Goal: Task Accomplishment & Management: Use online tool/utility

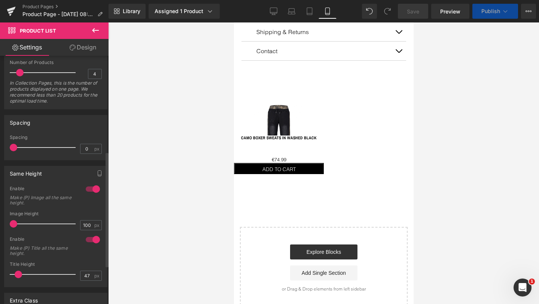
scroll to position [438, 0]
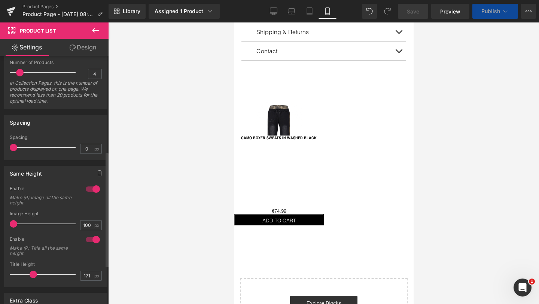
type input "159"
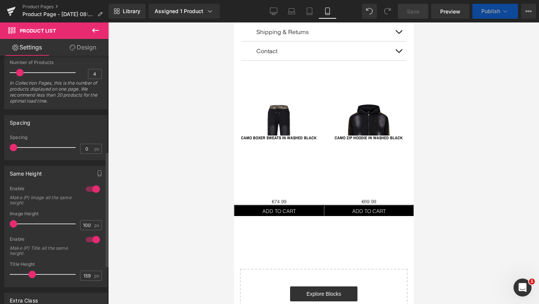
click at [29, 273] on span at bounding box center [31, 273] width 7 height 7
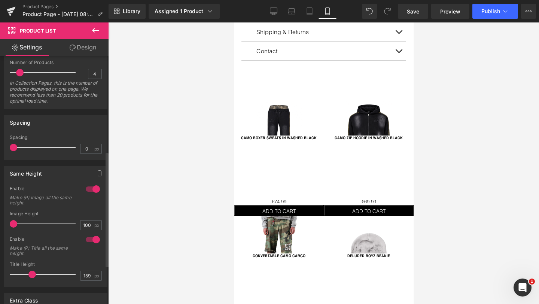
click at [90, 189] on div at bounding box center [93, 189] width 18 height 12
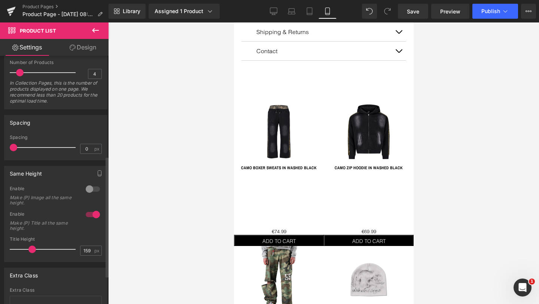
click at [89, 215] on div at bounding box center [93, 214] width 18 height 12
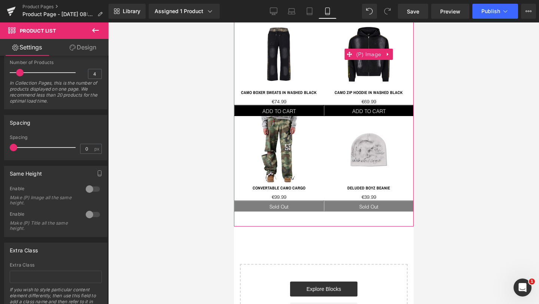
scroll to position [520, 0]
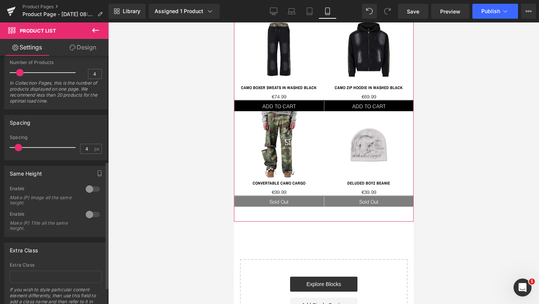
type input "5"
drag, startPoint x: 13, startPoint y: 148, endPoint x: 20, endPoint y: 147, distance: 6.4
click at [20, 147] on span at bounding box center [19, 147] width 7 height 7
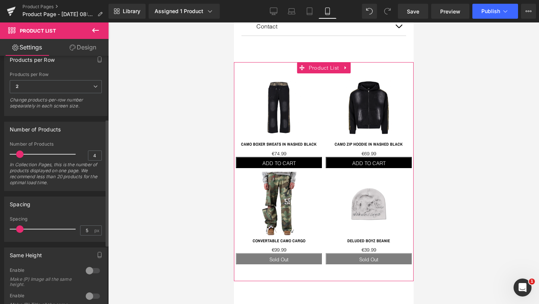
scroll to position [123, 0]
click at [46, 92] on span "2" at bounding box center [56, 87] width 92 height 13
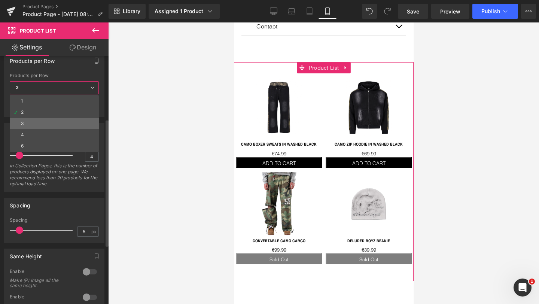
click at [38, 122] on li "3" at bounding box center [54, 123] width 89 height 11
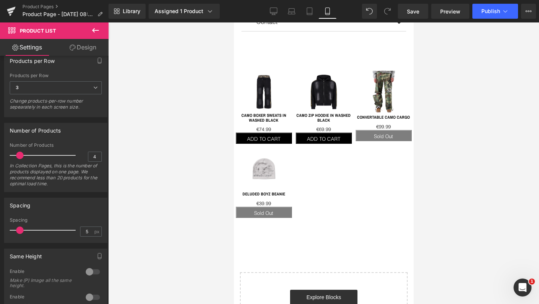
scroll to position [470, 0]
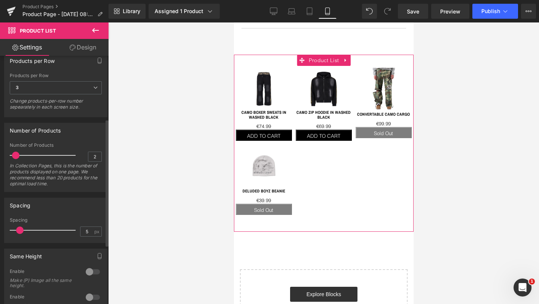
drag, startPoint x: 19, startPoint y: 158, endPoint x: 16, endPoint y: 157, distance: 3.8
click at [16, 157] on span at bounding box center [15, 155] width 7 height 7
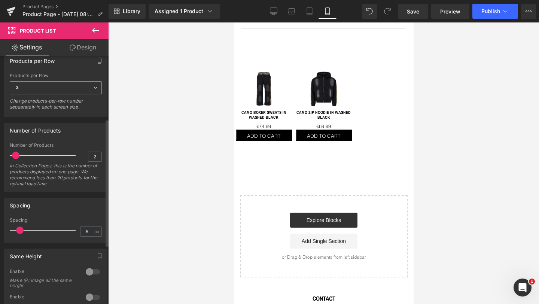
click at [50, 88] on span "3" at bounding box center [56, 87] width 92 height 13
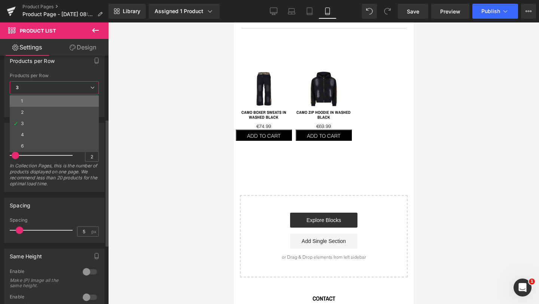
click at [31, 101] on li "1" at bounding box center [54, 100] width 89 height 11
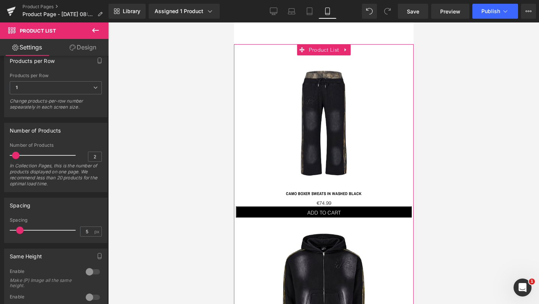
scroll to position [419, 0]
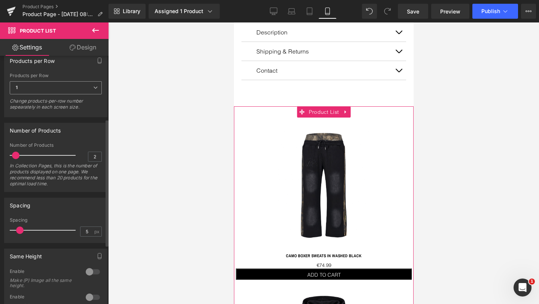
click at [30, 87] on span "1" at bounding box center [56, 87] width 92 height 13
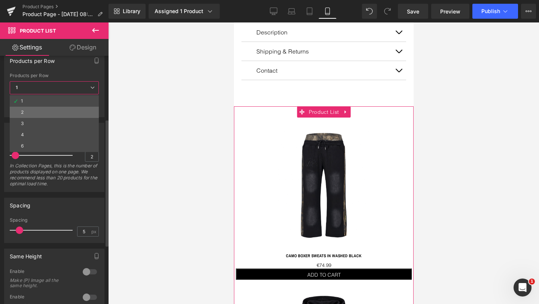
click at [29, 114] on li "2" at bounding box center [54, 112] width 89 height 11
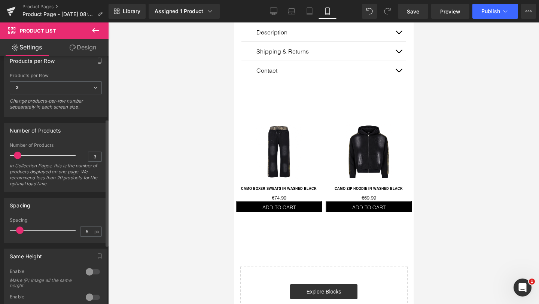
click at [16, 155] on span at bounding box center [17, 155] width 7 height 7
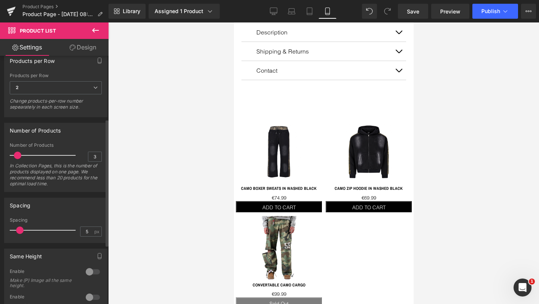
type input "4"
click at [18, 155] on span at bounding box center [19, 155] width 7 height 7
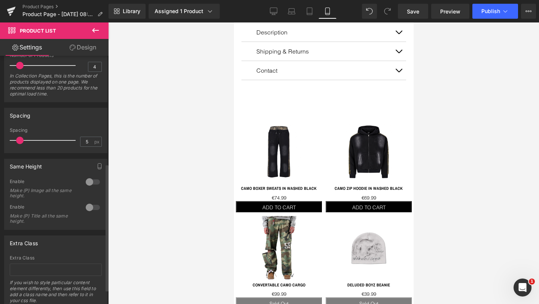
scroll to position [233, 0]
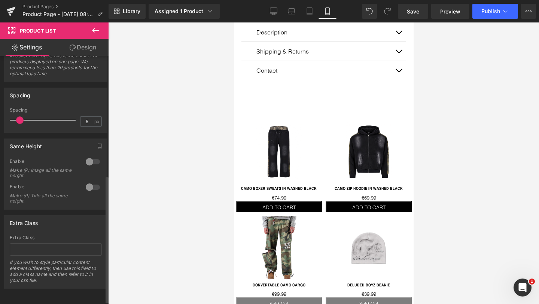
click at [92, 162] on div at bounding box center [93, 162] width 18 height 12
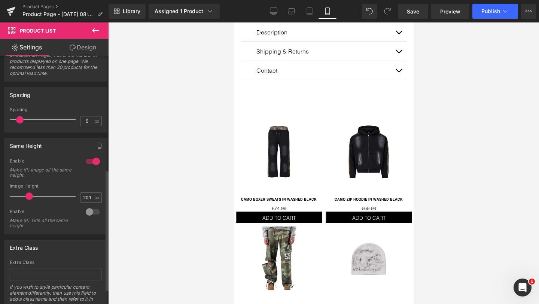
type input "199"
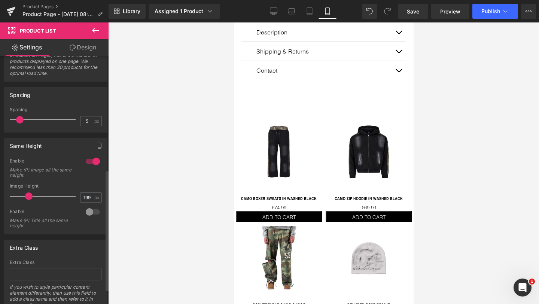
drag, startPoint x: 13, startPoint y: 194, endPoint x: 27, endPoint y: 193, distance: 14.6
click at [27, 193] on span at bounding box center [28, 195] width 7 height 7
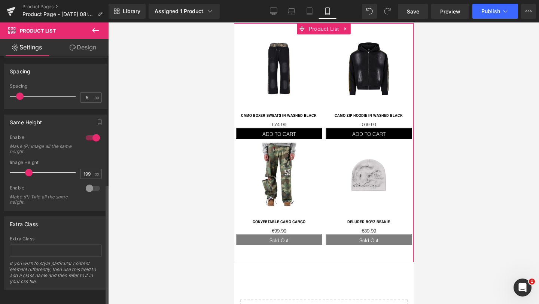
scroll to position [264, 0]
click at [82, 51] on link "Design" at bounding box center [83, 47] width 54 height 17
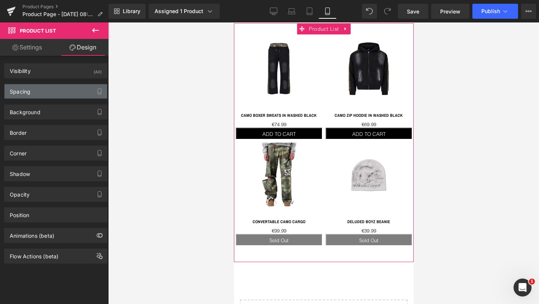
click at [34, 92] on div "Spacing" at bounding box center [55, 91] width 103 height 14
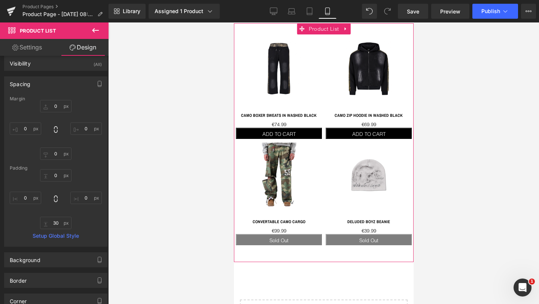
scroll to position [8, 0]
click at [27, 195] on input "0" at bounding box center [25, 197] width 31 height 12
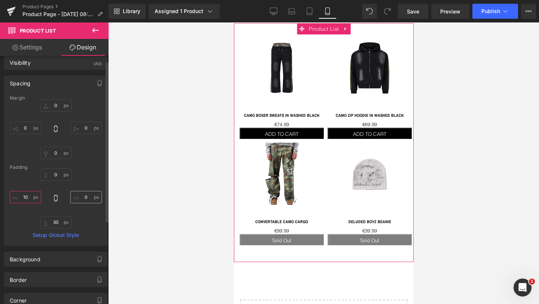
type input "10"
click at [82, 195] on input "0" at bounding box center [85, 197] width 31 height 12
type input "10"
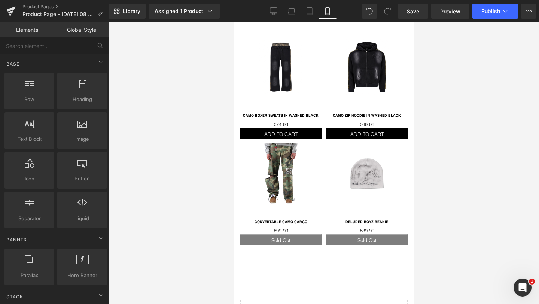
click at [175, 203] on div at bounding box center [323, 162] width 431 height 281
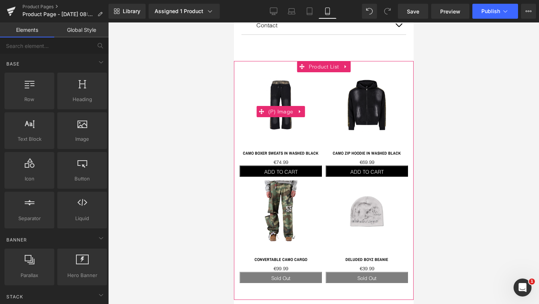
scroll to position [482, 0]
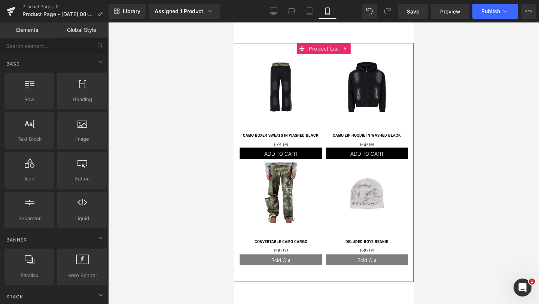
click at [285, 85] on div "Sale Off (P) Image" at bounding box center [280, 93] width 82 height 74
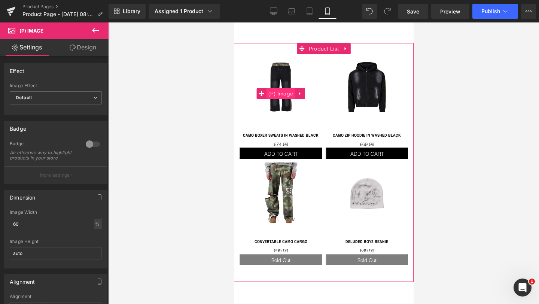
click at [283, 91] on span "(P) Image" at bounding box center [280, 93] width 29 height 11
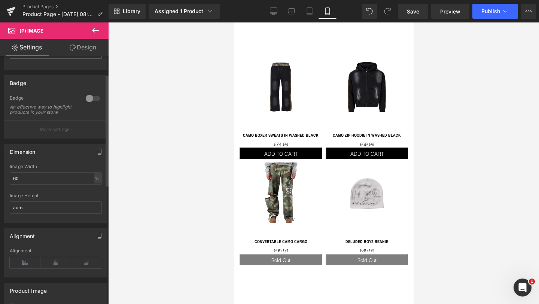
scroll to position [49, 0]
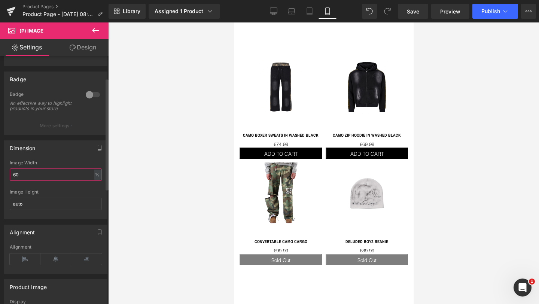
click at [32, 179] on input "60" at bounding box center [56, 174] width 92 height 12
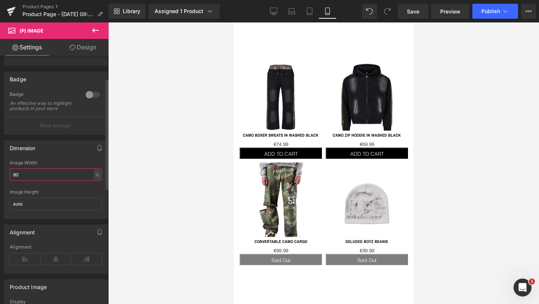
type input "8"
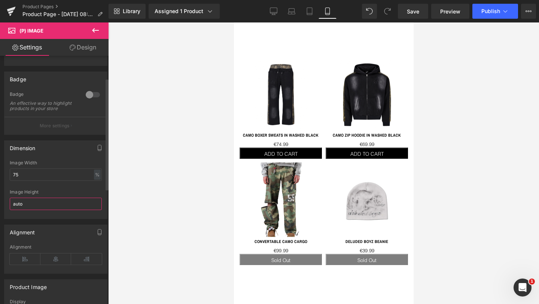
click at [57, 210] on input "auto" at bounding box center [56, 204] width 92 height 12
click at [30, 180] on input "75" at bounding box center [56, 174] width 92 height 12
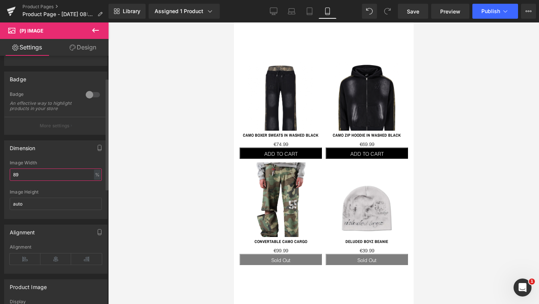
type input "89"
click at [37, 228] on div "Alignment Left Center Right Alignment" at bounding box center [56, 246] width 112 height 55
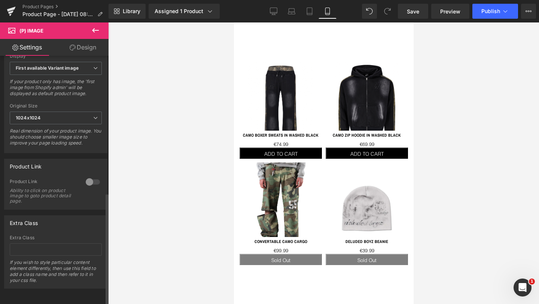
scroll to position [306, 0]
click at [89, 176] on div at bounding box center [93, 182] width 18 height 12
click at [60, 210] on div "Extra Class Extra Class If you wish to style particular content element differe…" at bounding box center [56, 249] width 112 height 79
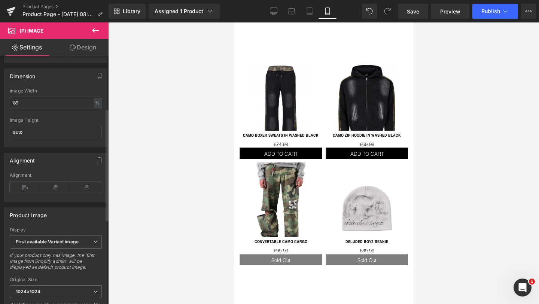
scroll to position [117, 0]
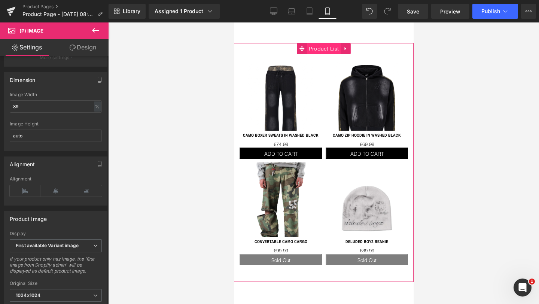
click at [322, 46] on span "Product List" at bounding box center [323, 48] width 34 height 11
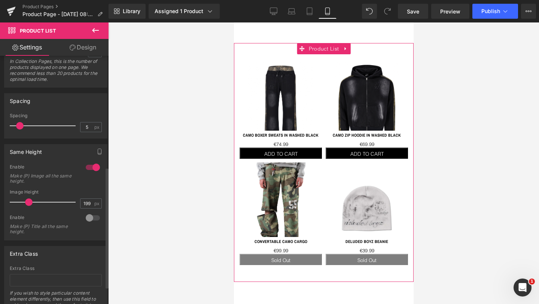
scroll to position [230, 0]
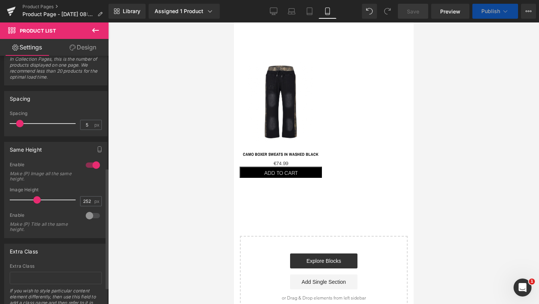
drag, startPoint x: 29, startPoint y: 199, endPoint x: 37, endPoint y: 199, distance: 7.9
click at [37, 199] on span at bounding box center [36, 199] width 7 height 7
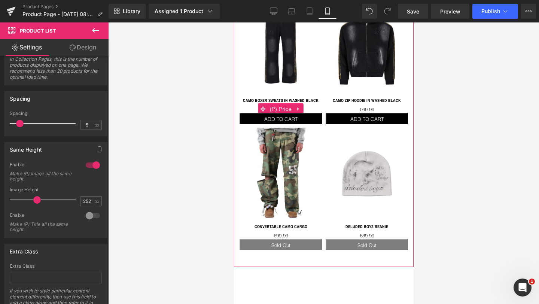
scroll to position [544, 0]
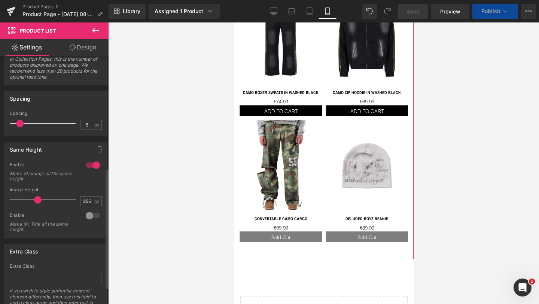
click at [37, 200] on span at bounding box center [37, 199] width 7 height 7
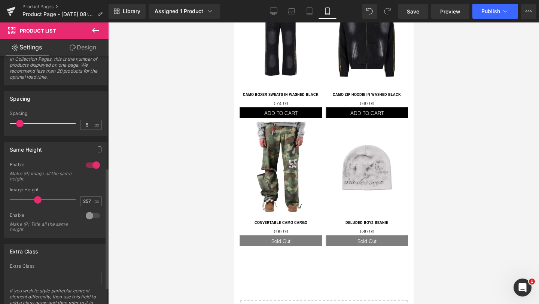
click at [90, 214] on div at bounding box center [93, 216] width 18 height 12
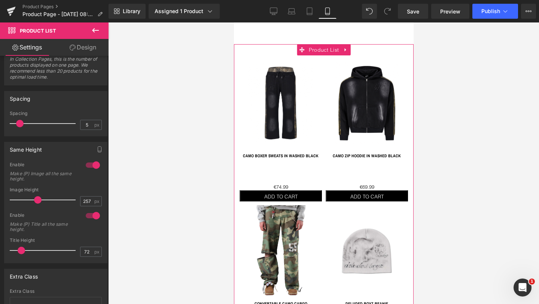
scroll to position [481, 0]
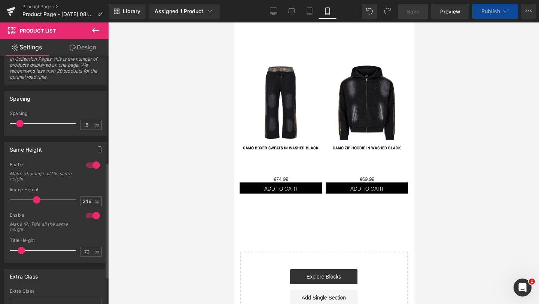
type input "252"
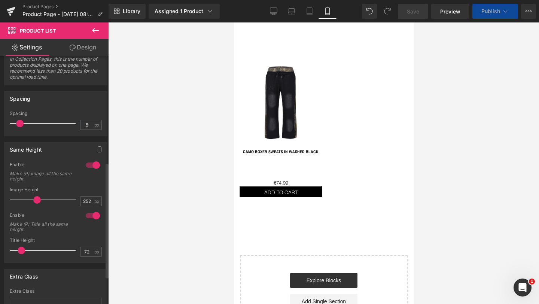
click at [34, 199] on span at bounding box center [36, 199] width 7 height 7
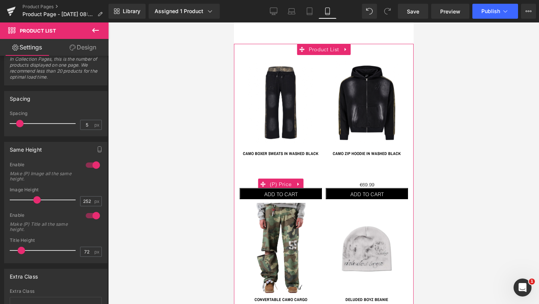
click at [282, 178] on span "(P) Price" at bounding box center [280, 183] width 26 height 11
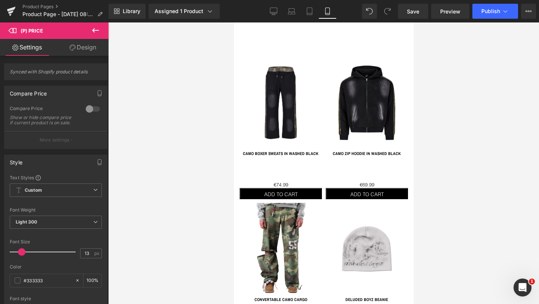
click at [73, 47] on icon at bounding box center [73, 48] width 6 height 6
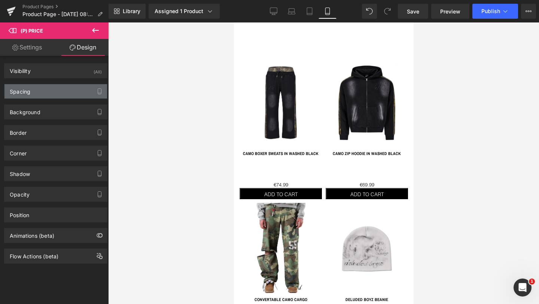
click at [24, 89] on div "Spacing" at bounding box center [20, 89] width 21 height 10
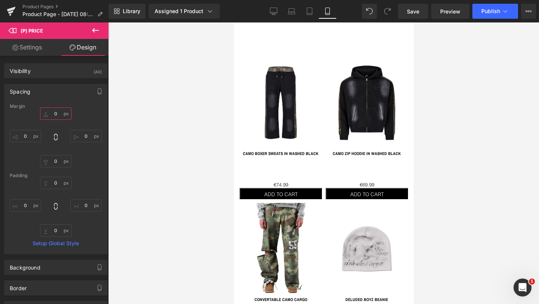
click at [52, 113] on input "0" at bounding box center [55, 113] width 31 height 12
type input "-40"
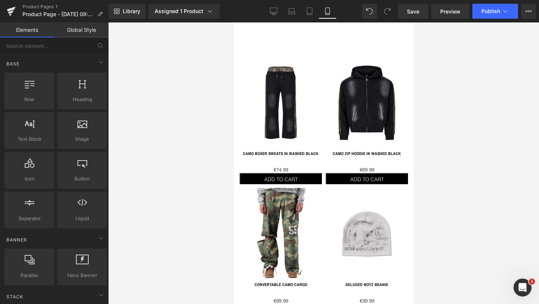
click at [165, 147] on div at bounding box center [323, 162] width 431 height 281
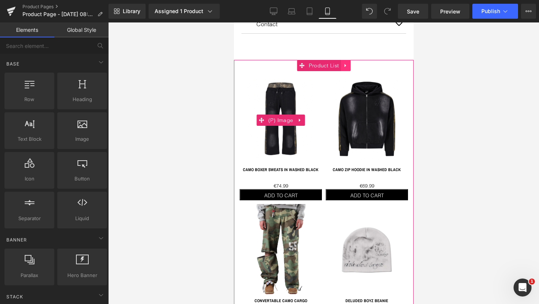
scroll to position [464, 0]
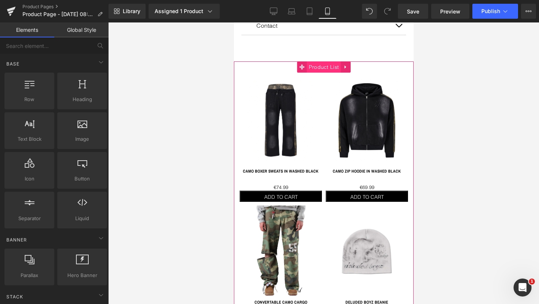
click at [327, 63] on span "Product List" at bounding box center [323, 66] width 34 height 11
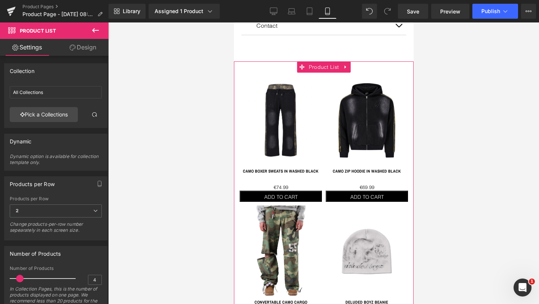
drag, startPoint x: 69, startPoint y: 45, endPoint x: 48, endPoint y: 82, distance: 42.7
click at [70, 45] on icon at bounding box center [73, 48] width 6 height 6
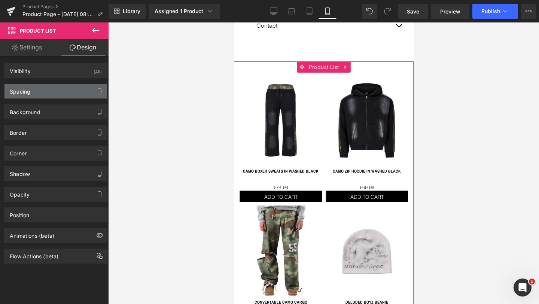
click at [41, 92] on div "Spacing" at bounding box center [55, 91] width 103 height 14
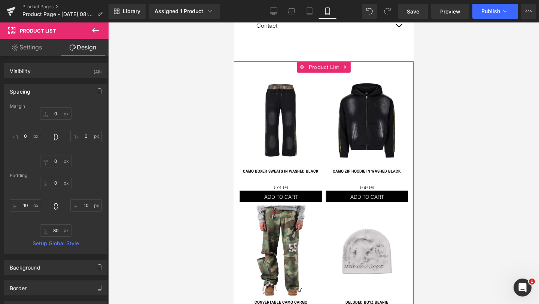
scroll to position [6, 0]
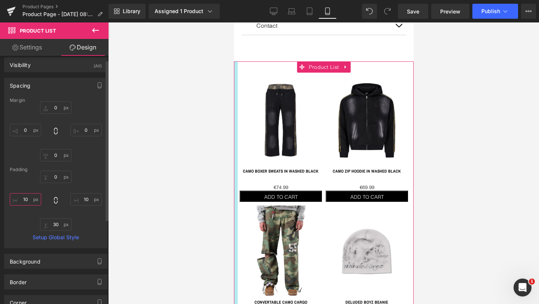
click at [25, 199] on input "10" at bounding box center [25, 199] width 31 height 12
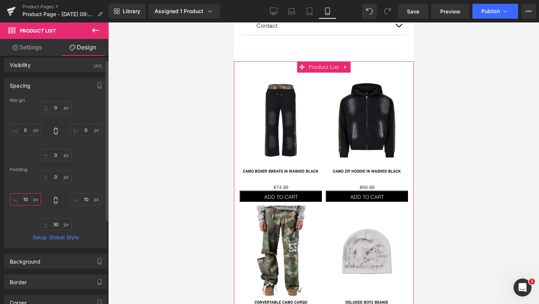
click at [25, 199] on input "10" at bounding box center [25, 199] width 31 height 12
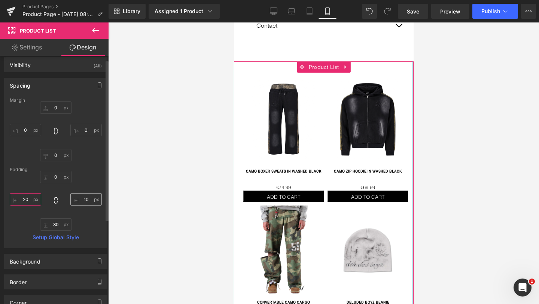
type input "20"
click at [83, 198] on input "10" at bounding box center [85, 199] width 31 height 12
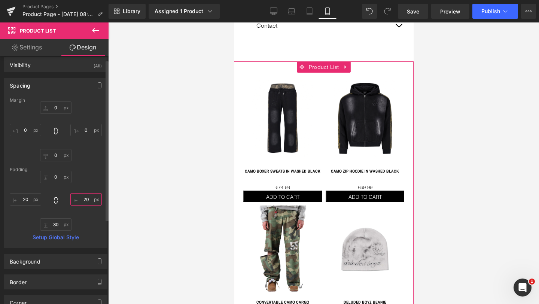
type input "2"
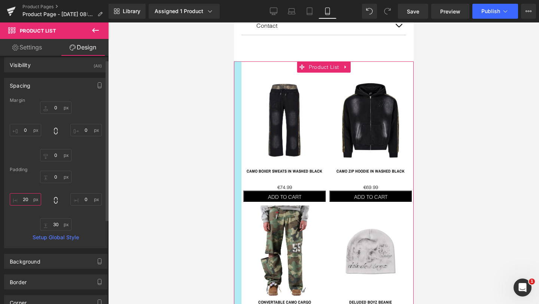
click at [27, 199] on input "20" at bounding box center [25, 199] width 31 height 12
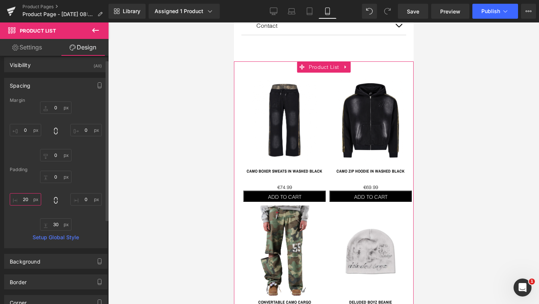
click at [27, 199] on input "20" at bounding box center [25, 199] width 31 height 12
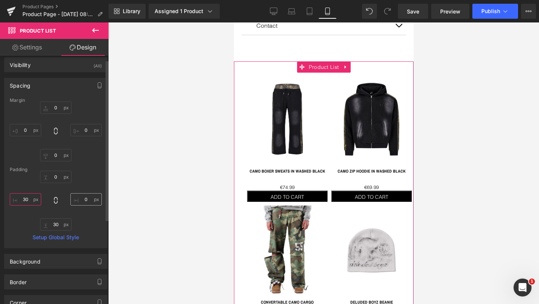
type input "30"
click at [84, 196] on input "text" at bounding box center [85, 199] width 31 height 12
click at [83, 198] on input "text" at bounding box center [85, 199] width 31 height 12
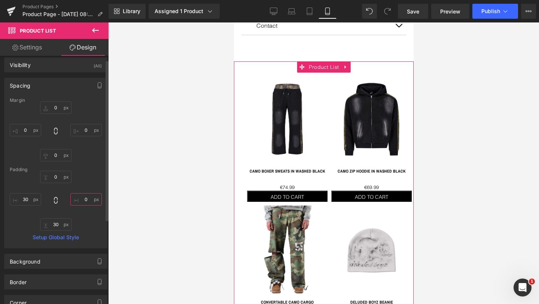
click at [83, 198] on input "text" at bounding box center [85, 199] width 31 height 12
drag, startPoint x: 90, startPoint y: 199, endPoint x: 78, endPoint y: 199, distance: 12.3
click at [78, 199] on input "text" at bounding box center [85, 199] width 31 height 12
type input "30"
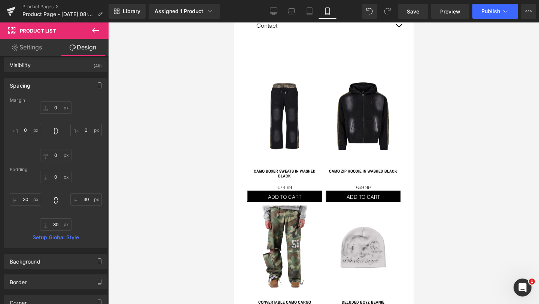
click at [197, 214] on div at bounding box center [323, 162] width 431 height 281
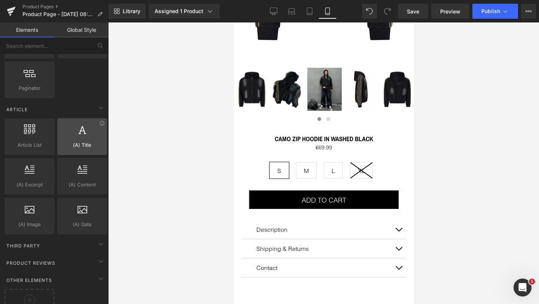
scroll to position [1401, 0]
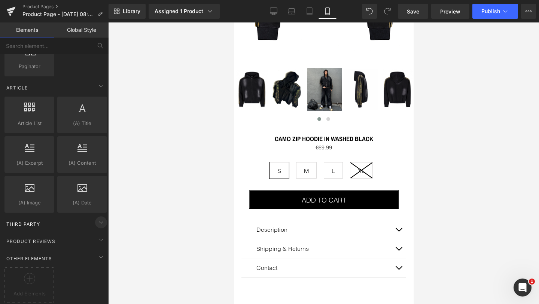
click at [99, 218] on icon at bounding box center [101, 222] width 9 height 9
click at [82, 216] on div "Third Party" at bounding box center [56, 223] width 106 height 15
click at [43, 216] on div "Third Party" at bounding box center [56, 223] width 106 height 15
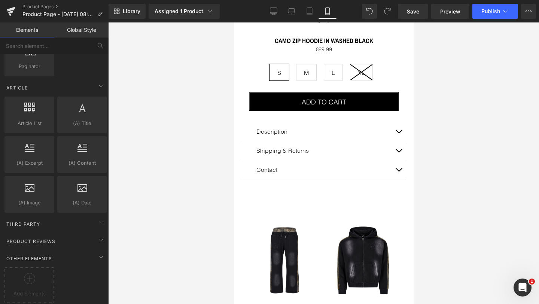
scroll to position [333, 0]
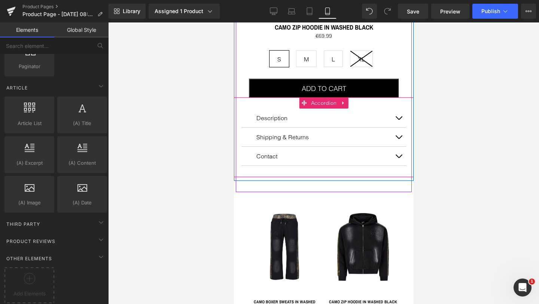
click at [398, 114] on button "button" at bounding box center [398, 117] width 15 height 19
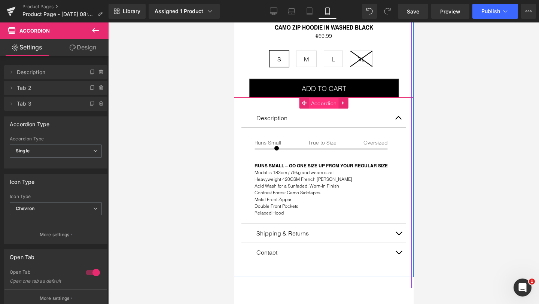
click at [325, 102] on span "Accordion" at bounding box center [324, 103] width 30 height 11
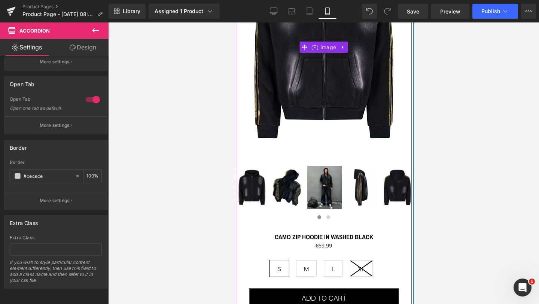
scroll to position [125, 0]
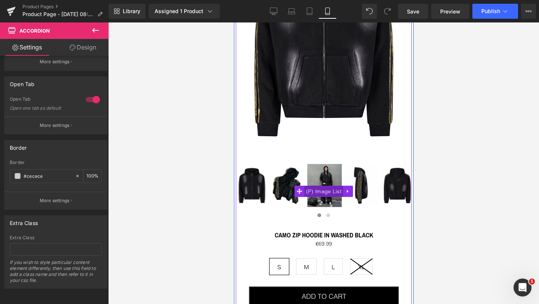
click at [324, 189] on span "(P) Image List" at bounding box center [323, 191] width 39 height 11
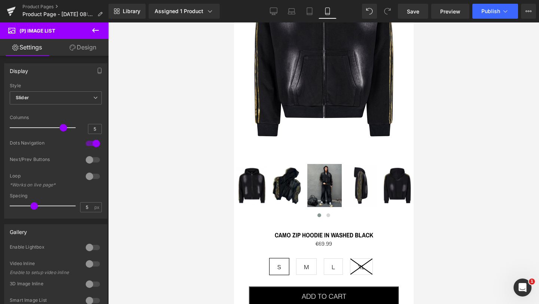
click at [76, 46] on link "Design" at bounding box center [83, 47] width 54 height 17
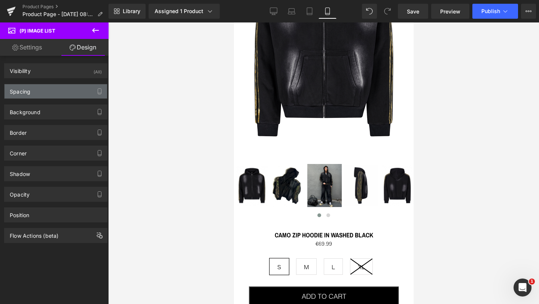
click at [30, 95] on div "Spacing" at bounding box center [55, 91] width 103 height 14
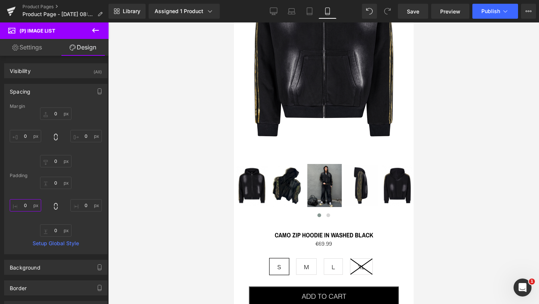
click at [23, 205] on input "0" at bounding box center [25, 205] width 31 height 12
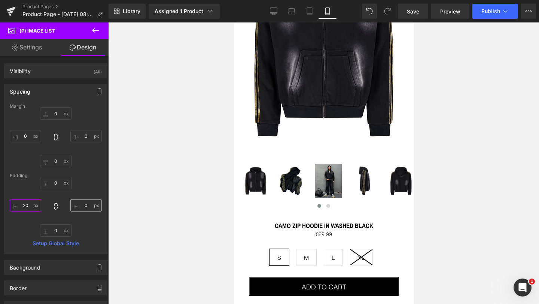
type input "20"
click at [85, 206] on input "0" at bounding box center [85, 205] width 31 height 12
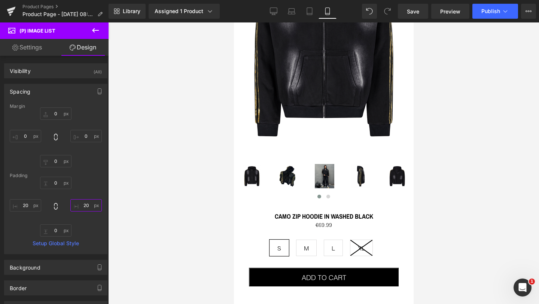
type input "2"
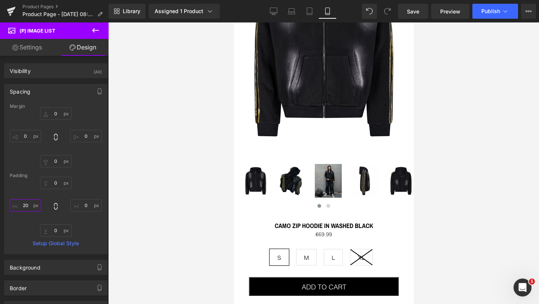
click at [25, 204] on input "20" at bounding box center [25, 205] width 31 height 12
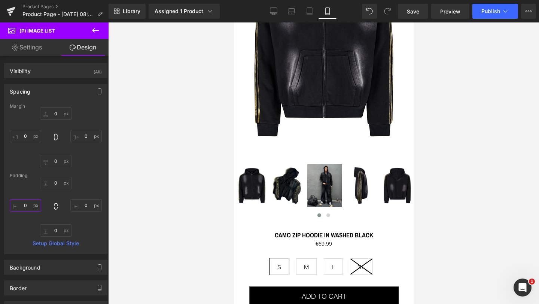
click at [25, 205] on input "text" at bounding box center [25, 205] width 31 height 12
click at [27, 205] on input "text" at bounding box center [25, 205] width 31 height 12
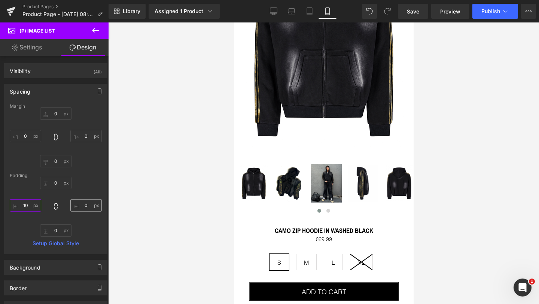
type input "10"
click at [85, 206] on input "text" at bounding box center [85, 205] width 31 height 12
type input "10"
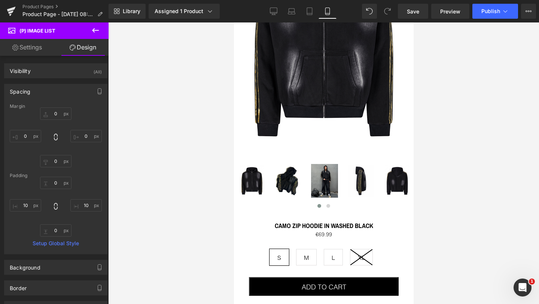
click at [185, 158] on div at bounding box center [323, 162] width 431 height 281
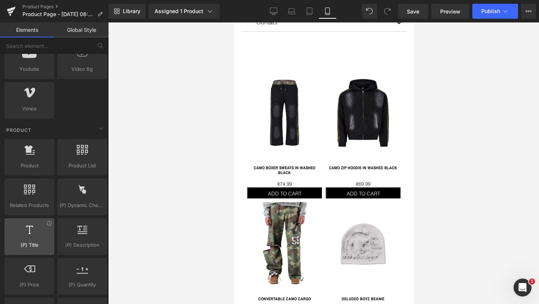
scroll to position [585, 0]
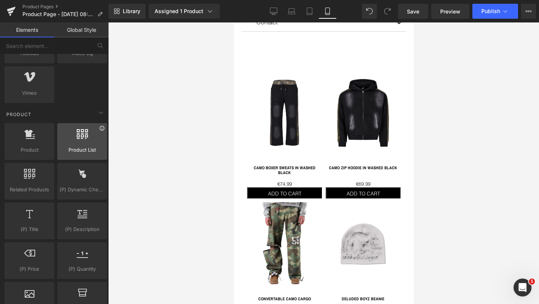
click at [99, 128] on icon at bounding box center [102, 128] width 6 height 6
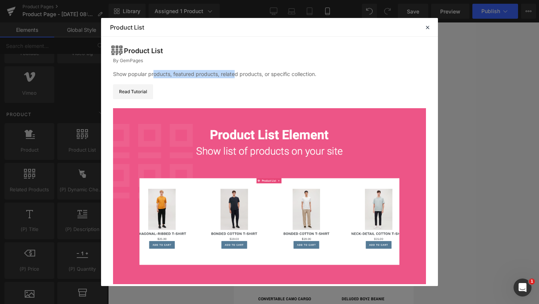
drag, startPoint x: 155, startPoint y: 76, endPoint x: 235, endPoint y: 76, distance: 80.1
click at [235, 76] on div "Show popular products, featured products, related products, or specific collect…" at bounding box center [269, 74] width 313 height 8
click at [427, 25] on icon at bounding box center [427, 27] width 7 height 7
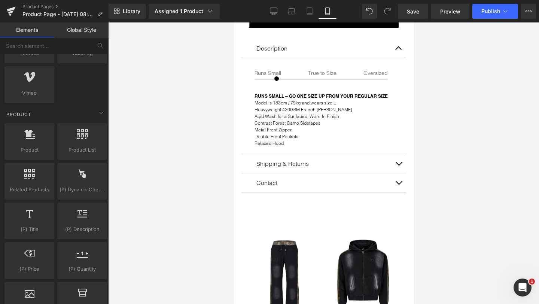
scroll to position [392, 0]
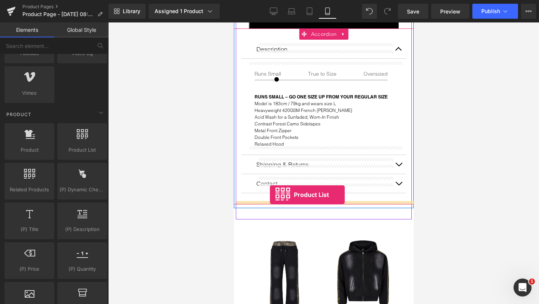
drag, startPoint x: 308, startPoint y: 169, endPoint x: 269, endPoint y: 195, distance: 45.9
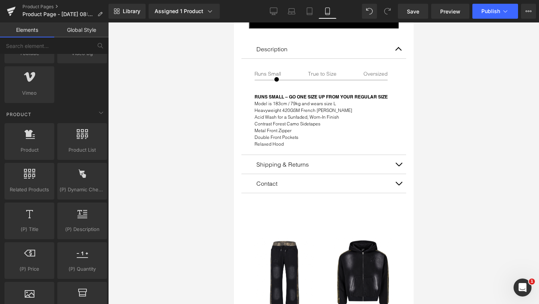
click at [354, 40] on div at bounding box center [289, 38] width 132 height 21
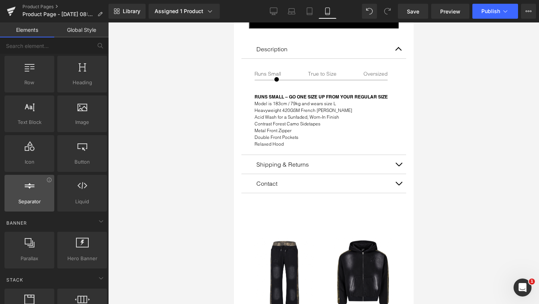
scroll to position [0, 0]
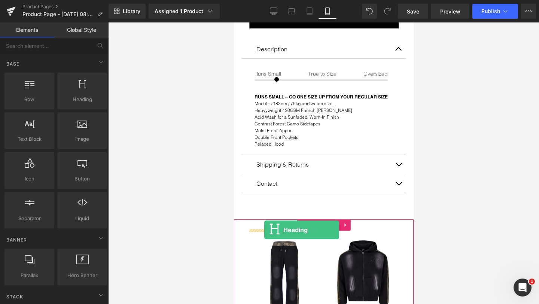
drag, startPoint x: 312, startPoint y: 116, endPoint x: 264, endPoint y: 230, distance: 123.7
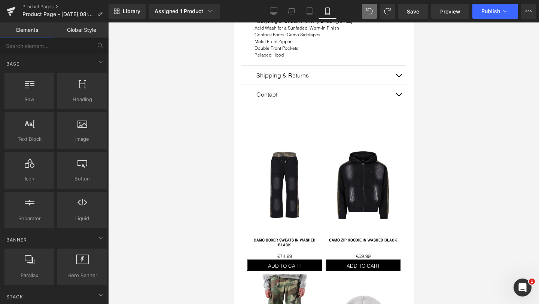
scroll to position [473, 0]
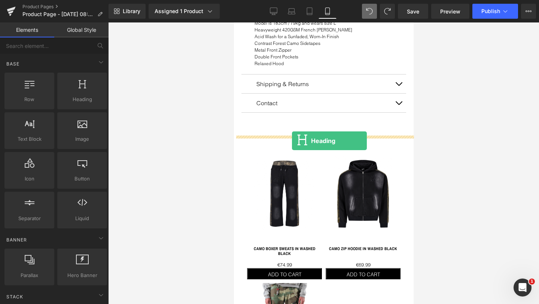
drag, startPoint x: 298, startPoint y: 120, endPoint x: 291, endPoint y: 141, distance: 21.2
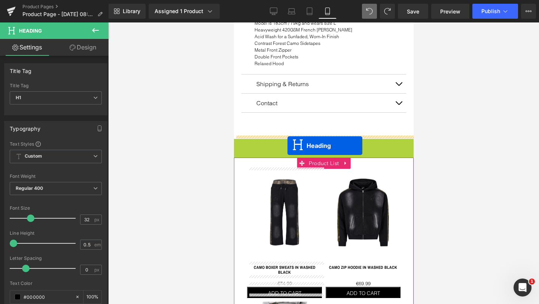
drag, startPoint x: 305, startPoint y: 149, endPoint x: 287, endPoint y: 146, distance: 18.6
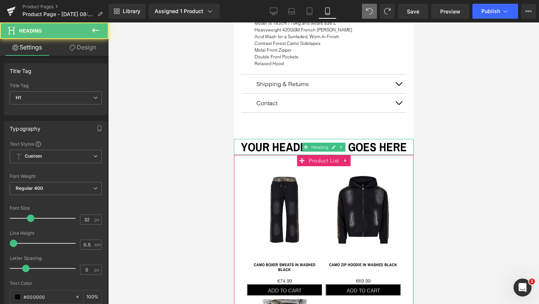
click at [289, 144] on h1 "Your heading text goes here" at bounding box center [323, 147] width 180 height 16
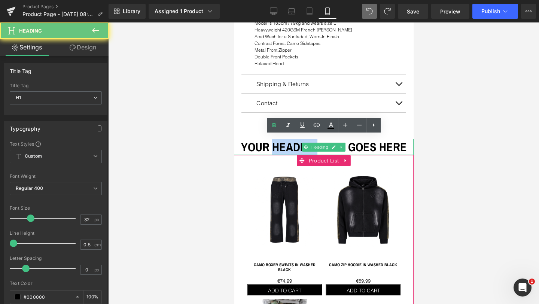
click at [289, 144] on h1 "Your heading text goes here" at bounding box center [323, 147] width 180 height 16
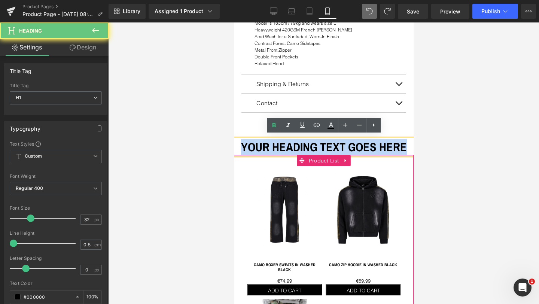
click at [289, 144] on h1 "Your heading text goes here" at bounding box center [323, 147] width 180 height 16
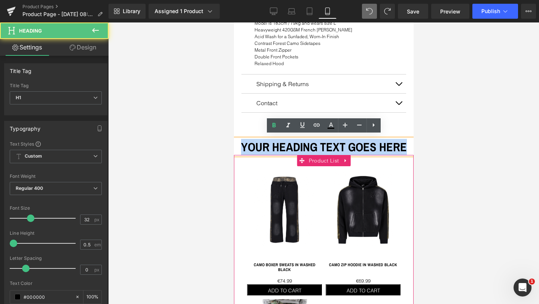
click at [289, 144] on h1 "Your heading text goes here" at bounding box center [323, 147] width 180 height 16
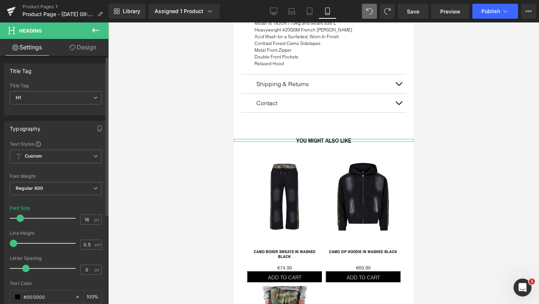
type input "15"
drag, startPoint x: 28, startPoint y: 221, endPoint x: 17, endPoint y: 220, distance: 10.5
click at [17, 220] on span at bounding box center [19, 217] width 7 height 7
click at [42, 190] on b "Regular 400" at bounding box center [30, 188] width 28 height 6
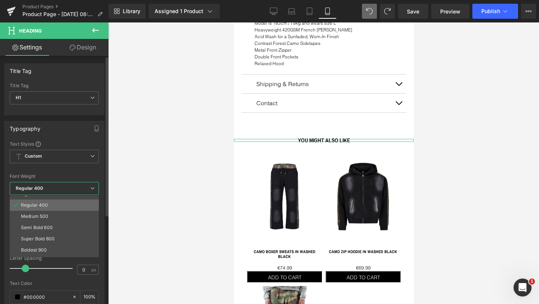
scroll to position [30, 0]
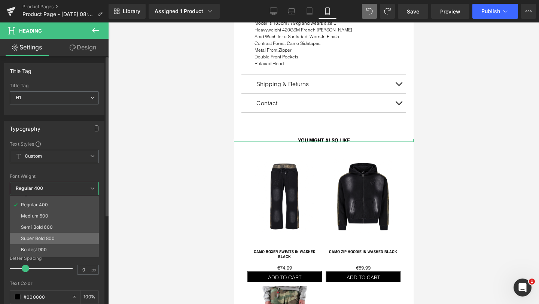
click at [43, 238] on div "Super Bold 800" at bounding box center [38, 238] width 34 height 5
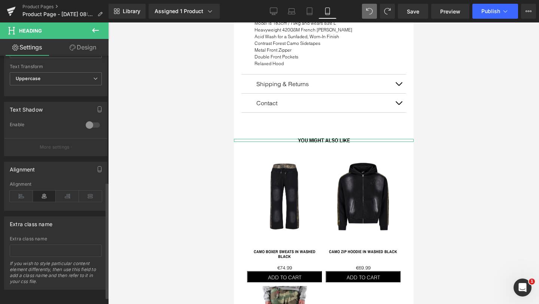
scroll to position [283, 0]
click at [19, 189] on icon at bounding box center [21, 194] width 23 height 11
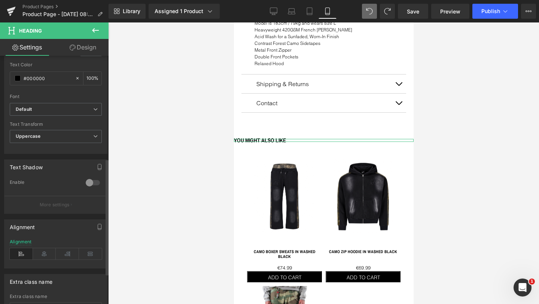
scroll to position [206, 0]
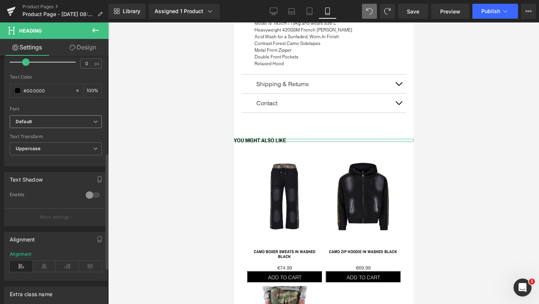
click at [47, 122] on b "Default" at bounding box center [54, 122] width 77 height 6
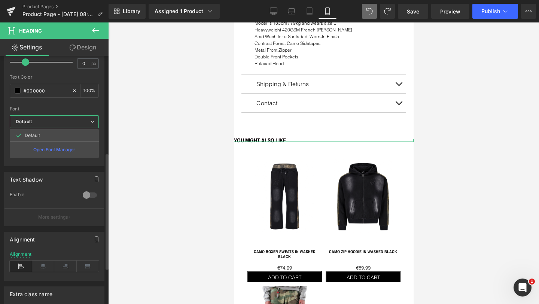
click at [47, 122] on b "Default" at bounding box center [53, 122] width 74 height 6
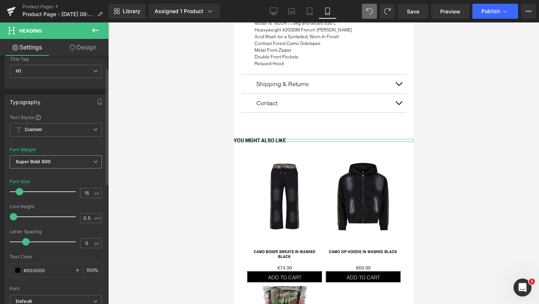
scroll to position [0, 0]
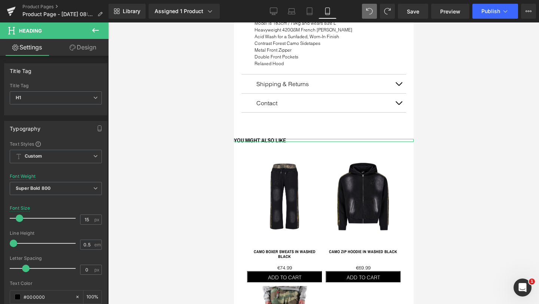
click at [80, 52] on link "Design" at bounding box center [83, 47] width 54 height 17
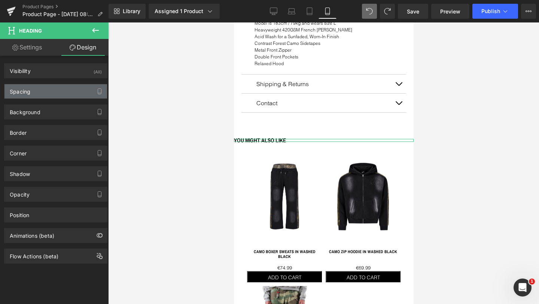
type input "0"
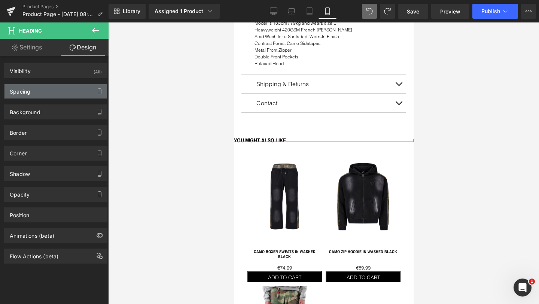
type input "0"
click at [48, 90] on div "Spacing" at bounding box center [55, 91] width 103 height 14
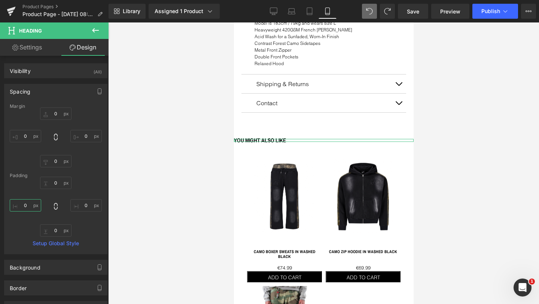
click at [24, 202] on input "0" at bounding box center [25, 205] width 31 height 12
type input "1"
type input "30"
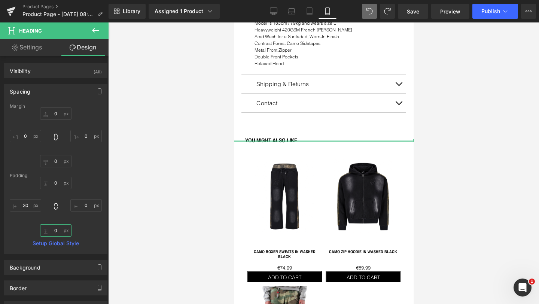
click at [56, 231] on input "0" at bounding box center [55, 230] width 31 height 12
click at [155, 168] on div at bounding box center [323, 162] width 431 height 281
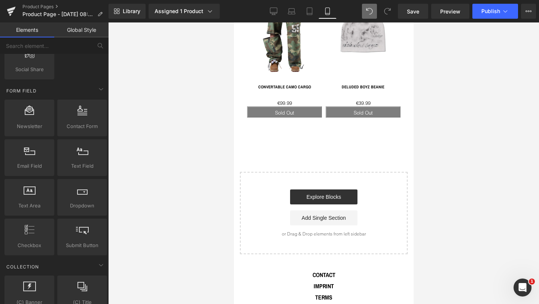
scroll to position [1083, 0]
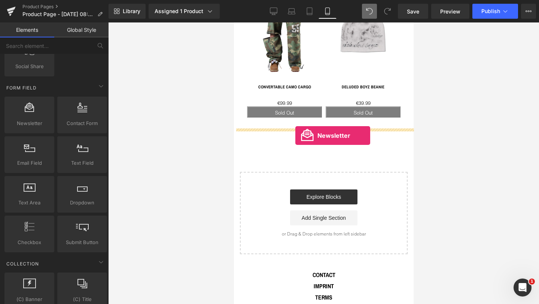
drag, startPoint x: 260, startPoint y: 137, endPoint x: 295, endPoint y: 135, distance: 35.2
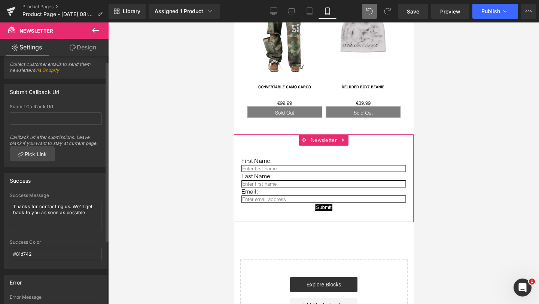
scroll to position [0, 0]
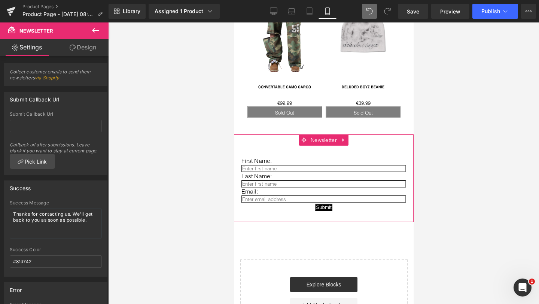
click at [73, 46] on icon at bounding box center [73, 48] width 6 height 6
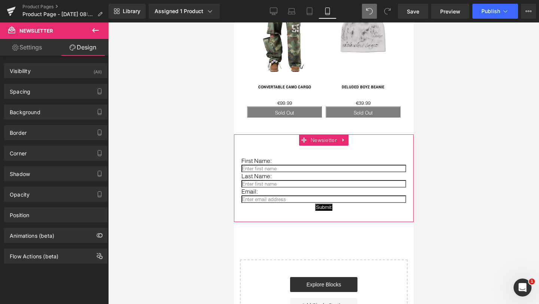
click at [25, 48] on link "Settings" at bounding box center [27, 47] width 54 height 17
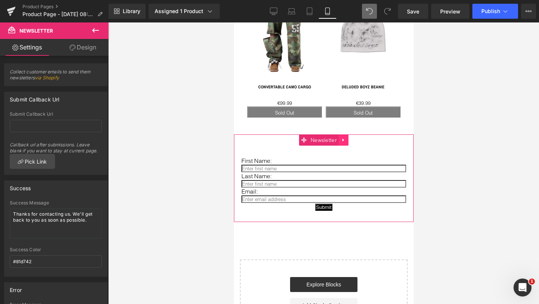
click at [343, 137] on icon at bounding box center [342, 140] width 5 height 6
click at [346, 137] on icon at bounding box center [347, 139] width 5 height 5
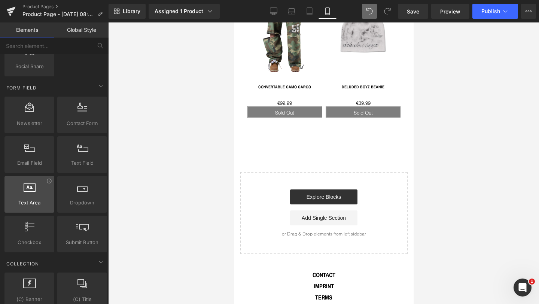
scroll to position [1089, 0]
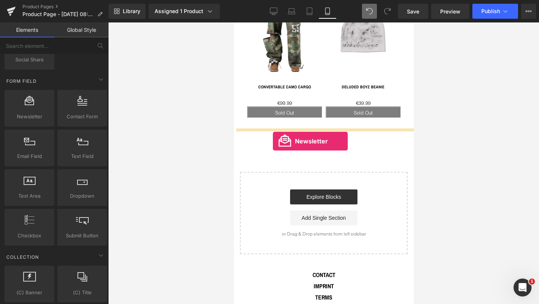
drag, startPoint x: 260, startPoint y: 135, endPoint x: 272, endPoint y: 141, distance: 14.1
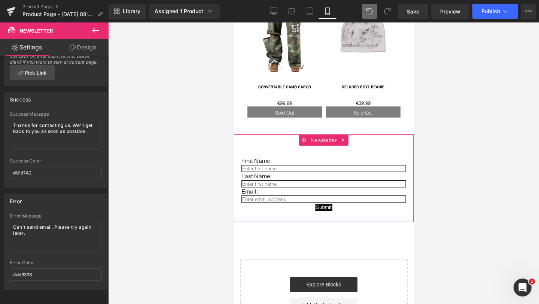
scroll to position [0, 0]
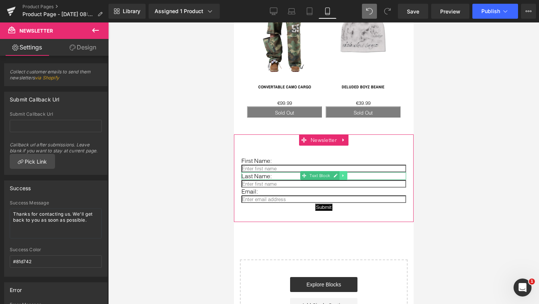
click at [342, 173] on icon at bounding box center [343, 175] width 4 height 4
click at [347, 173] on icon at bounding box center [347, 175] width 4 height 4
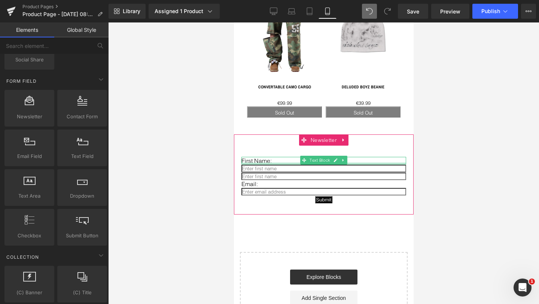
click at [267, 157] on div "First Name: Text Block" at bounding box center [323, 160] width 165 height 7
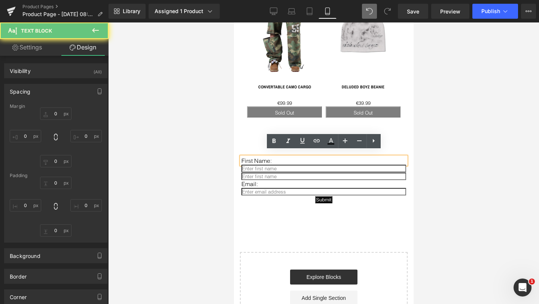
type input "0"
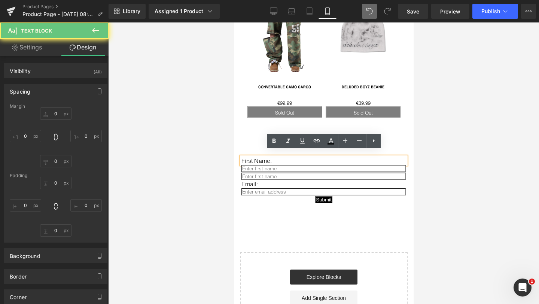
type input "0"
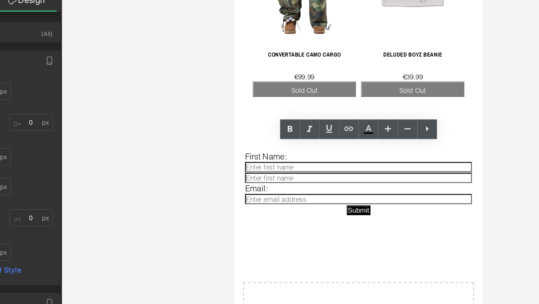
click at [183, 163] on div at bounding box center [323, 162] width 431 height 281
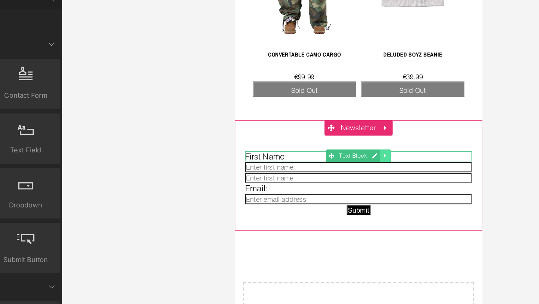
click at [343, 101] on icon at bounding box center [344, 103] width 4 height 4
click at [347, 101] on icon at bounding box center [347, 103] width 4 height 4
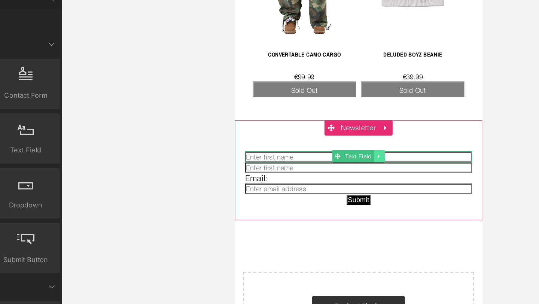
click at [339, 102] on icon at bounding box center [339, 104] width 4 height 4
click at [343, 102] on icon at bounding box center [343, 104] width 4 height 4
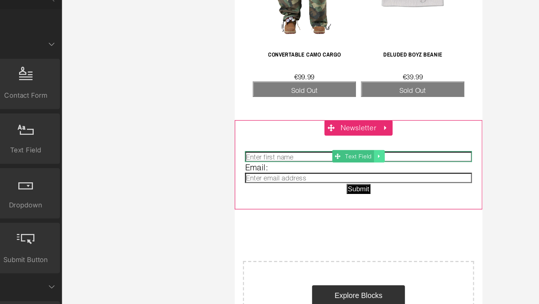
click at [340, 102] on icon at bounding box center [339, 104] width 4 height 4
click at [340, 100] on link at bounding box center [343, 104] width 8 height 9
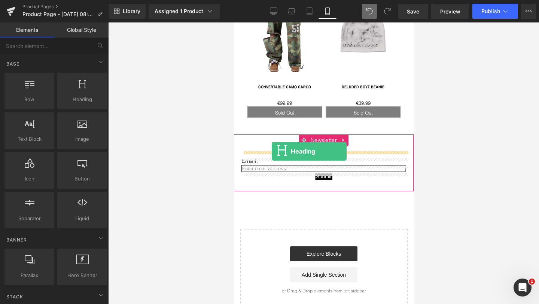
drag, startPoint x: 315, startPoint y: 120, endPoint x: 272, endPoint y: 151, distance: 53.1
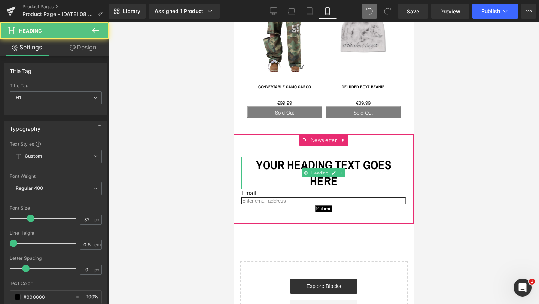
click at [295, 162] on h1 "Your heading text goes here" at bounding box center [323, 173] width 165 height 32
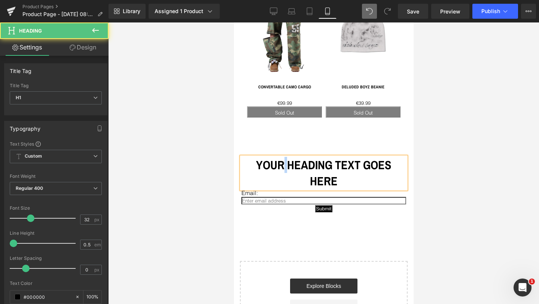
click at [295, 162] on h1 "Your heading text goes here" at bounding box center [323, 173] width 165 height 32
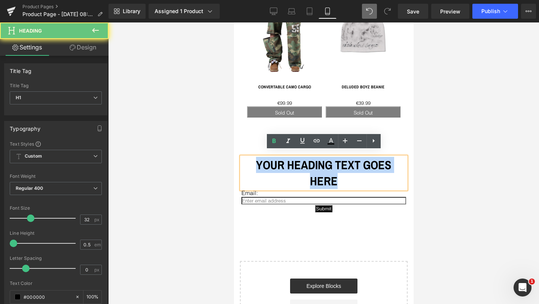
click at [295, 162] on h1 "Your heading text goes here" at bounding box center [323, 173] width 165 height 32
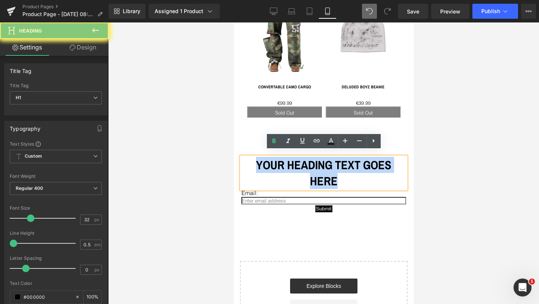
click at [295, 162] on h1 "Your heading text goes here" at bounding box center [323, 173] width 165 height 32
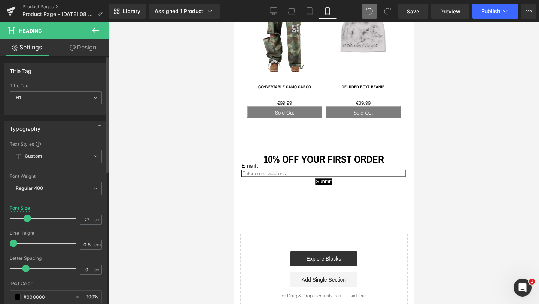
type input "26"
click at [25, 218] on span at bounding box center [26, 217] width 7 height 7
click at [37, 192] on span "Regular 400" at bounding box center [56, 188] width 92 height 13
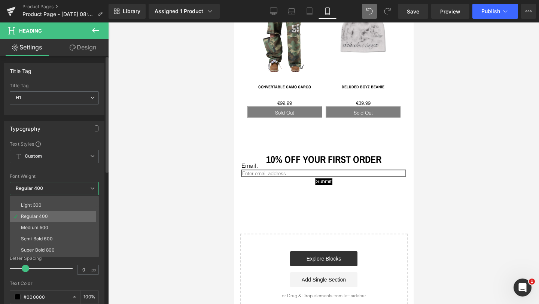
scroll to position [19, 0]
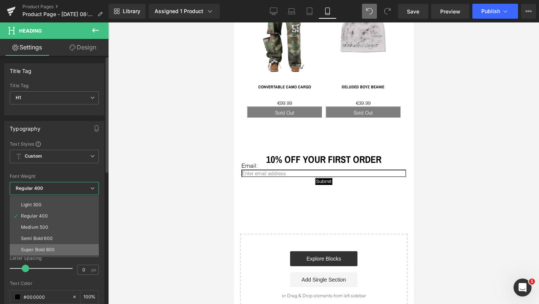
click at [37, 250] on div "Super Bold 800" at bounding box center [38, 249] width 34 height 5
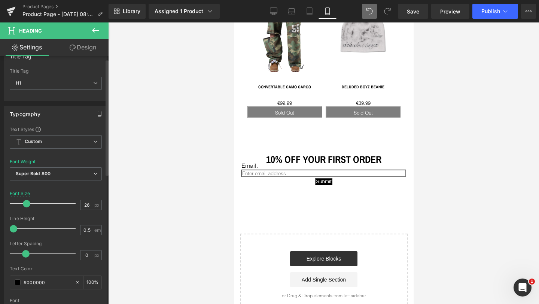
scroll to position [17, 0]
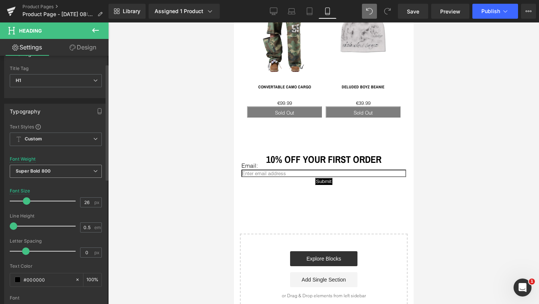
click at [39, 176] on span "Super Bold 800" at bounding box center [56, 171] width 92 height 13
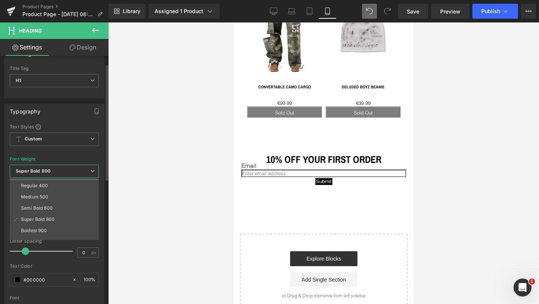
scroll to position [33, 0]
click at [40, 224] on li "Boldest 900" at bounding box center [56, 229] width 92 height 11
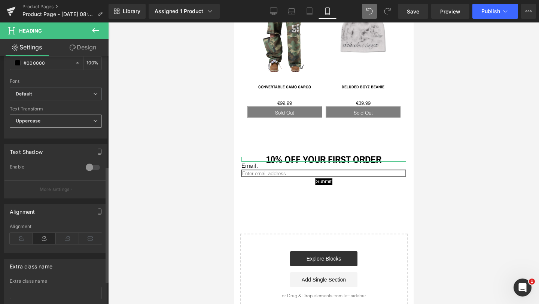
scroll to position [235, 0]
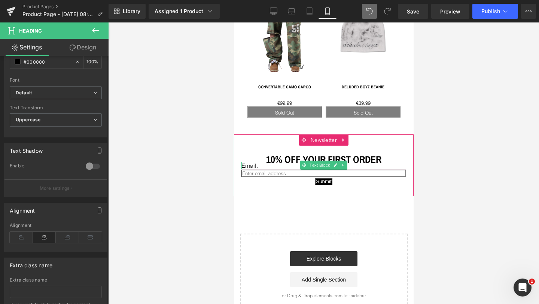
click at [249, 162] on p "Email:" at bounding box center [323, 165] width 165 height 7
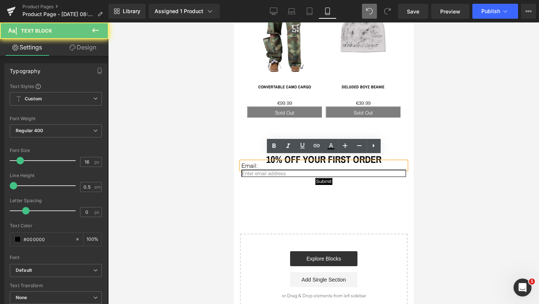
click at [249, 162] on p "Email:" at bounding box center [323, 165] width 165 height 7
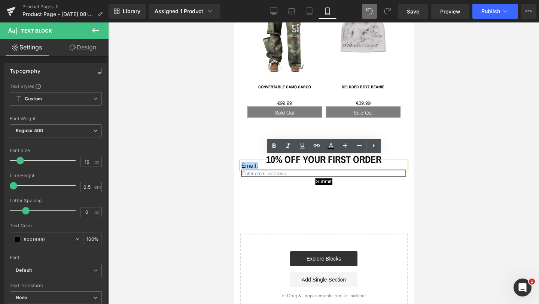
click at [249, 162] on p "Email:" at bounding box center [323, 165] width 165 height 7
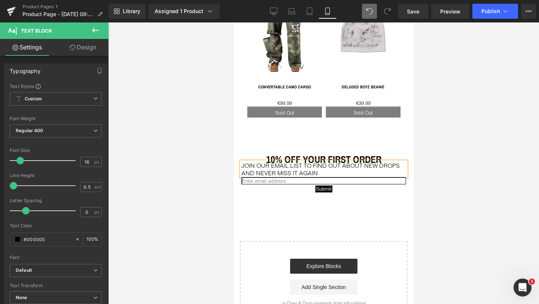
click at [199, 173] on div at bounding box center [323, 162] width 431 height 281
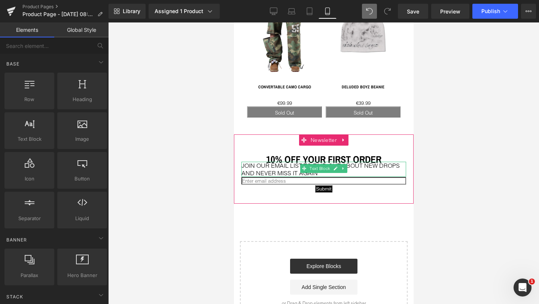
click at [257, 163] on p "JOIN OUR EMAIL LIST TO FIND OUT ABOUT NEW DROPS AND NEVER MISS IT AGAIN" at bounding box center [323, 169] width 165 height 15
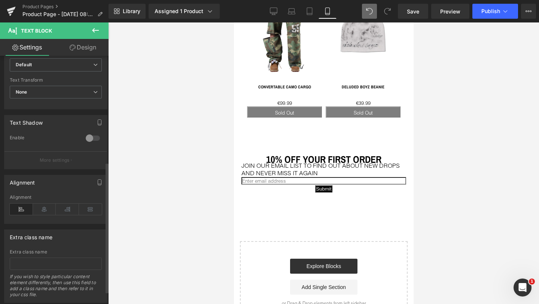
scroll to position [226, 0]
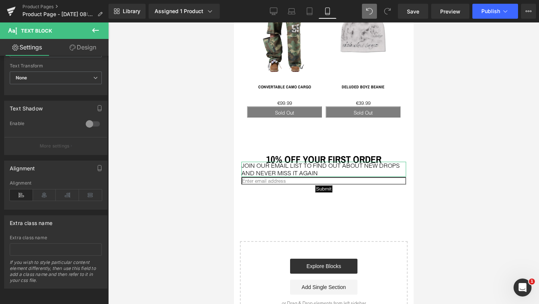
click at [82, 48] on link "Design" at bounding box center [83, 47] width 54 height 17
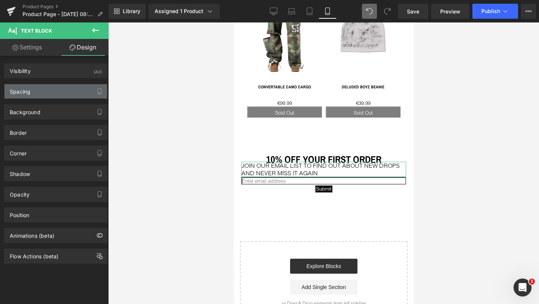
click at [37, 90] on div "Spacing" at bounding box center [55, 91] width 103 height 14
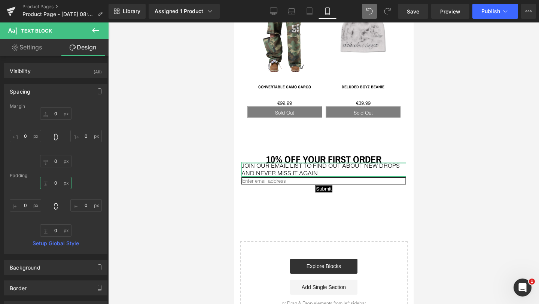
click at [53, 182] on input "0" at bounding box center [55, 183] width 31 height 12
type input "5"
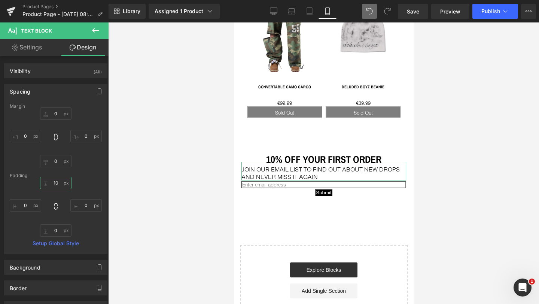
type input "1"
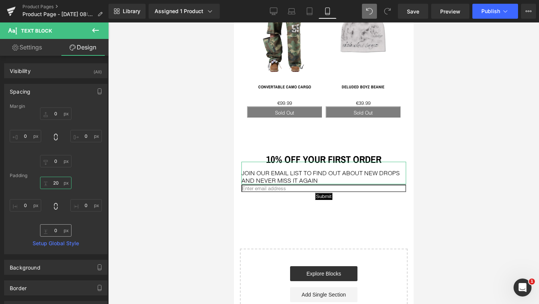
type input "20"
click at [55, 233] on input "0" at bounding box center [55, 230] width 31 height 12
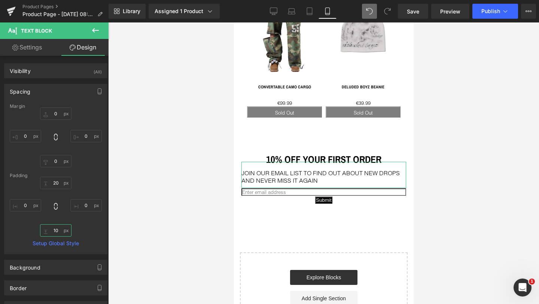
type input "1"
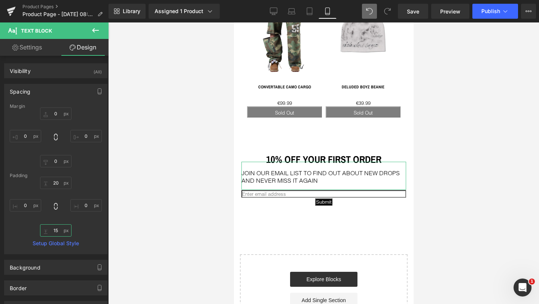
type input "15"
click at [85, 227] on div "20 20 0px 0 15 15 0px 0" at bounding box center [56, 207] width 92 height 60
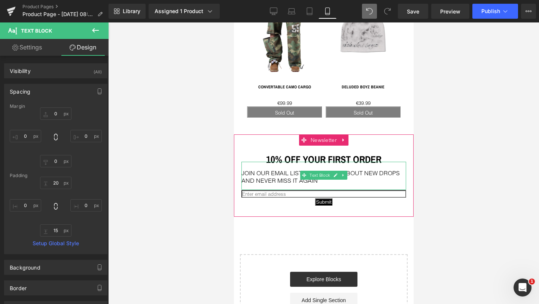
click at [263, 170] on p "JOIN OUR EMAIL LIST TO FIND OUT ABOUT NEW DROPS AND NEVER MISS IT AGAIN" at bounding box center [323, 176] width 165 height 15
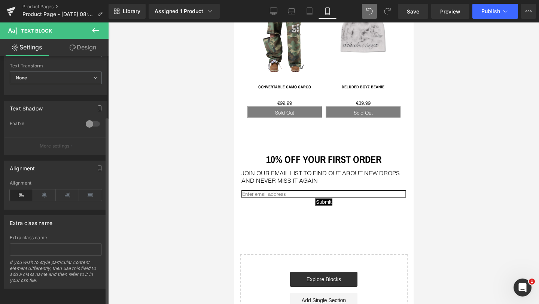
scroll to position [223, 0]
click at [48, 194] on icon at bounding box center [44, 194] width 23 height 11
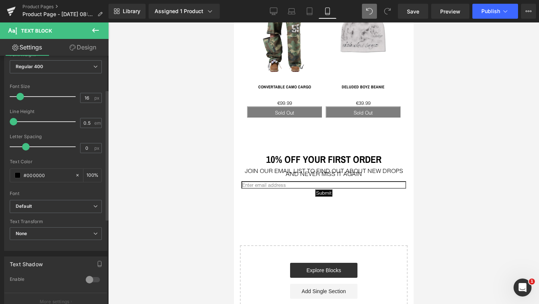
scroll to position [50, 0]
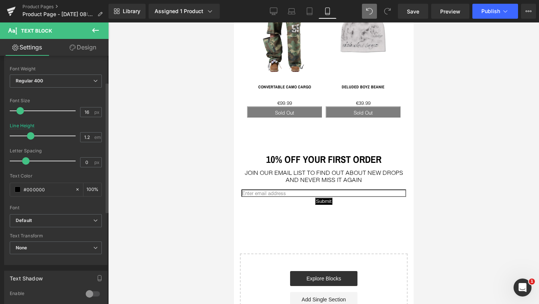
type input "1.1"
drag, startPoint x: 15, startPoint y: 137, endPoint x: 30, endPoint y: 136, distance: 15.0
click at [30, 136] on span at bounding box center [28, 135] width 7 height 7
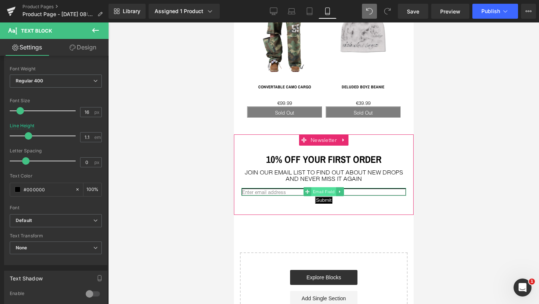
click at [317, 187] on span "Email Field" at bounding box center [323, 191] width 25 height 9
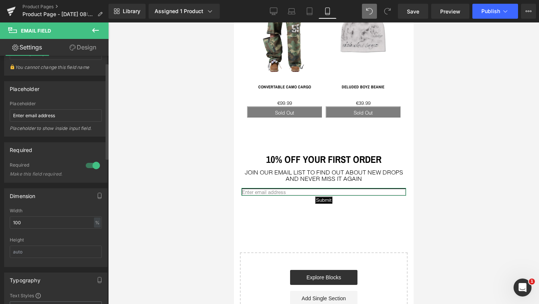
scroll to position [62, 0]
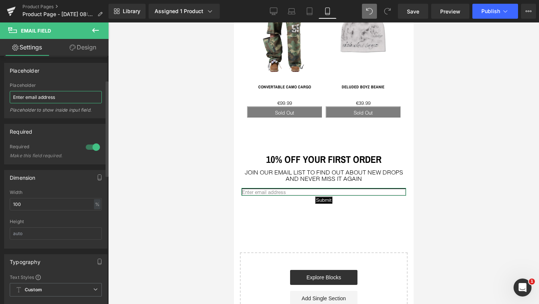
click at [27, 99] on input "Enter email address" at bounding box center [56, 97] width 92 height 12
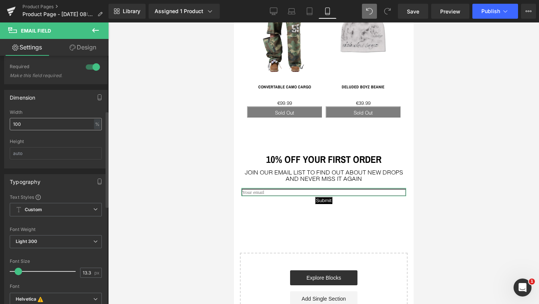
scroll to position [144, 0]
type input "Your email"
click at [36, 207] on b "Custom" at bounding box center [33, 207] width 17 height 6
click at [59, 186] on div "Typography Text Styles Custom Custom Setup Global Style Custom Setup Global Sty…" at bounding box center [55, 257] width 103 height 171
click at [37, 239] on span "Light 300" at bounding box center [56, 239] width 92 height 13
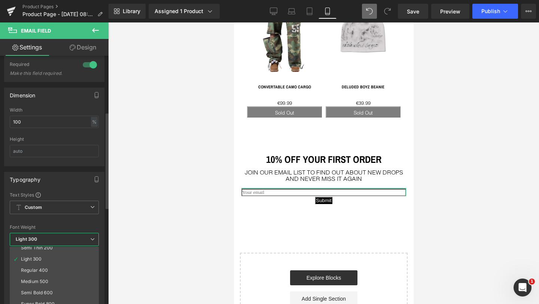
scroll to position [32, 0]
click at [36, 264] on div "Medium 500" at bounding box center [34, 265] width 27 height 5
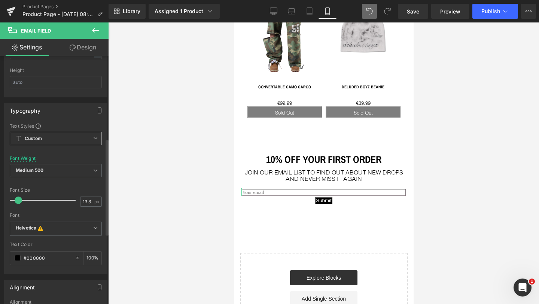
scroll to position [214, 0]
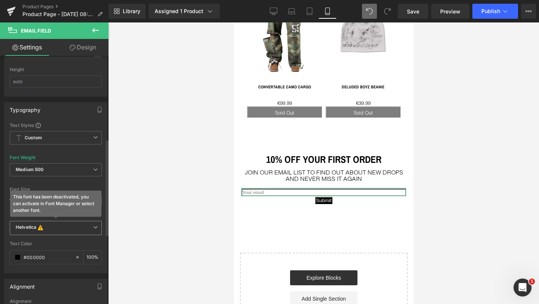
click at [48, 229] on b "Helvetica This font has been deactivated, you can activate in Font Manager or s…" at bounding box center [54, 227] width 77 height 7
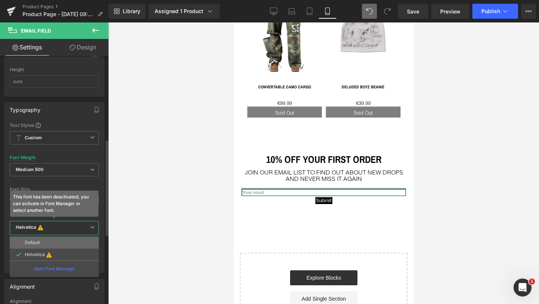
click at [47, 242] on li "Default" at bounding box center [54, 242] width 89 height 12
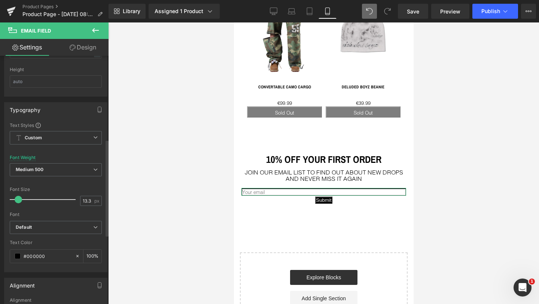
click at [52, 213] on div "Font" at bounding box center [56, 214] width 92 height 5
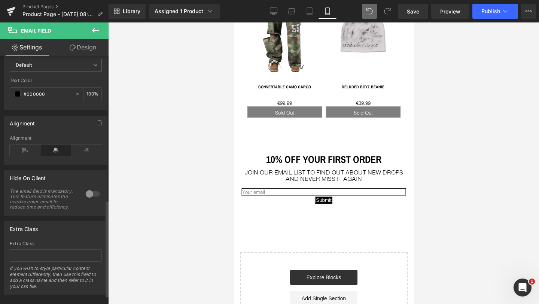
scroll to position [392, 0]
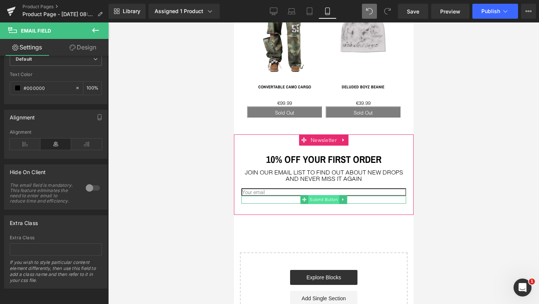
click at [324, 195] on span "Submit Button" at bounding box center [323, 199] width 31 height 9
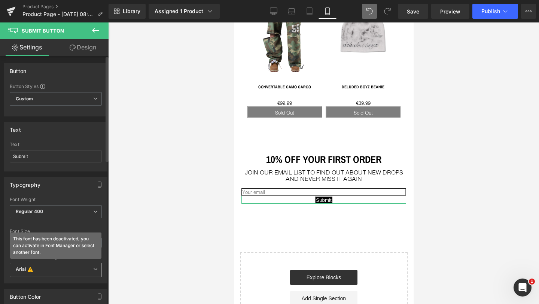
click at [46, 269] on b "Arial This font has been deactivated, you can activate in Font Manager or selec…" at bounding box center [54, 269] width 77 height 7
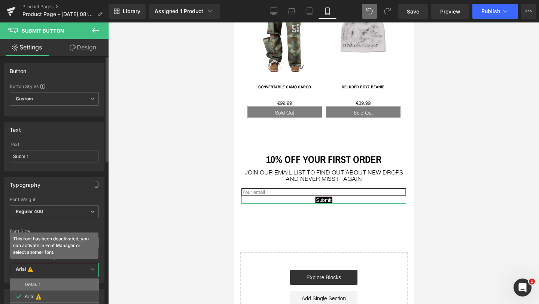
click at [41, 284] on li "Default" at bounding box center [54, 284] width 89 height 12
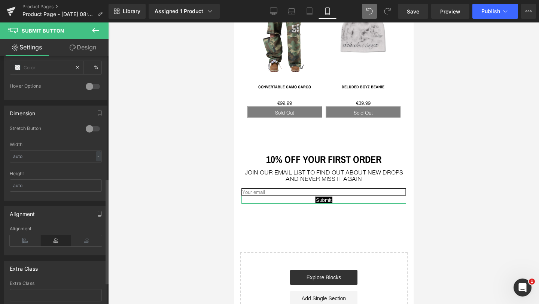
scroll to position [299, 0]
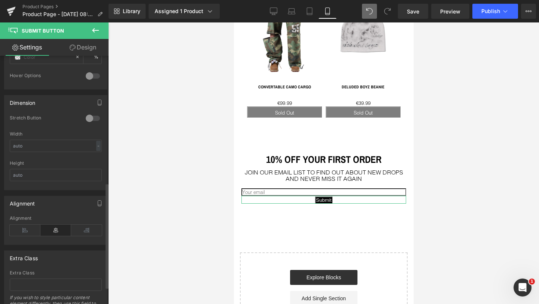
click at [91, 117] on div at bounding box center [93, 118] width 18 height 12
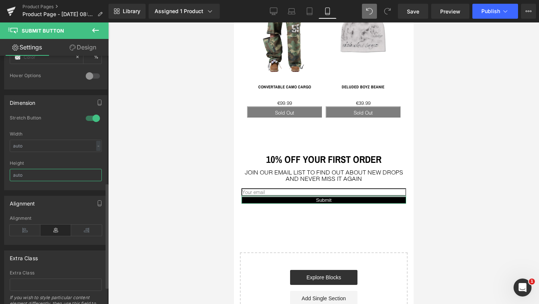
click at [30, 174] on input "text" at bounding box center [56, 175] width 92 height 12
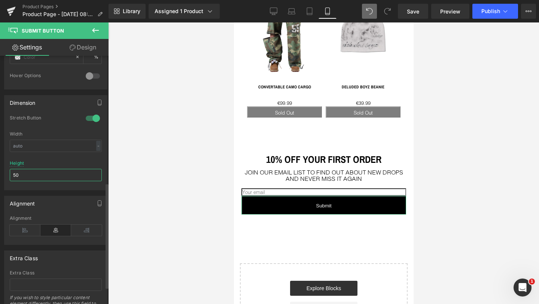
type input "5"
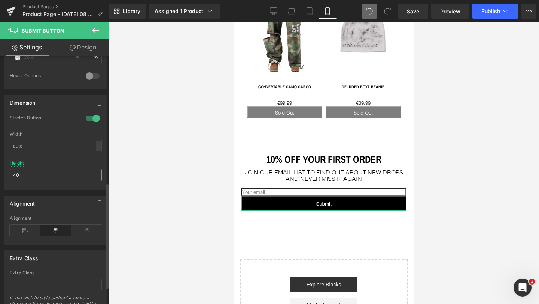
type input "4"
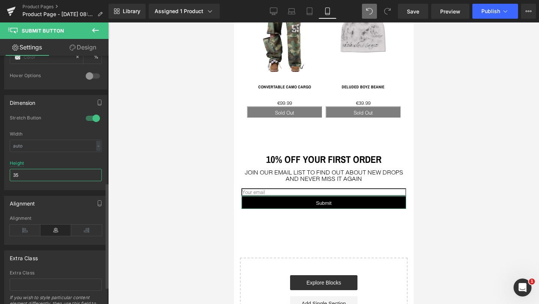
type input "35"
click at [54, 158] on div at bounding box center [56, 158] width 92 height 5
click at [22, 227] on icon at bounding box center [25, 229] width 31 height 11
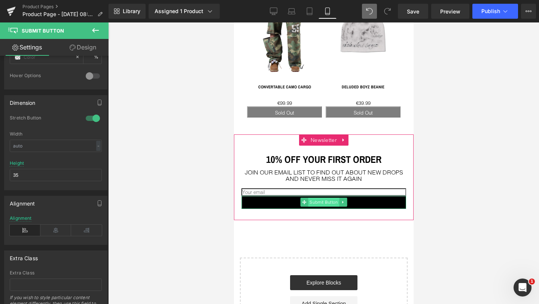
click at [311, 198] on span "Submit Button" at bounding box center [323, 202] width 31 height 9
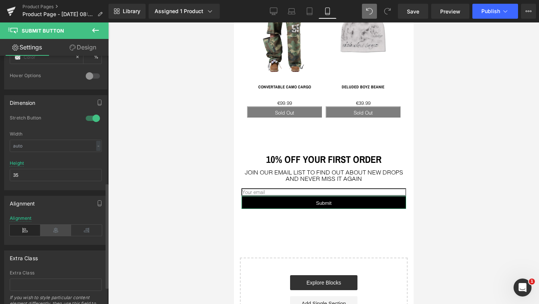
click at [54, 230] on icon at bounding box center [55, 229] width 31 height 11
click at [57, 258] on div "Extra Class" at bounding box center [55, 258] width 103 height 14
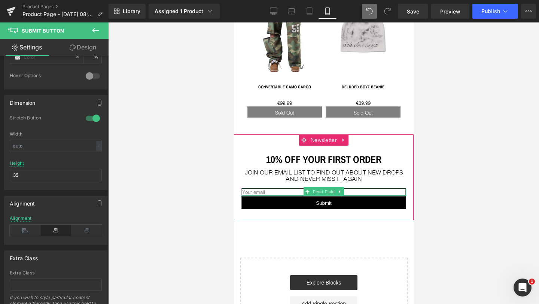
click at [266, 188] on input "email" at bounding box center [323, 191] width 165 height 7
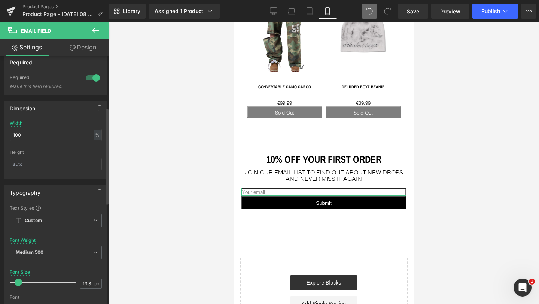
scroll to position [138, 0]
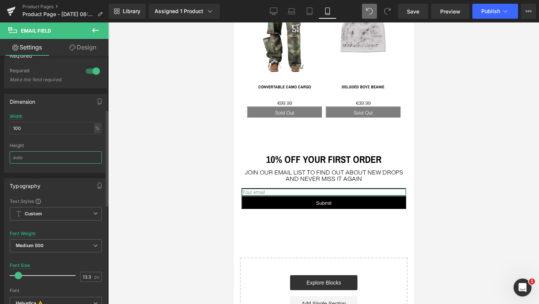
click at [25, 158] on input "text" at bounding box center [56, 157] width 92 height 12
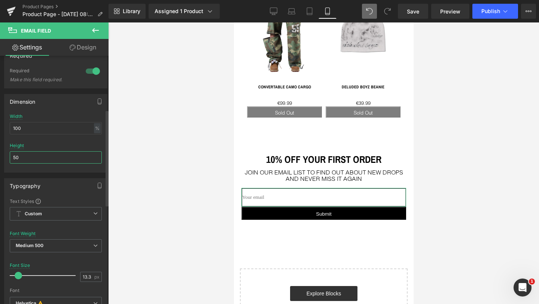
type input "5"
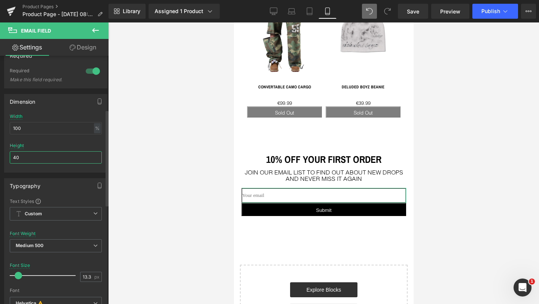
type input "40"
click at [50, 172] on div "Typography Text Styles Custom Custom Setup Global Style Custom Setup Global Sty…" at bounding box center [56, 260] width 112 height 177
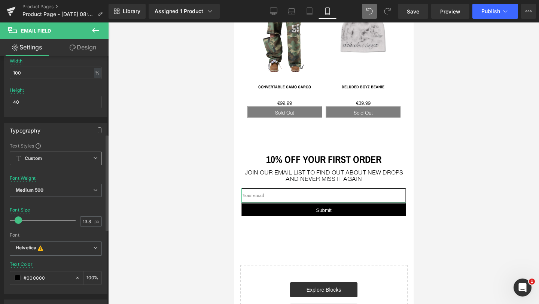
scroll to position [209, 0]
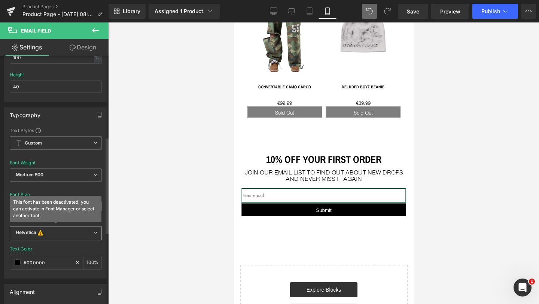
click at [56, 233] on b "Helvetica This font has been deactivated, you can activate in Font Manager or s…" at bounding box center [54, 232] width 77 height 7
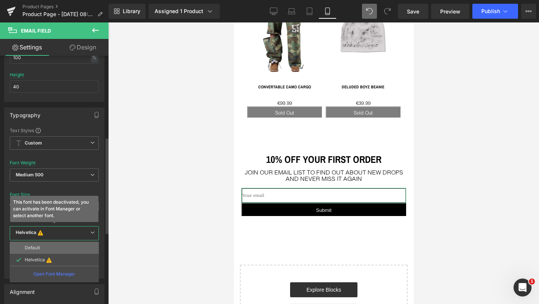
click at [53, 242] on li "Default" at bounding box center [54, 248] width 89 height 12
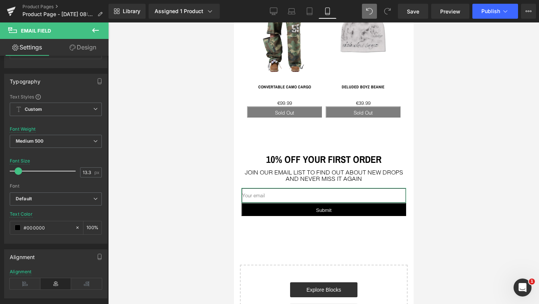
scroll to position [250, 0]
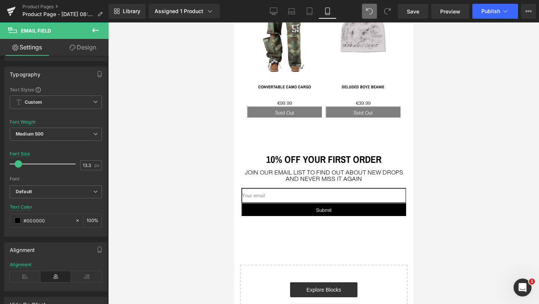
click at [183, 191] on div at bounding box center [323, 162] width 431 height 281
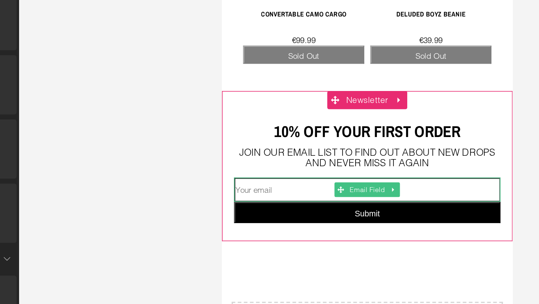
click at [258, 81] on input "email" at bounding box center [311, 82] width 165 height 15
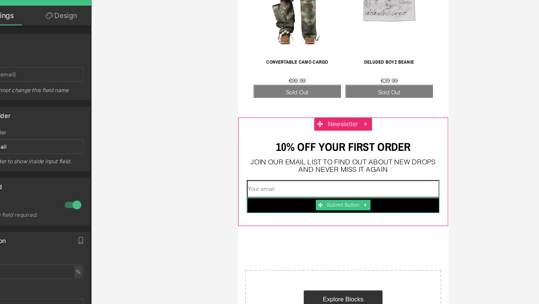
click at [275, 169] on button "Submit" at bounding box center [327, 173] width 165 height 13
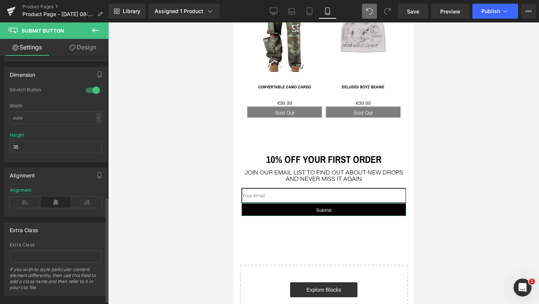
scroll to position [340, 0]
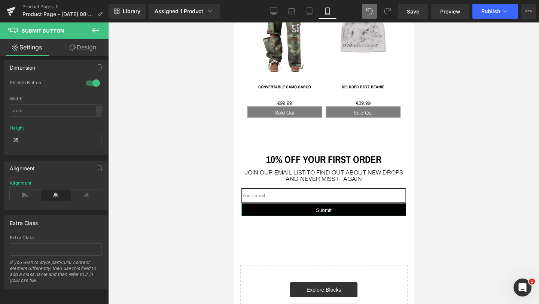
click at [80, 48] on link "Design" at bounding box center [83, 47] width 54 height 17
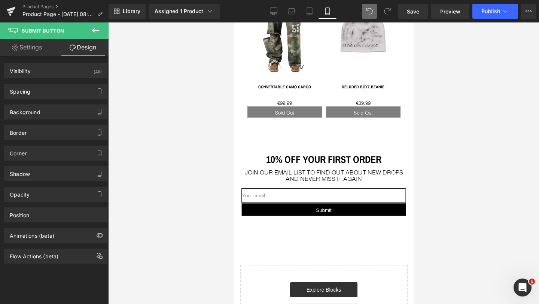
type input "0"
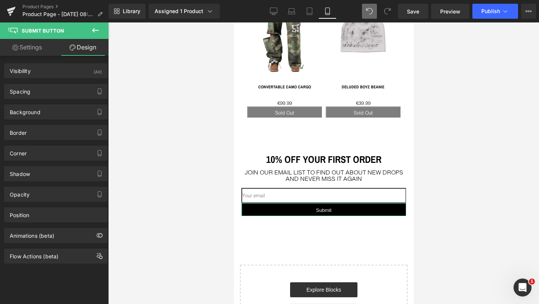
type input "0"
click at [50, 94] on div "Spacing" at bounding box center [55, 91] width 103 height 14
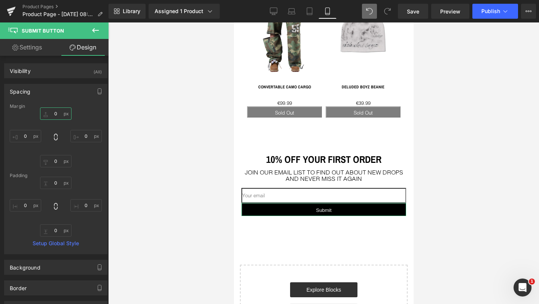
click at [53, 112] on input "0" at bounding box center [55, 113] width 31 height 12
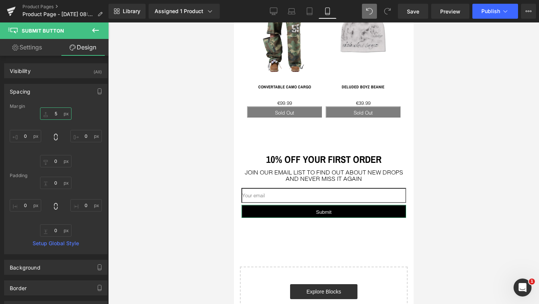
type input "5"
click at [91, 114] on div "5 5 0px 0 0px 0 0px 0" at bounding box center [56, 137] width 92 height 60
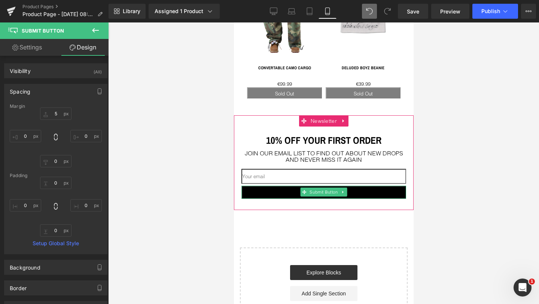
scroll to position [789, 0]
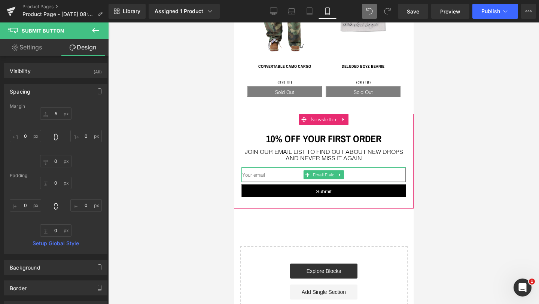
click at [248, 167] on input "email" at bounding box center [323, 174] width 165 height 15
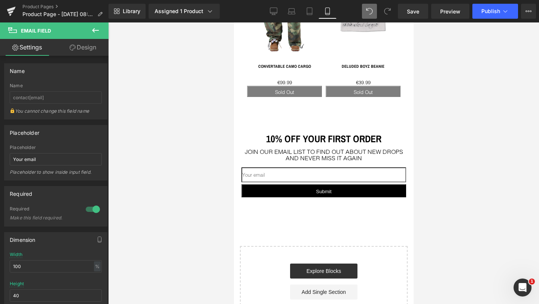
click at [191, 178] on div at bounding box center [323, 162] width 431 height 281
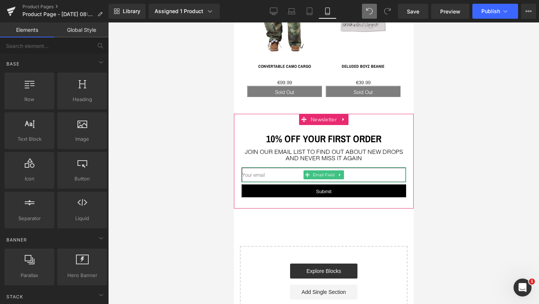
click at [267, 170] on input "email" at bounding box center [323, 174] width 165 height 15
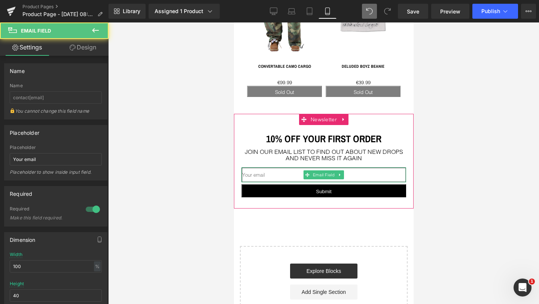
click at [267, 170] on input "email" at bounding box center [323, 174] width 165 height 15
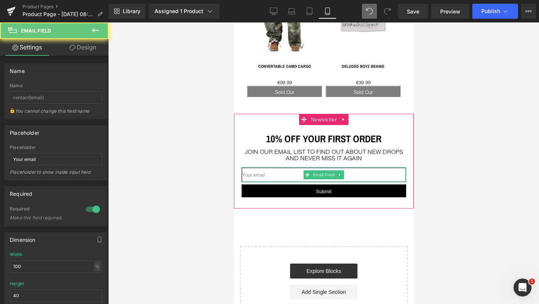
click at [267, 170] on input "email" at bounding box center [323, 174] width 165 height 15
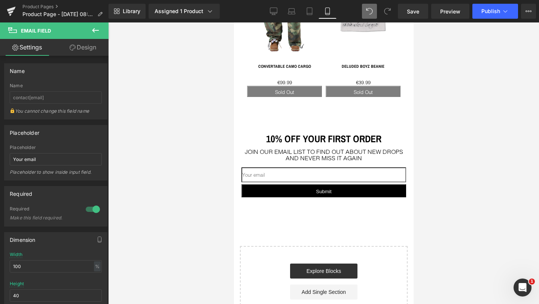
click at [173, 171] on div at bounding box center [323, 162] width 431 height 281
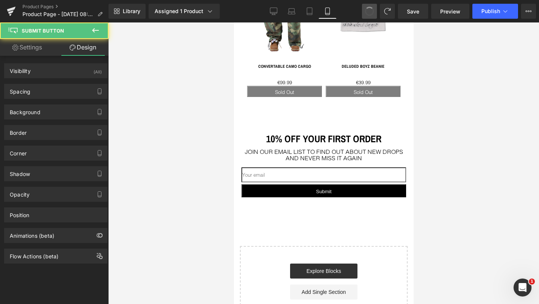
click at [372, 12] on span at bounding box center [369, 11] width 10 height 10
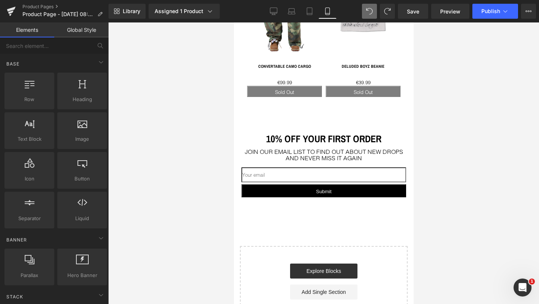
click at [183, 144] on div at bounding box center [323, 162] width 431 height 281
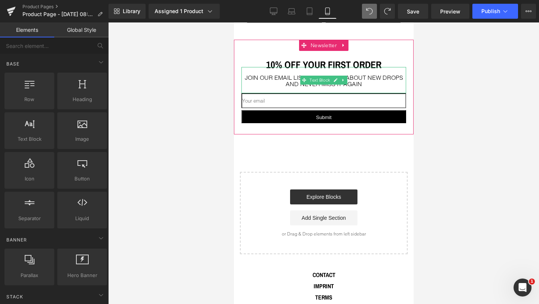
scroll to position [868, 0]
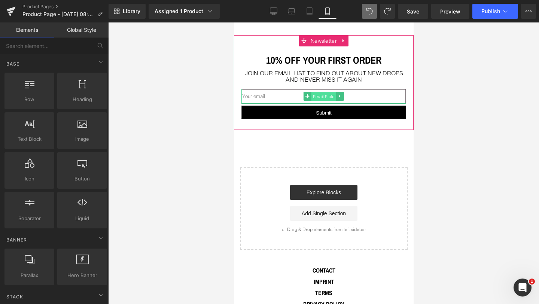
click at [322, 92] on span "Email Field" at bounding box center [323, 96] width 25 height 9
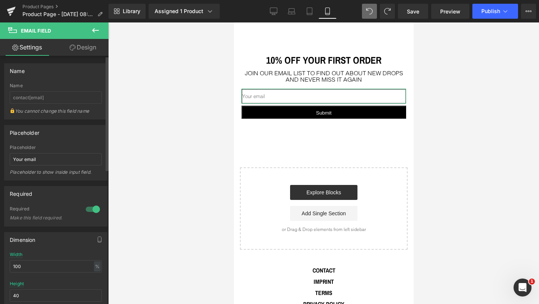
click at [58, 142] on div "Placeholder Your email Placeholder Your email Placeholder to show inside input …" at bounding box center [55, 152] width 103 height 55
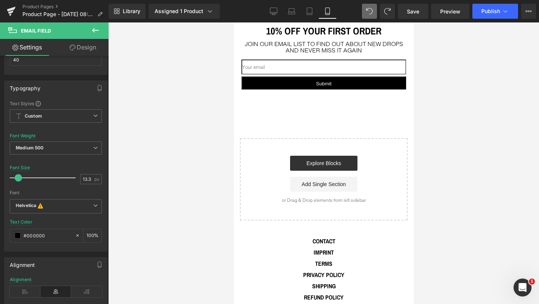
scroll to position [899, 0]
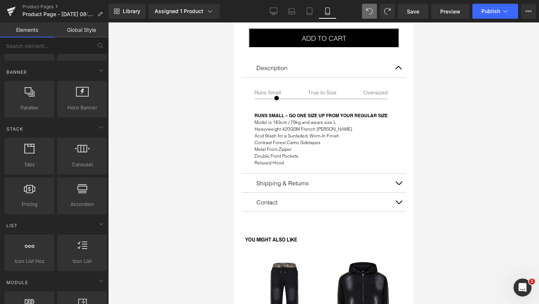
scroll to position [189, 0]
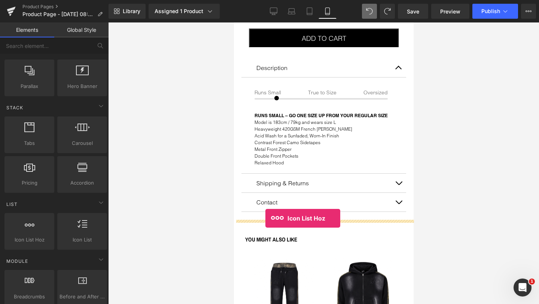
drag, startPoint x: 263, startPoint y: 254, endPoint x: 265, endPoint y: 218, distance: 36.3
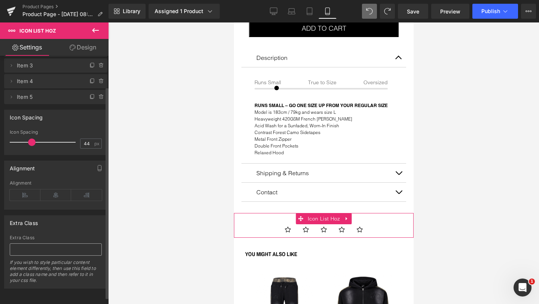
scroll to position [0, 0]
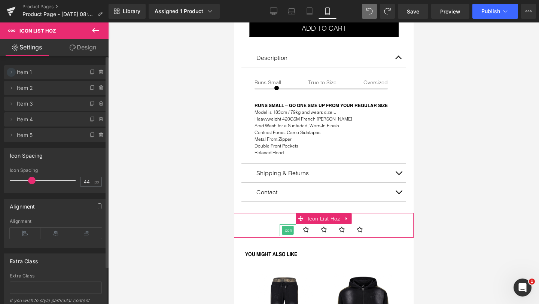
click at [12, 72] on icon at bounding box center [11, 72] width 6 height 6
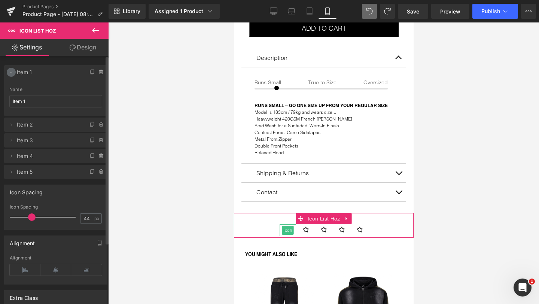
click at [13, 73] on icon at bounding box center [11, 72] width 6 height 6
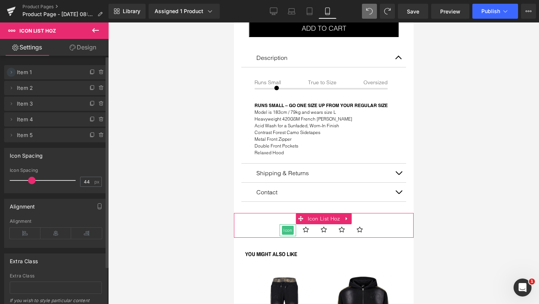
click at [13, 71] on icon at bounding box center [11, 72] width 6 height 6
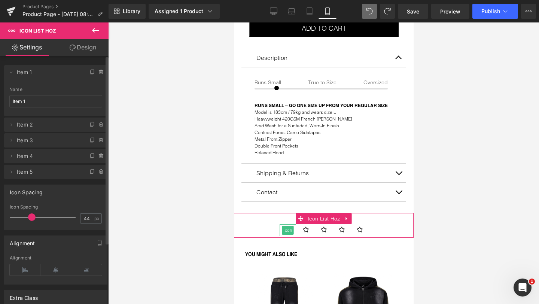
click at [28, 74] on span "Item 1" at bounding box center [48, 72] width 63 height 14
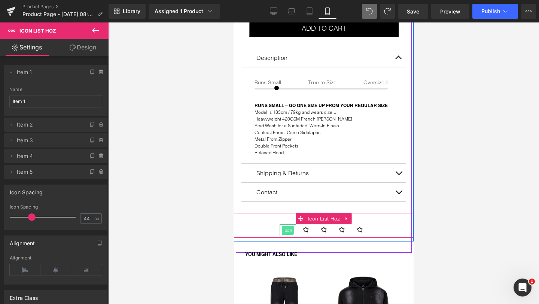
click at [287, 226] on span "Icon" at bounding box center [287, 230] width 12 height 9
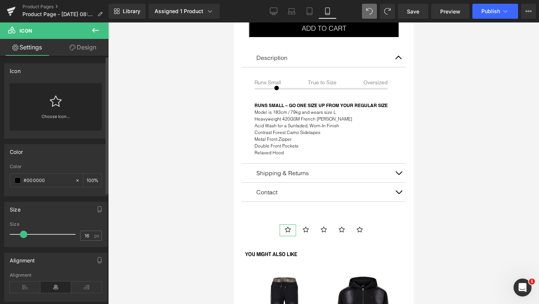
click at [51, 110] on link at bounding box center [56, 98] width 12 height 30
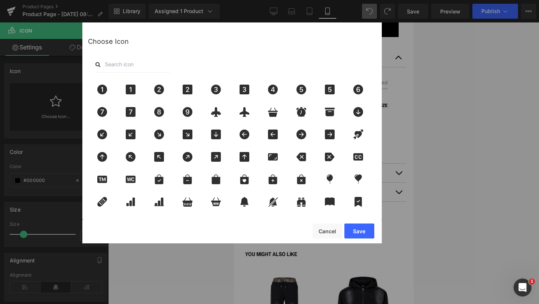
click at [128, 68] on input "text" at bounding box center [132, 64] width 75 height 16
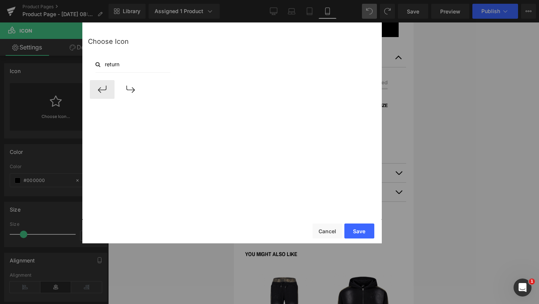
type input "return"
click at [102, 85] on icon at bounding box center [102, 90] width 16 height 10
click at [358, 229] on button "Save" at bounding box center [359, 230] width 30 height 15
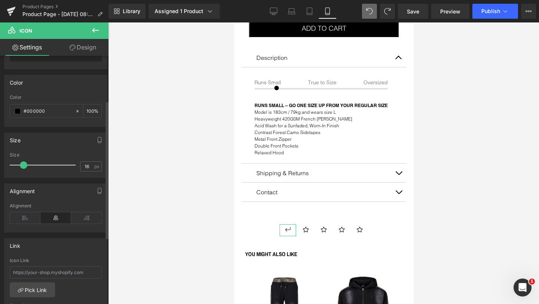
scroll to position [27, 0]
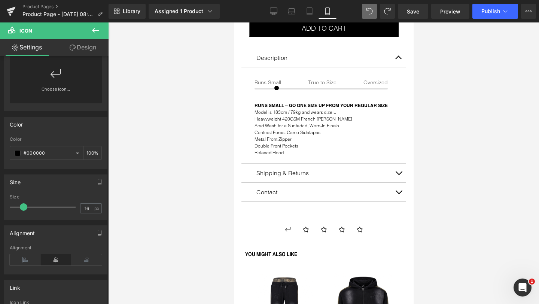
click at [95, 31] on icon at bounding box center [95, 30] width 9 height 9
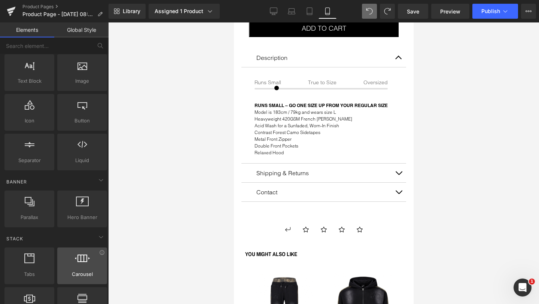
scroll to position [0, 0]
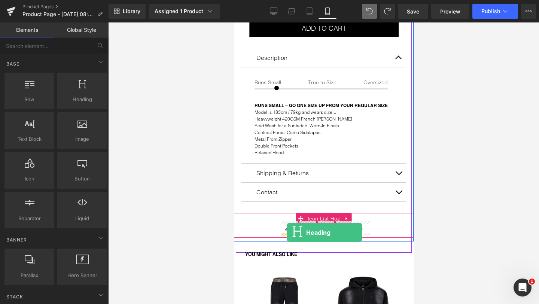
drag, startPoint x: 311, startPoint y: 120, endPoint x: 287, endPoint y: 232, distance: 115.2
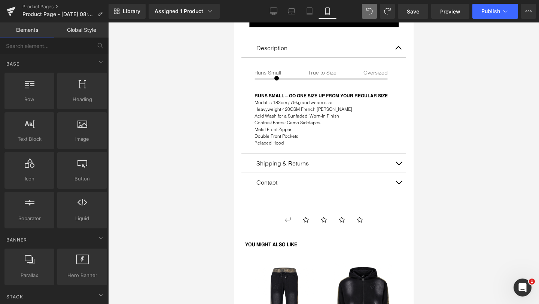
scroll to position [396, 0]
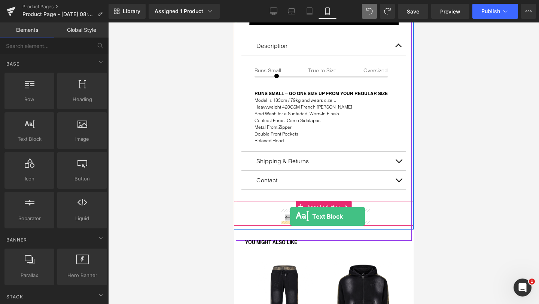
drag, startPoint x: 271, startPoint y: 156, endPoint x: 290, endPoint y: 216, distance: 63.1
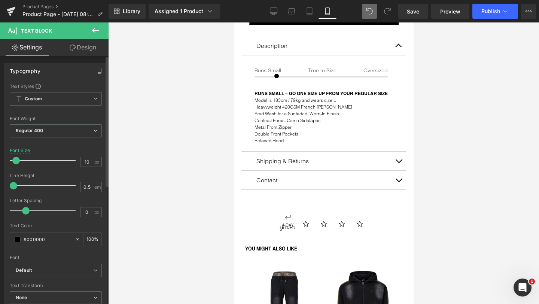
type input "9"
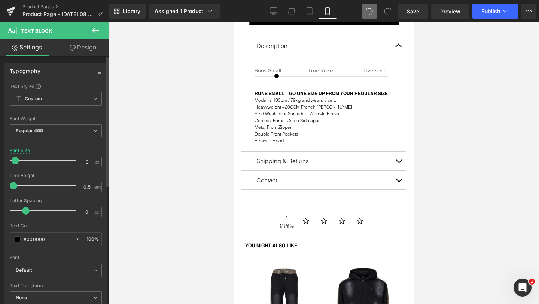
drag, startPoint x: 20, startPoint y: 161, endPoint x: 15, endPoint y: 161, distance: 4.5
click at [15, 161] on span at bounding box center [15, 160] width 7 height 7
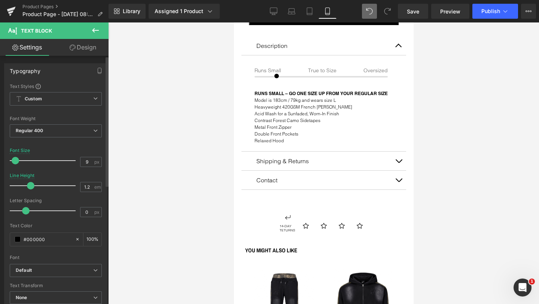
type input "1.3"
drag, startPoint x: 14, startPoint y: 186, endPoint x: 32, endPoint y: 185, distance: 18.0
click at [32, 185] on span at bounding box center [33, 185] width 7 height 7
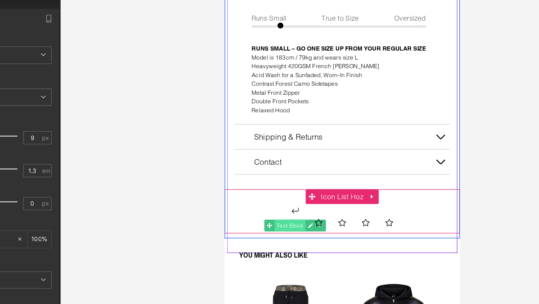
click at [272, 160] on span "Text Block" at bounding box center [274, 161] width 24 height 9
click at [288, 159] on icon at bounding box center [290, 161] width 4 height 4
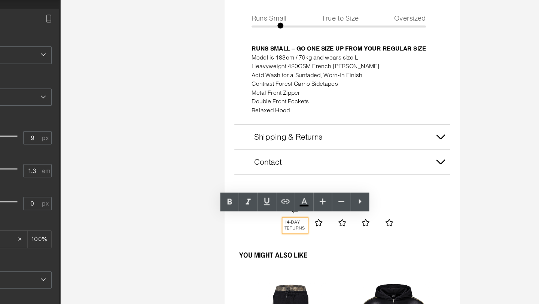
click at [271, 159] on p "14-DAY TETURNS" at bounding box center [278, 161] width 16 height 9
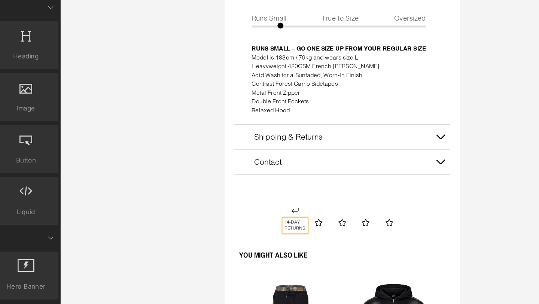
click at [169, 205] on div at bounding box center [323, 162] width 431 height 281
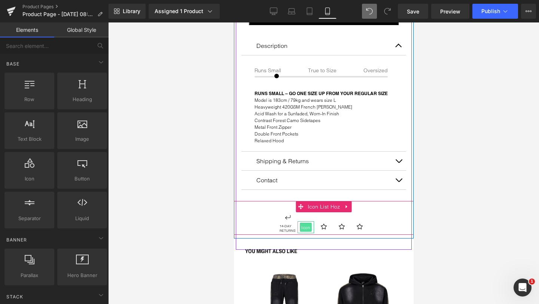
click at [304, 223] on span "Icon" at bounding box center [305, 227] width 12 height 9
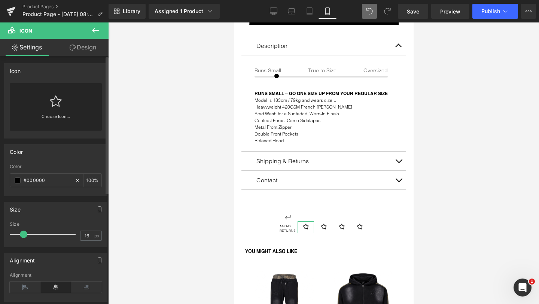
click at [50, 105] on icon at bounding box center [56, 101] width 12 height 12
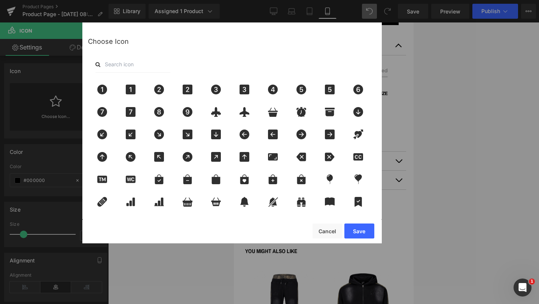
click at [119, 66] on input "text" at bounding box center [132, 64] width 75 height 16
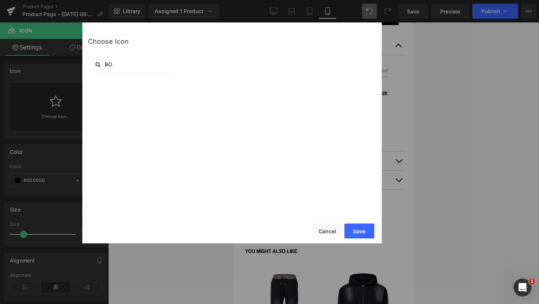
type input "B"
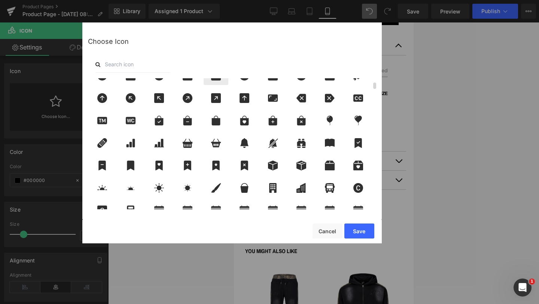
scroll to position [68, 0]
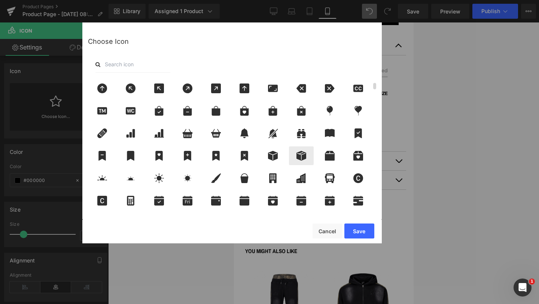
click at [297, 156] on icon at bounding box center [301, 156] width 10 height 10
click at [361, 230] on button "Save" at bounding box center [359, 230] width 30 height 15
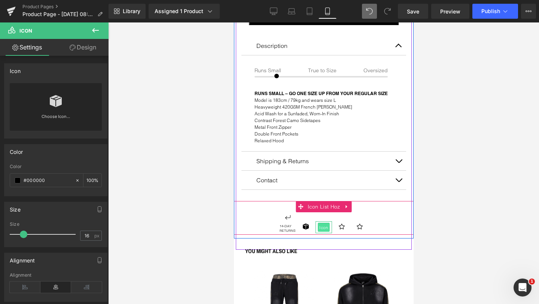
click at [324, 223] on span "Icon" at bounding box center [323, 227] width 12 height 9
click at [323, 223] on span "Icon" at bounding box center [323, 227] width 12 height 9
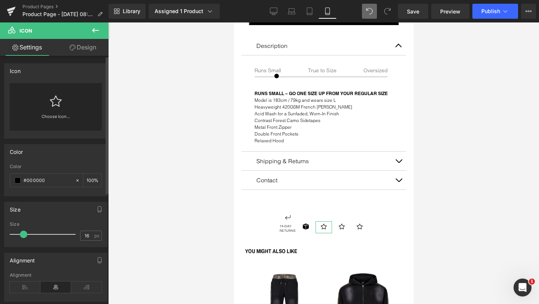
click at [48, 114] on link "Choose Icon..." at bounding box center [56, 122] width 92 height 18
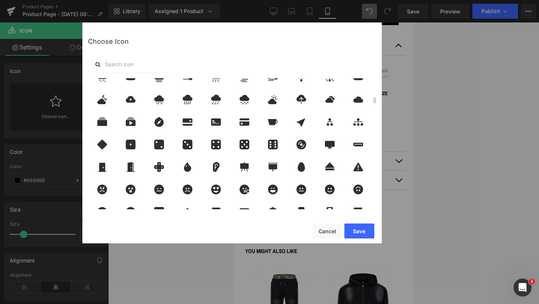
scroll to position [374, 0]
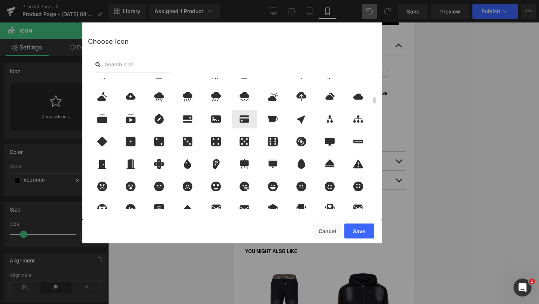
click at [243, 116] on icon at bounding box center [244, 118] width 10 height 7
click at [361, 232] on button "Save" at bounding box center [359, 230] width 30 height 15
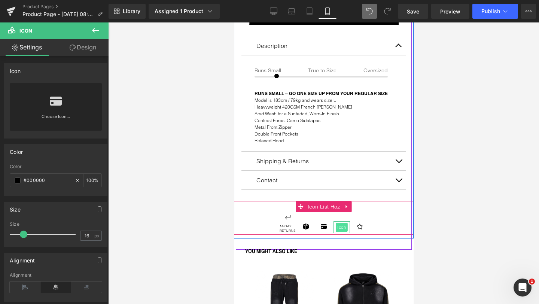
click at [340, 223] on span "Icon" at bounding box center [341, 227] width 12 height 9
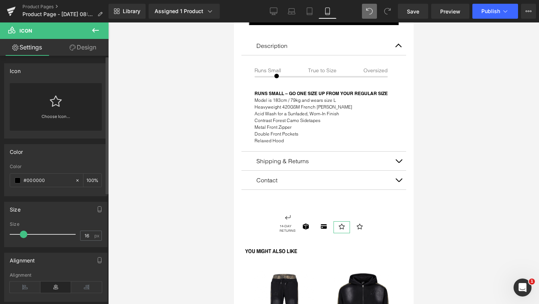
click at [50, 106] on icon at bounding box center [56, 101] width 12 height 12
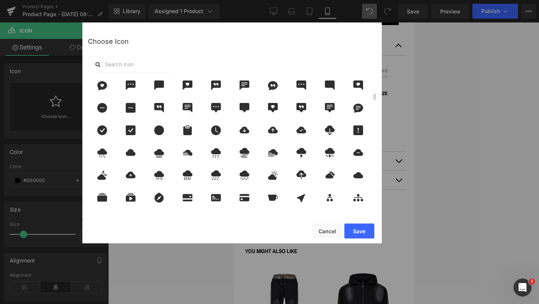
scroll to position [296, 0]
click at [214, 128] on icon at bounding box center [216, 130] width 10 height 10
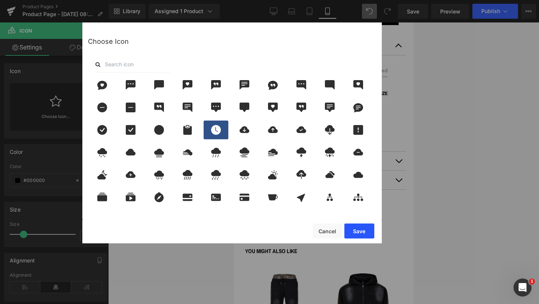
click at [358, 233] on button "Save" at bounding box center [359, 230] width 30 height 15
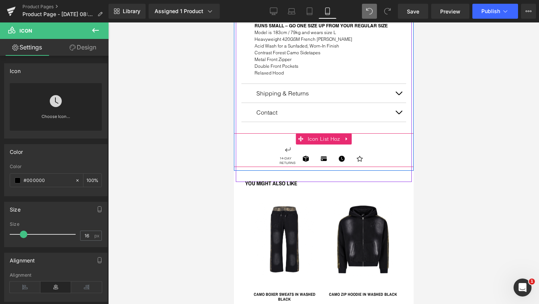
scroll to position [465, 0]
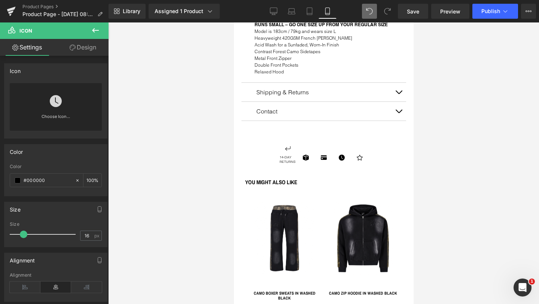
click at [95, 31] on icon at bounding box center [95, 30] width 9 height 9
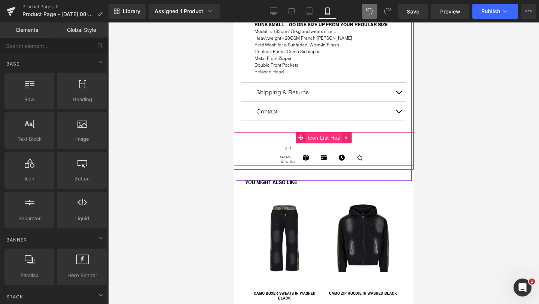
click at [328, 135] on span "Icon List Hoz" at bounding box center [323, 137] width 36 height 11
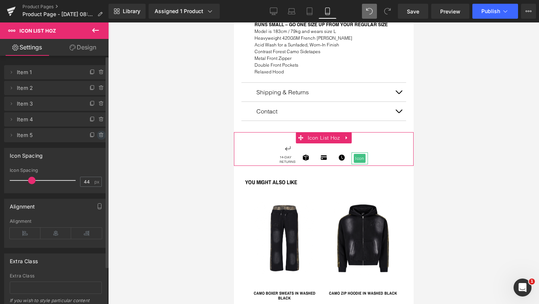
click at [100, 134] on icon at bounding box center [101, 135] width 6 height 6
click at [93, 135] on button "Delete" at bounding box center [94, 136] width 24 height 10
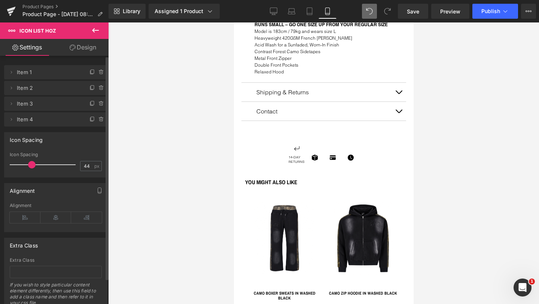
click at [94, 31] on icon at bounding box center [95, 30] width 7 height 4
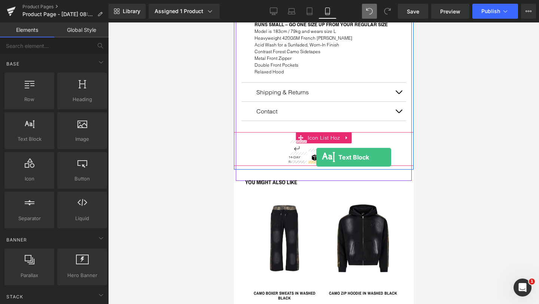
drag, startPoint x: 261, startPoint y: 151, endPoint x: 316, endPoint y: 157, distance: 55.3
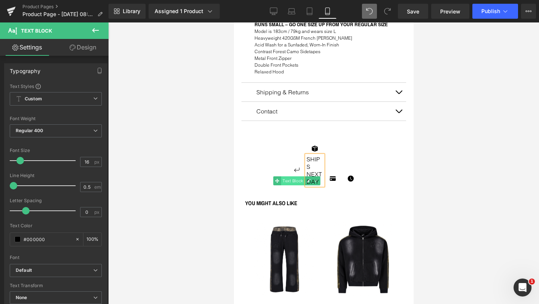
click at [295, 176] on span "Text Block" at bounding box center [293, 180] width 24 height 9
click at [315, 155] on p "SHIPS NEXT DAY" at bounding box center [314, 170] width 16 height 30
click at [84, 160] on input "16" at bounding box center [86, 161] width 13 height 9
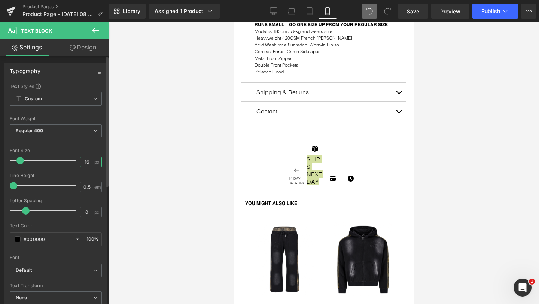
click at [84, 160] on input "16" at bounding box center [86, 161] width 13 height 9
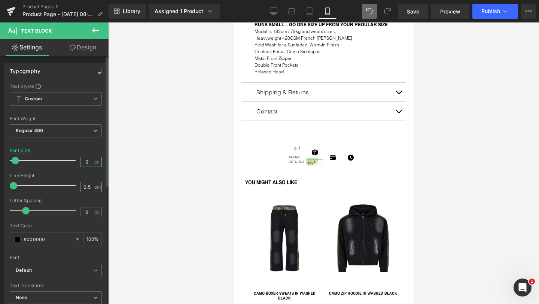
type input "9"
click at [83, 186] on input "0.5" at bounding box center [86, 186] width 13 height 9
type input "1.3"
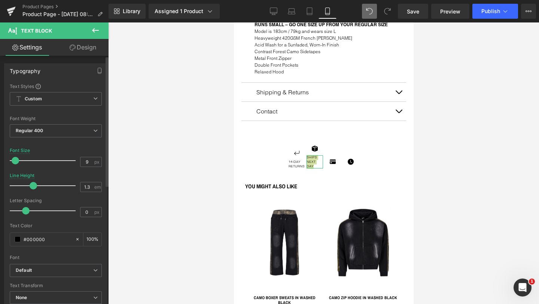
click at [94, 197] on div at bounding box center [56, 195] width 92 height 5
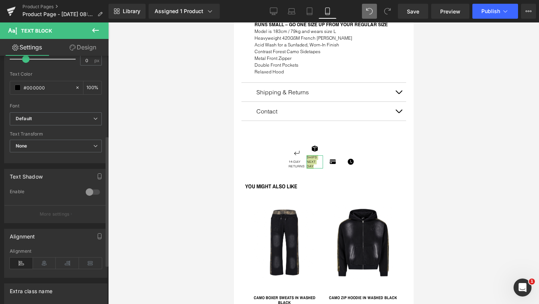
scroll to position [158, 0]
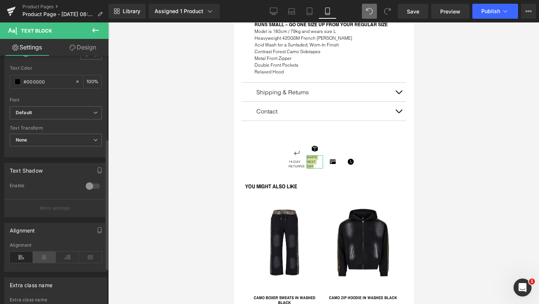
click at [42, 256] on icon at bounding box center [44, 256] width 23 height 11
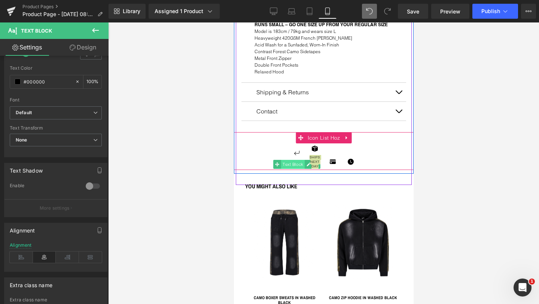
click at [294, 160] on span "Text Block" at bounding box center [293, 164] width 24 height 9
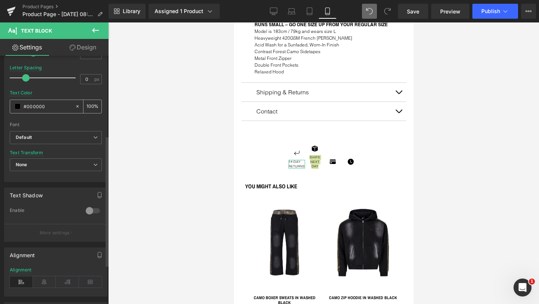
scroll to position [155, 0]
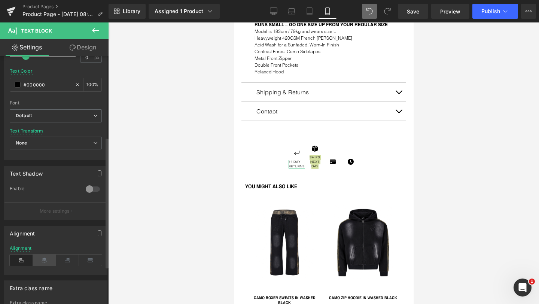
click at [42, 259] on icon at bounding box center [44, 259] width 23 height 11
click at [95, 29] on icon at bounding box center [95, 30] width 9 height 9
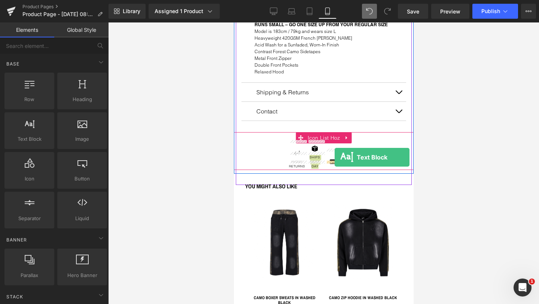
drag, startPoint x: 262, startPoint y: 157, endPoint x: 334, endPoint y: 157, distance: 71.8
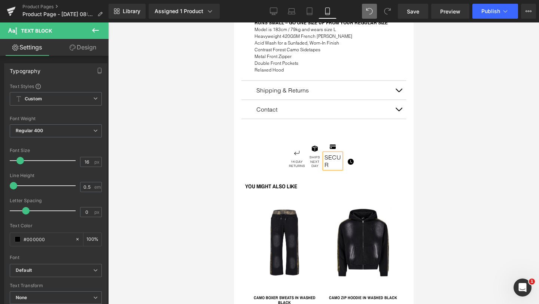
scroll to position [465, 0]
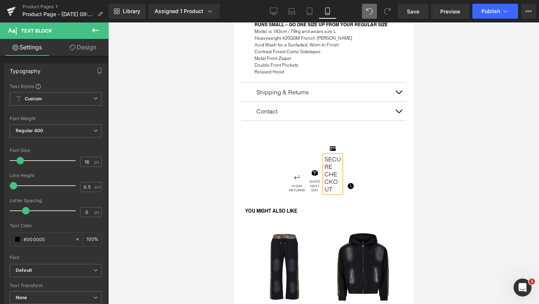
click at [335, 178] on p "SECURE CHECKOUT" at bounding box center [332, 173] width 16 height 37
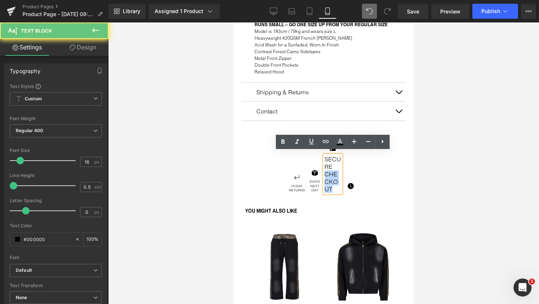
click at [335, 178] on p "SECURE CHECKOUT" at bounding box center [332, 173] width 16 height 37
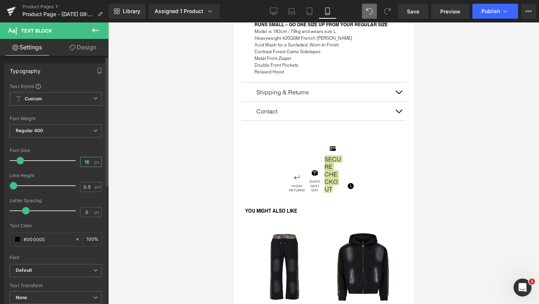
click at [83, 161] on input "16" at bounding box center [86, 161] width 13 height 9
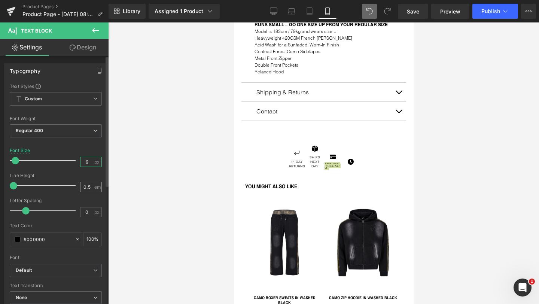
type input "9"
click at [82, 186] on input "0.5" at bounding box center [86, 186] width 13 height 9
type input "1.3"
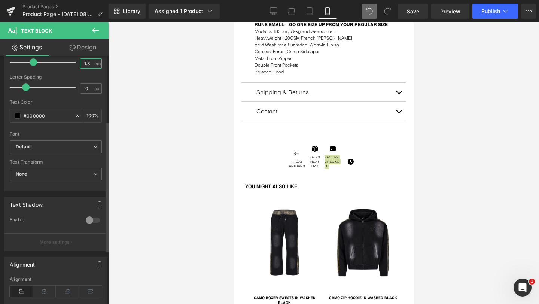
scroll to position [144, 0]
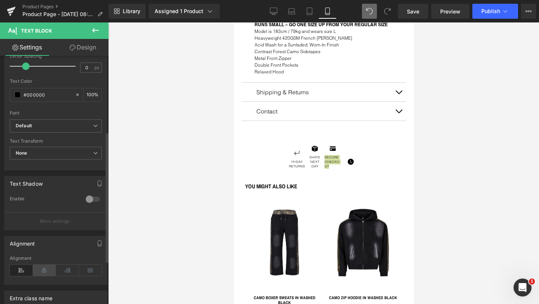
click at [42, 267] on icon at bounding box center [44, 270] width 23 height 11
click at [95, 30] on icon at bounding box center [95, 30] width 9 height 9
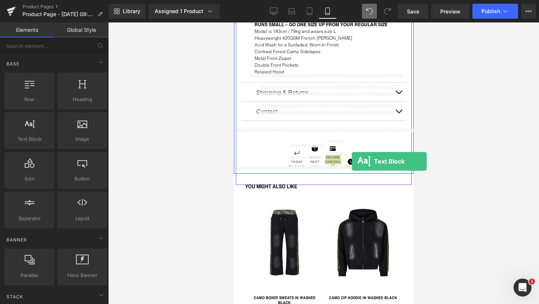
drag, startPoint x: 265, startPoint y: 162, endPoint x: 351, endPoint y: 161, distance: 86.0
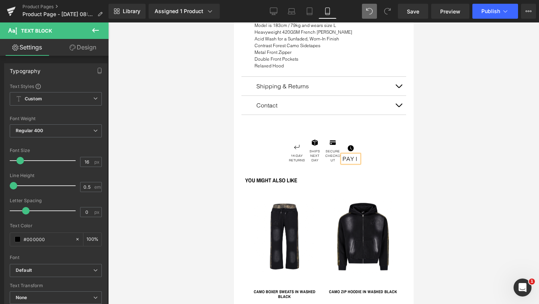
scroll to position [465, 0]
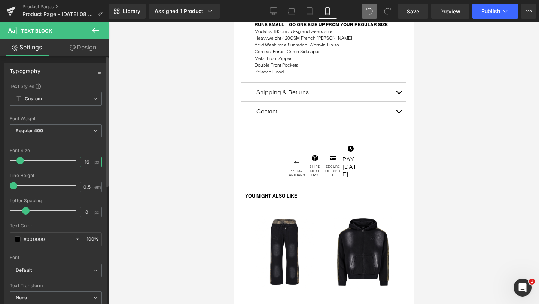
click at [83, 162] on input "16" at bounding box center [86, 161] width 13 height 9
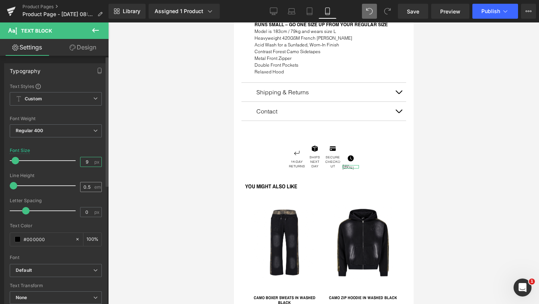
type input "9"
click at [84, 187] on input "0.5" at bounding box center [86, 186] width 13 height 9
type input "1.3"
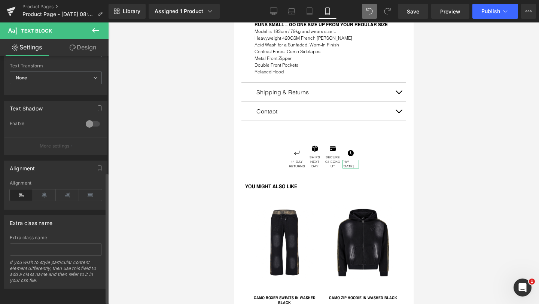
scroll to position [226, 0]
click at [42, 191] on icon at bounding box center [44, 194] width 23 height 11
click at [56, 161] on div "Alignment" at bounding box center [55, 168] width 103 height 14
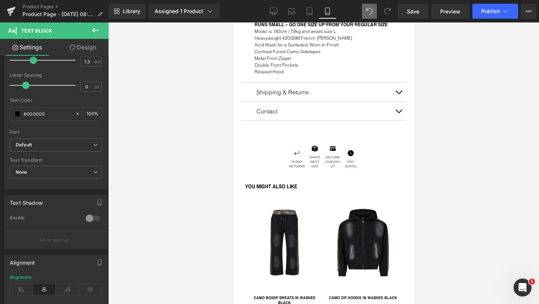
click at [97, 29] on icon at bounding box center [95, 30] width 9 height 9
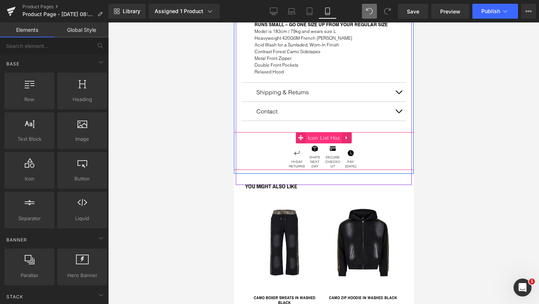
click at [319, 136] on span "Icon List Hoz" at bounding box center [323, 137] width 36 height 11
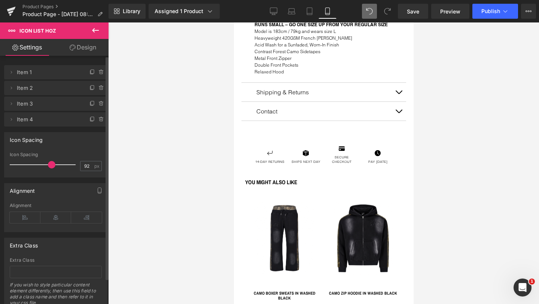
type input "93"
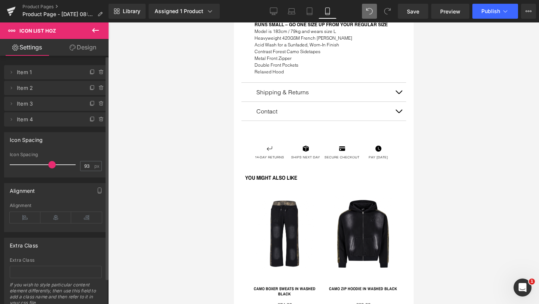
drag, startPoint x: 33, startPoint y: 165, endPoint x: 52, endPoint y: 162, distance: 19.7
click at [52, 162] on span at bounding box center [51, 164] width 7 height 7
click at [76, 140] on div "Icon Spacing" at bounding box center [55, 139] width 103 height 14
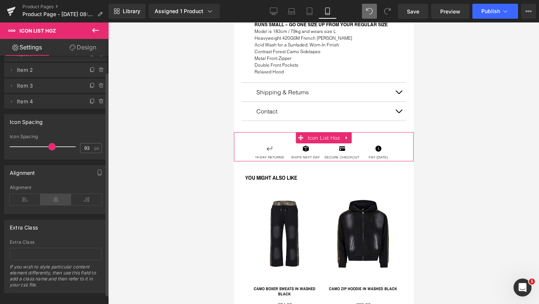
scroll to position [26, 0]
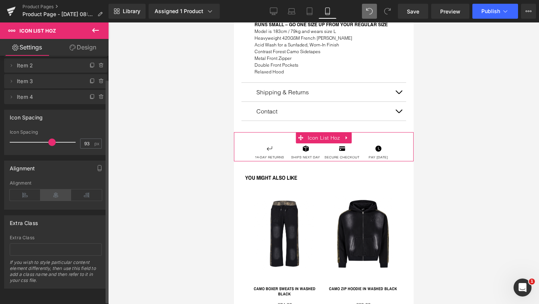
click at [55, 189] on icon at bounding box center [55, 194] width 31 height 11
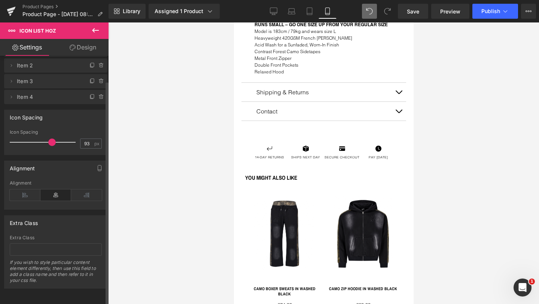
scroll to position [0, 0]
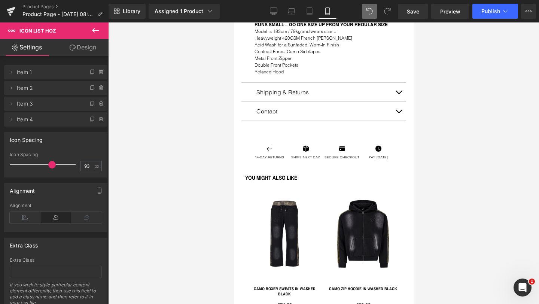
click at [75, 48] on link "Design" at bounding box center [83, 47] width 54 height 17
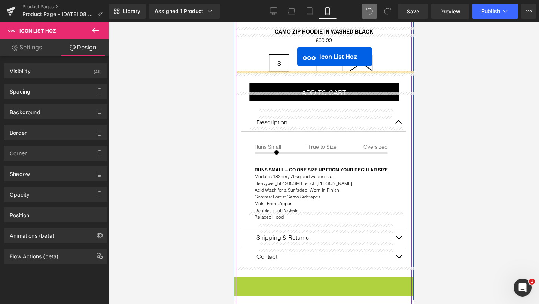
scroll to position [267, 0]
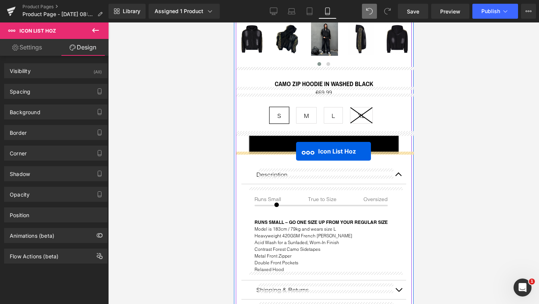
drag, startPoint x: 300, startPoint y: 184, endPoint x: 296, endPoint y: 151, distance: 33.2
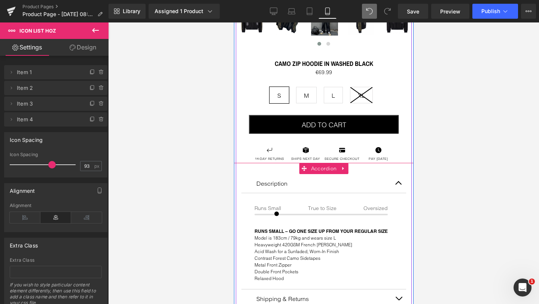
scroll to position [233, 0]
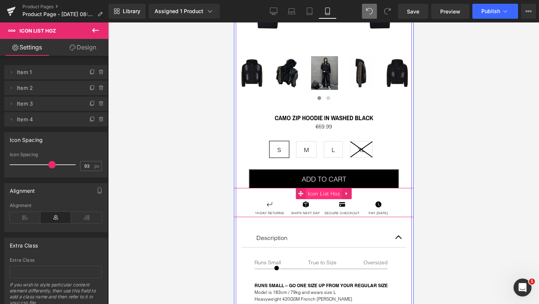
click at [317, 195] on span "Icon List Hoz" at bounding box center [323, 193] width 36 height 11
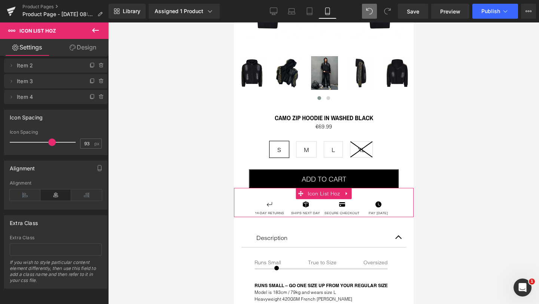
scroll to position [0, 0]
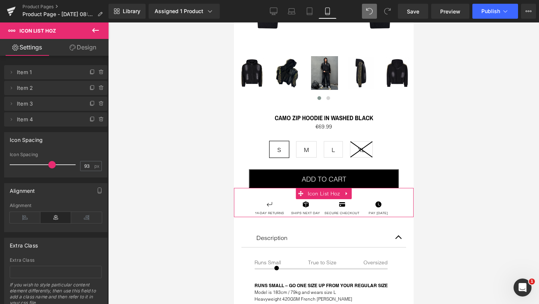
click at [78, 49] on link "Design" at bounding box center [83, 47] width 54 height 17
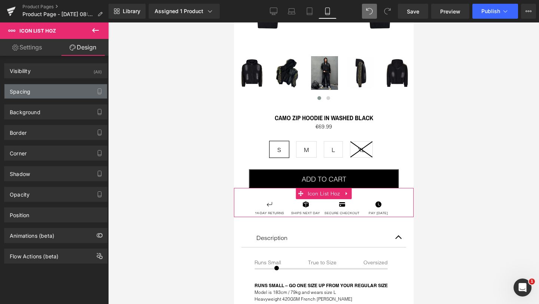
click at [48, 92] on div "Spacing" at bounding box center [55, 91] width 103 height 14
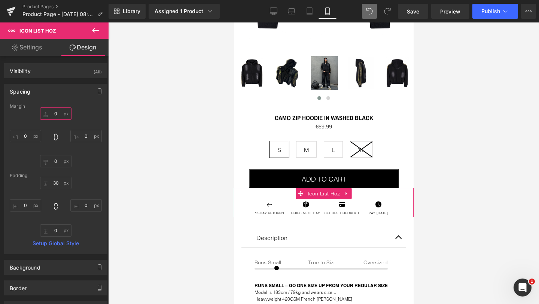
click at [55, 113] on input "0" at bounding box center [55, 113] width 31 height 12
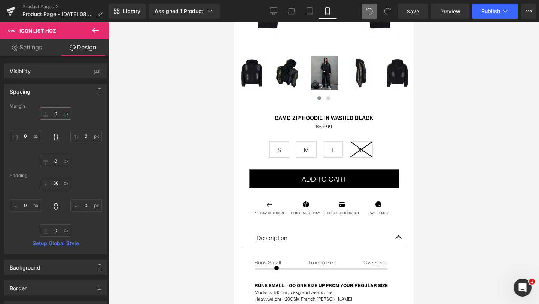
click at [55, 113] on input "0" at bounding box center [55, 113] width 31 height 12
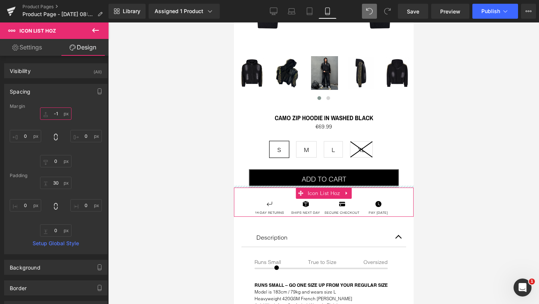
type input "-"
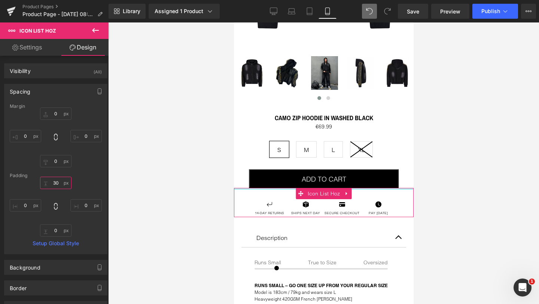
click at [54, 181] on input "30" at bounding box center [55, 183] width 31 height 12
type input "0"
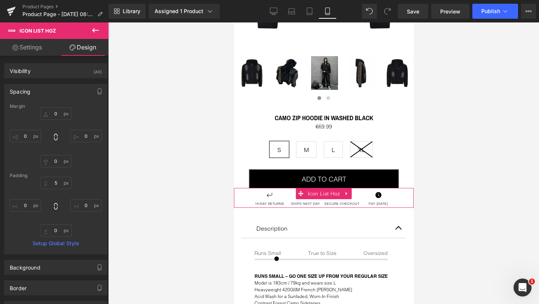
type input "5"
click at [83, 182] on div "5 5 0px 0 0px 0 0px 0" at bounding box center [56, 207] width 92 height 60
click at [159, 172] on div at bounding box center [323, 162] width 431 height 281
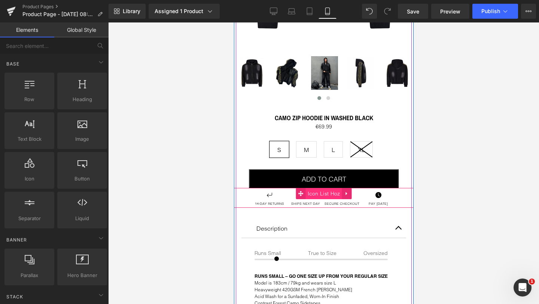
click at [316, 190] on span "Icon List Hoz" at bounding box center [323, 193] width 36 height 11
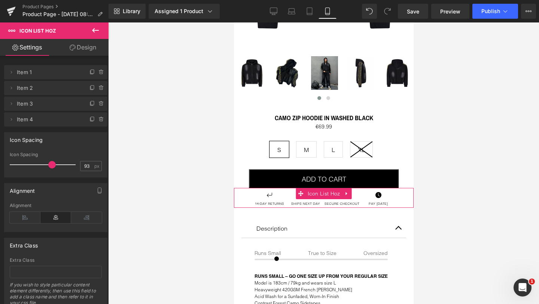
click at [71, 48] on icon at bounding box center [73, 48] width 6 height 6
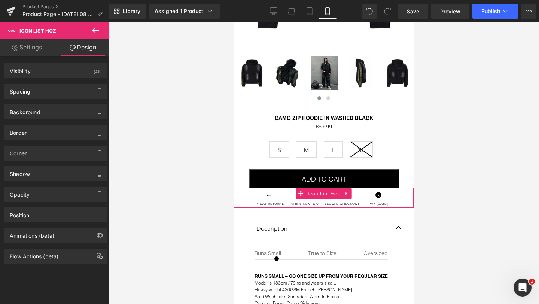
type input "0"
type input "5"
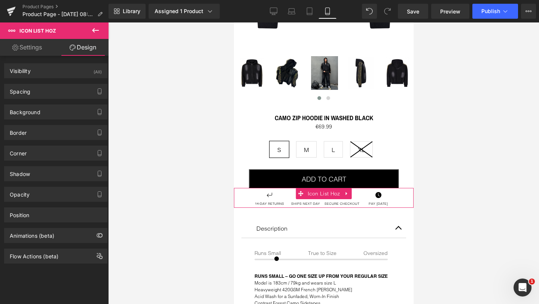
type input "0"
click at [41, 88] on div "Spacing" at bounding box center [55, 91] width 103 height 14
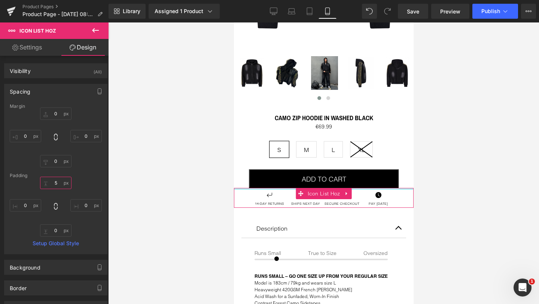
click at [56, 178] on input "5" at bounding box center [55, 183] width 31 height 12
type input "15"
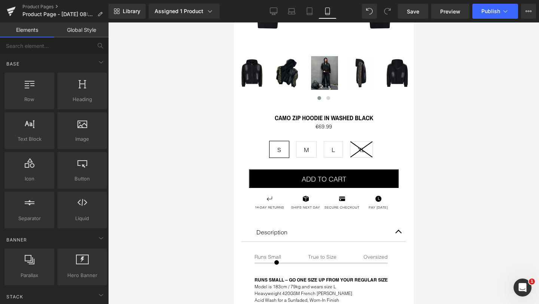
click at [157, 190] on div at bounding box center [323, 162] width 431 height 281
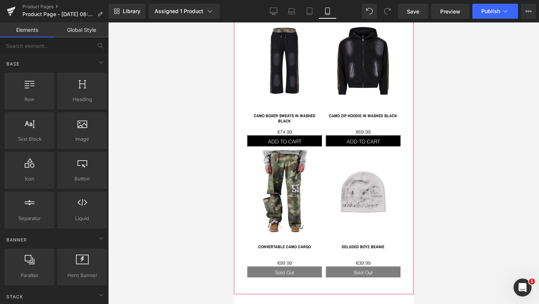
scroll to position [578, 0]
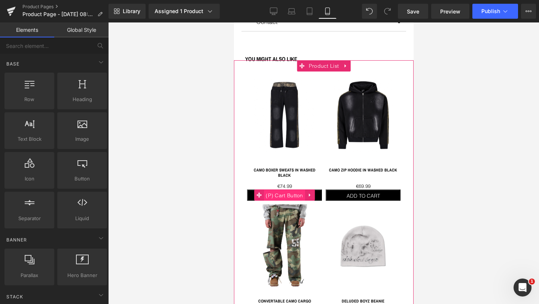
click at [278, 191] on span "(P) Cart Button" at bounding box center [283, 195] width 41 height 11
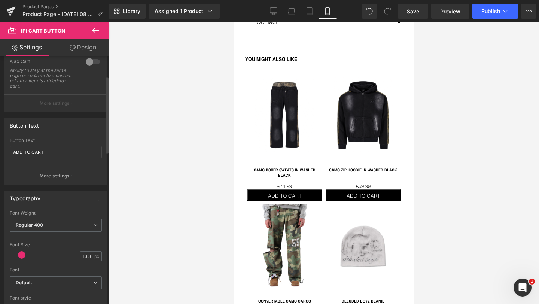
scroll to position [88, 0]
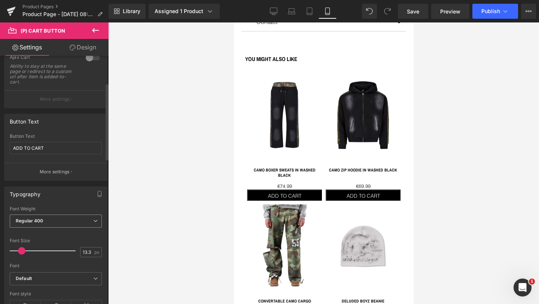
click at [44, 220] on span "Regular 400" at bounding box center [56, 220] width 92 height 13
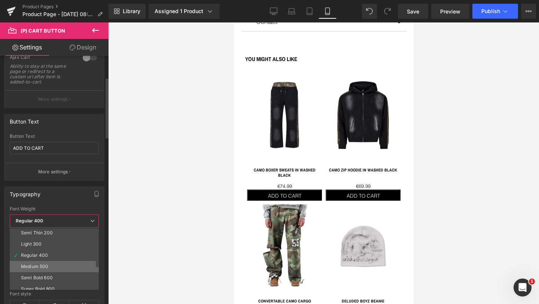
scroll to position [23, 0]
click at [42, 276] on div "Super Bold 800" at bounding box center [38, 278] width 34 height 5
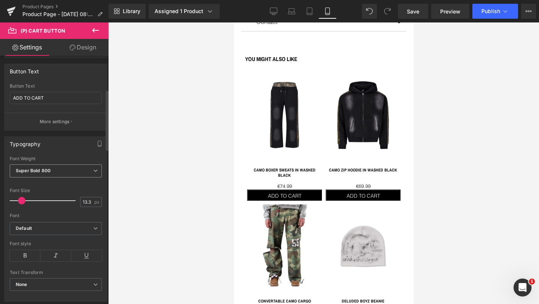
scroll to position [138, 0]
click at [24, 255] on icon at bounding box center [25, 255] width 31 height 11
click at [46, 121] on p "More settings" at bounding box center [55, 121] width 30 height 7
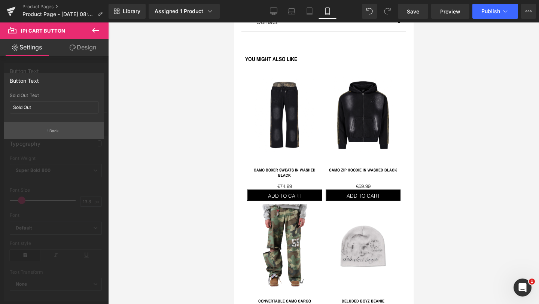
click at [52, 130] on p "Back" at bounding box center [54, 131] width 10 height 6
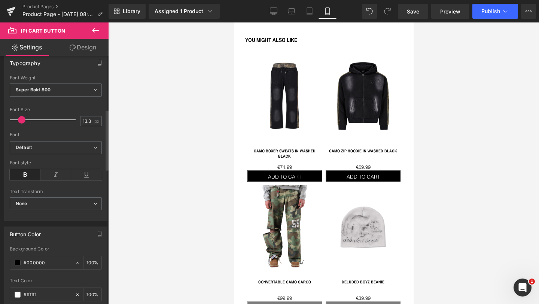
scroll to position [219, 0]
click at [42, 205] on span "None" at bounding box center [56, 203] width 92 height 13
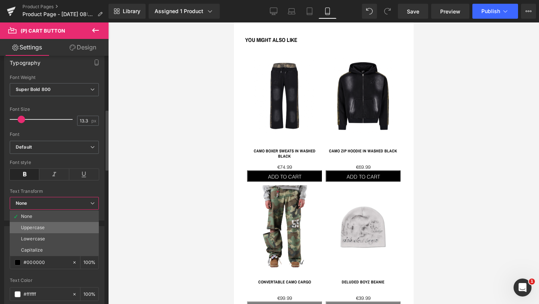
click at [40, 224] on li "Uppercase" at bounding box center [54, 227] width 89 height 11
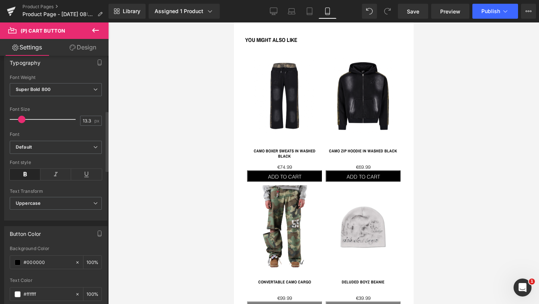
scroll to position [242, 0]
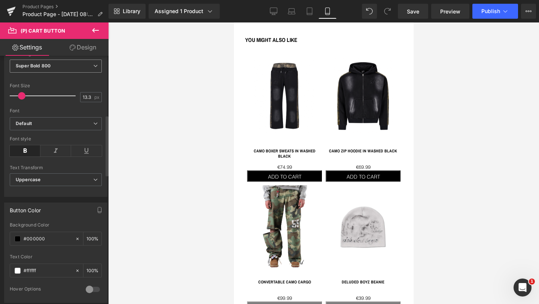
click at [43, 68] on b "Super Bold 800" at bounding box center [33, 66] width 35 height 6
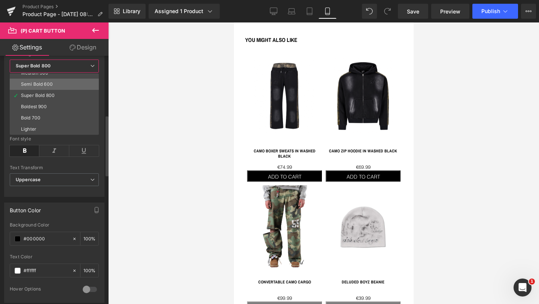
scroll to position [62, 0]
click at [39, 126] on li "Bolder" at bounding box center [56, 128] width 92 height 11
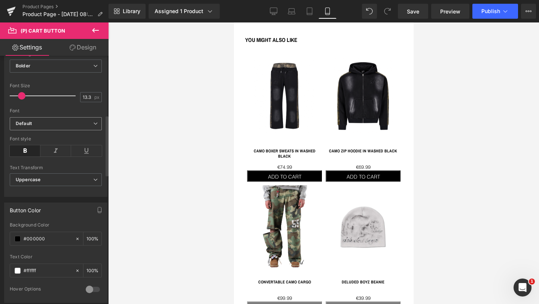
click at [46, 126] on span "Default" at bounding box center [56, 123] width 92 height 13
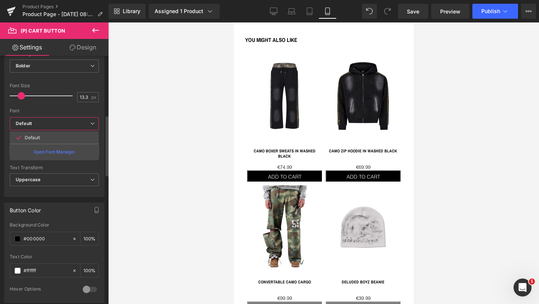
click at [50, 112] on div "Font" at bounding box center [54, 110] width 89 height 5
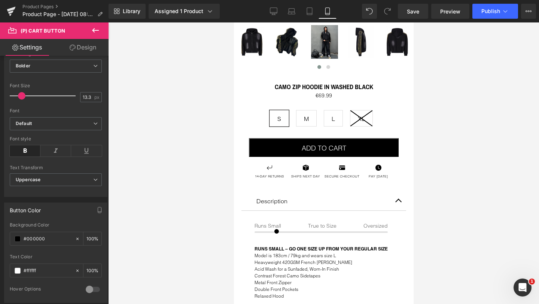
scroll to position [260, 0]
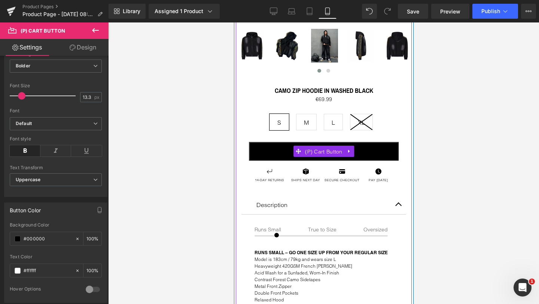
click at [327, 150] on span "(P) Cart Button" at bounding box center [323, 151] width 41 height 11
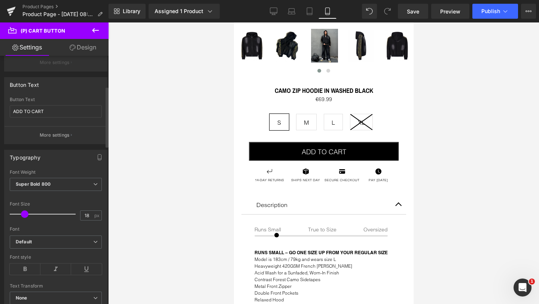
scroll to position [126, 0]
click at [43, 172] on div "Font Weight" at bounding box center [56, 169] width 92 height 5
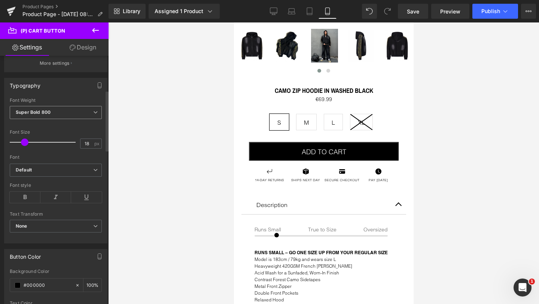
scroll to position [221, 0]
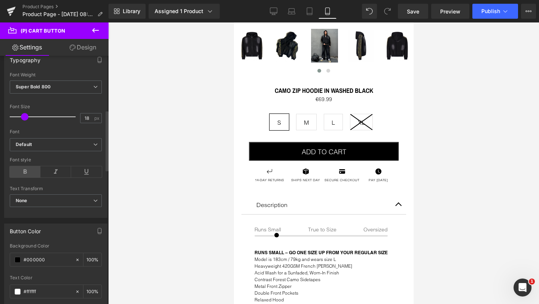
click at [19, 169] on icon at bounding box center [25, 171] width 31 height 11
click at [174, 143] on div at bounding box center [323, 162] width 431 height 281
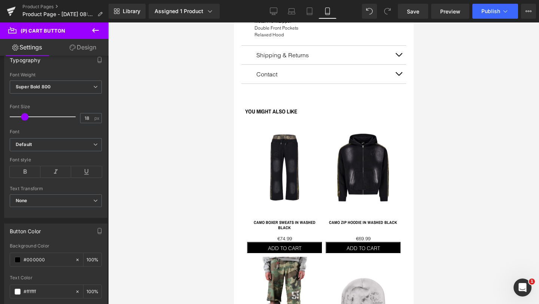
scroll to position [629, 0]
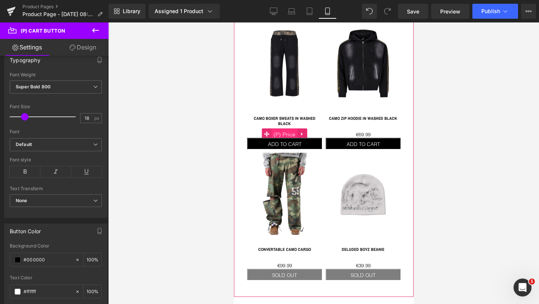
click at [283, 130] on span "(P) Price" at bounding box center [284, 134] width 26 height 11
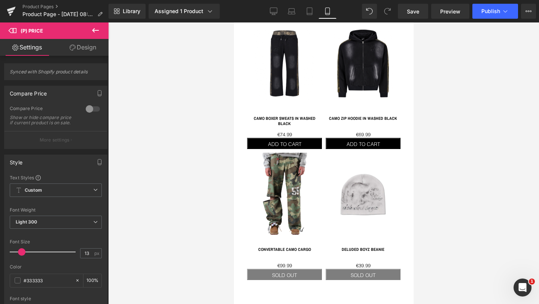
click at [83, 50] on link "Design" at bounding box center [83, 47] width 54 height 17
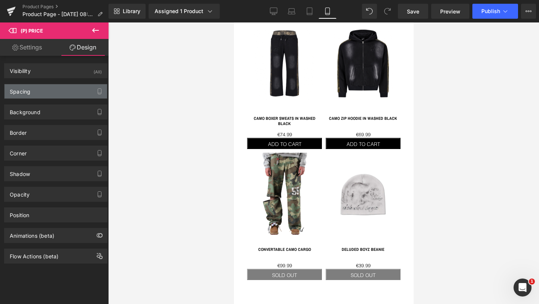
click at [38, 95] on div "Spacing" at bounding box center [55, 91] width 103 height 14
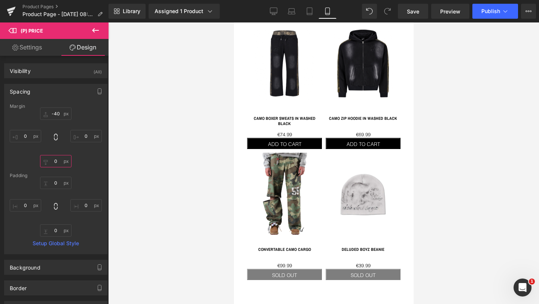
click at [53, 163] on input "0" at bounding box center [55, 161] width 31 height 12
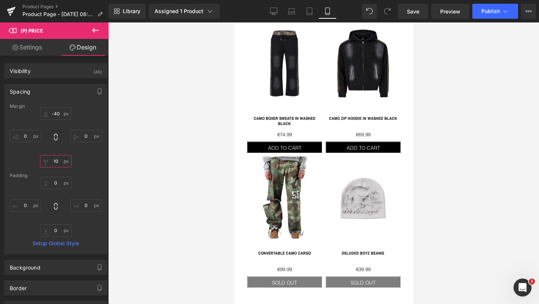
type input "10"
click at [152, 163] on div at bounding box center [323, 162] width 431 height 281
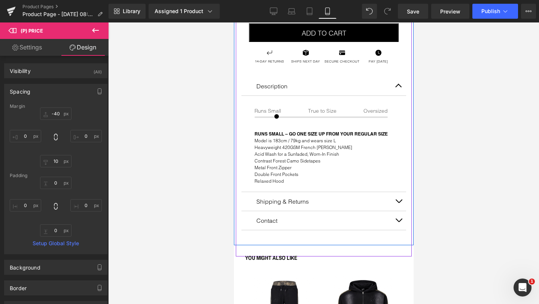
scroll to position [322, 0]
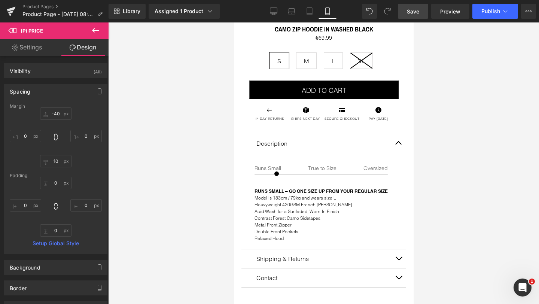
drag, startPoint x: 412, startPoint y: 13, endPoint x: 62, endPoint y: 204, distance: 398.5
click at [412, 13] on span "Save" at bounding box center [413, 11] width 12 height 8
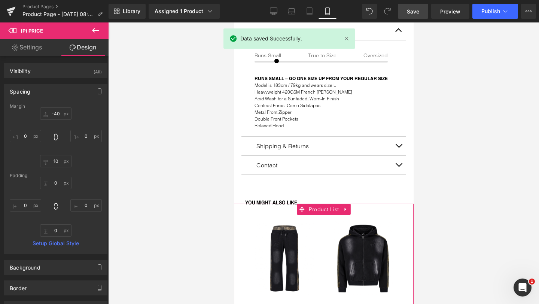
scroll to position [429, 0]
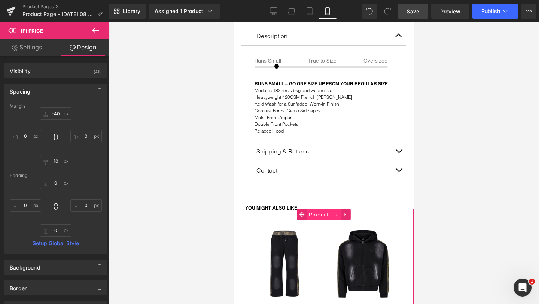
click at [320, 212] on span "Product List" at bounding box center [323, 214] width 34 height 11
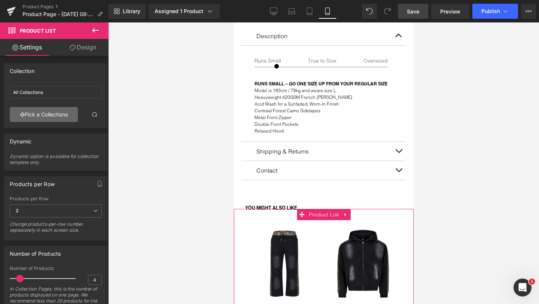
click at [59, 117] on link "Pick a Collections" at bounding box center [44, 114] width 68 height 15
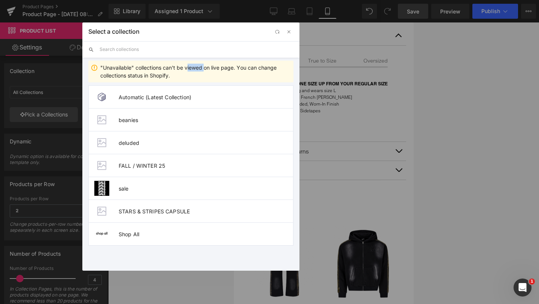
drag, startPoint x: 187, startPoint y: 70, endPoint x: 205, endPoint y: 70, distance: 18.3
click at [205, 70] on div ""Unavailable" collections can't be viewed on live page. You can change collecti…" at bounding box center [195, 72] width 190 height 16
click at [289, 30] on span "button" at bounding box center [289, 32] width 6 height 6
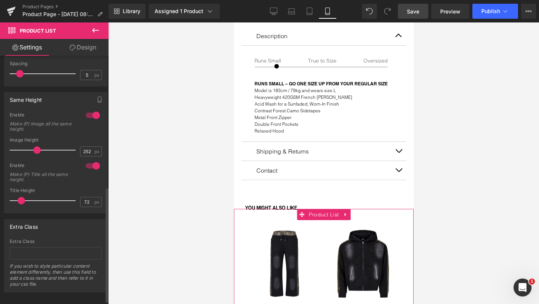
scroll to position [283, 0]
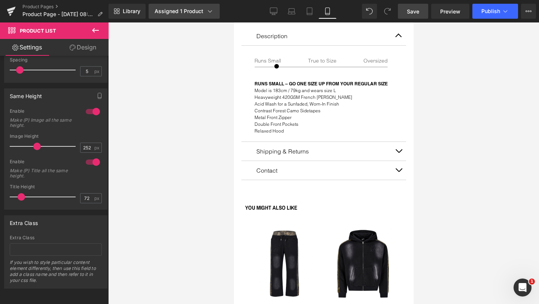
click at [209, 12] on icon at bounding box center [209, 10] width 7 height 7
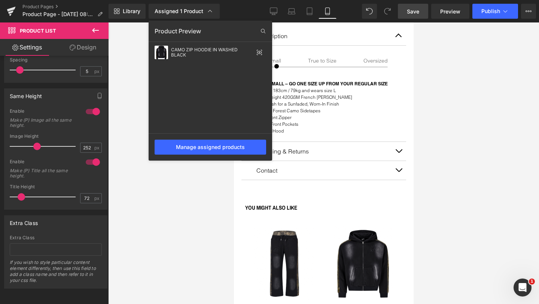
click at [233, 12] on div "Assigned 1 Product Product Preview CAMO ZIP HOODIE IN WASHED BLACK Manage assig…" at bounding box center [193, 11] width 94 height 15
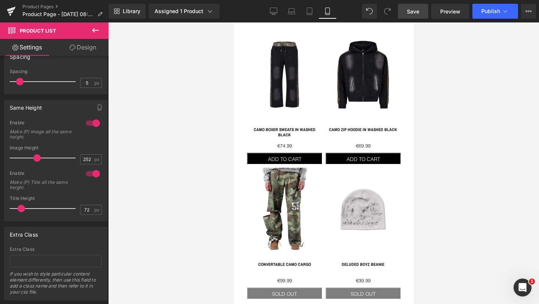
scroll to position [620, 0]
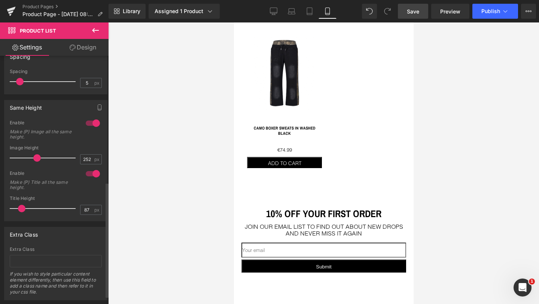
type input "69"
click at [21, 209] on span at bounding box center [21, 208] width 7 height 7
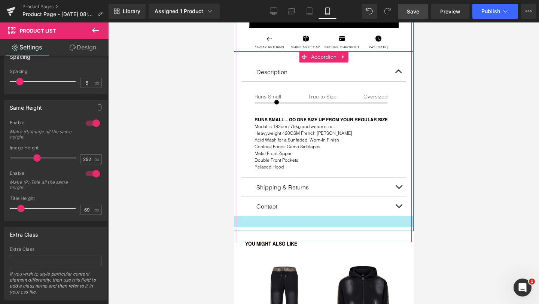
scroll to position [403, 0]
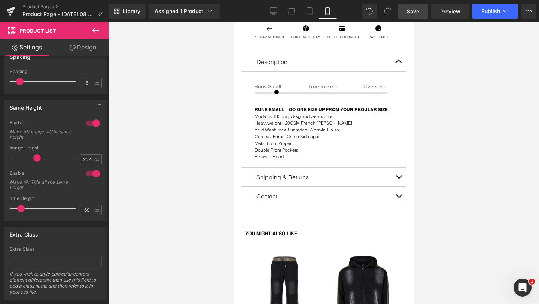
click at [93, 31] on icon at bounding box center [95, 30] width 7 height 4
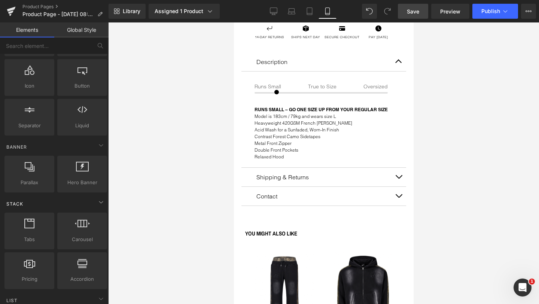
scroll to position [100, 0]
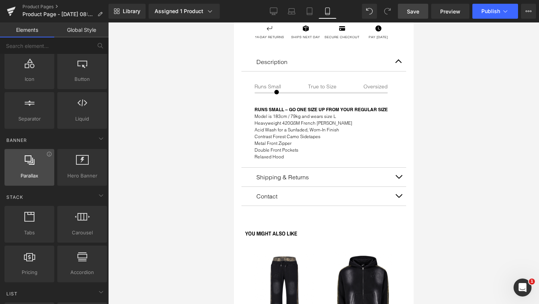
click at [49, 157] on div at bounding box center [29, 163] width 45 height 17
click at [48, 155] on icon at bounding box center [49, 154] width 4 height 4
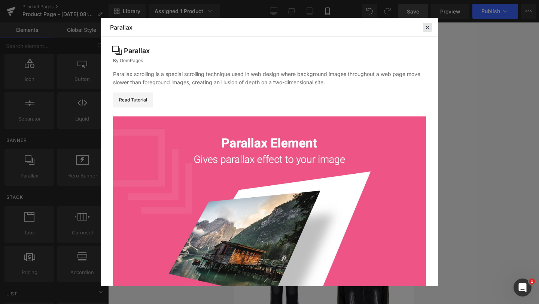
click at [425, 27] on icon at bounding box center [427, 27] width 7 height 7
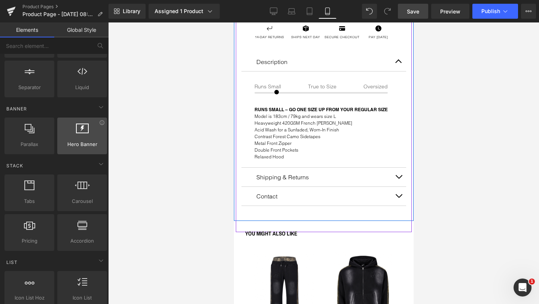
scroll to position [141, 0]
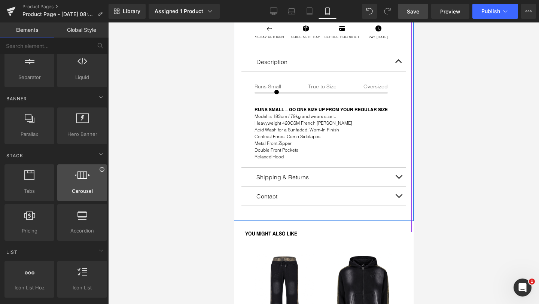
click at [100, 171] on icon at bounding box center [102, 169] width 6 height 6
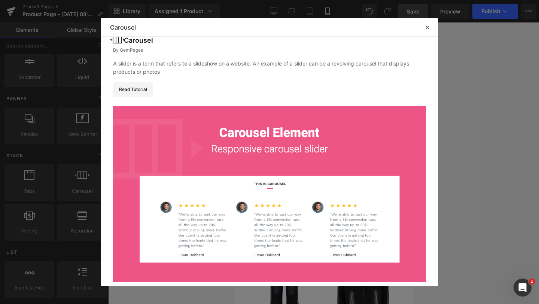
scroll to position [10, 0]
drag, startPoint x: 188, startPoint y: 64, endPoint x: 304, endPoint y: 64, distance: 115.6
click at [304, 64] on div "A slider is a term that refers to a slideshow on a website. An example of a sli…" at bounding box center [269, 68] width 313 height 16
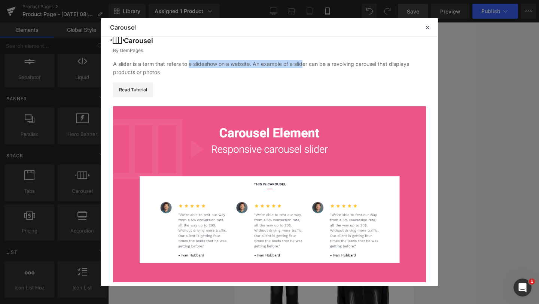
click at [304, 64] on div "A slider is a term that refers to a slideshow on a website. An example of a sli…" at bounding box center [269, 68] width 313 height 16
click at [428, 27] on icon at bounding box center [427, 27] width 7 height 7
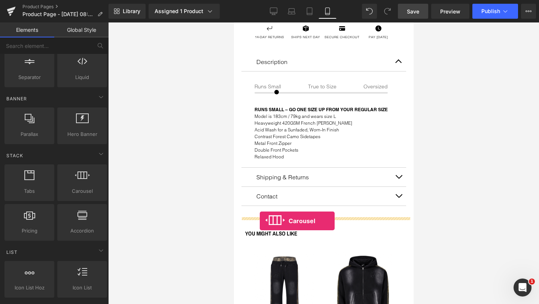
drag, startPoint x: 308, startPoint y: 210, endPoint x: 259, endPoint y: 221, distance: 49.5
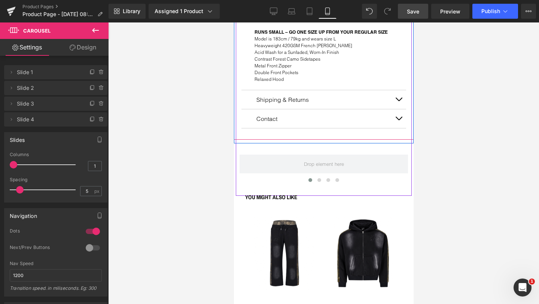
scroll to position [482, 0]
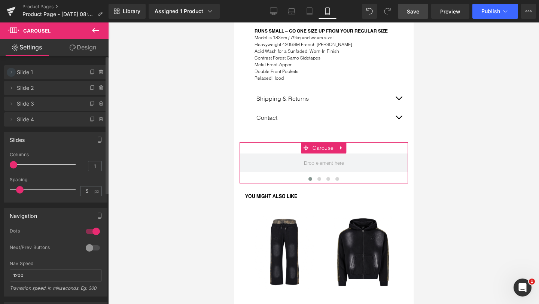
click at [11, 73] on icon at bounding box center [11, 72] width 6 height 6
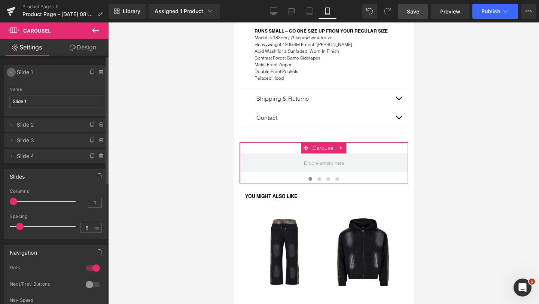
click at [13, 72] on icon at bounding box center [11, 72] width 6 height 6
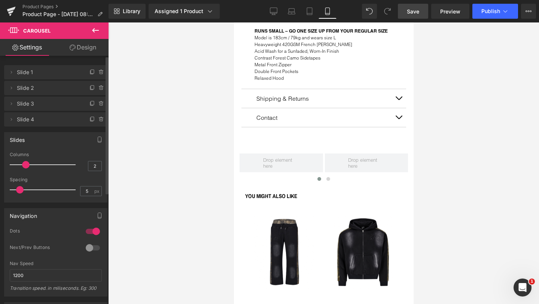
type input "3"
drag, startPoint x: 16, startPoint y: 165, endPoint x: 35, endPoint y: 162, distance: 18.9
click at [35, 162] on span at bounding box center [37, 164] width 7 height 7
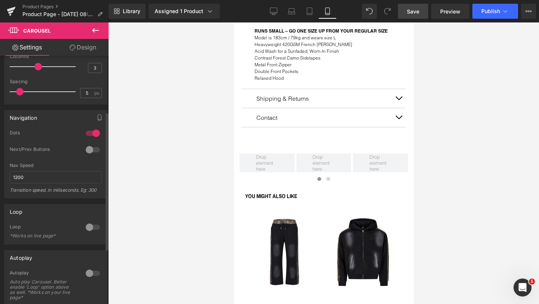
scroll to position [102, 0]
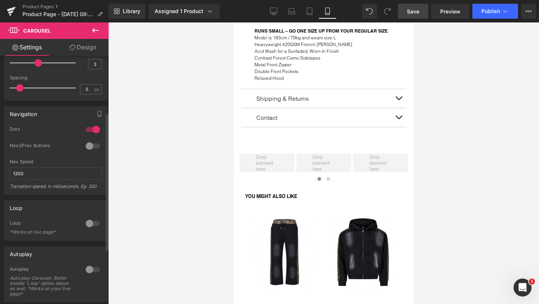
click at [86, 145] on div at bounding box center [93, 146] width 18 height 12
click at [90, 126] on div at bounding box center [93, 129] width 18 height 12
click at [90, 129] on div at bounding box center [93, 129] width 18 height 12
click at [89, 146] on div at bounding box center [93, 146] width 18 height 12
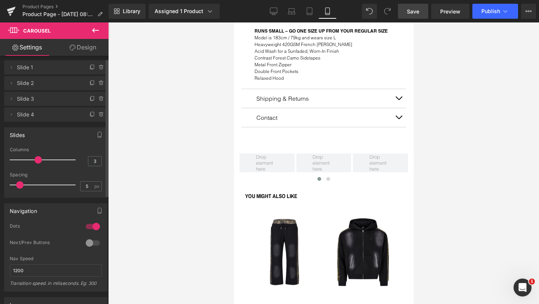
scroll to position [0, 0]
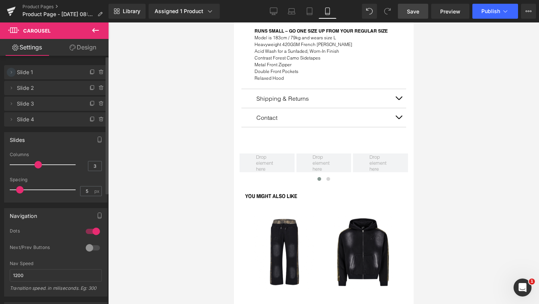
click at [12, 72] on icon at bounding box center [11, 72] width 6 height 6
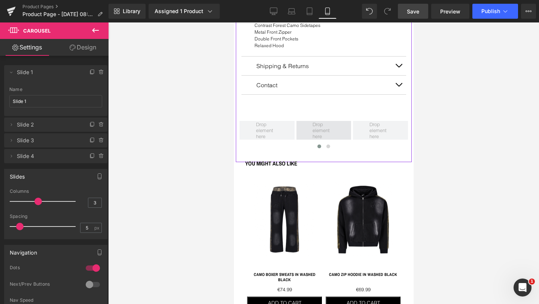
scroll to position [534, 0]
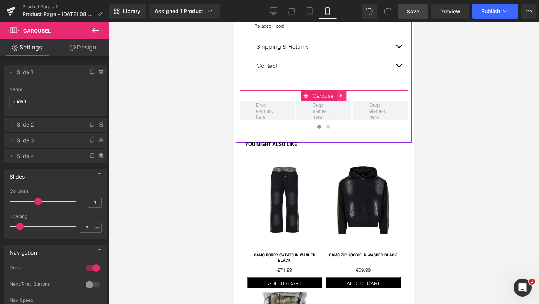
click at [339, 93] on icon at bounding box center [341, 96] width 5 height 6
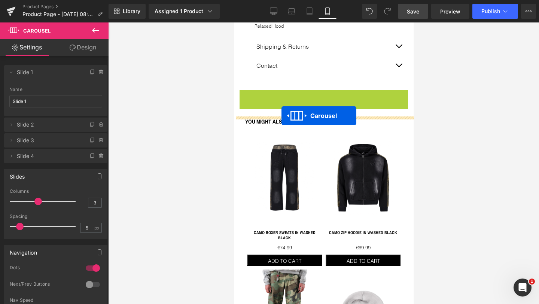
drag, startPoint x: 289, startPoint y: 91, endPoint x: 281, endPoint y: 116, distance: 25.6
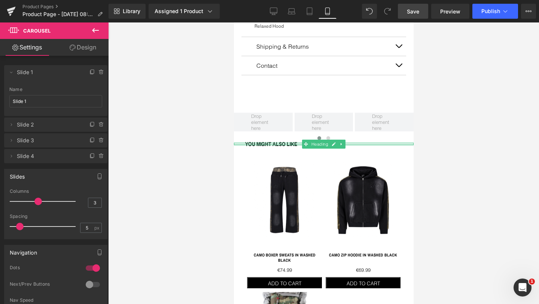
click at [279, 143] on div at bounding box center [323, 144] width 180 height 2
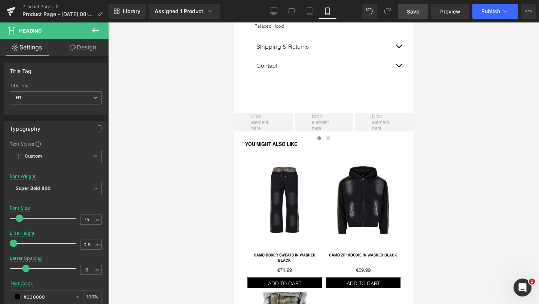
click at [82, 46] on link "Design" at bounding box center [83, 47] width 54 height 17
click at [0, 0] on div "Spacing" at bounding box center [0, 0] width 0 height 0
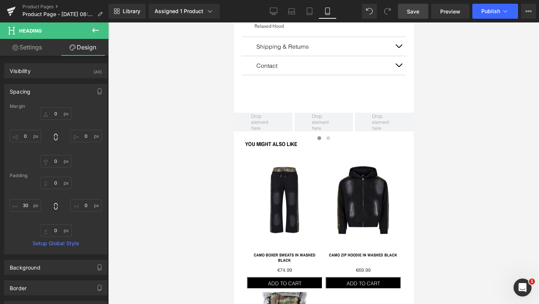
type input "0"
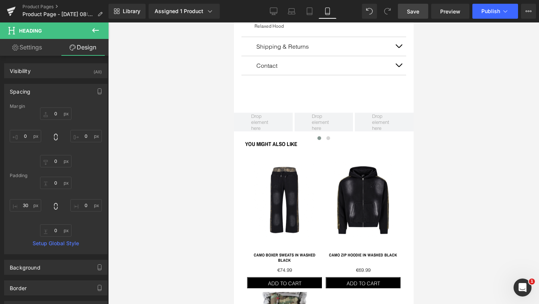
type input "0"
type input "30"
click at [54, 180] on input "0" at bounding box center [55, 183] width 31 height 12
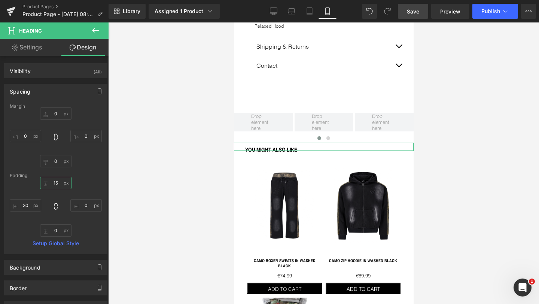
type input "1"
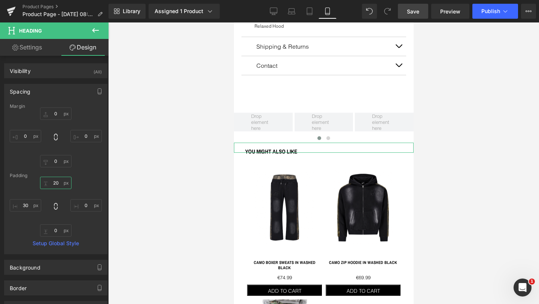
type input "2"
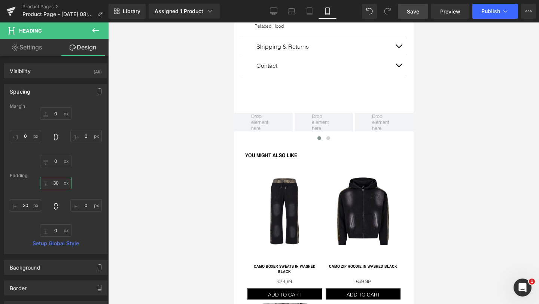
type input "30"
click at [187, 173] on div at bounding box center [323, 162] width 431 height 281
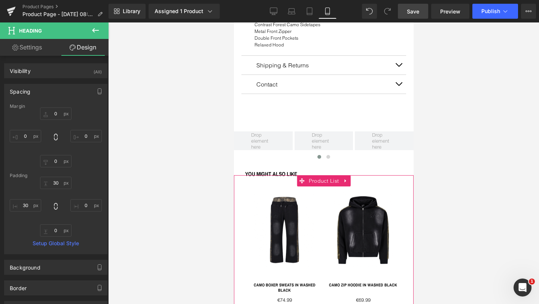
scroll to position [510, 0]
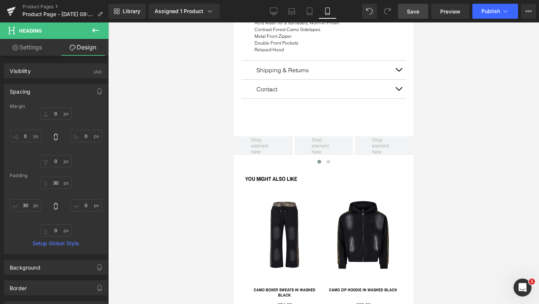
click at [94, 28] on icon at bounding box center [95, 30] width 9 height 9
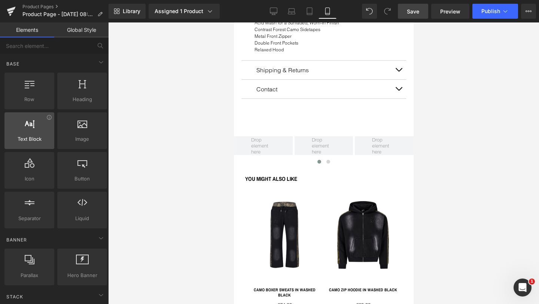
scroll to position [11, 0]
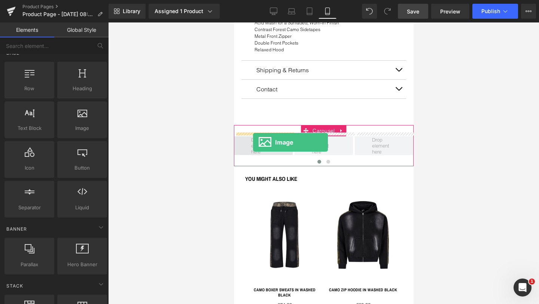
drag, startPoint x: 309, startPoint y: 150, endPoint x: 253, endPoint y: 143, distance: 56.6
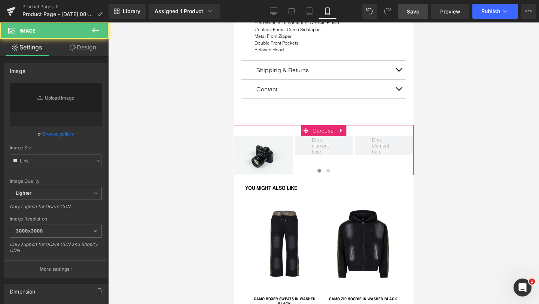
type input "//[DOMAIN_NAME][URL]"
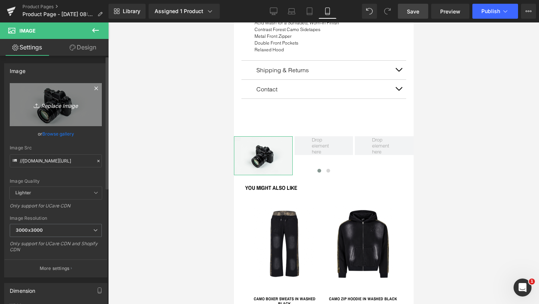
click at [46, 103] on icon "Replace Image" at bounding box center [56, 104] width 60 height 9
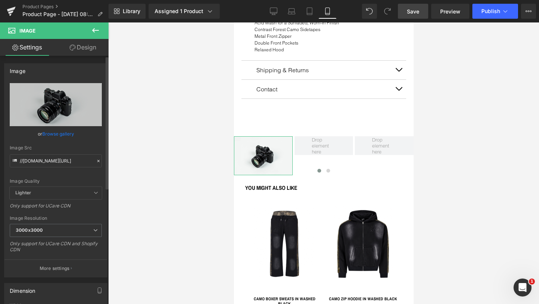
click at [51, 133] on link "Browse gallery" at bounding box center [58, 133] width 32 height 13
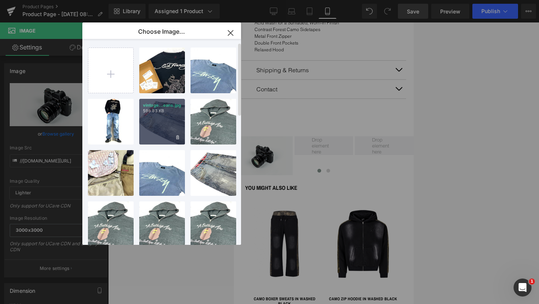
scroll to position [370, 0]
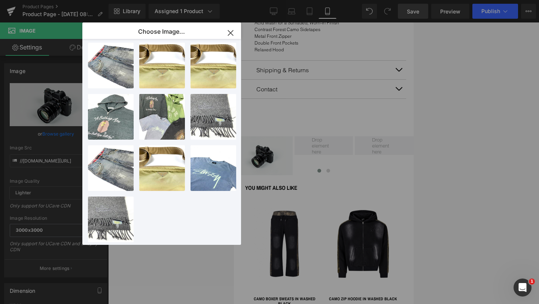
click at [231, 31] on icon "button" at bounding box center [230, 33] width 12 height 12
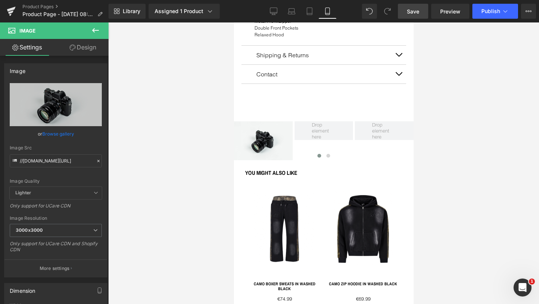
scroll to position [526, 0]
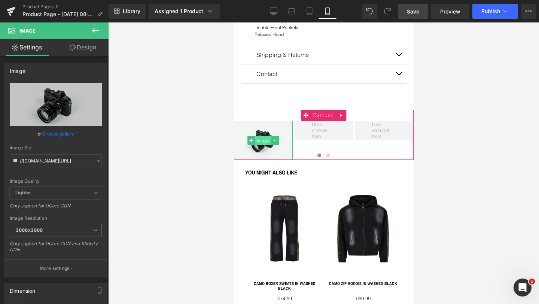
click at [264, 137] on span "Image" at bounding box center [263, 140] width 16 height 9
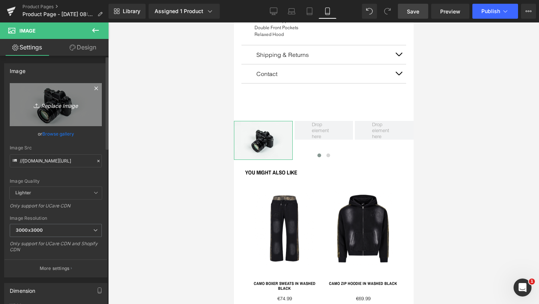
click at [54, 105] on icon "Replace Image" at bounding box center [56, 104] width 60 height 9
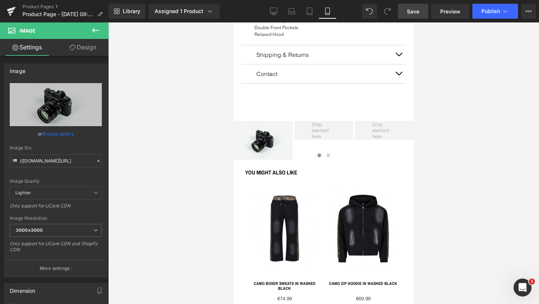
type input "C:\fakepath\IMG_4552.jpg"
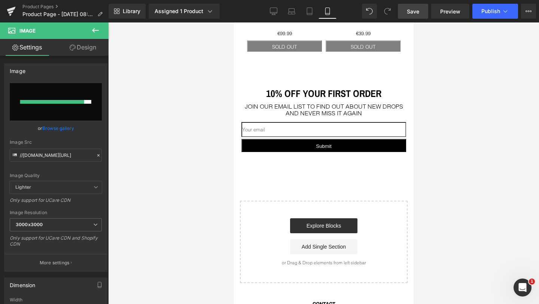
scroll to position [918, 0]
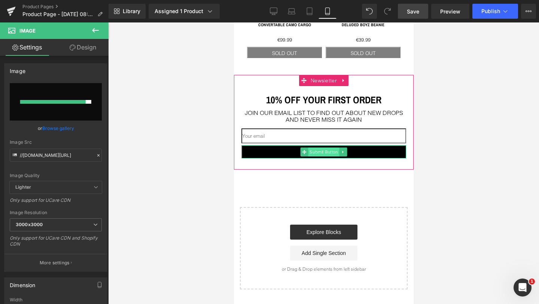
click at [325, 149] on span "Submit Button" at bounding box center [323, 151] width 31 height 9
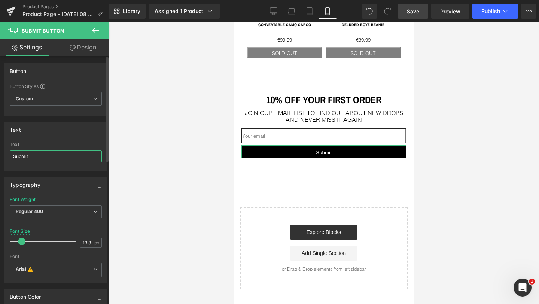
click at [37, 159] on input "Submit" at bounding box center [56, 156] width 92 height 12
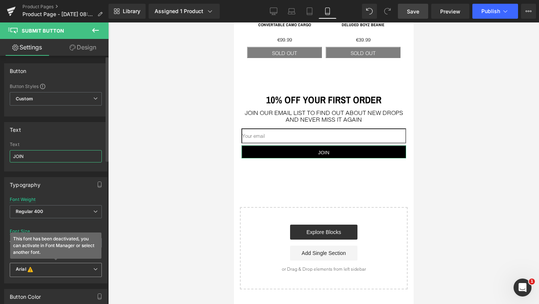
type input "JOIN"
click at [28, 268] on icon at bounding box center [30, 269] width 5 height 6
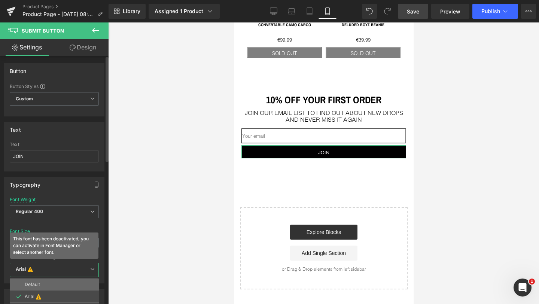
click at [30, 283] on p "Default" at bounding box center [32, 284] width 15 height 5
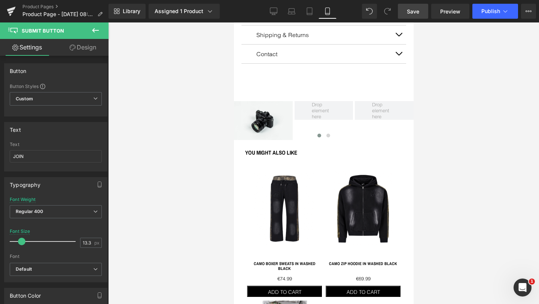
scroll to position [446, 0]
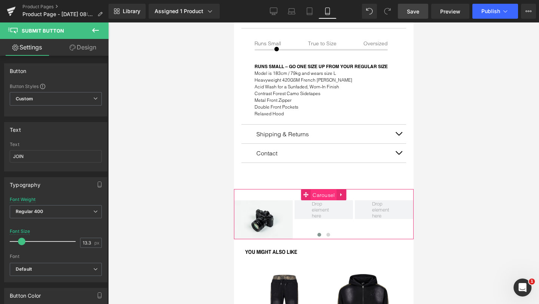
click at [328, 190] on span "Carousel" at bounding box center [323, 194] width 26 height 11
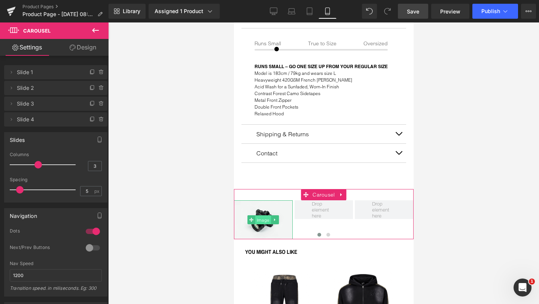
click at [263, 217] on span "Image" at bounding box center [263, 219] width 16 height 9
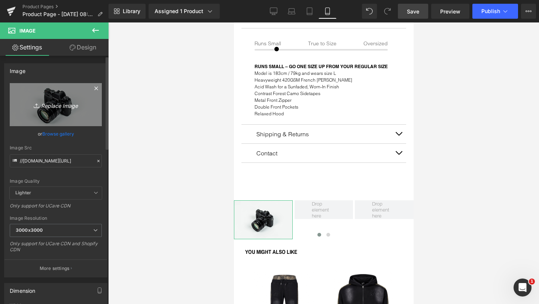
click at [59, 110] on link "Replace Image" at bounding box center [56, 104] width 92 height 43
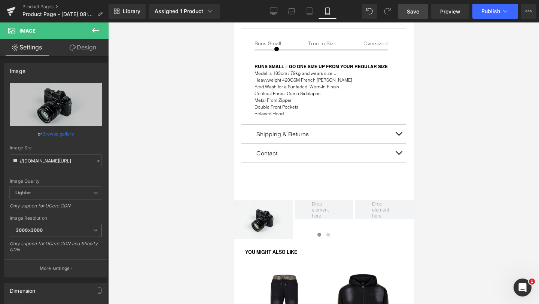
type input "C:\fakepath\IMG_4552.jpg"
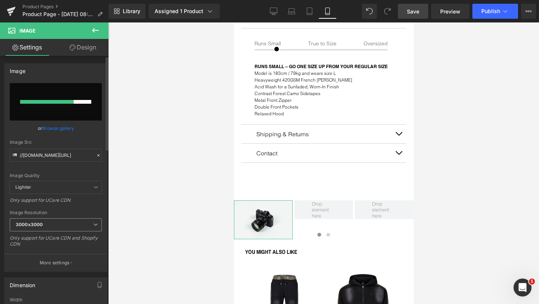
click at [79, 225] on span "3000x3000" at bounding box center [56, 224] width 92 height 13
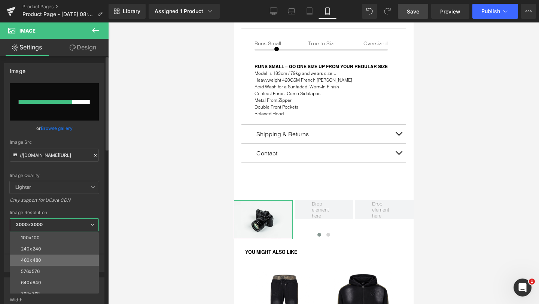
scroll to position [7, 0]
click at [42, 275] on li "640x640" at bounding box center [56, 275] width 92 height 11
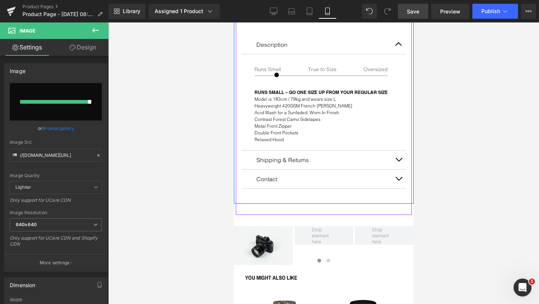
scroll to position [421, 0]
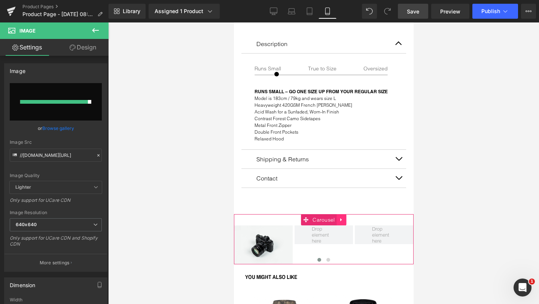
click at [340, 214] on link at bounding box center [341, 219] width 10 height 11
click at [348, 217] on icon at bounding box center [345, 219] width 5 height 5
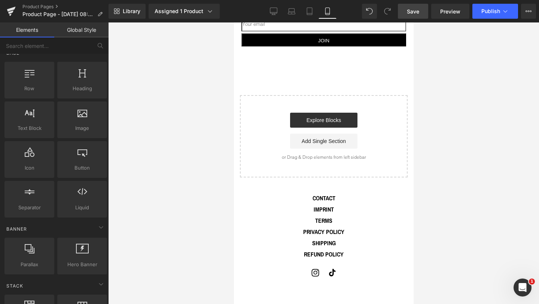
scroll to position [64, 0]
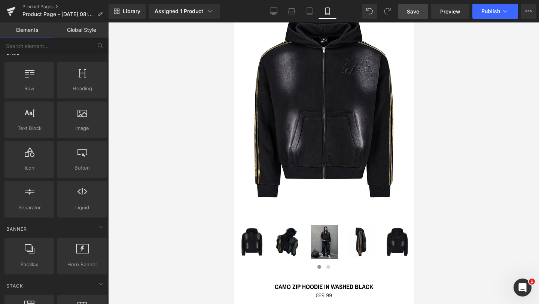
click at [406, 11] on link "Save" at bounding box center [413, 11] width 30 height 15
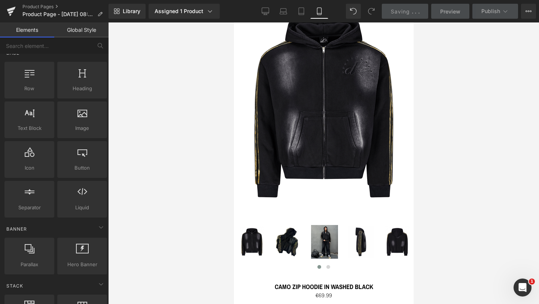
scroll to position [0, 0]
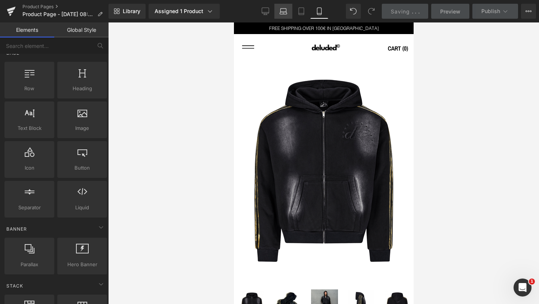
click at [284, 9] on icon at bounding box center [284, 10] width 6 height 3
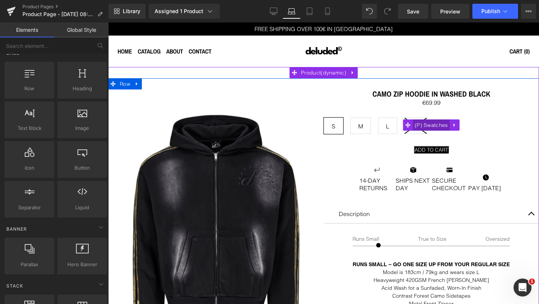
click at [439, 122] on span "(P) Swatches" at bounding box center [431, 124] width 37 height 11
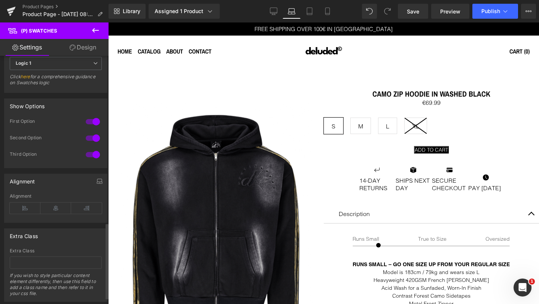
scroll to position [552, 0]
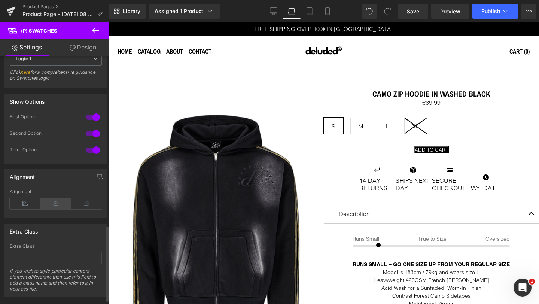
click at [53, 202] on icon at bounding box center [55, 203] width 31 height 11
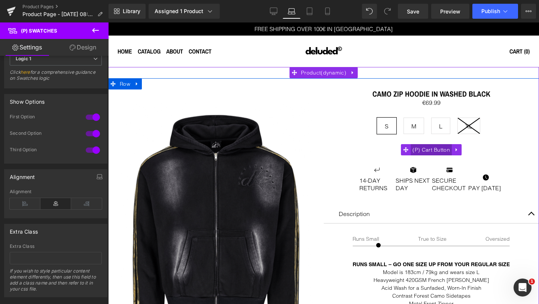
click at [431, 146] on span "(P) Cart Button" at bounding box center [430, 149] width 41 height 11
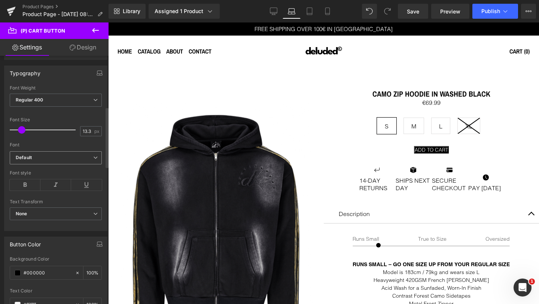
scroll to position [206, 0]
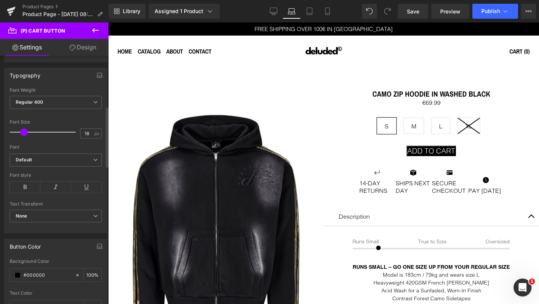
type input "17"
click at [25, 131] on span at bounding box center [23, 131] width 7 height 7
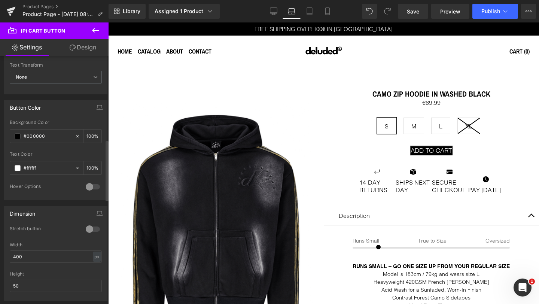
scroll to position [356, 0]
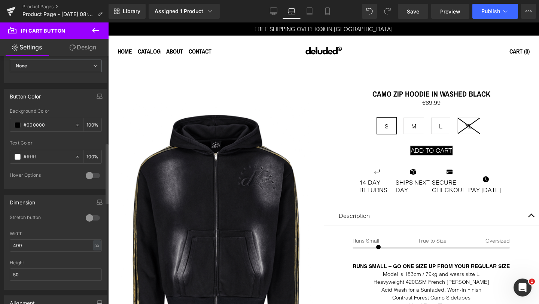
click at [88, 217] on div at bounding box center [93, 218] width 18 height 12
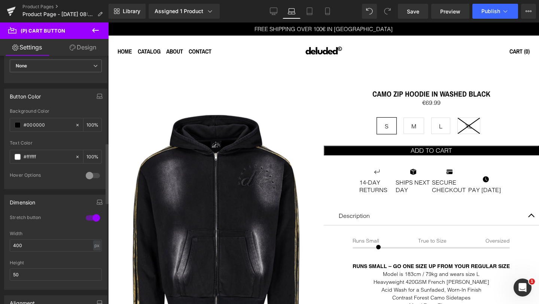
click at [88, 217] on div at bounding box center [93, 218] width 18 height 12
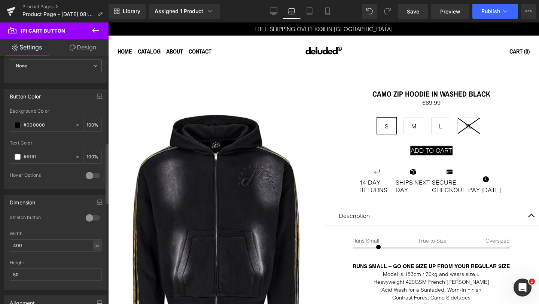
click at [88, 217] on div at bounding box center [93, 218] width 18 height 12
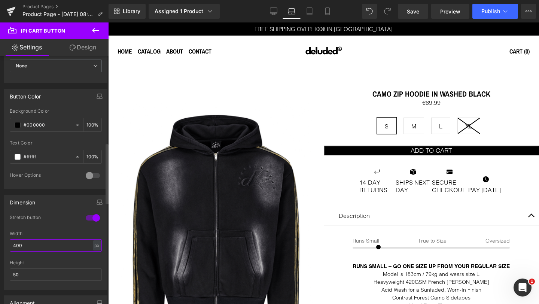
click at [26, 245] on input "400" at bounding box center [56, 245] width 92 height 12
type input "300"
click at [36, 229] on div "Stretch button" at bounding box center [56, 222] width 92 height 16
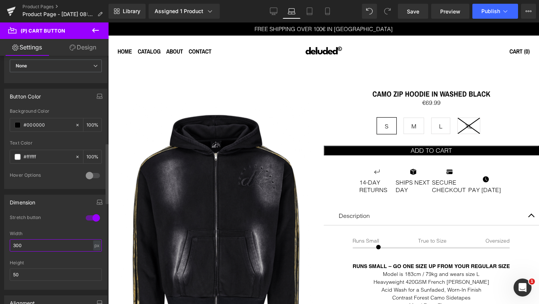
click at [36, 245] on input "300" at bounding box center [56, 245] width 92 height 12
click at [88, 218] on div at bounding box center [93, 218] width 18 height 12
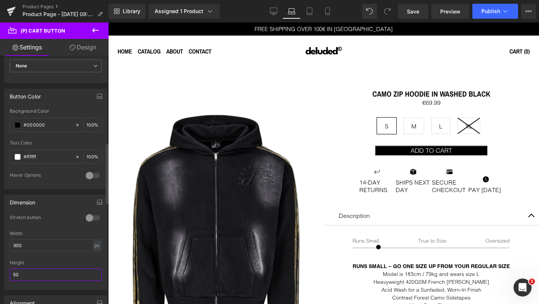
click at [32, 275] on input "50" at bounding box center [56, 274] width 92 height 12
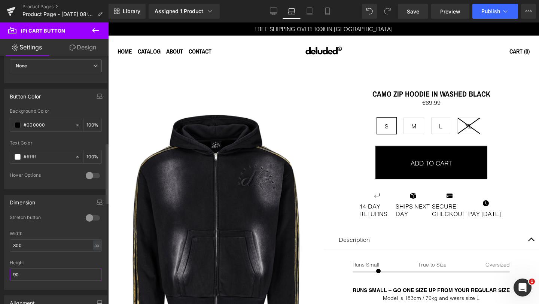
type input "9"
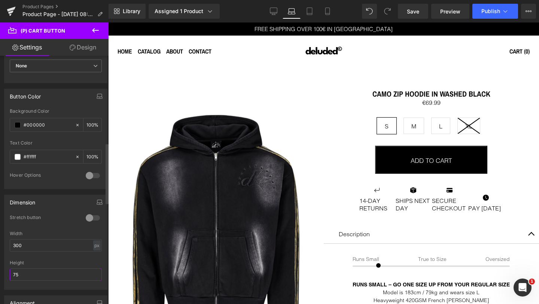
type input "7"
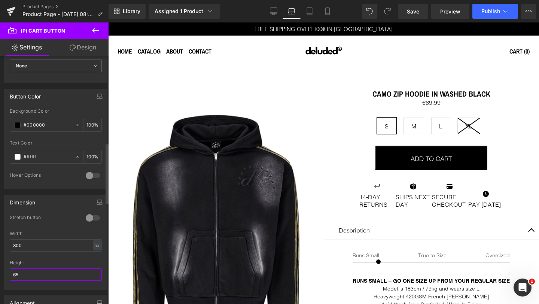
type input "6"
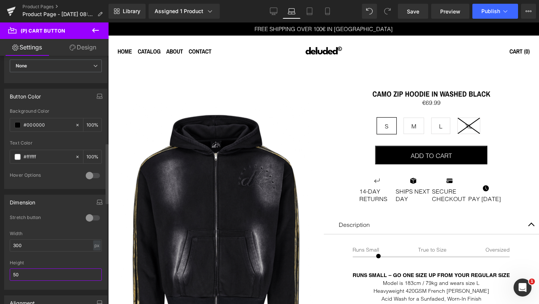
type input "5"
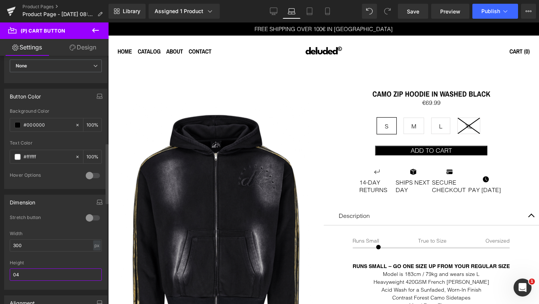
type input "4"
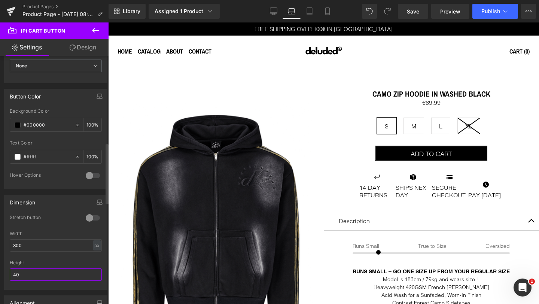
type input "40"
click at [43, 234] on div "Width" at bounding box center [56, 233] width 92 height 5
click at [28, 245] on input "300" at bounding box center [56, 245] width 92 height 12
type input "3"
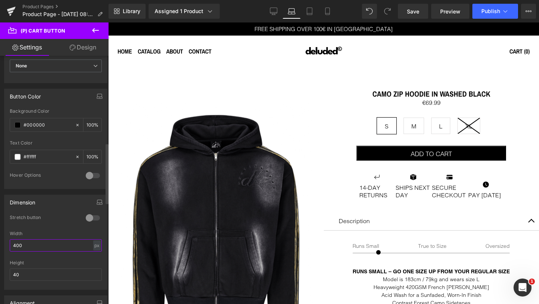
type input "400"
click at [49, 228] on div "Stretch button" at bounding box center [56, 222] width 92 height 16
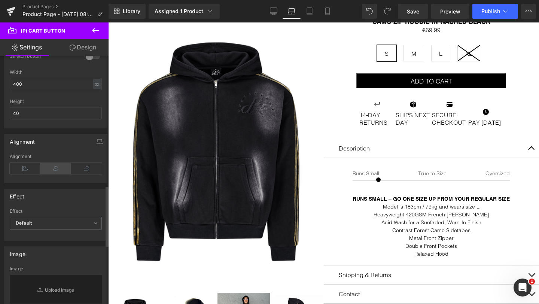
scroll to position [533, 0]
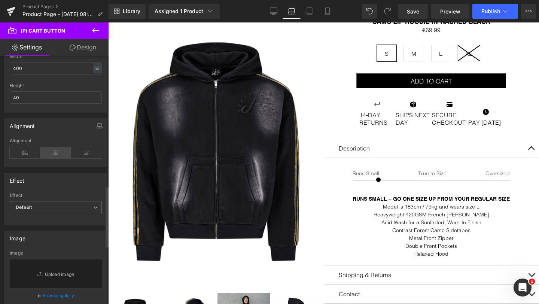
click at [57, 153] on icon at bounding box center [55, 152] width 31 height 11
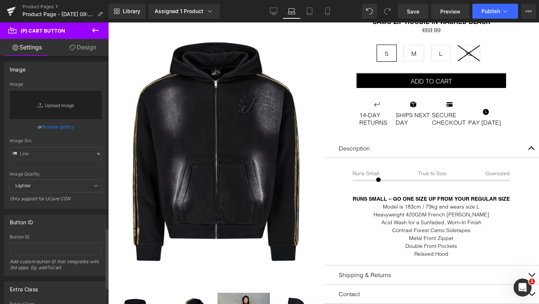
scroll to position [713, 0]
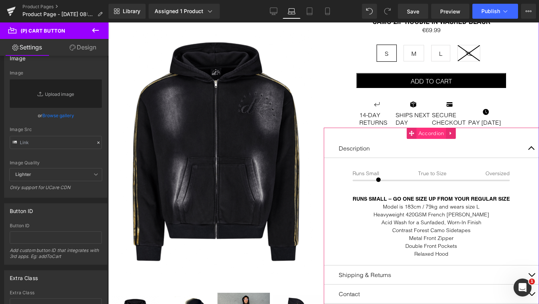
click at [428, 131] on span "Accordion" at bounding box center [431, 133] width 30 height 11
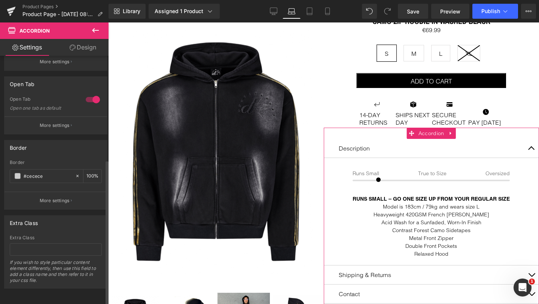
scroll to position [0, 0]
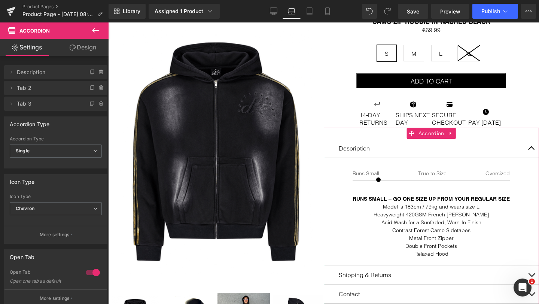
click at [79, 49] on link "Design" at bounding box center [83, 47] width 54 height 17
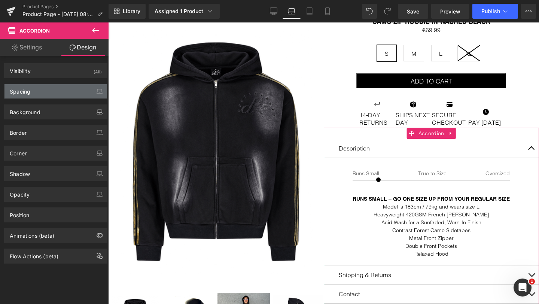
type input "0"
type input "30"
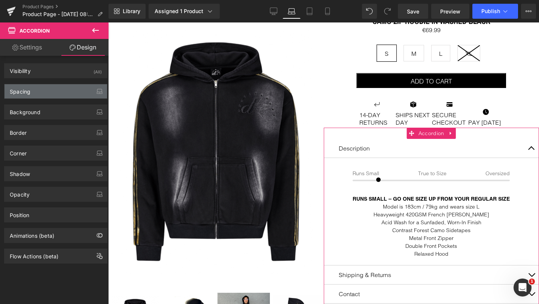
type input "0"
type input "30"
click at [45, 92] on div "Spacing" at bounding box center [55, 91] width 103 height 14
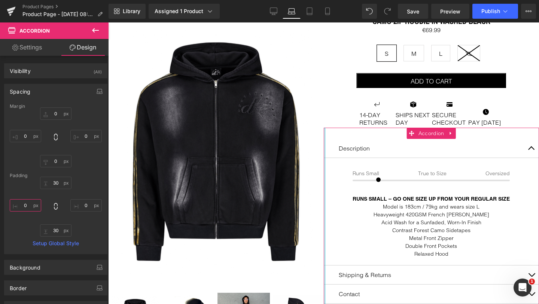
click at [23, 203] on input "0" at bounding box center [25, 205] width 31 height 12
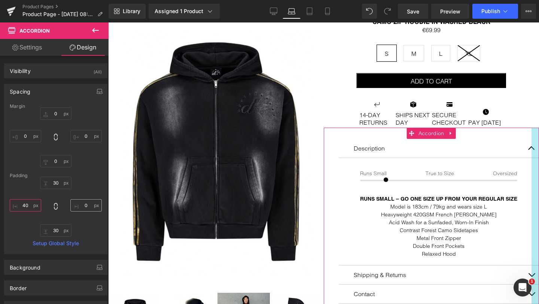
type input "40"
click at [79, 207] on input "0" at bounding box center [85, 205] width 31 height 12
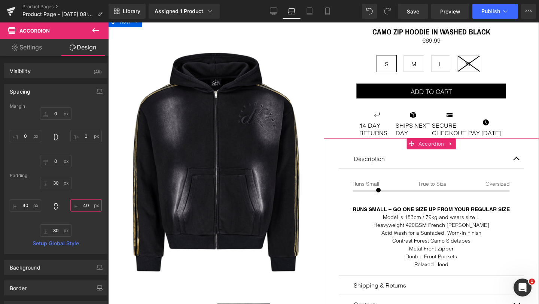
scroll to position [61, 0]
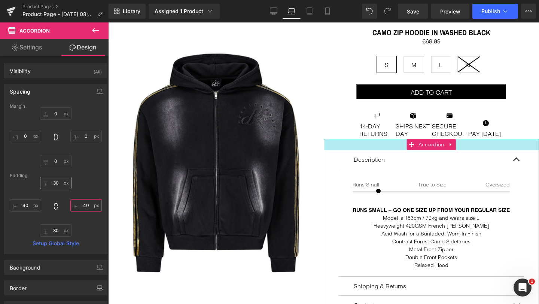
type input "40"
click at [54, 181] on input "30" at bounding box center [55, 183] width 31 height 12
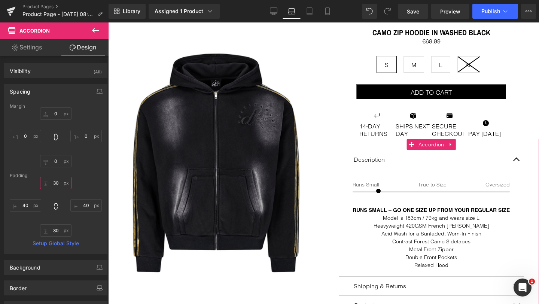
click at [54, 181] on input "30" at bounding box center [55, 183] width 31 height 12
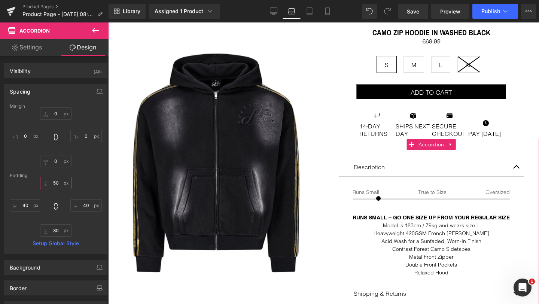
type input "50"
click at [89, 172] on div "Margin 0px 0 0px 0 0px 0 0px 0 [GEOGRAPHIC_DATA] 50 50 40 40 30px 30 40 40 Setu…" at bounding box center [55, 179] width 103 height 150
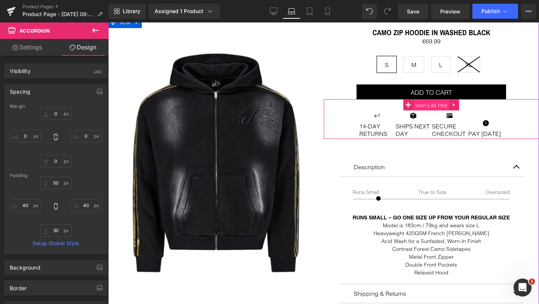
click at [432, 105] on span "Icon List Hoz" at bounding box center [431, 105] width 36 height 11
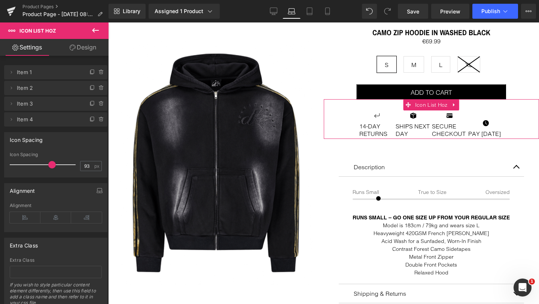
scroll to position [9, 0]
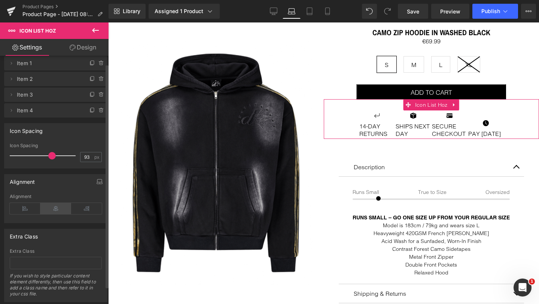
click at [55, 207] on icon at bounding box center [55, 208] width 31 height 11
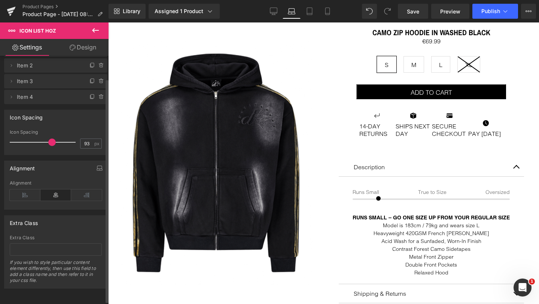
scroll to position [0, 0]
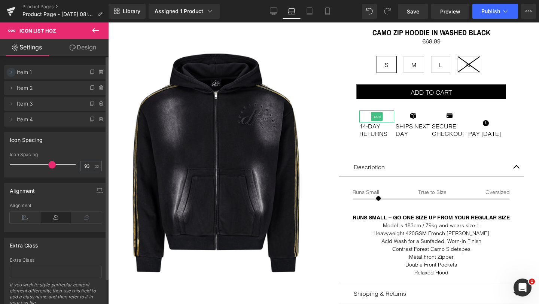
click at [12, 71] on icon at bounding box center [11, 72] width 6 height 6
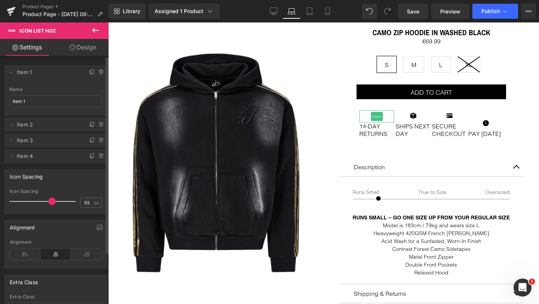
click at [31, 71] on span "Item 1" at bounding box center [48, 72] width 63 height 14
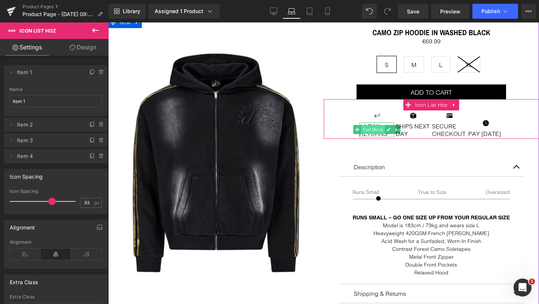
click at [375, 127] on span "Text Block" at bounding box center [373, 129] width 24 height 9
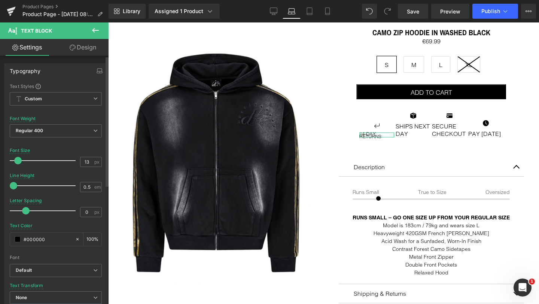
type input "12"
click at [17, 160] on span at bounding box center [17, 160] width 7 height 7
type input "1.4"
drag, startPoint x: 15, startPoint y: 184, endPoint x: 36, endPoint y: 183, distance: 21.4
click at [36, 183] on span at bounding box center [35, 185] width 7 height 7
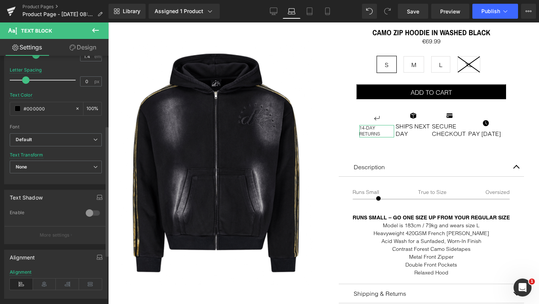
scroll to position [132, 0]
click at [43, 279] on icon at bounding box center [44, 281] width 23 height 11
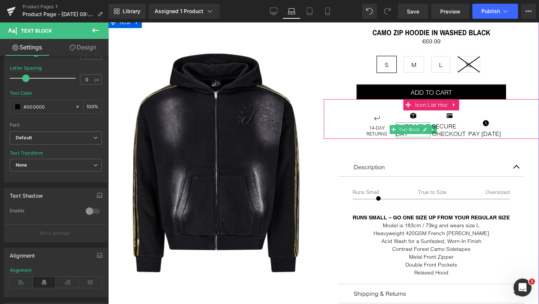
click at [408, 125] on span "Text Block" at bounding box center [409, 129] width 24 height 9
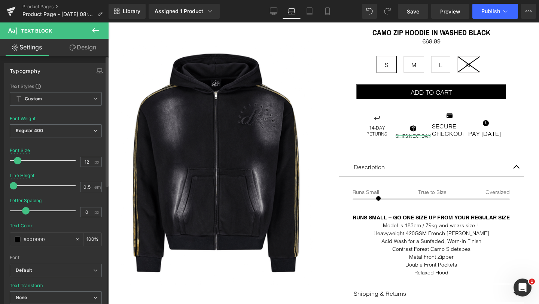
type input "11"
click at [16, 160] on span at bounding box center [16, 160] width 7 height 7
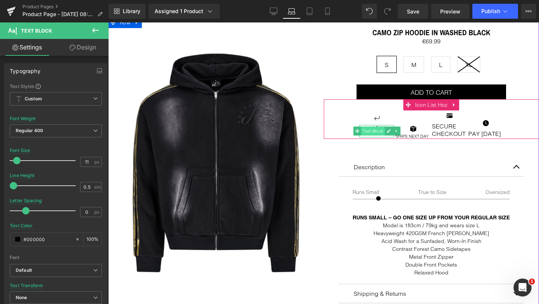
click at [377, 126] on span "Text Block" at bounding box center [373, 130] width 24 height 9
click at [412, 134] on span "Text Block" at bounding box center [409, 136] width 24 height 9
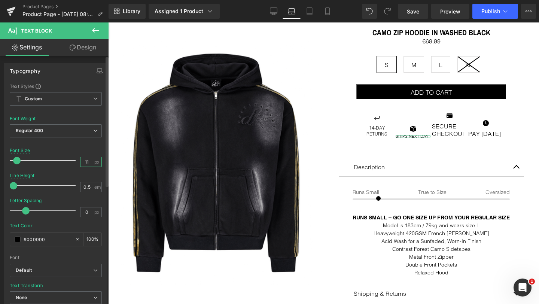
click at [85, 162] on input "11" at bounding box center [86, 161] width 13 height 9
type input "12"
click at [85, 185] on input "0.5" at bounding box center [86, 186] width 13 height 9
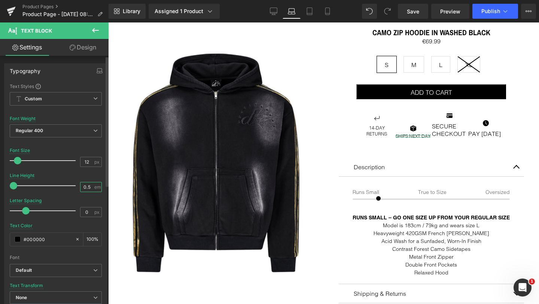
click at [85, 185] on input "0.5" at bounding box center [86, 186] width 13 height 9
type input "1.4"
click at [74, 177] on div "Line Height 1.4 em" at bounding box center [56, 185] width 92 height 25
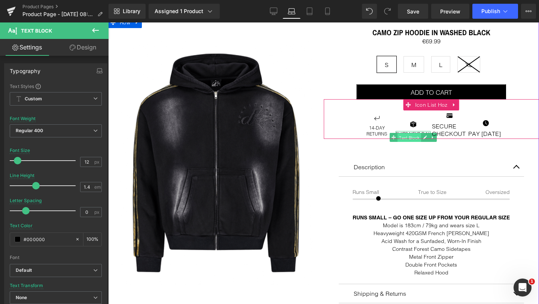
click at [405, 133] on span "Text Block" at bounding box center [409, 137] width 24 height 9
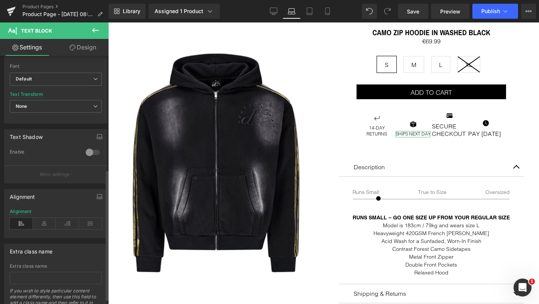
scroll to position [216, 0]
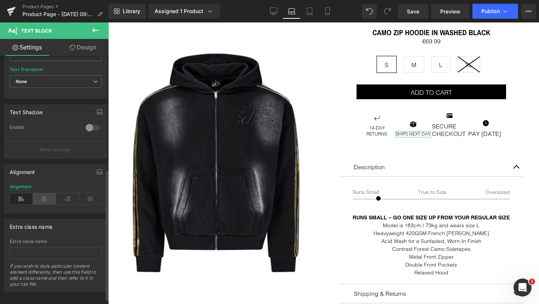
click at [45, 198] on icon at bounding box center [44, 198] width 23 height 11
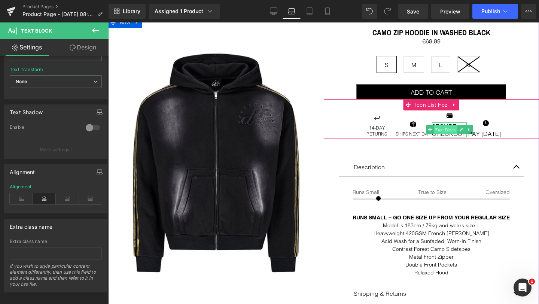
click at [449, 127] on span "Text Block" at bounding box center [446, 129] width 24 height 9
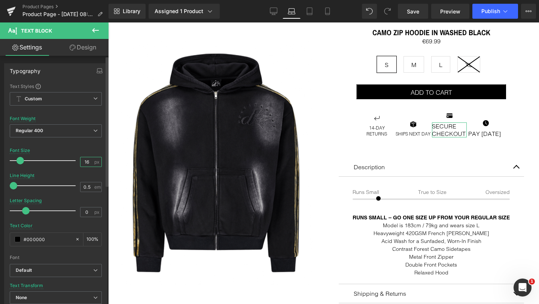
click at [84, 162] on input "16" at bounding box center [86, 161] width 13 height 9
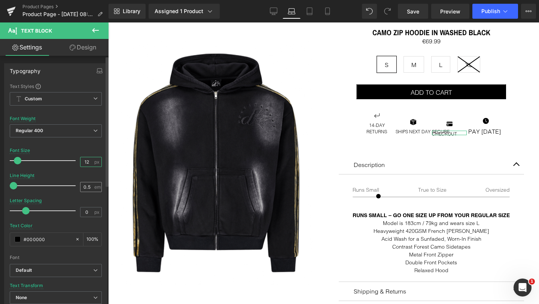
type input "12"
click at [85, 187] on input "0.5" at bounding box center [86, 186] width 13 height 9
type input "1.4"
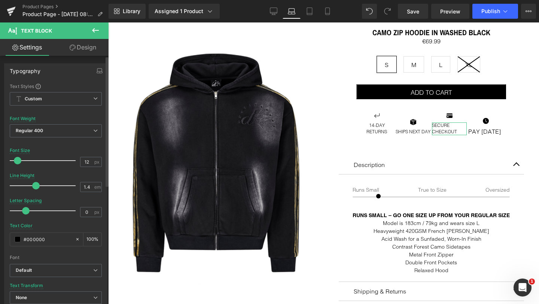
click at [66, 193] on div at bounding box center [56, 195] width 92 height 5
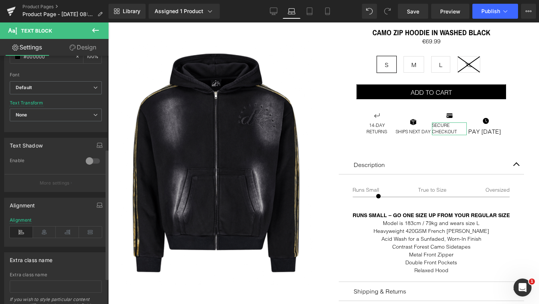
scroll to position [188, 0]
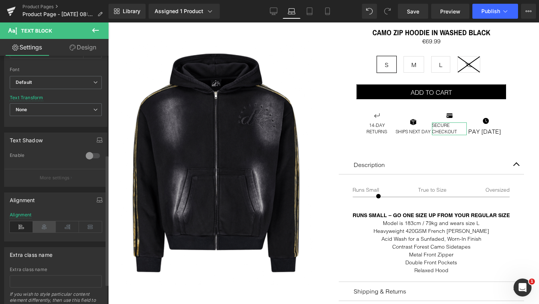
click at [44, 229] on icon at bounding box center [44, 226] width 23 height 11
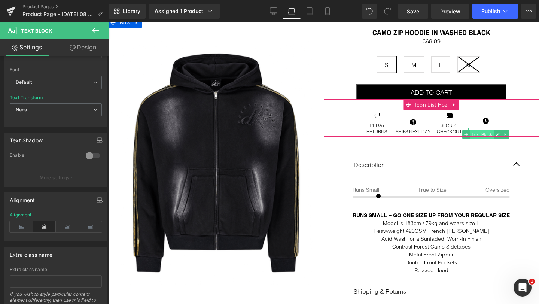
click at [480, 130] on span "Text Block" at bounding box center [482, 134] width 24 height 9
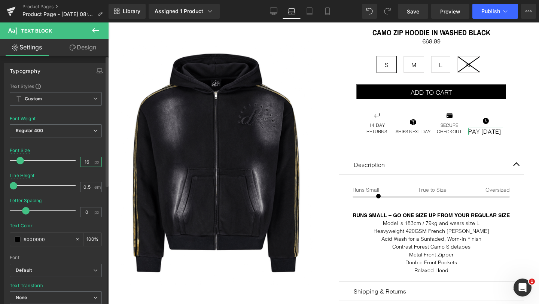
click at [86, 161] on input "16" at bounding box center [86, 161] width 13 height 9
type input "12"
click at [82, 186] on input "0.5" at bounding box center [86, 186] width 13 height 9
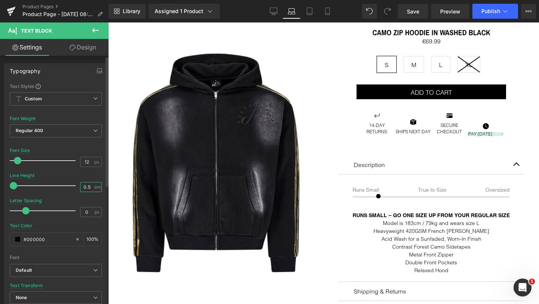
click at [82, 186] on input "0.5" at bounding box center [86, 186] width 13 height 9
type input "1.4"
click at [69, 173] on div "Line Height 1.4 em" at bounding box center [56, 185] width 92 height 25
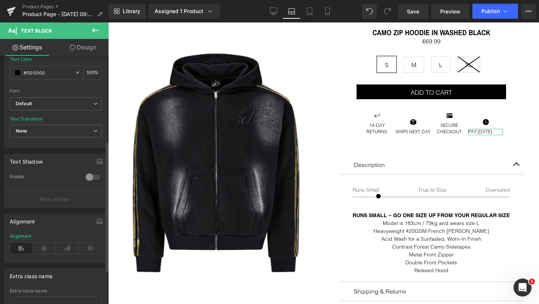
scroll to position [168, 0]
click at [43, 248] on icon at bounding box center [44, 246] width 23 height 11
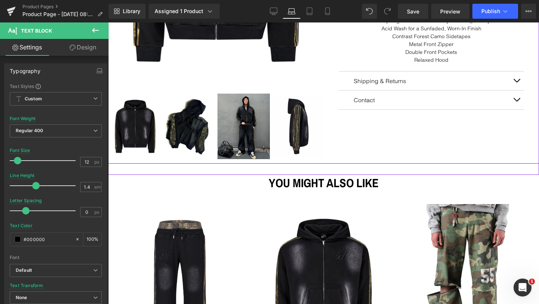
scroll to position [273, 0]
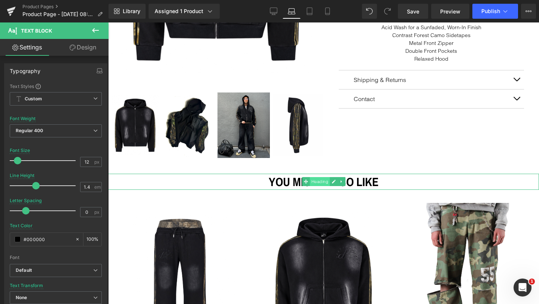
click at [321, 178] on span "Heading" at bounding box center [319, 181] width 20 height 9
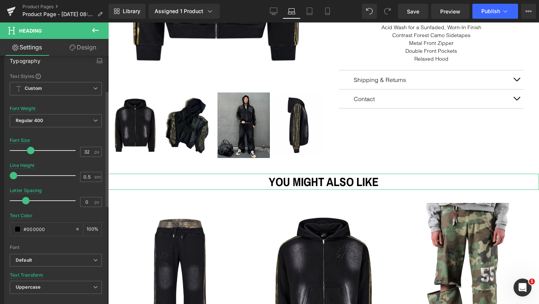
scroll to position [75, 0]
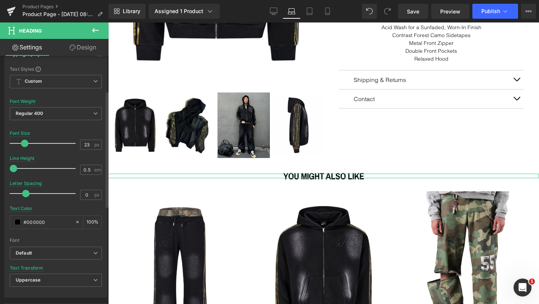
type input "22"
drag, startPoint x: 27, startPoint y: 142, endPoint x: 20, endPoint y: 142, distance: 6.4
click at [20, 142] on span at bounding box center [23, 143] width 7 height 7
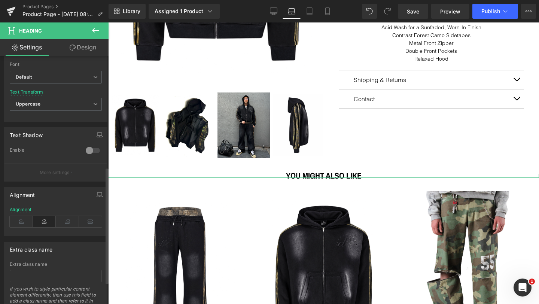
scroll to position [272, 0]
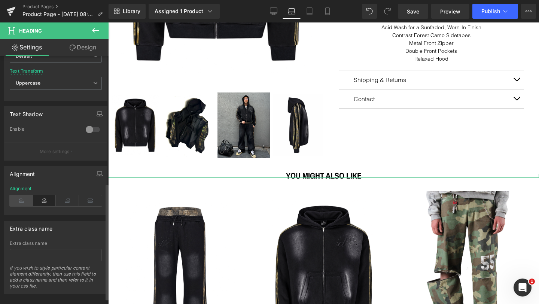
click at [23, 200] on icon at bounding box center [21, 200] width 23 height 11
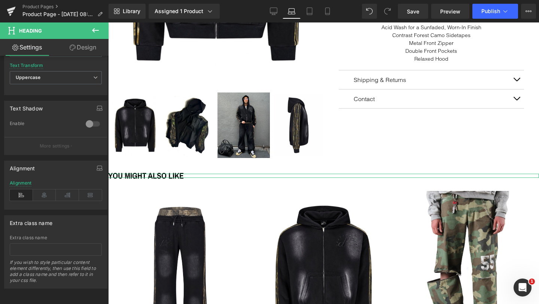
click at [84, 50] on link "Design" at bounding box center [83, 47] width 54 height 17
click at [0, 0] on div "Spacing" at bounding box center [0, 0] width 0 height 0
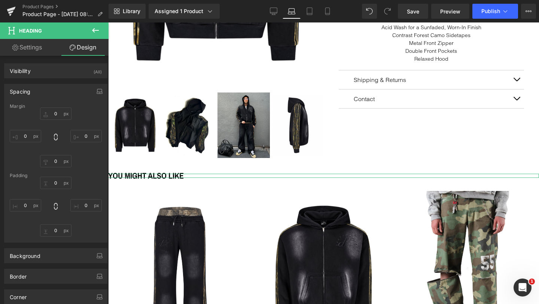
type input "0"
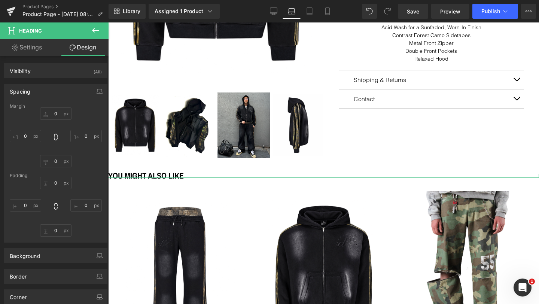
type input "0"
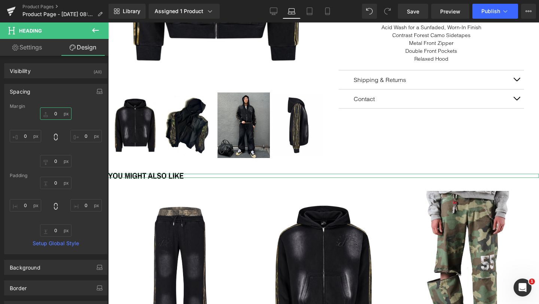
click at [52, 112] on input "0" at bounding box center [55, 113] width 31 height 12
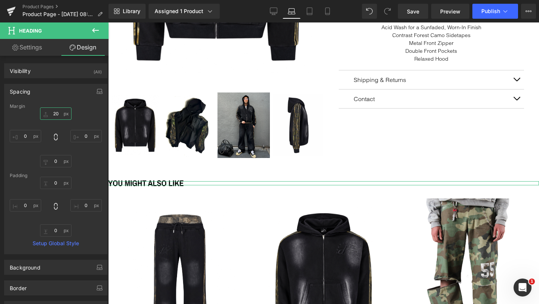
type input "2"
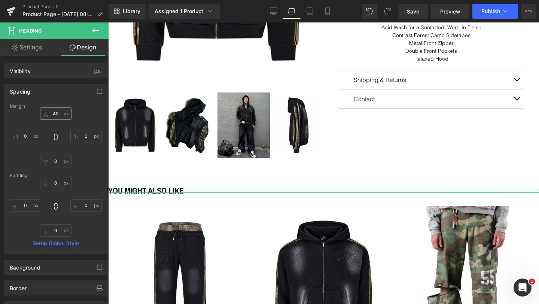
type input "4"
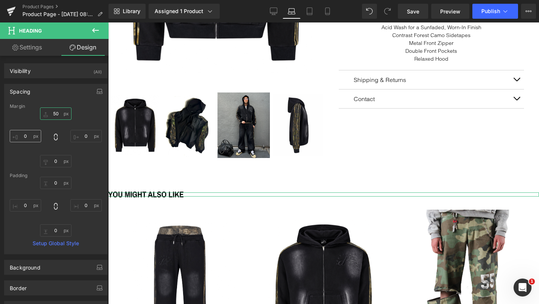
type input "50"
click at [26, 137] on input "0" at bounding box center [25, 136] width 31 height 12
type input "1"
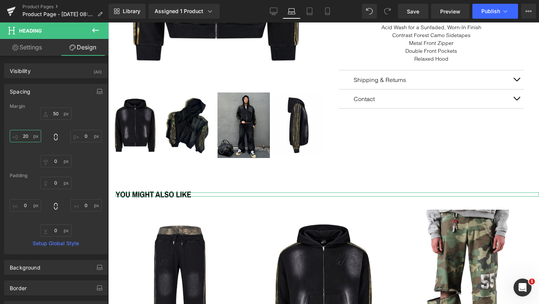
type input "2"
type input "30"
click at [90, 152] on div "50 50 0px 0 0px 0 30 30" at bounding box center [56, 137] width 92 height 60
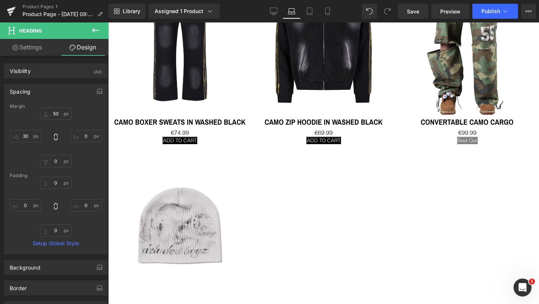
scroll to position [351, 0]
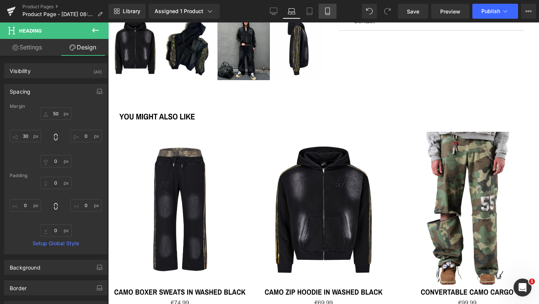
click at [325, 11] on icon at bounding box center [327, 10] width 7 height 7
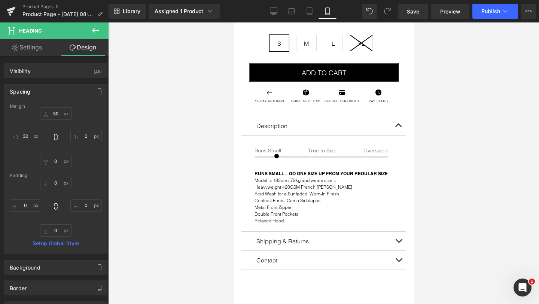
type input "0"
type input "30"
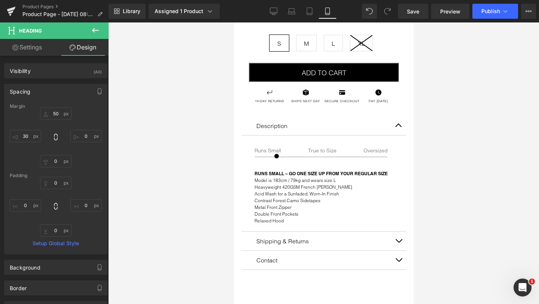
type input "0"
type input "30"
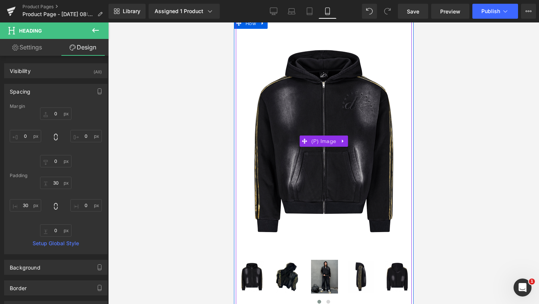
scroll to position [0, 0]
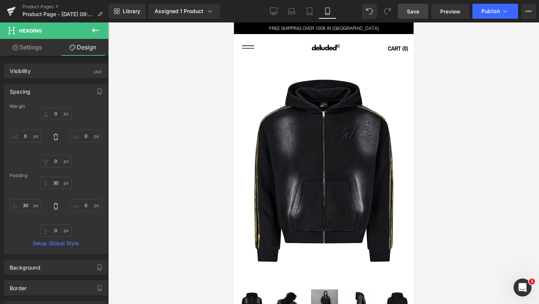
drag, startPoint x: 418, startPoint y: 10, endPoint x: 111, endPoint y: 147, distance: 335.3
click at [418, 10] on span "Save" at bounding box center [413, 11] width 12 height 8
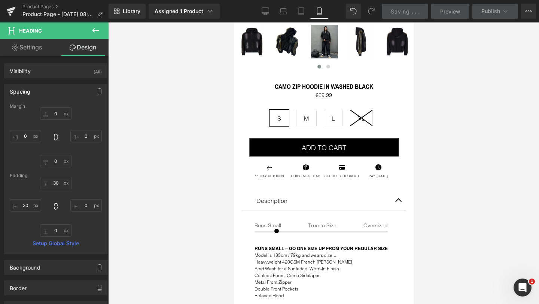
scroll to position [254, 0]
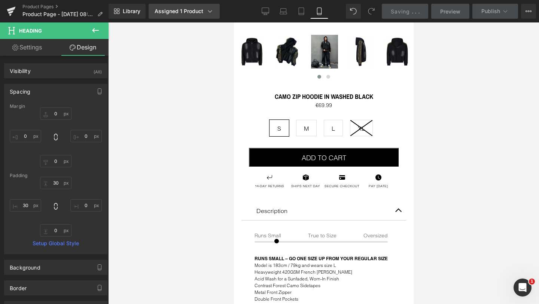
click at [191, 10] on div "Assigned 1 Product" at bounding box center [184, 10] width 59 height 7
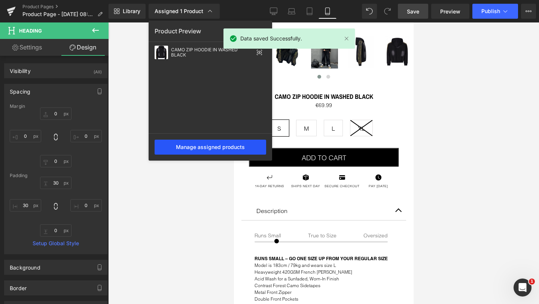
click at [205, 145] on div "Manage assigned products" at bounding box center [210, 147] width 111 height 15
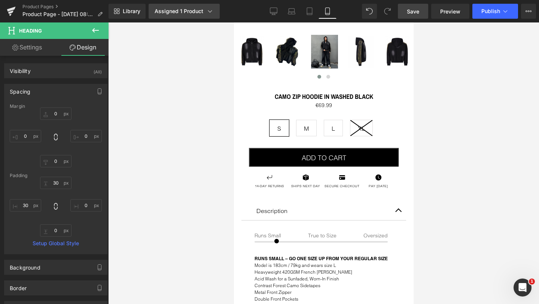
click at [207, 13] on icon at bounding box center [209, 10] width 7 height 7
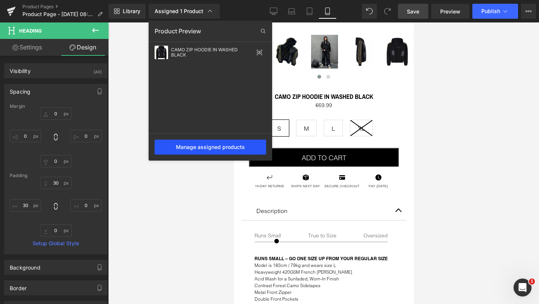
click at [186, 147] on div "Manage assigned products" at bounding box center [210, 147] width 111 height 15
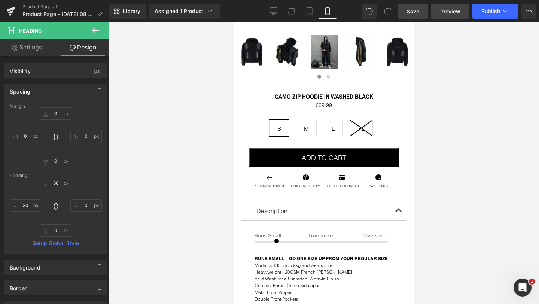
click at [450, 10] on span "Preview" at bounding box center [450, 11] width 20 height 8
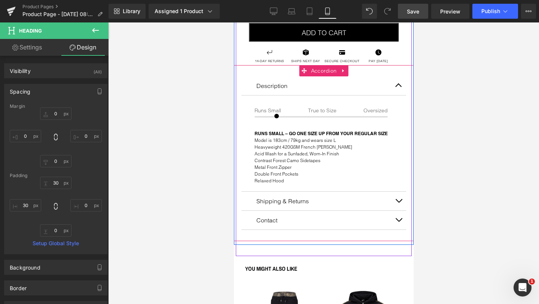
scroll to position [383, 0]
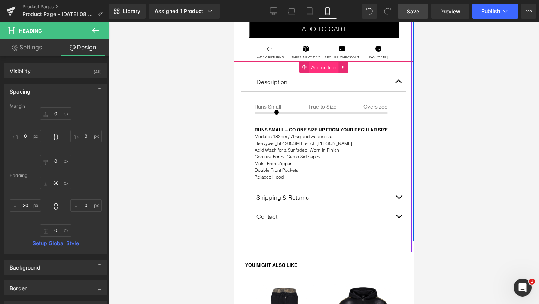
click at [320, 64] on span "Accordion" at bounding box center [324, 67] width 30 height 11
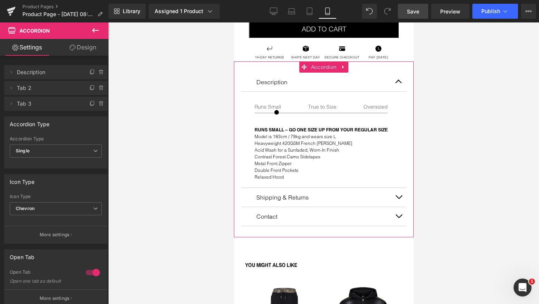
click at [82, 47] on link "Design" at bounding box center [83, 47] width 54 height 17
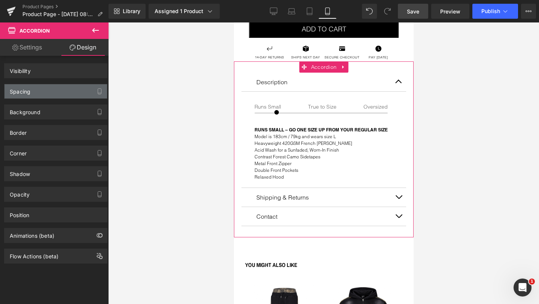
click at [27, 90] on div "Spacing" at bounding box center [20, 89] width 21 height 10
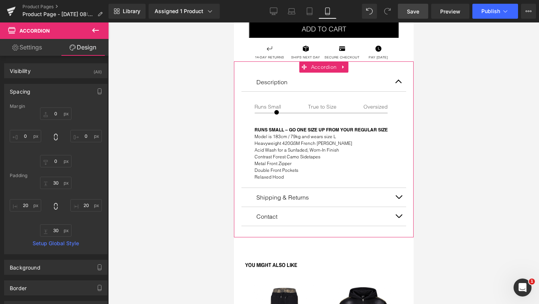
type input "0"
type input "30"
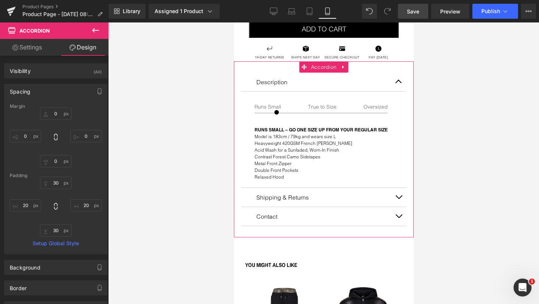
type input "20"
type input "30"
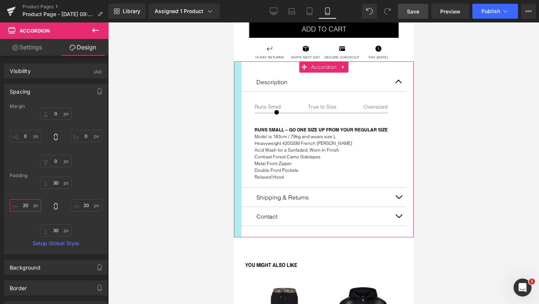
click at [24, 204] on input "20" at bounding box center [25, 205] width 31 height 12
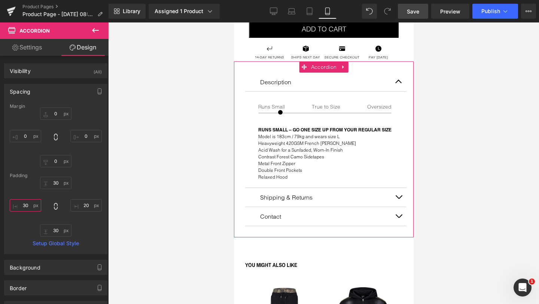
type input "3"
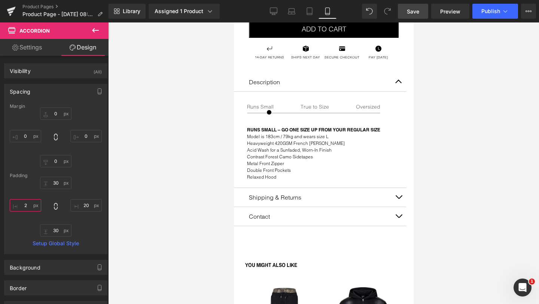
type input "20"
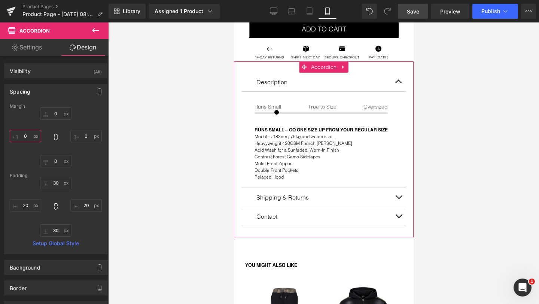
click at [28, 137] on input "0" at bounding box center [25, 136] width 31 height 12
click at [25, 136] on input "0" at bounding box center [25, 136] width 31 height 12
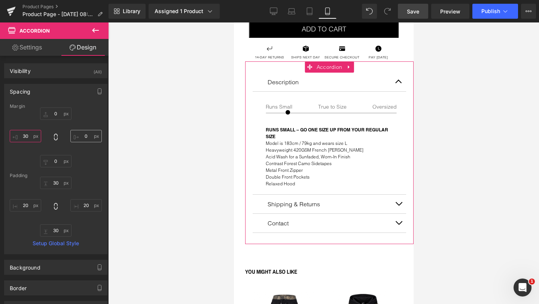
type input "30"
click at [82, 134] on input "0" at bounding box center [85, 136] width 31 height 12
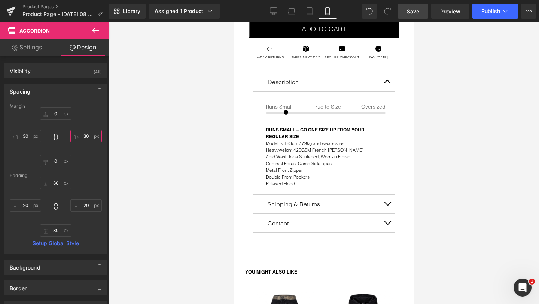
type input "30"
click at [150, 137] on div at bounding box center [323, 162] width 431 height 281
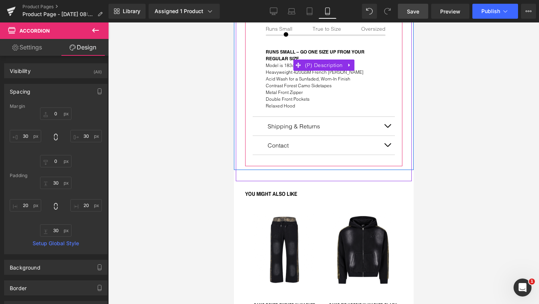
scroll to position [481, 0]
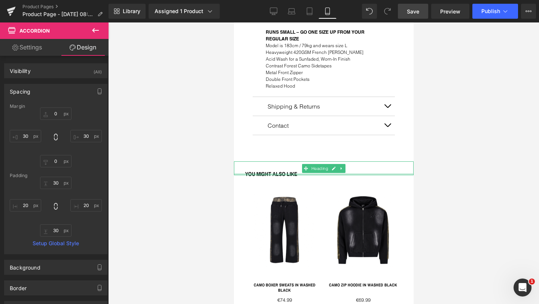
click at [283, 173] on div at bounding box center [323, 174] width 180 height 2
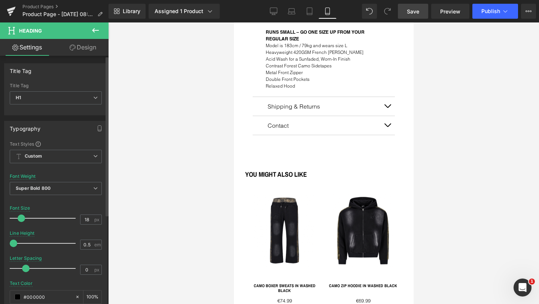
click at [21, 218] on span at bounding box center [21, 217] width 7 height 7
type input "19"
click at [21, 218] on span at bounding box center [21, 217] width 7 height 7
click at [164, 174] on div at bounding box center [323, 162] width 431 height 281
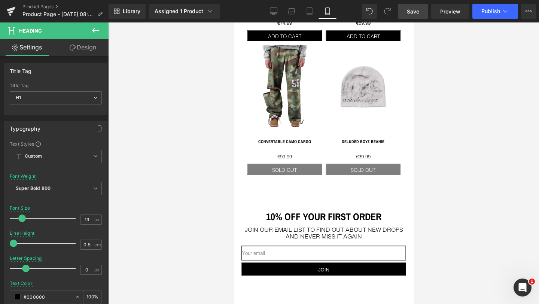
scroll to position [773, 0]
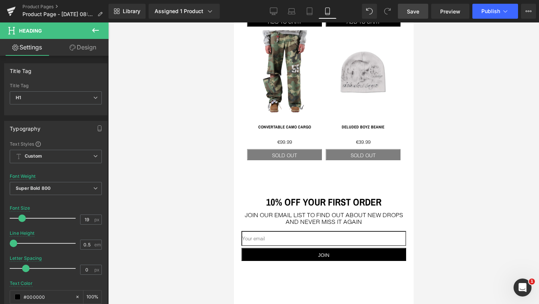
click at [95, 30] on icon at bounding box center [95, 30] width 9 height 9
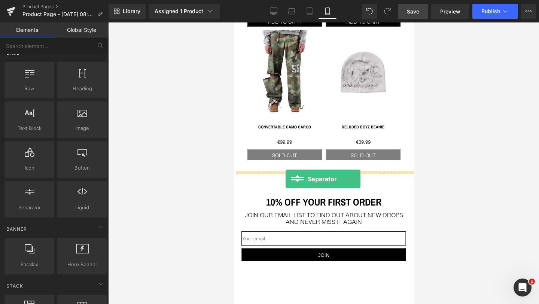
drag, startPoint x: 261, startPoint y: 223, endPoint x: 285, endPoint y: 179, distance: 50.2
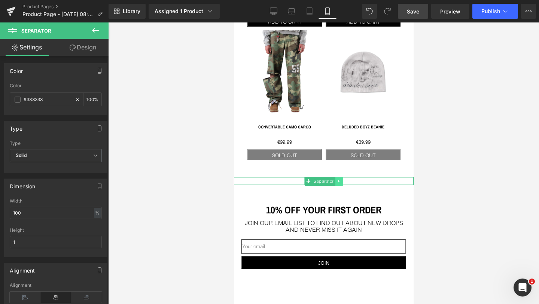
click at [339, 179] on icon at bounding box center [338, 181] width 4 height 4
click at [342, 179] on icon at bounding box center [342, 181] width 4 height 4
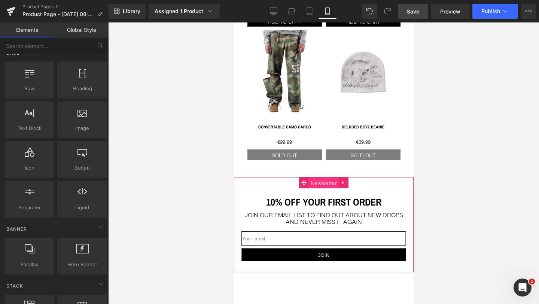
click at [321, 177] on span "Newsletter" at bounding box center [323, 182] width 30 height 11
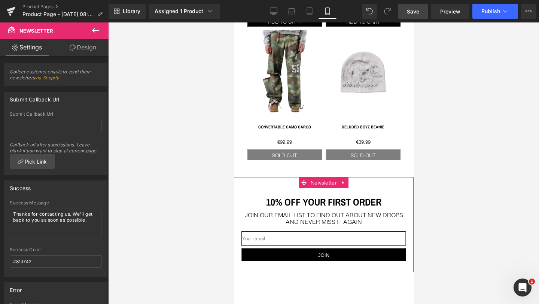
click at [78, 49] on link "Design" at bounding box center [83, 47] width 54 height 17
click at [0, 0] on div "Spacing" at bounding box center [0, 0] width 0 height 0
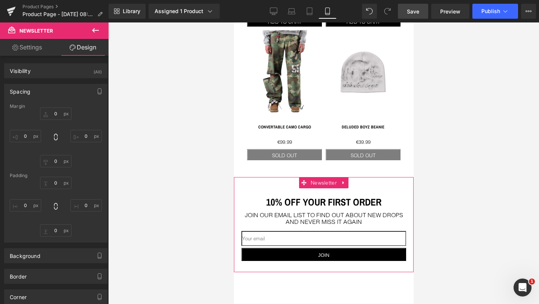
type input "0"
type input "60"
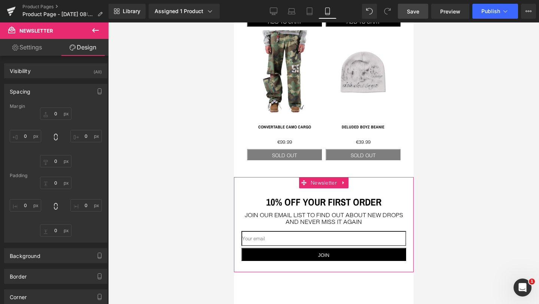
type input "20"
type input "30"
type input "20"
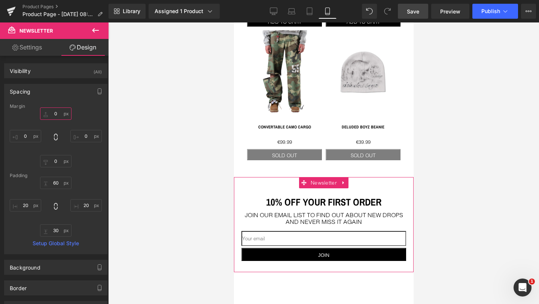
click at [55, 115] on input "0" at bounding box center [55, 113] width 31 height 12
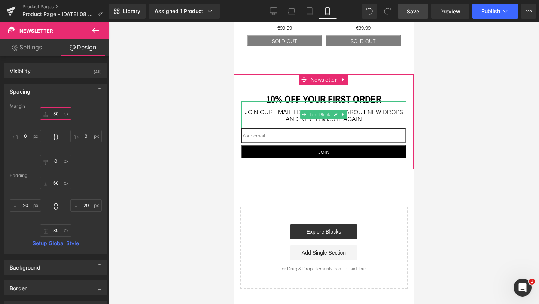
scroll to position [892, 0]
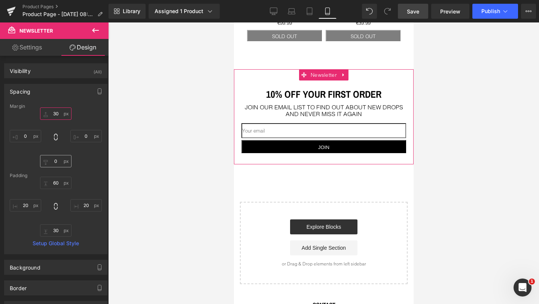
type input "30"
click at [54, 162] on input "0" at bounding box center [55, 161] width 31 height 12
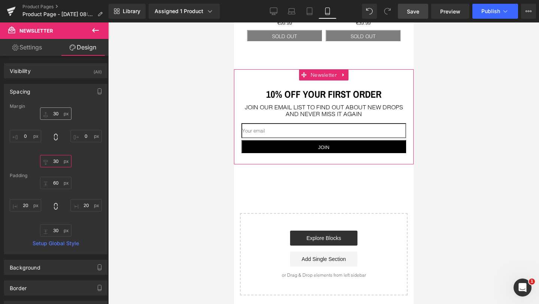
type input "30"
click at [53, 115] on input "30" at bounding box center [55, 113] width 31 height 12
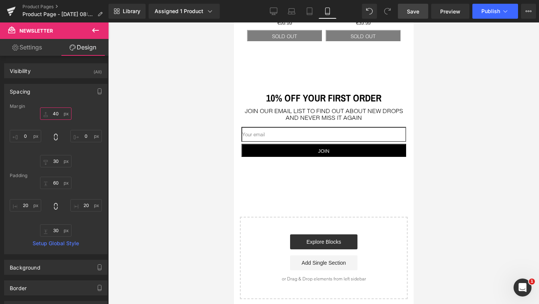
type input "40"
click at [162, 167] on div at bounding box center [323, 162] width 431 height 281
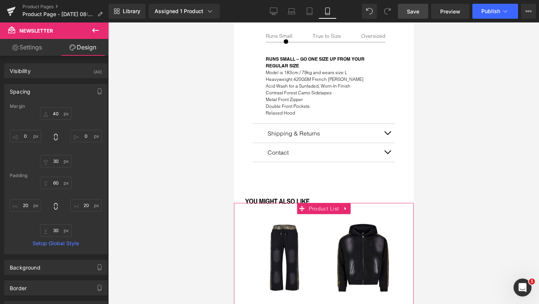
scroll to position [440, 0]
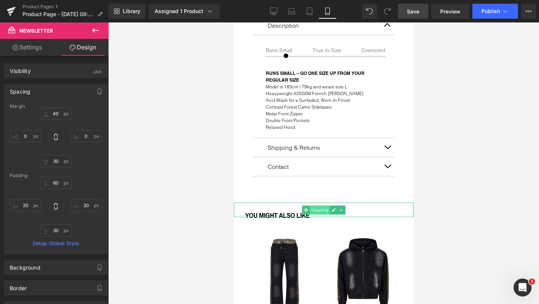
click at [318, 208] on span "Heading" at bounding box center [319, 209] width 20 height 9
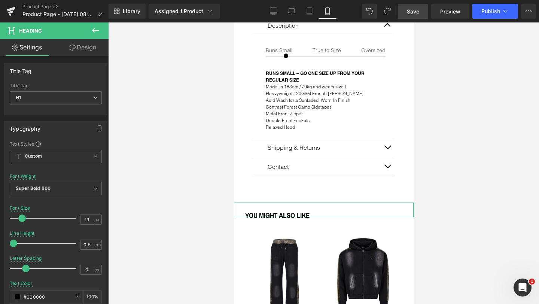
click at [76, 48] on link "Design" at bounding box center [83, 47] width 54 height 17
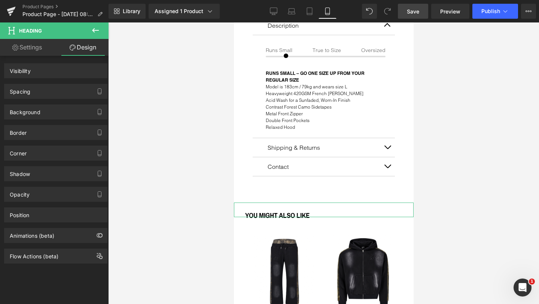
click at [33, 49] on link "Settings" at bounding box center [27, 47] width 54 height 17
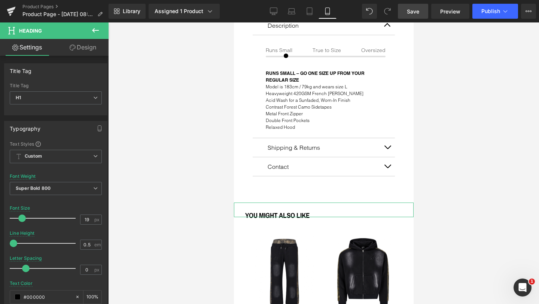
type input "100"
click at [88, 48] on link "Design" at bounding box center [83, 47] width 54 height 17
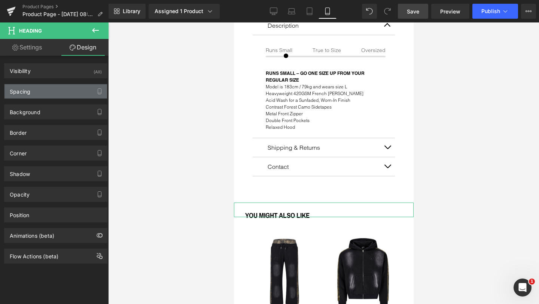
click at [49, 93] on div "Spacing" at bounding box center [55, 91] width 103 height 14
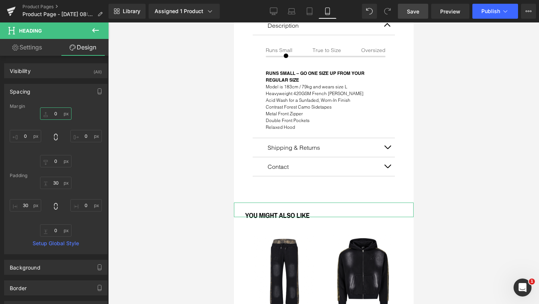
click at [56, 114] on input "0" at bounding box center [55, 113] width 31 height 12
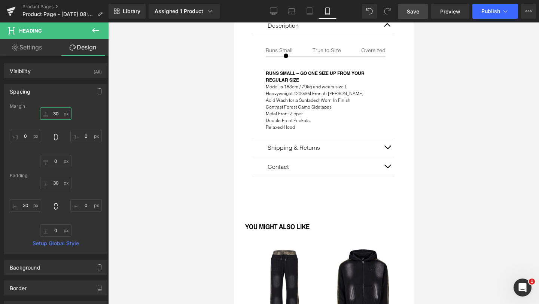
type input "30"
click at [169, 162] on div at bounding box center [323, 162] width 431 height 281
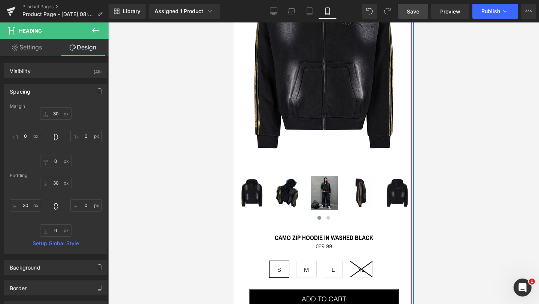
scroll to position [112, 0]
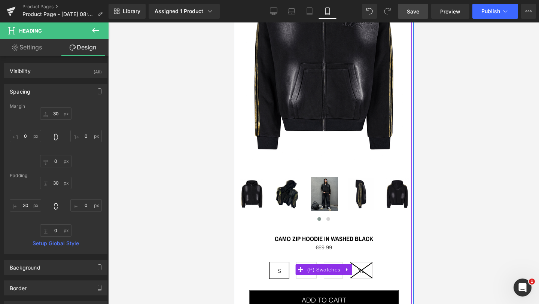
click at [309, 273] on span "M" at bounding box center [306, 270] width 21 height 16
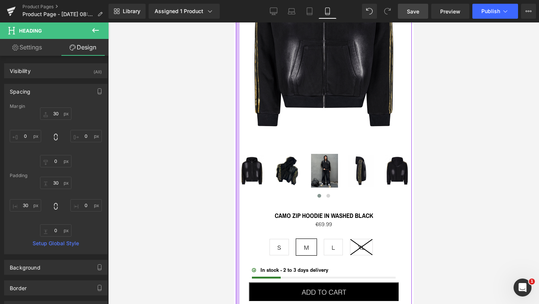
scroll to position [203, 0]
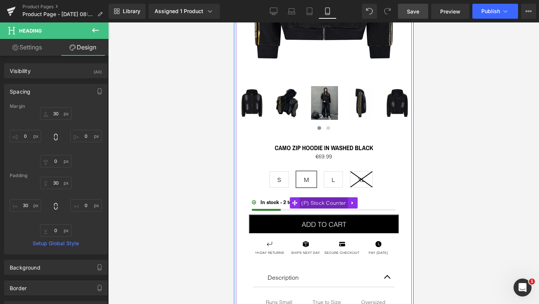
click at [310, 204] on span "(P) Stock Counter" at bounding box center [323, 202] width 48 height 11
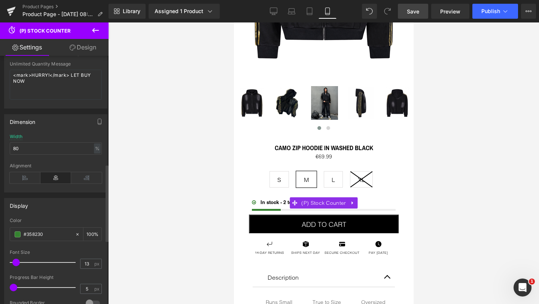
scroll to position [349, 0]
click at [75, 236] on icon at bounding box center [77, 233] width 5 height 5
type input "none"
type input "0"
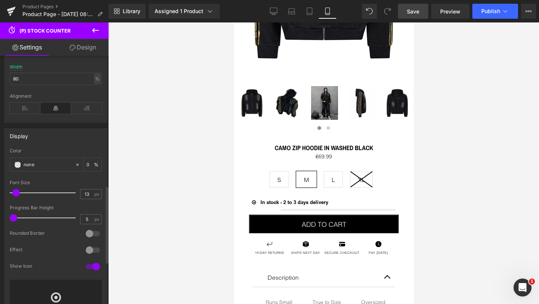
scroll to position [418, 0]
drag, startPoint x: 13, startPoint y: 224, endPoint x: 25, endPoint y: 223, distance: 12.7
click at [25, 221] on span at bounding box center [25, 217] width 7 height 7
type input "5"
drag, startPoint x: 25, startPoint y: 223, endPoint x: 0, endPoint y: 221, distance: 25.6
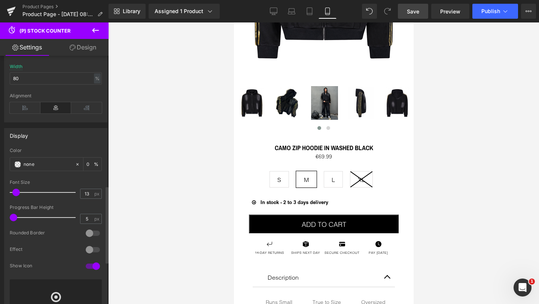
click at [0, 221] on div "Display none Color none 0 % 13px Font Size 13 px 5px Progress Bar Height 5 px 0…" at bounding box center [56, 228] width 112 height 212
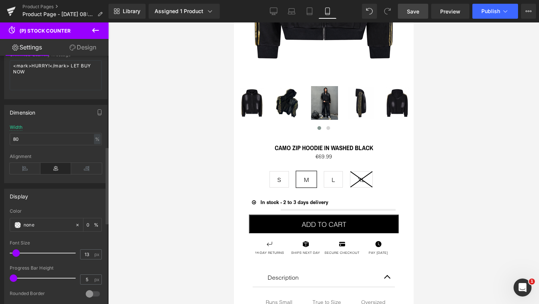
scroll to position [292, 0]
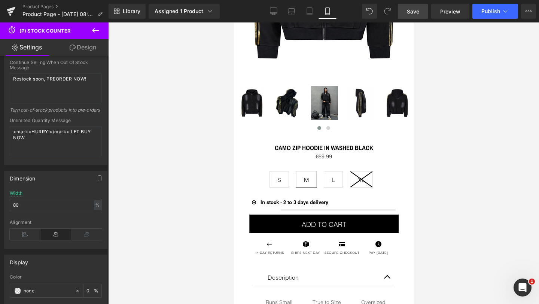
click at [82, 47] on link "Design" at bounding box center [83, 47] width 54 height 17
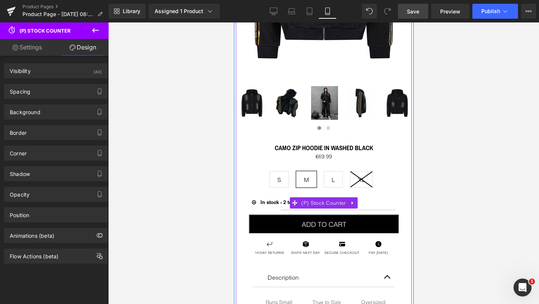
click at [299, 209] on div at bounding box center [323, 210] width 144 height 2
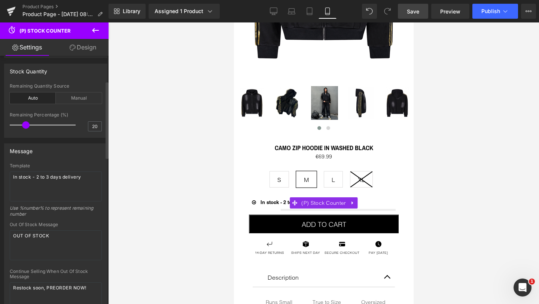
scroll to position [80, 0]
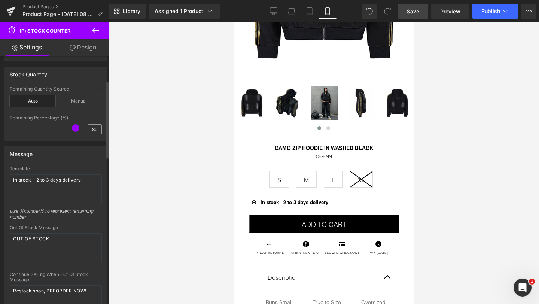
drag, startPoint x: 25, startPoint y: 127, endPoint x: 94, endPoint y: 126, distance: 68.8
click at [94, 126] on div "Remaining Percentage (%) 80" at bounding box center [56, 127] width 92 height 25
click at [90, 128] on input "80" at bounding box center [94, 129] width 13 height 9
type input "100"
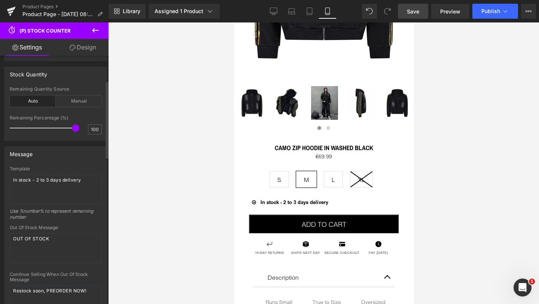
click at [87, 150] on div "Message" at bounding box center [55, 154] width 103 height 14
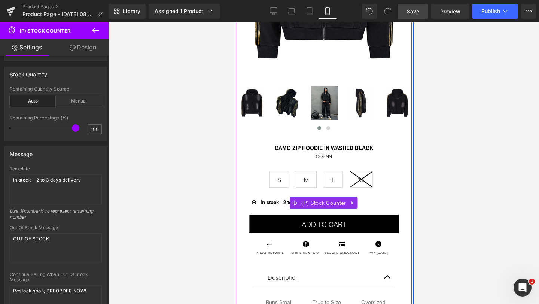
click at [272, 199] on div "In stock - 2 to 3 days delivery" at bounding box center [323, 202] width 144 height 6
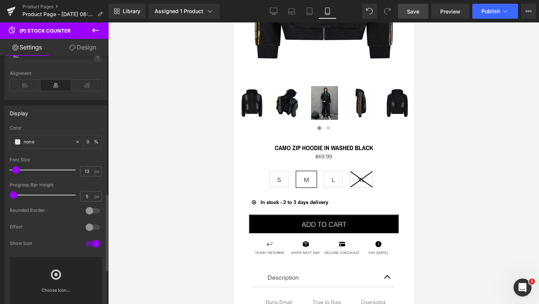
scroll to position [449, 0]
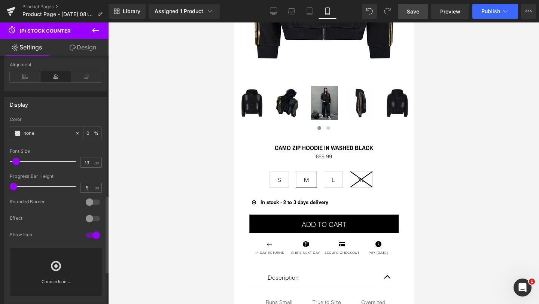
type input "12"
click at [13, 165] on span at bounding box center [13, 161] width 7 height 7
drag, startPoint x: 13, startPoint y: 192, endPoint x: 4, endPoint y: 192, distance: 9.4
click at [4, 192] on div "none Color none 0 % 12px Font Size 12 px 5px Progress Bar Height 5 px 0 Rounded…" at bounding box center [55, 210] width 103 height 186
click at [84, 192] on input "5" at bounding box center [86, 187] width 13 height 9
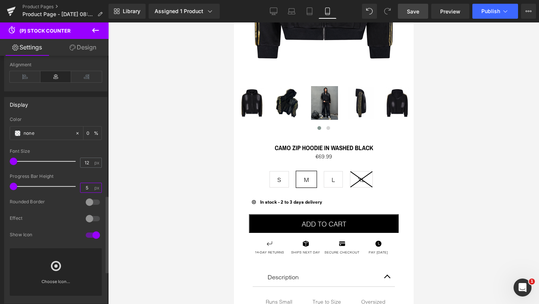
click at [84, 192] on input "5" at bounding box center [86, 187] width 13 height 9
click at [83, 179] on div "Progress Bar Height" at bounding box center [56, 176] width 92 height 5
click at [84, 192] on input "5" at bounding box center [86, 187] width 13 height 9
type input "5"
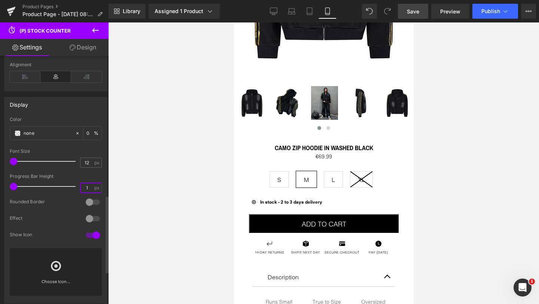
type input "5"
click at [88, 179] on div "Progress Bar Height" at bounding box center [56, 176] width 92 height 5
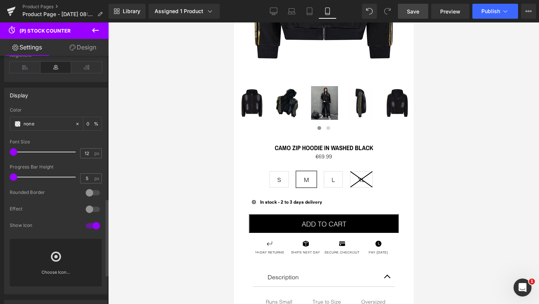
scroll to position [461, 0]
click at [90, 230] on div at bounding box center [93, 224] width 18 height 12
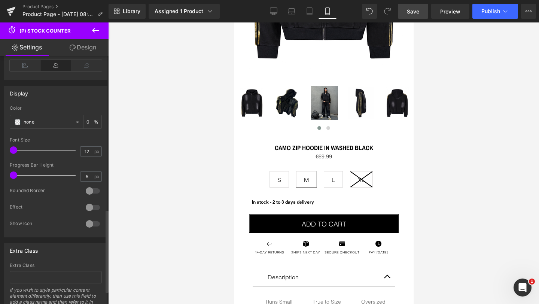
click at [90, 230] on div at bounding box center [93, 224] width 18 height 12
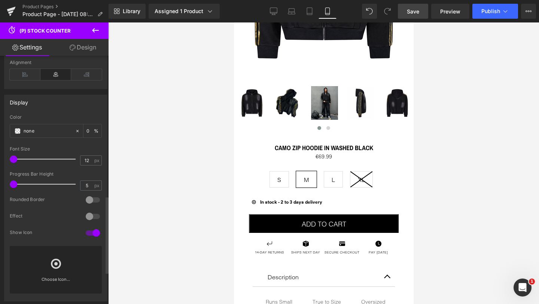
scroll to position [450, 0]
click at [77, 47] on link "Design" at bounding box center [83, 47] width 54 height 17
click at [0, 0] on div "Spacing" at bounding box center [0, 0] width 0 height 0
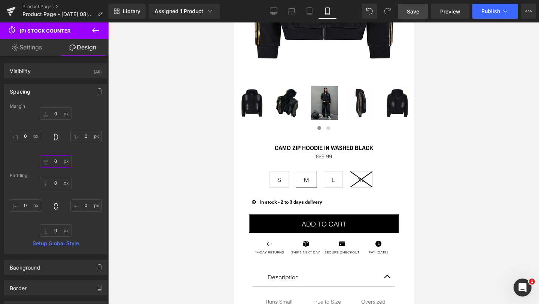
click at [54, 160] on input "text" at bounding box center [55, 161] width 31 height 12
type input "-"
click at [53, 232] on input "text" at bounding box center [55, 230] width 31 height 12
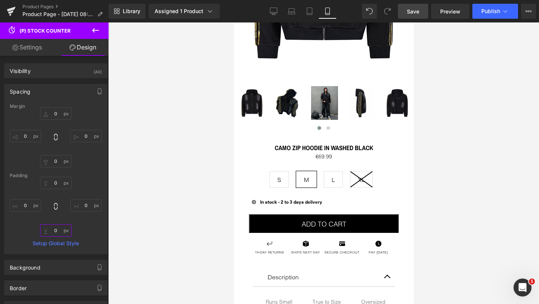
click at [53, 232] on input "text" at bounding box center [55, 230] width 31 height 12
type input "-10"
click at [93, 226] on div "-10 -10" at bounding box center [56, 207] width 92 height 60
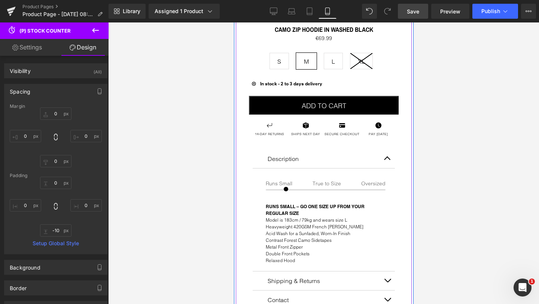
scroll to position [264, 0]
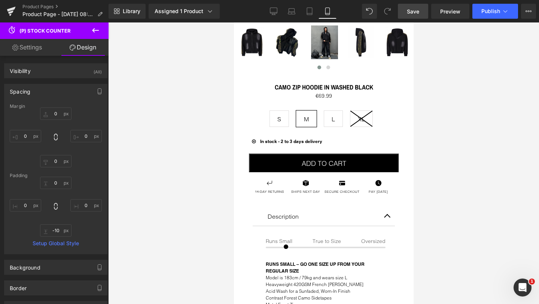
click at [36, 48] on link "Settings" at bounding box center [27, 47] width 54 height 17
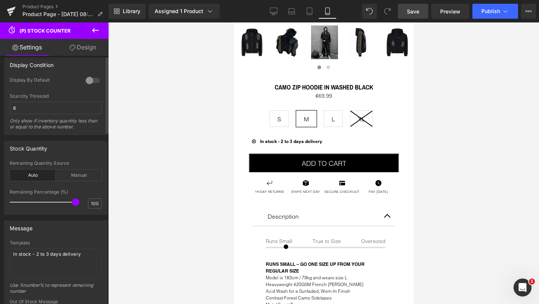
scroll to position [0, 0]
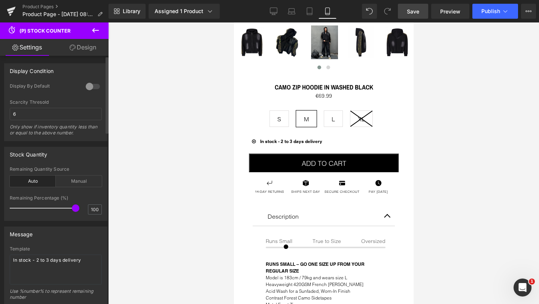
click at [87, 88] on div at bounding box center [93, 86] width 18 height 12
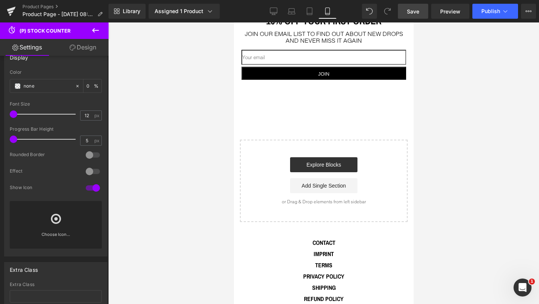
scroll to position [1039, 0]
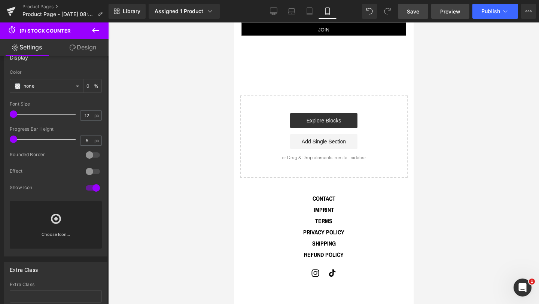
click at [450, 10] on span "Preview" at bounding box center [450, 11] width 20 height 8
click at [419, 15] on link "Save" at bounding box center [413, 11] width 30 height 15
click at [412, 13] on span "Save" at bounding box center [413, 11] width 12 height 8
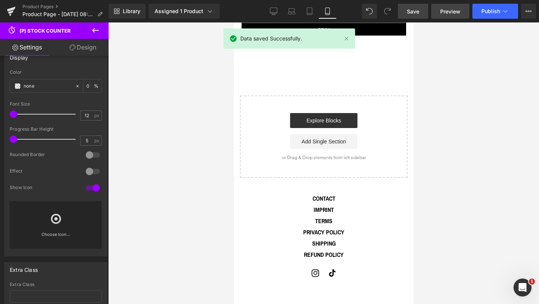
click at [450, 12] on span "Preview" at bounding box center [450, 11] width 20 height 8
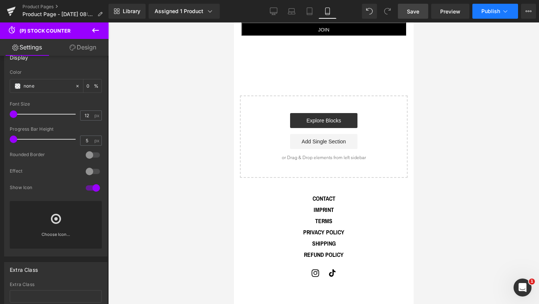
click at [501, 9] on icon at bounding box center [504, 10] width 7 height 7
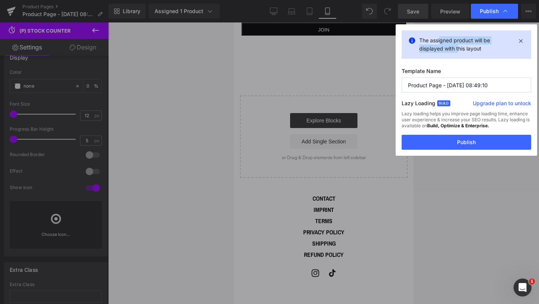
drag, startPoint x: 439, startPoint y: 40, endPoint x: 458, endPoint y: 48, distance: 20.8
click at [458, 48] on p "The assigned product will be displayed with this layout" at bounding box center [466, 44] width 94 height 16
click at [521, 42] on icon at bounding box center [520, 40] width 9 height 9
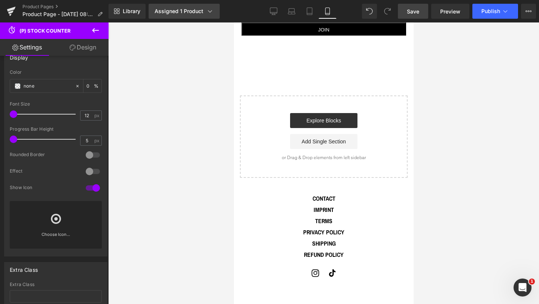
click at [212, 9] on icon at bounding box center [209, 10] width 7 height 7
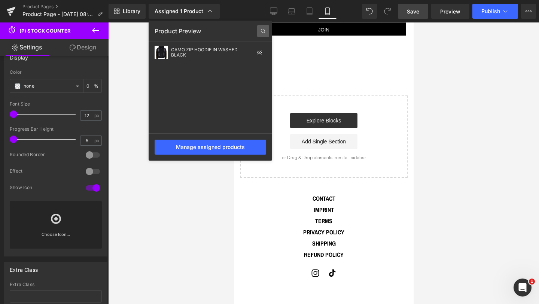
click at [265, 32] on icon at bounding box center [263, 31] width 12 height 12
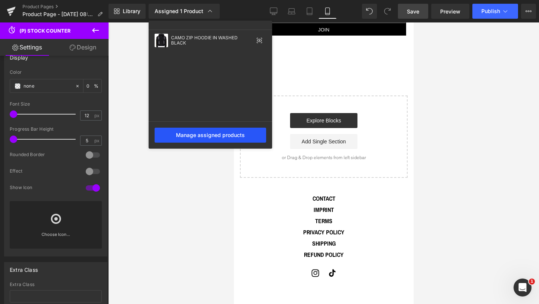
click at [215, 135] on div "Manage assigned products" at bounding box center [210, 135] width 111 height 15
click at [204, 135] on div "Manage assigned products" at bounding box center [210, 135] width 111 height 15
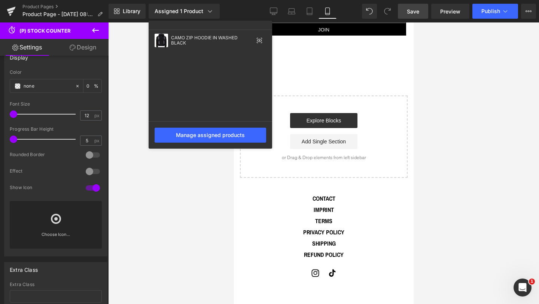
click at [229, 12] on div "Assigned 1 Product CAMO ZIP HOODIE IN WASHED BLACK Manage assigned products" at bounding box center [193, 11] width 94 height 15
click at [125, 83] on div at bounding box center [323, 162] width 431 height 281
click at [179, 177] on div at bounding box center [323, 162] width 431 height 281
click at [247, 16] on div "Library Assigned 1 Product CAMO ZIP HOODIE IN WASHED BLACK Manage assigned prod…" at bounding box center [323, 11] width 430 height 15
click at [419, 11] on span "Save" at bounding box center [413, 11] width 12 height 8
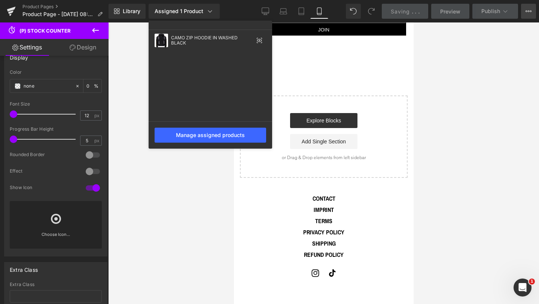
click at [525, 9] on icon at bounding box center [528, 11] width 6 height 6
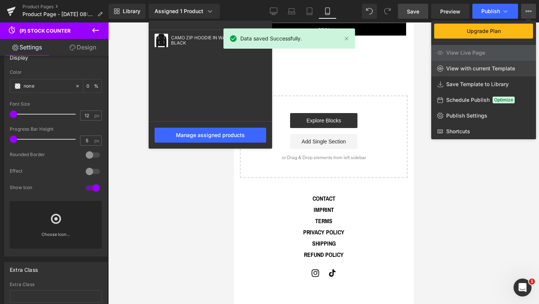
click at [480, 67] on span "View with current Template" at bounding box center [480, 68] width 69 height 7
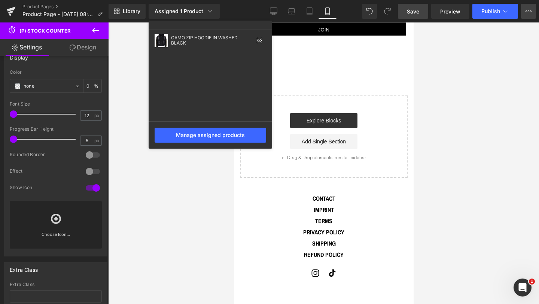
click at [528, 10] on icon at bounding box center [528, 11] width 6 height 6
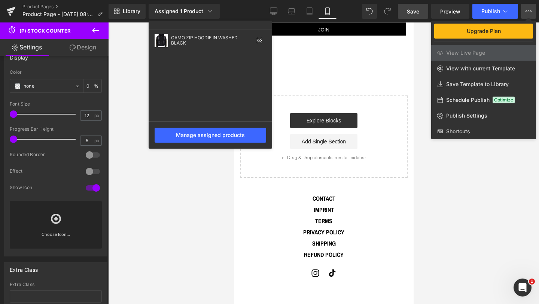
click at [446, 176] on div at bounding box center [323, 162] width 431 height 281
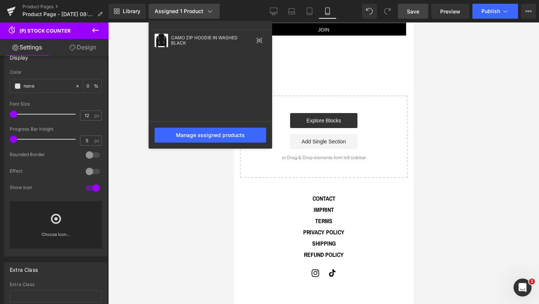
click at [210, 12] on icon at bounding box center [209, 10] width 7 height 7
click at [123, 72] on div at bounding box center [323, 162] width 431 height 281
click at [13, 7] on icon at bounding box center [11, 9] width 9 height 5
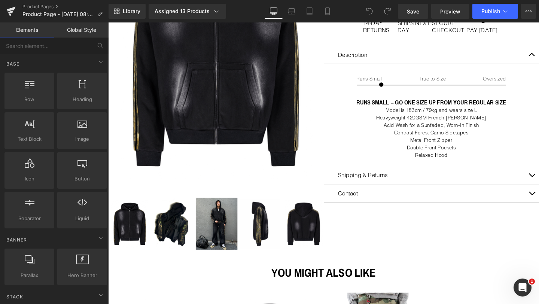
scroll to position [161, 0]
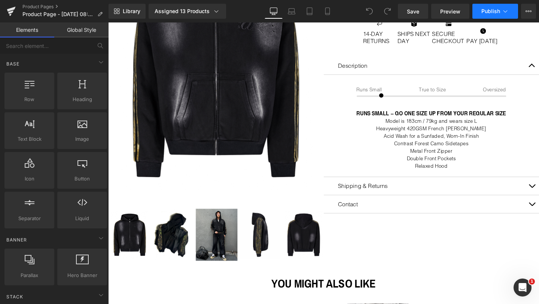
click at [496, 10] on span "Publish" at bounding box center [490, 11] width 19 height 6
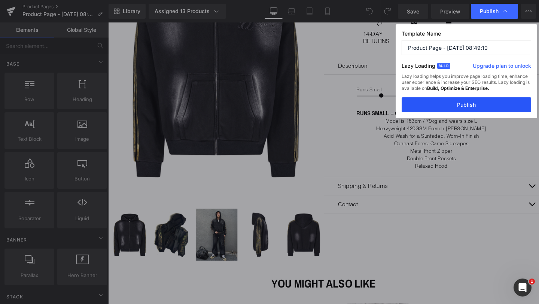
click at [456, 104] on button "Publish" at bounding box center [465, 104] width 129 height 15
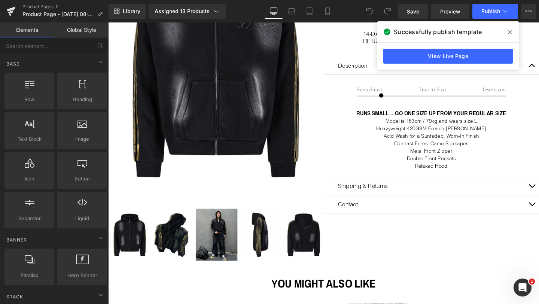
click at [510, 32] on icon at bounding box center [510, 32] width 4 height 6
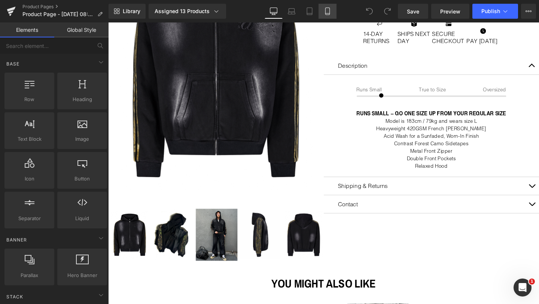
click at [325, 12] on icon at bounding box center [327, 10] width 7 height 7
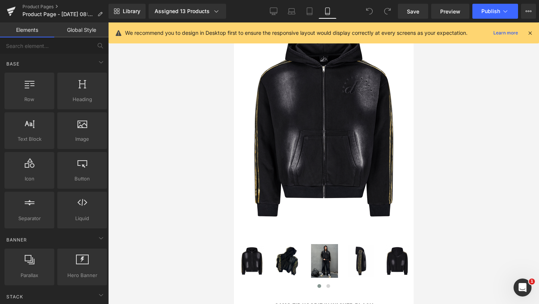
scroll to position [0, 0]
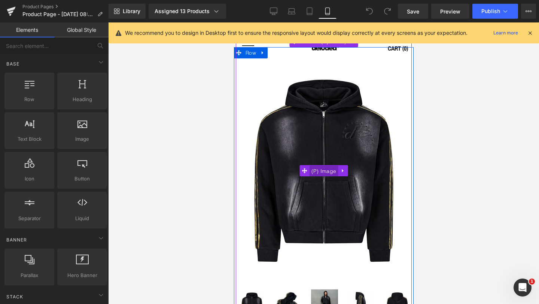
click at [324, 167] on span "(P) Image" at bounding box center [323, 170] width 29 height 11
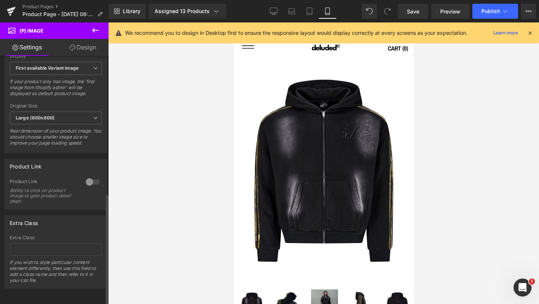
scroll to position [306, 0]
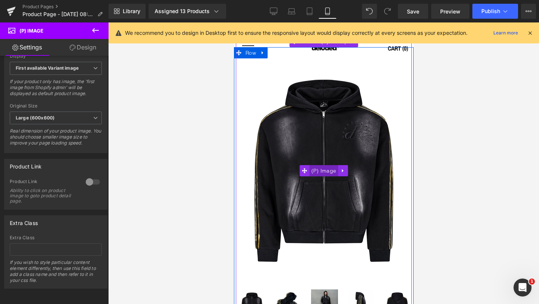
click at [319, 172] on span "(P) Image" at bounding box center [323, 170] width 29 height 11
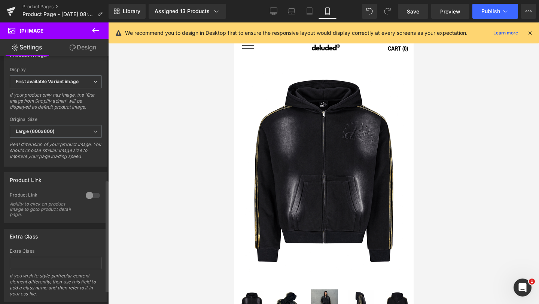
scroll to position [269, 0]
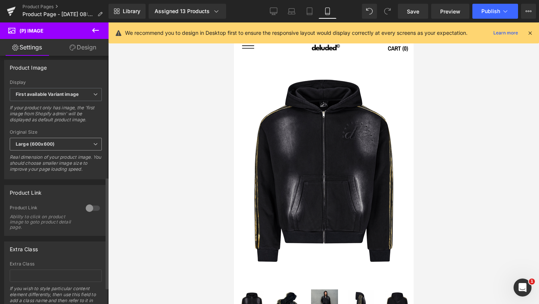
click at [49, 147] on b "Large (600x600)" at bounding box center [35, 144] width 39 height 6
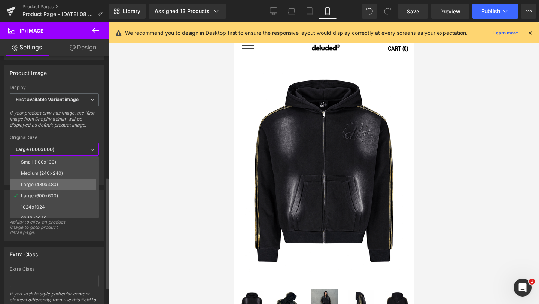
scroll to position [6, 0]
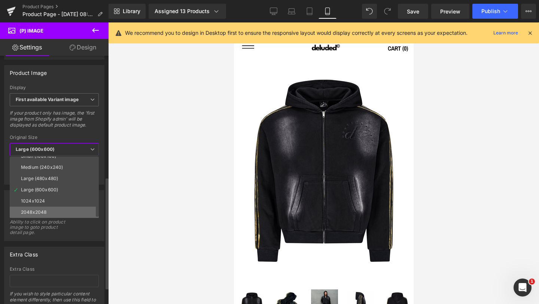
click at [40, 207] on li "2048x2048" at bounding box center [56, 212] width 92 height 11
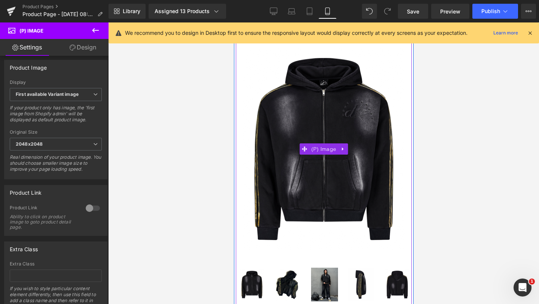
scroll to position [0, 0]
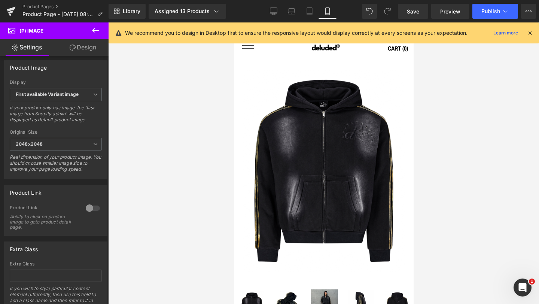
click at [532, 33] on icon at bounding box center [529, 33] width 7 height 7
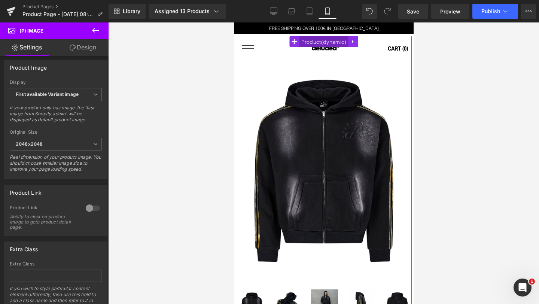
click at [328, 43] on span "Product" at bounding box center [323, 41] width 49 height 11
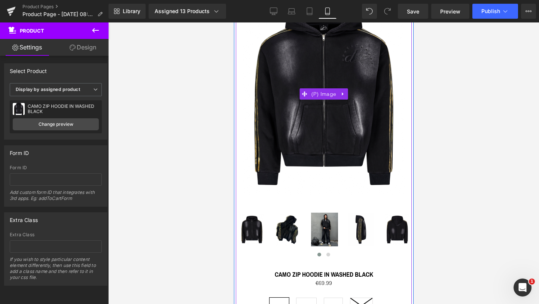
scroll to position [103, 0]
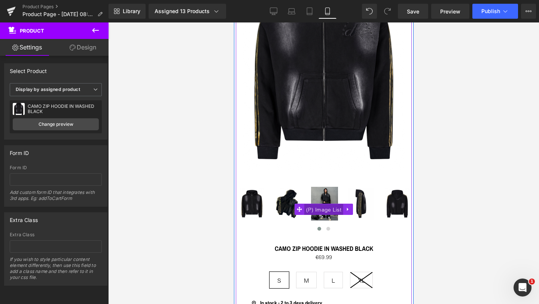
click at [320, 209] on span "(P) Image List" at bounding box center [323, 209] width 39 height 11
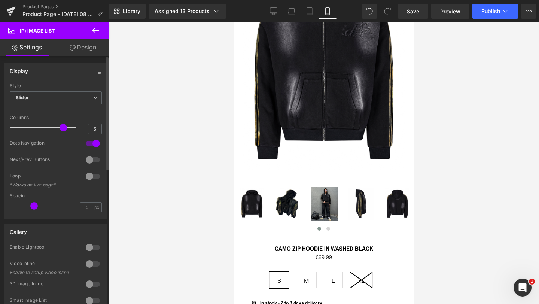
click at [92, 159] on div at bounding box center [93, 160] width 18 height 12
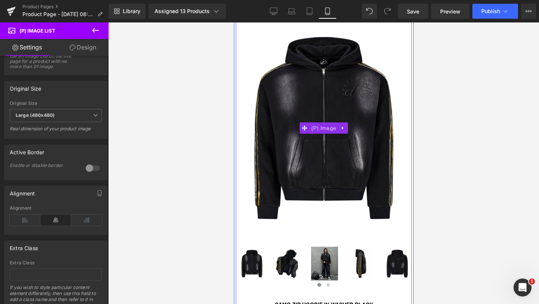
scroll to position [82, 0]
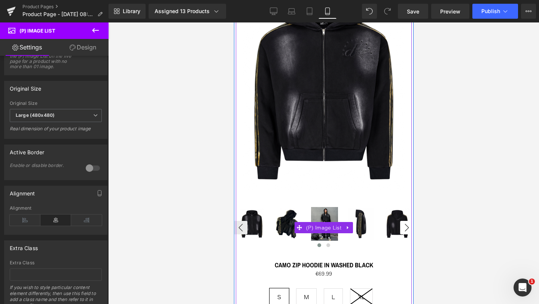
click at [406, 227] on button "›" at bounding box center [406, 227] width 13 height 13
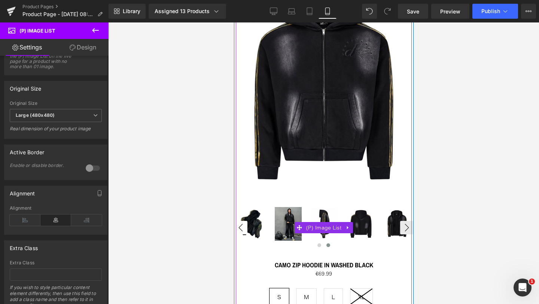
click at [241, 225] on button "‹" at bounding box center [239, 227] width 13 height 13
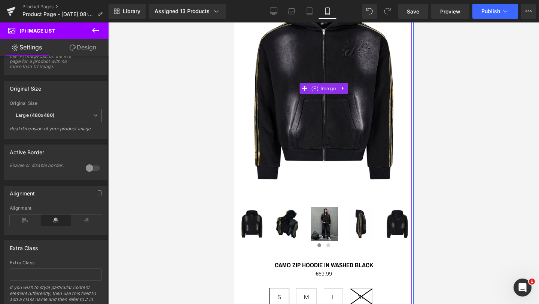
click at [321, 90] on span "(P) Image" at bounding box center [323, 88] width 29 height 11
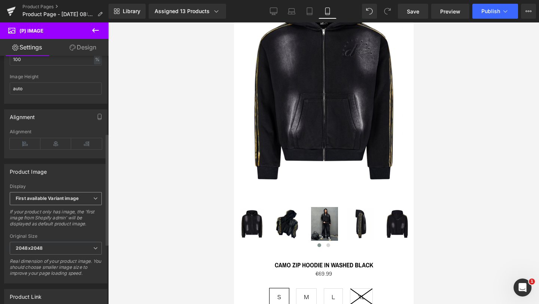
scroll to position [175, 0]
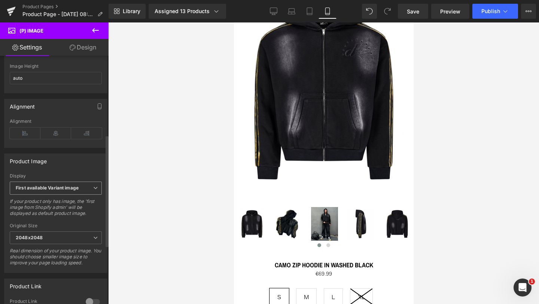
click at [44, 190] on b "First available Variant image" at bounding box center [47, 188] width 63 height 6
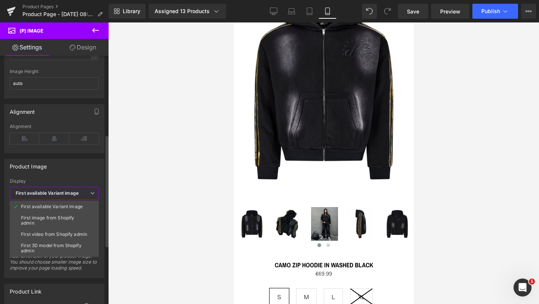
click at [44, 195] on b "First available Variant image" at bounding box center [47, 193] width 63 height 6
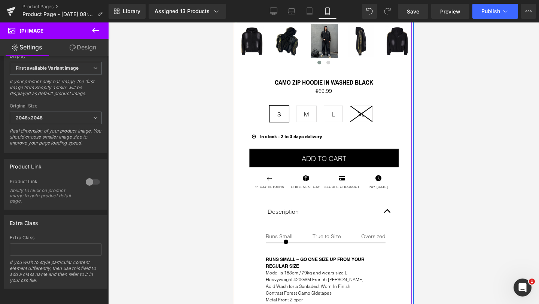
scroll to position [272, 0]
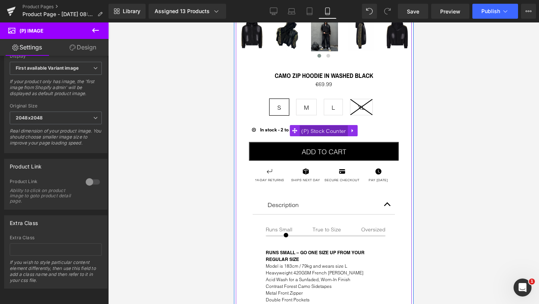
click at [330, 127] on span "(P) Stock Counter" at bounding box center [323, 130] width 48 height 11
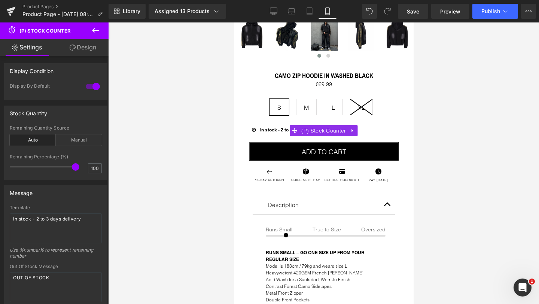
click at [76, 50] on link "Design" at bounding box center [83, 47] width 54 height 17
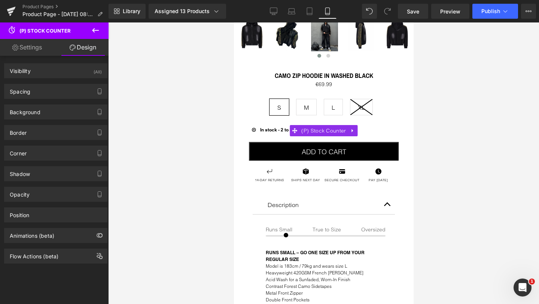
type input "0"
type input "5"
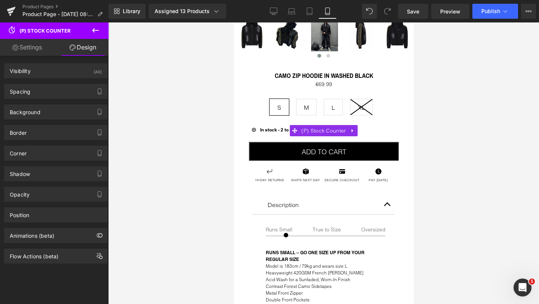
type input "0"
click at [51, 89] on div "Spacing" at bounding box center [55, 91] width 103 height 14
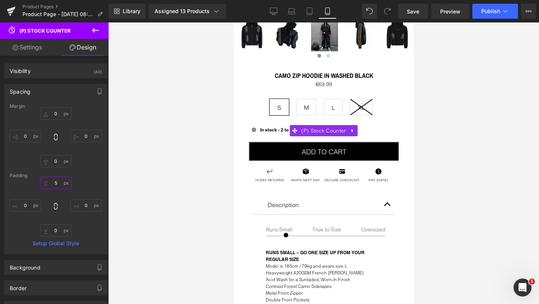
click at [56, 182] on input "5" at bounding box center [55, 183] width 31 height 12
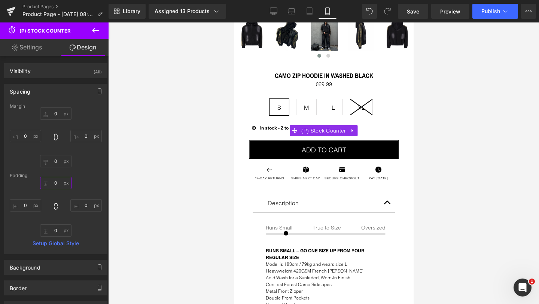
type input "0"
click at [85, 177] on div "Padding" at bounding box center [56, 175] width 92 height 5
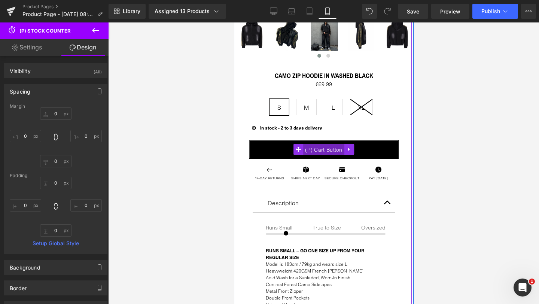
click at [329, 147] on span "(P) Cart Button" at bounding box center [323, 149] width 41 height 11
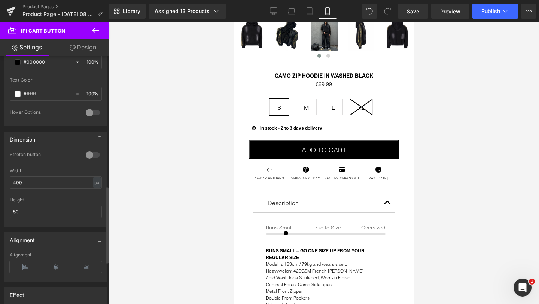
scroll to position [421, 0]
click at [92, 153] on div at bounding box center [93, 153] width 18 height 12
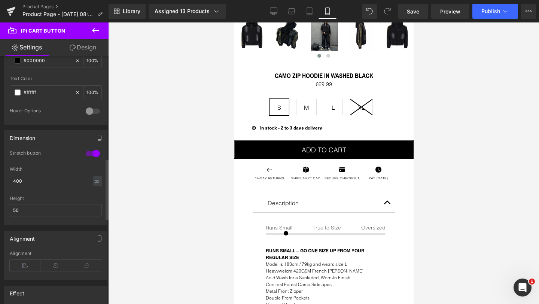
click at [71, 143] on div "Dimension" at bounding box center [55, 138] width 103 height 14
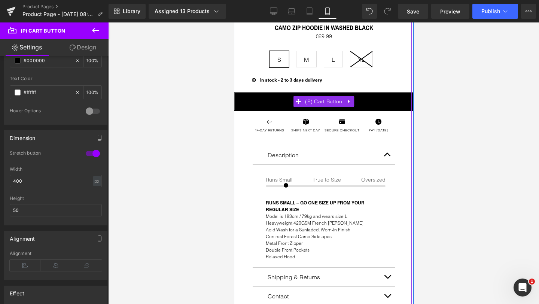
scroll to position [332, 0]
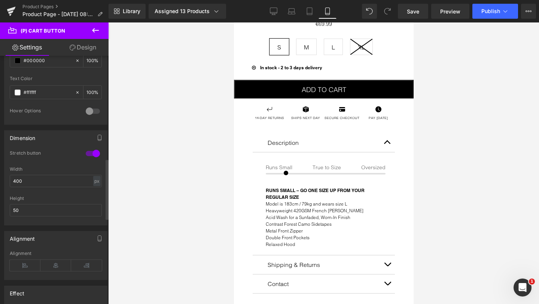
click at [89, 154] on div at bounding box center [93, 153] width 18 height 12
click at [27, 186] on input "400" at bounding box center [56, 181] width 92 height 12
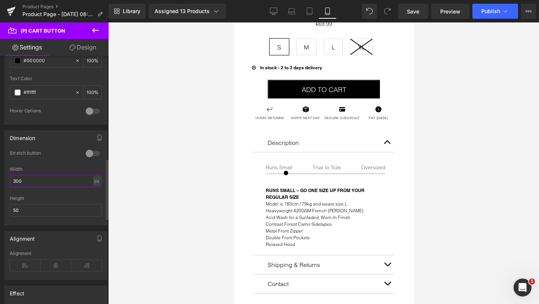
type input "300"
click at [61, 161] on div "Stretch button" at bounding box center [56, 158] width 92 height 16
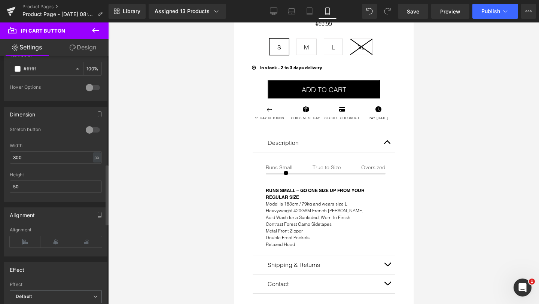
scroll to position [443, 0]
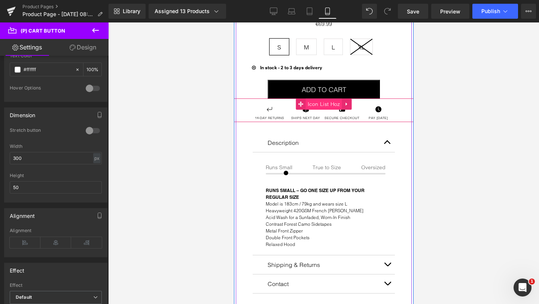
click at [319, 102] on span "Icon List Hoz" at bounding box center [323, 103] width 36 height 11
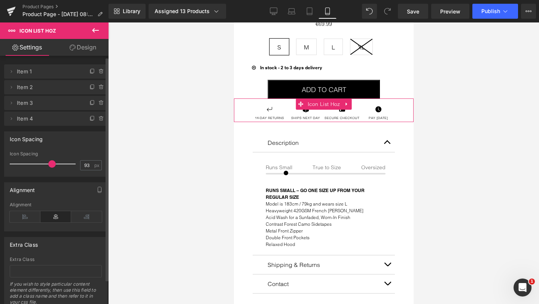
scroll to position [0, 0]
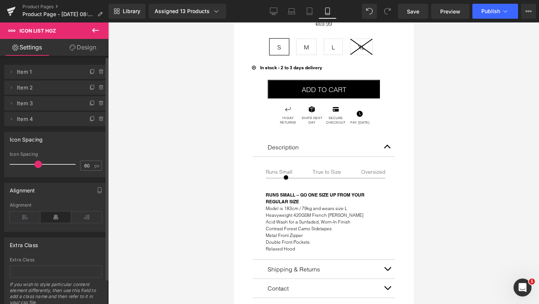
type input "58"
drag, startPoint x: 49, startPoint y: 165, endPoint x: 35, endPoint y: 165, distance: 13.8
click at [35, 165] on span at bounding box center [37, 163] width 7 height 7
click at [74, 145] on div "Icon Spacing" at bounding box center [55, 139] width 103 height 14
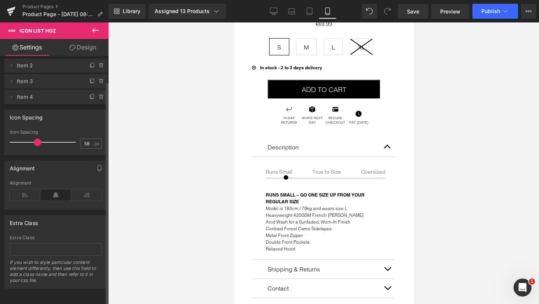
scroll to position [28, 0]
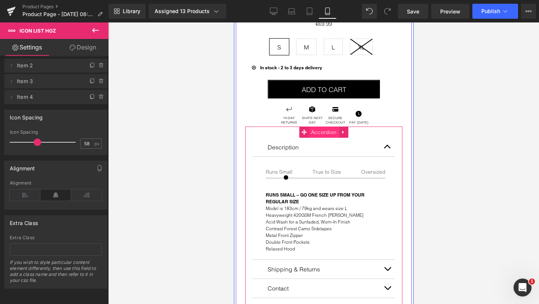
click at [322, 130] on span "Accordion" at bounding box center [324, 131] width 30 height 11
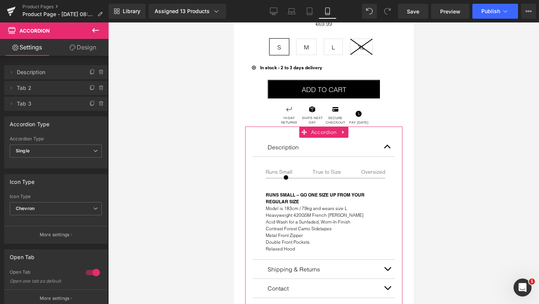
click at [87, 50] on link "Design" at bounding box center [83, 47] width 54 height 17
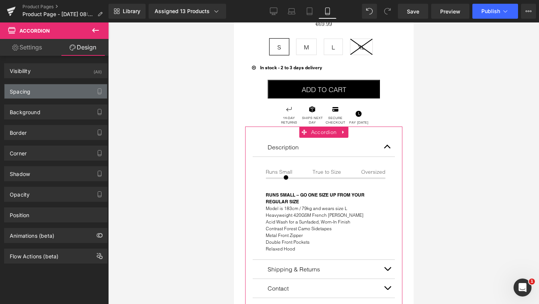
type input "0"
type input "30"
type input "0"
type input "30"
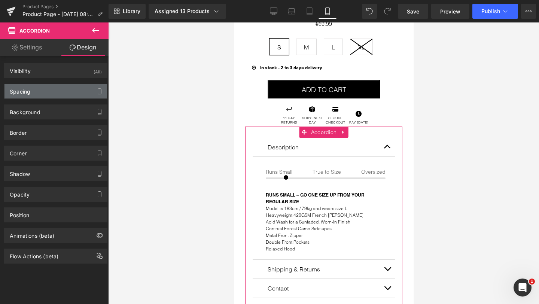
type input "20"
type input "30"
type input "20"
click at [40, 93] on div "Spacing" at bounding box center [55, 91] width 103 height 14
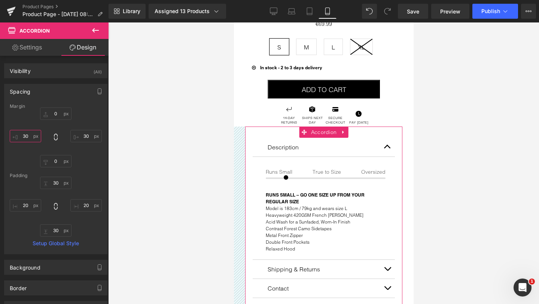
click at [24, 135] on input "30" at bounding box center [25, 136] width 31 height 12
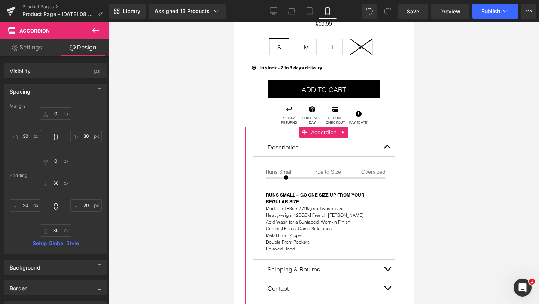
click at [24, 135] on input "30" at bounding box center [25, 136] width 31 height 12
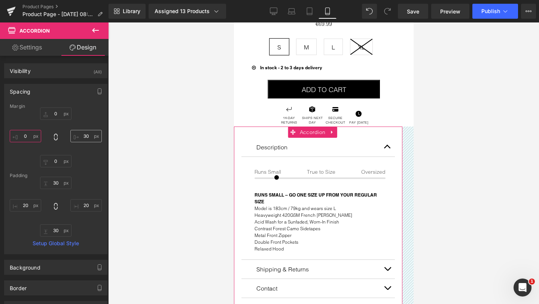
type input "0"
click at [82, 135] on input "30" at bounding box center [85, 136] width 31 height 12
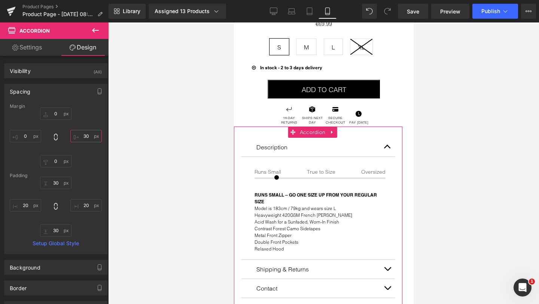
click at [82, 135] on input "30" at bounding box center [85, 136] width 31 height 12
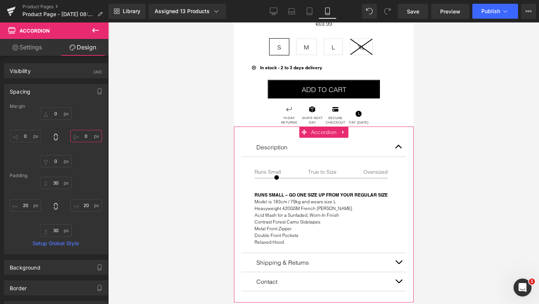
type input "0"
click at [94, 160] on div "0px 0 0 0 0px 0 0 0" at bounding box center [56, 137] width 92 height 60
click at [53, 180] on input "30" at bounding box center [55, 183] width 31 height 12
click at [97, 174] on div "Padding" at bounding box center [56, 175] width 92 height 5
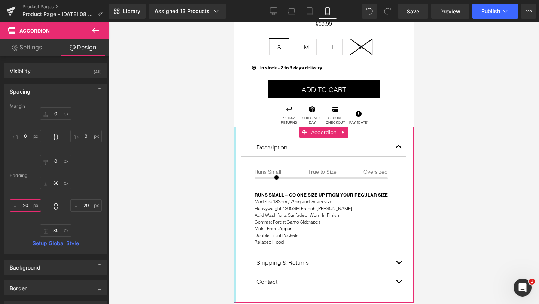
click at [25, 205] on input "20" at bounding box center [25, 205] width 31 height 12
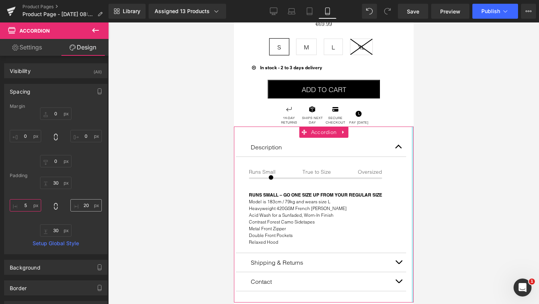
type input "5"
click at [81, 206] on input "20" at bounding box center [85, 205] width 31 height 12
type input "5"
click at [98, 183] on div "30px 30 5 5 30px 30 5 5" at bounding box center [56, 207] width 92 height 60
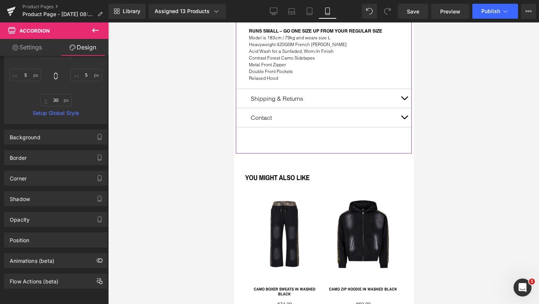
scroll to position [539, 0]
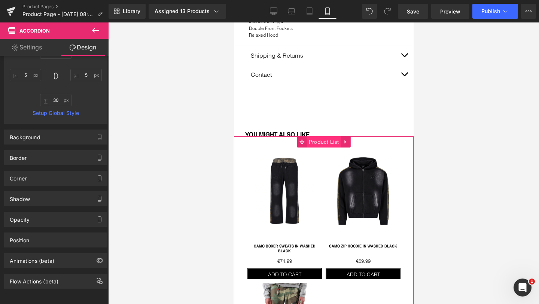
click at [322, 141] on span "Product List" at bounding box center [323, 141] width 34 height 11
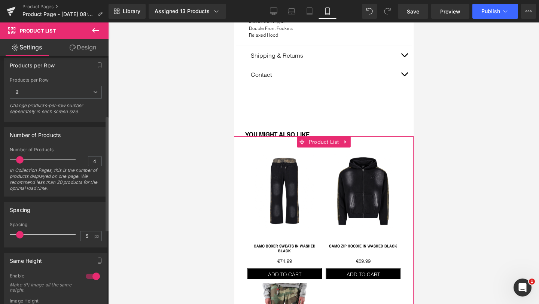
scroll to position [132, 0]
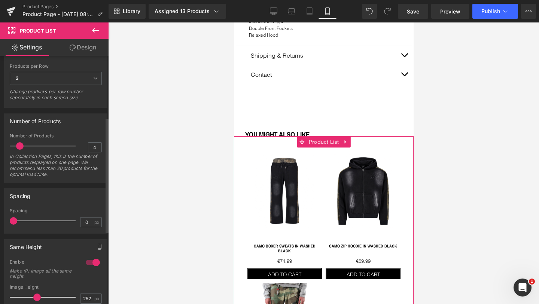
drag, startPoint x: 18, startPoint y: 219, endPoint x: 12, endPoint y: 219, distance: 6.0
click at [12, 219] on span at bounding box center [13, 220] width 7 height 7
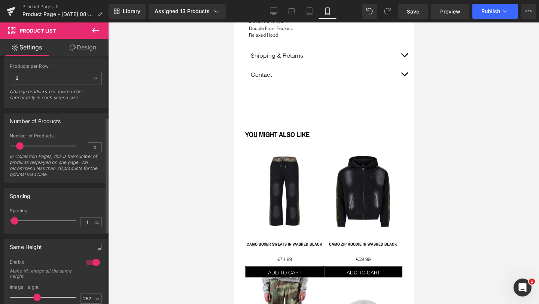
type input "2"
click at [15, 220] on span at bounding box center [15, 220] width 7 height 7
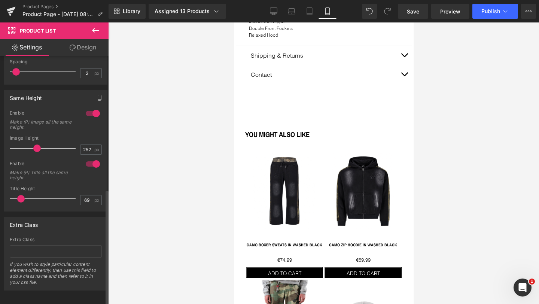
scroll to position [289, 0]
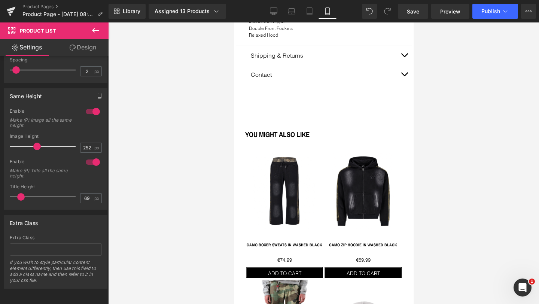
click at [86, 45] on link "Design" at bounding box center [83, 47] width 54 height 17
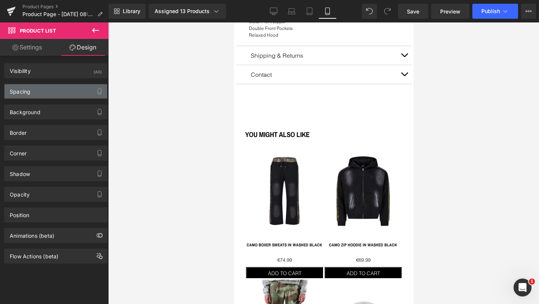
click at [40, 91] on div "Spacing" at bounding box center [55, 91] width 103 height 14
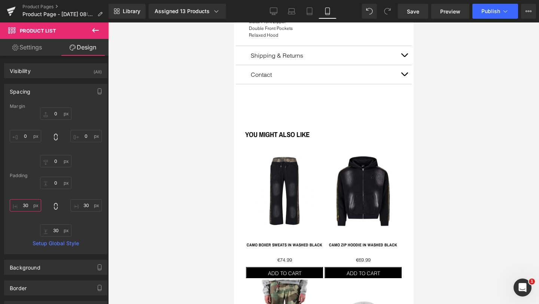
click at [25, 204] on input "30" at bounding box center [25, 205] width 31 height 12
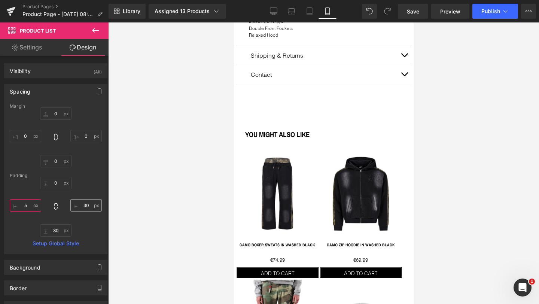
type input "5"
click at [85, 205] on input "30" at bounding box center [85, 205] width 31 height 12
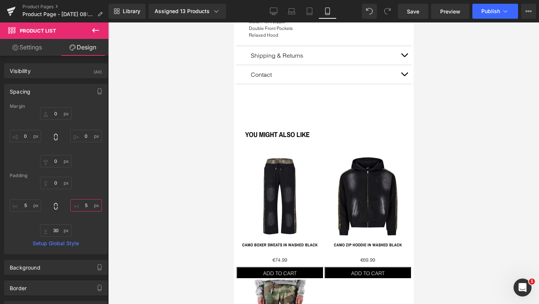
type input "5"
click at [91, 186] on div "0px 0 5 5 30px 30 5 5" at bounding box center [56, 207] width 92 height 60
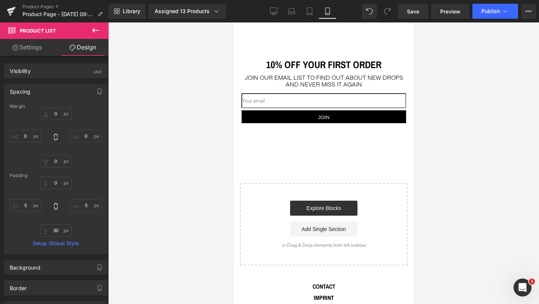
scroll to position [946, 0]
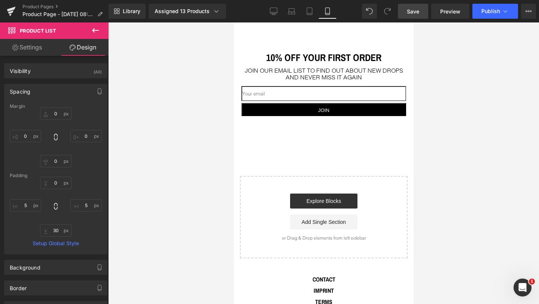
click at [415, 14] on span "Save" at bounding box center [413, 11] width 12 height 8
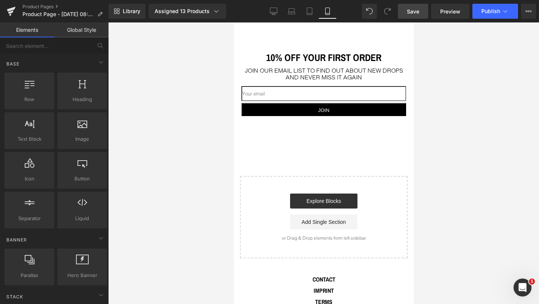
click at [478, 66] on div at bounding box center [323, 162] width 431 height 281
click at [491, 13] on span "Publish" at bounding box center [490, 11] width 19 height 6
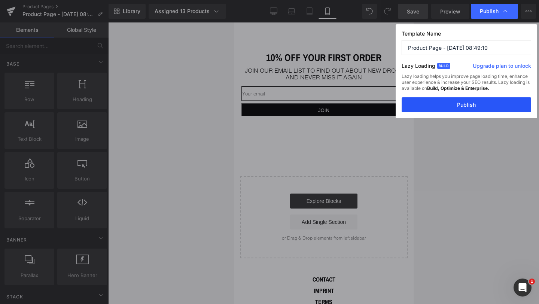
click at [457, 106] on button "Publish" at bounding box center [465, 104] width 129 height 15
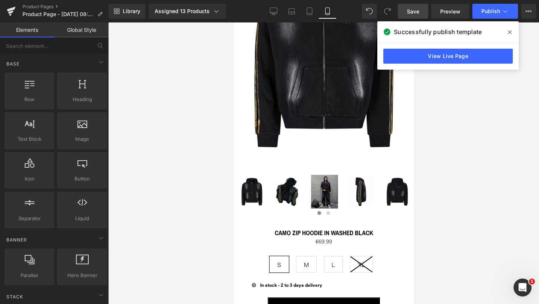
scroll to position [0, 0]
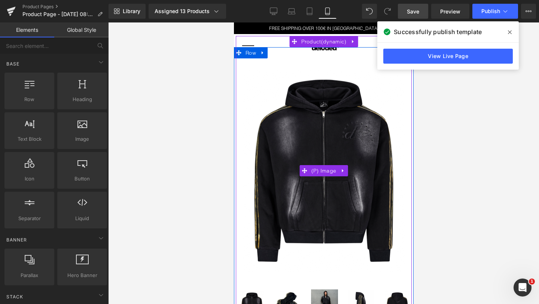
click at [317, 69] on img at bounding box center [323, 170] width 180 height 224
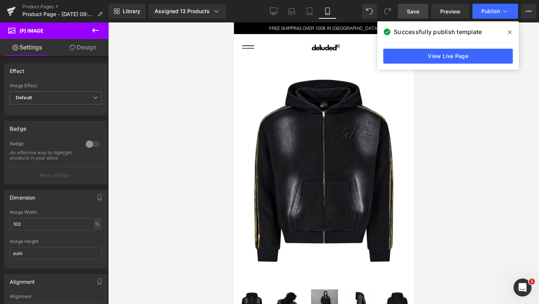
click at [79, 49] on link "Design" at bounding box center [83, 47] width 54 height 17
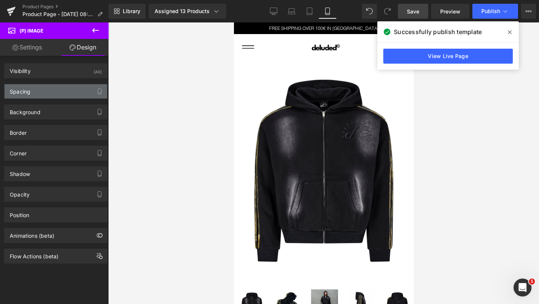
click at [49, 95] on div "Spacing" at bounding box center [55, 91] width 103 height 14
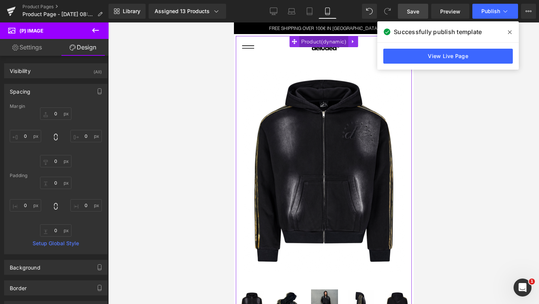
click at [331, 43] on span "Product" at bounding box center [323, 41] width 49 height 11
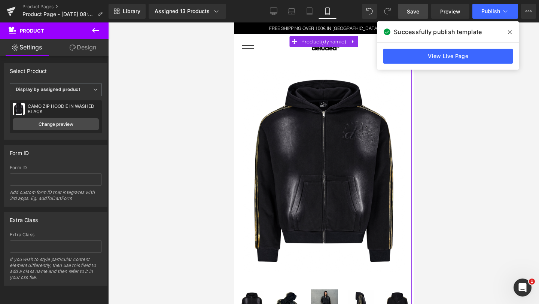
click at [81, 49] on link "Design" at bounding box center [83, 47] width 54 height 17
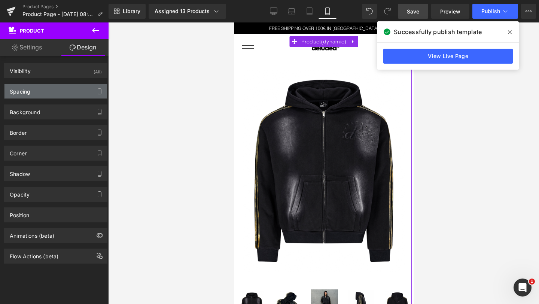
click at [36, 97] on div "Spacing" at bounding box center [55, 91] width 103 height 14
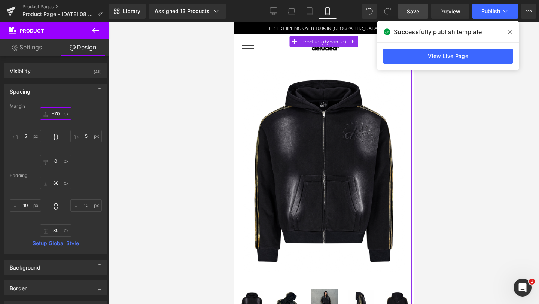
click at [55, 113] on input "-70" at bounding box center [55, 113] width 31 height 12
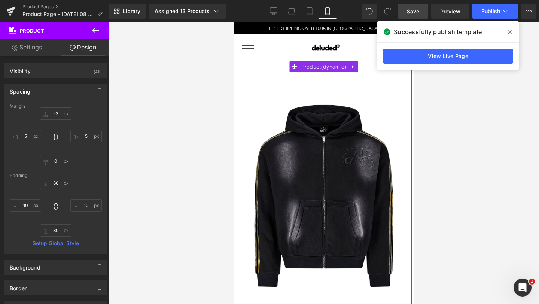
type input "-30"
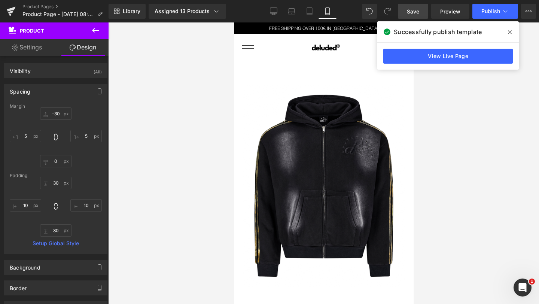
click at [172, 143] on div at bounding box center [323, 162] width 431 height 281
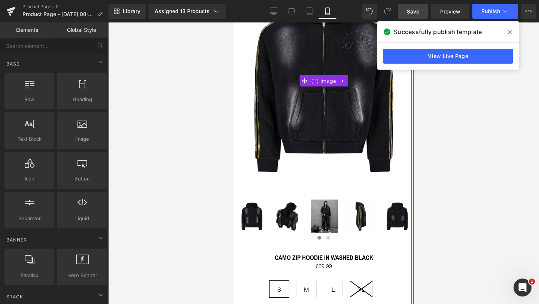
scroll to position [154, 0]
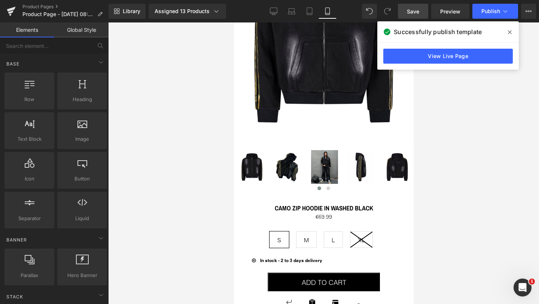
click at [510, 31] on icon at bounding box center [510, 32] width 4 height 6
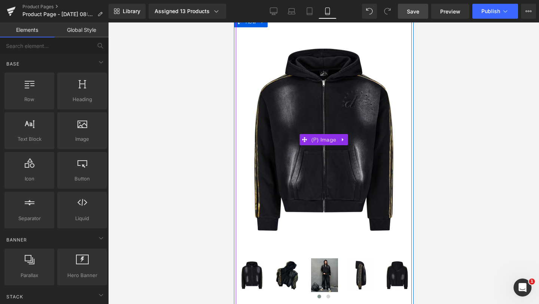
scroll to position [0, 0]
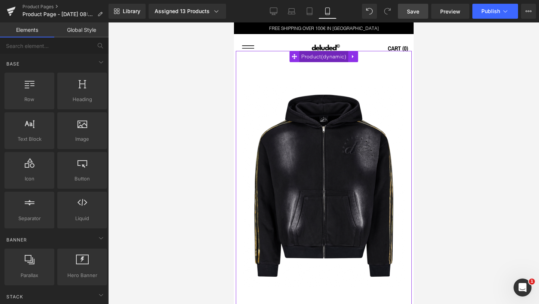
click at [323, 58] on span "Product" at bounding box center [323, 56] width 49 height 11
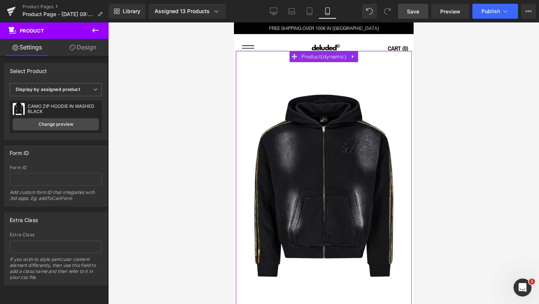
scroll to position [3, 0]
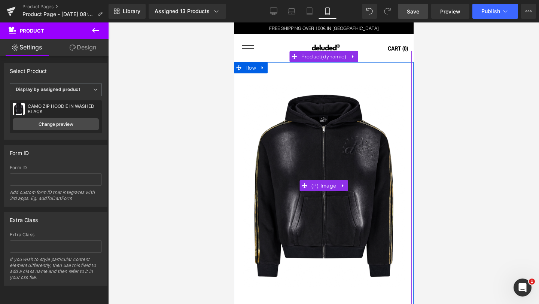
click at [319, 153] on img at bounding box center [323, 185] width 180 height 224
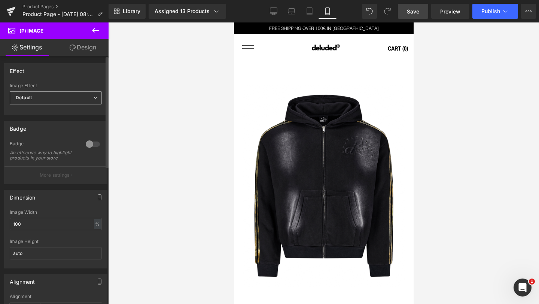
click at [46, 98] on span "Default" at bounding box center [56, 97] width 92 height 13
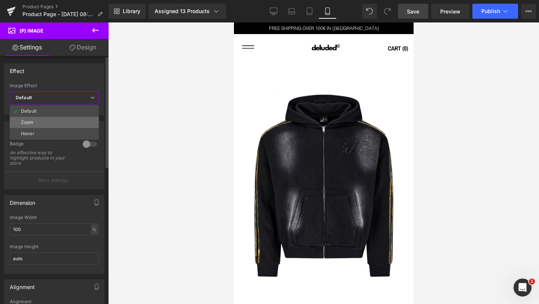
click at [40, 125] on li "Zoom" at bounding box center [54, 122] width 89 height 11
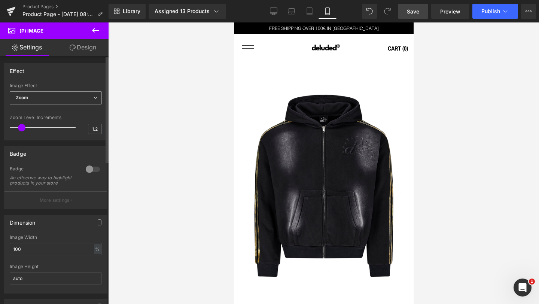
click at [71, 97] on span "Zoom" at bounding box center [56, 97] width 92 height 13
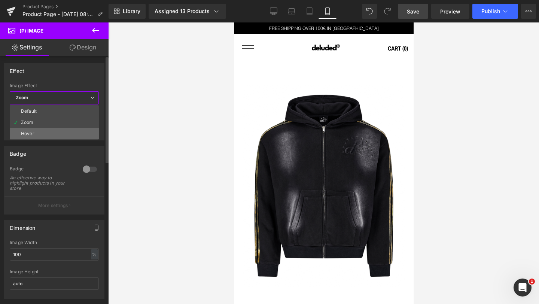
click at [63, 131] on li "Hover" at bounding box center [54, 133] width 89 height 11
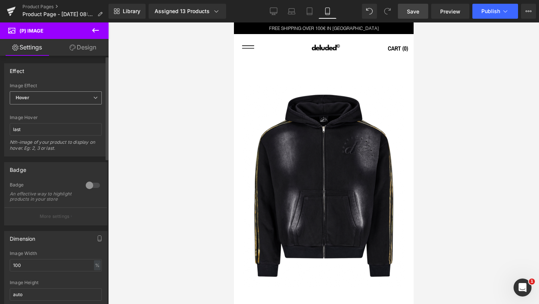
click at [76, 97] on span "Hover" at bounding box center [56, 97] width 92 height 13
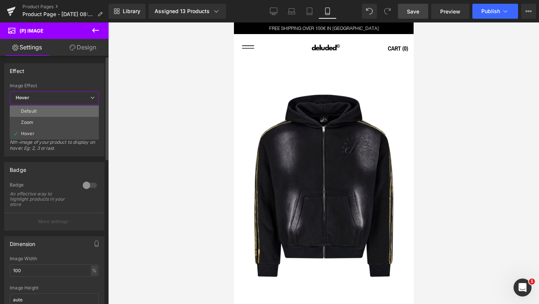
click at [60, 109] on li "Default" at bounding box center [54, 111] width 89 height 11
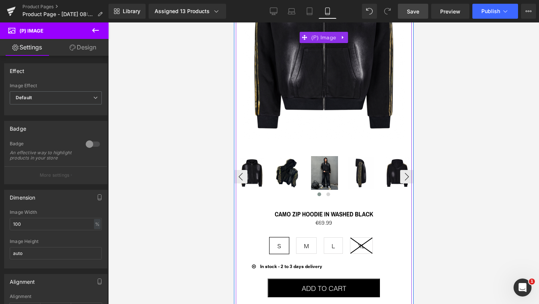
scroll to position [151, 0]
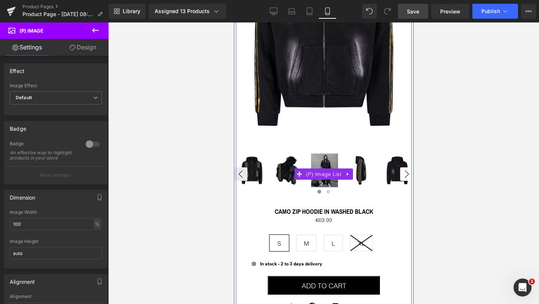
click at [405, 174] on button "›" at bounding box center [406, 173] width 13 height 13
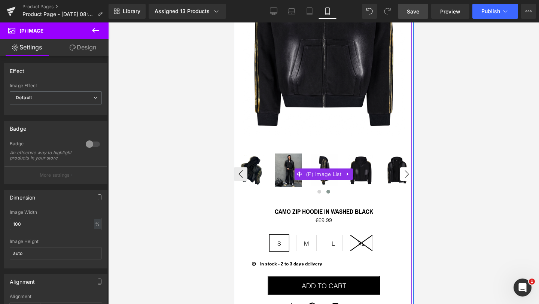
click at [405, 174] on button "›" at bounding box center [406, 173] width 13 height 13
click at [242, 171] on button "‹" at bounding box center [239, 173] width 13 height 13
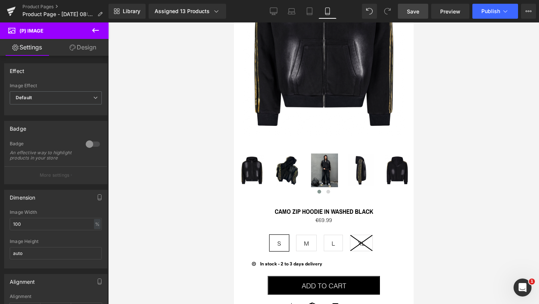
click at [92, 31] on icon at bounding box center [95, 30] width 9 height 9
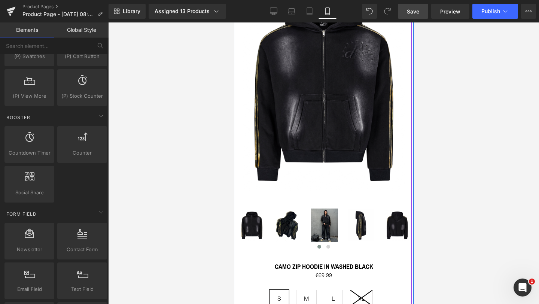
scroll to position [0, 0]
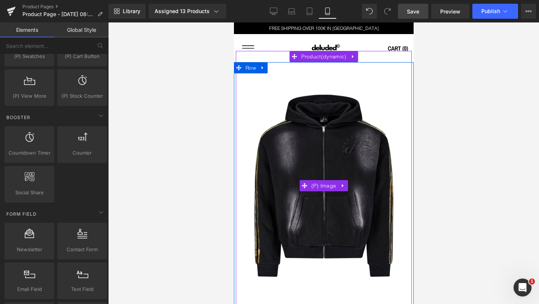
click at [310, 95] on img at bounding box center [323, 185] width 180 height 224
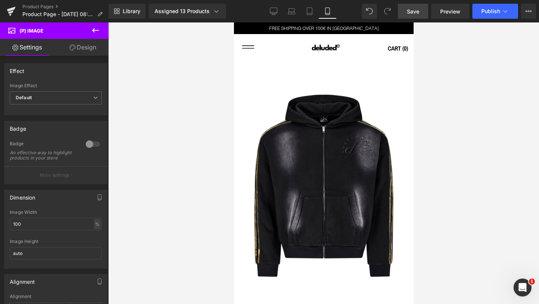
click at [85, 51] on link "Design" at bounding box center [83, 47] width 54 height 17
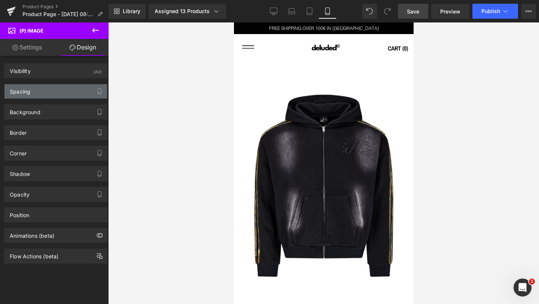
click at [59, 93] on div "Spacing" at bounding box center [55, 91] width 103 height 14
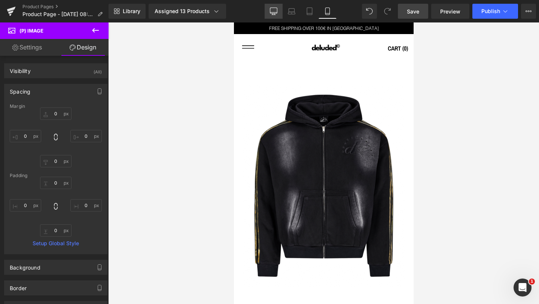
click at [276, 11] on icon at bounding box center [273, 10] width 7 height 7
type input "0"
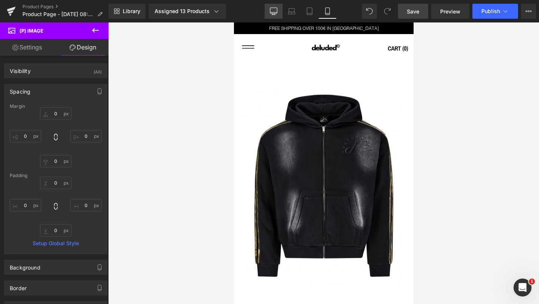
type input "0"
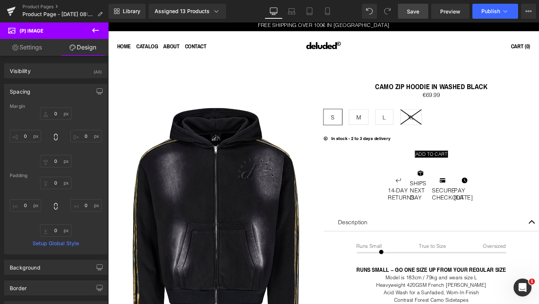
scroll to position [2, 0]
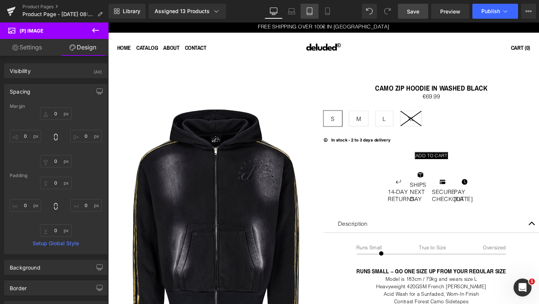
click at [310, 9] on icon at bounding box center [309, 10] width 7 height 7
type input "0"
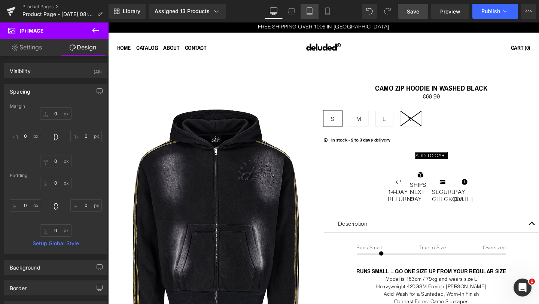
type input "0"
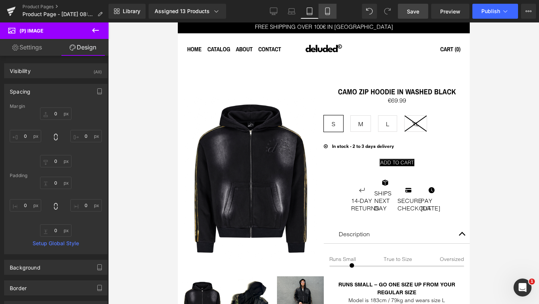
click at [328, 9] on icon at bounding box center [327, 10] width 7 height 7
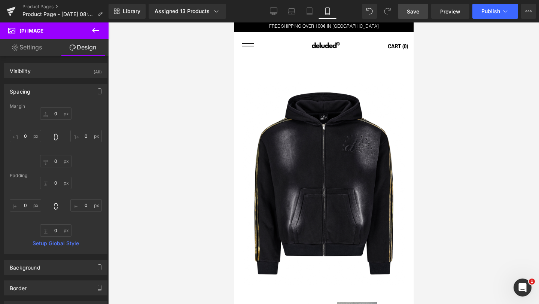
type input "0"
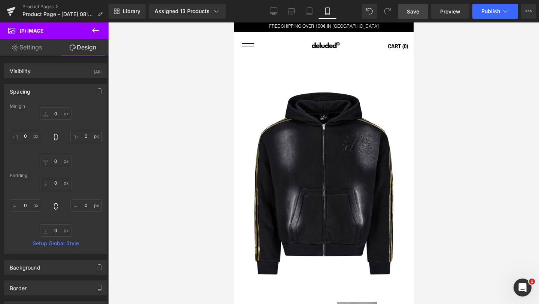
type input "0"
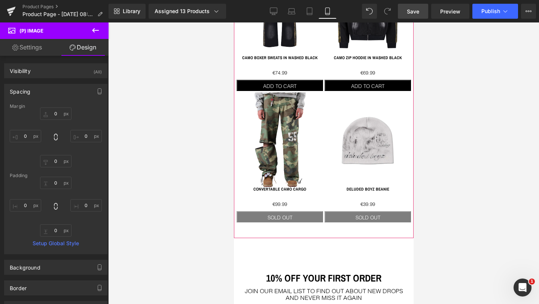
scroll to position [751, 0]
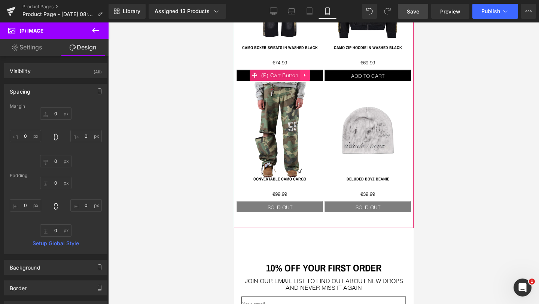
click at [304, 74] on icon at bounding box center [303, 75] width 1 height 3
click at [309, 73] on icon at bounding box center [309, 76] width 5 height 6
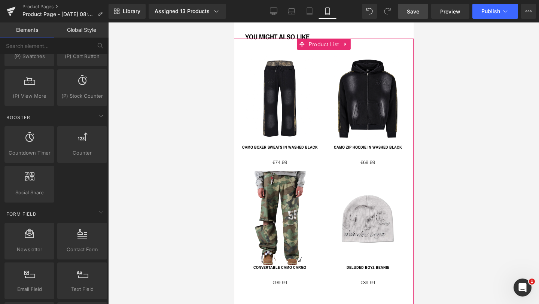
scroll to position [647, 0]
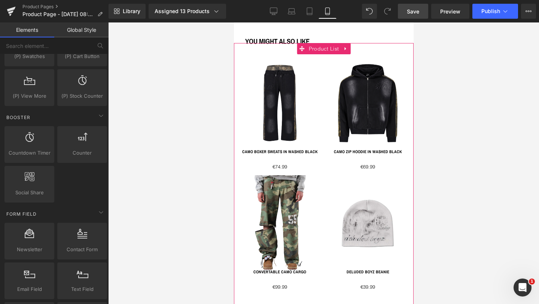
click at [282, 149] on link "CAMO BOXER SWEATS IN WASHED BLACK" at bounding box center [280, 162] width 76 height 26
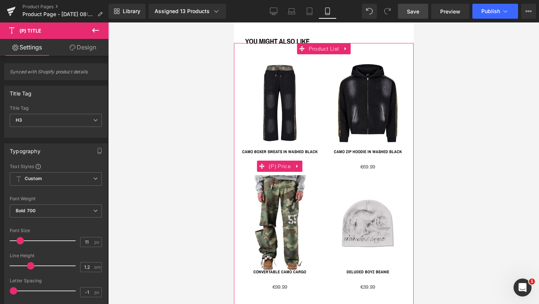
click at [279, 160] on span "(P) Price" at bounding box center [279, 165] width 26 height 11
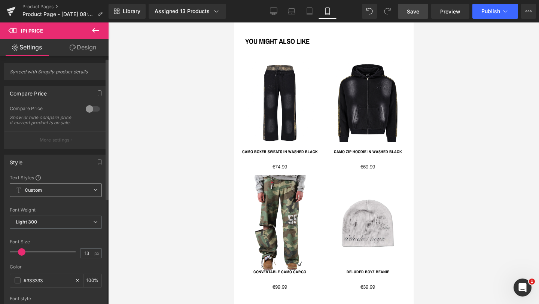
scroll to position [23, 0]
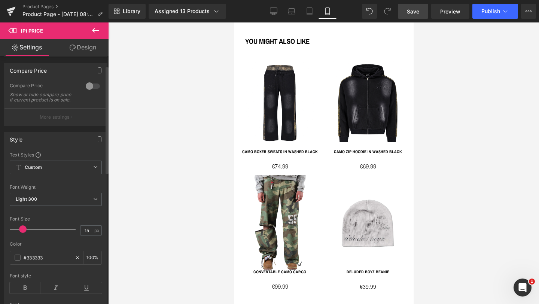
click at [24, 233] on span at bounding box center [22, 228] width 7 height 7
click at [25, 233] on span at bounding box center [23, 228] width 7 height 7
click at [26, 233] on span at bounding box center [24, 228] width 7 height 7
click at [36, 202] on b "Light 300" at bounding box center [26, 199] width 21 height 6
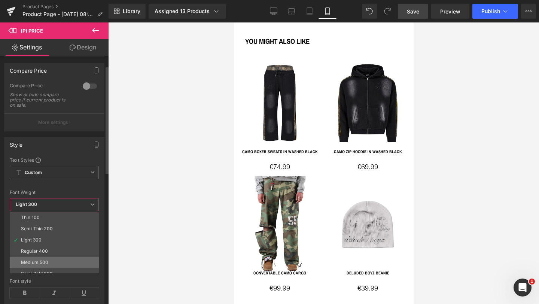
scroll to position [14, 0]
click at [35, 259] on div "Semi Bold 600" at bounding box center [37, 259] width 32 height 5
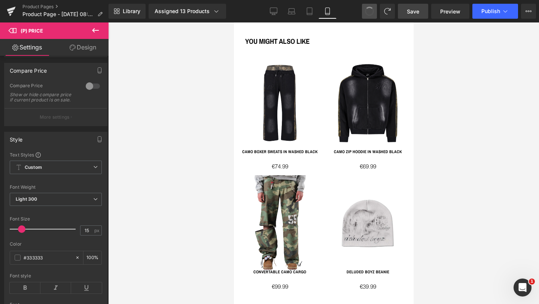
type input "13"
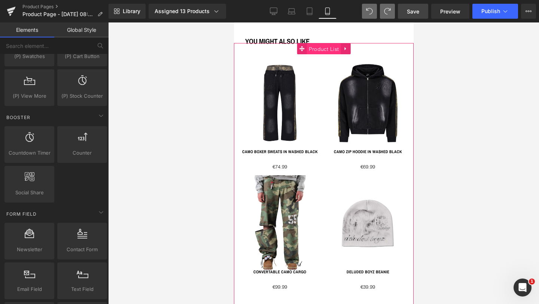
click at [328, 46] on span "Product List" at bounding box center [323, 48] width 34 height 11
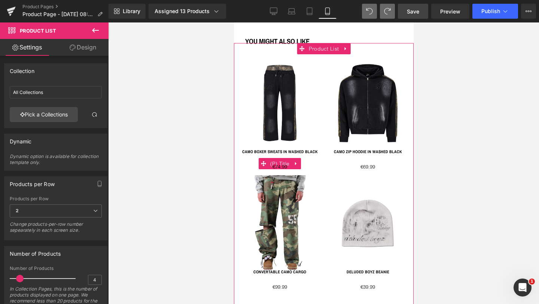
click at [281, 149] on link "CAMO BOXER SWEATS IN WASHED BLACK" at bounding box center [280, 162] width 76 height 26
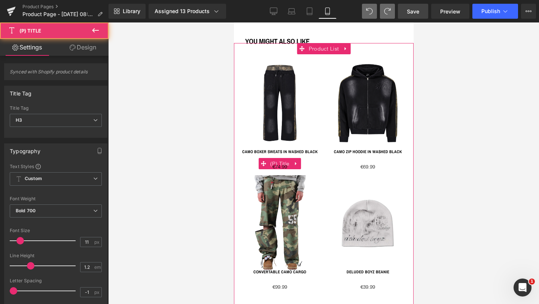
click at [282, 149] on link "CAMO BOXER SWEATS IN WASHED BLACK" at bounding box center [280, 162] width 76 height 26
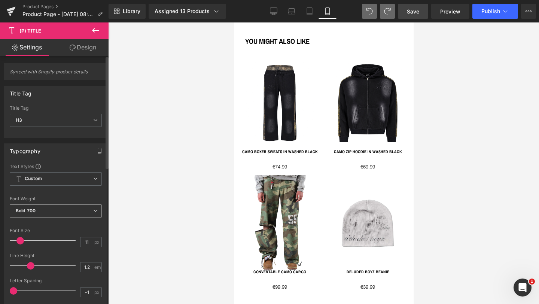
click at [44, 208] on span "Bold 700" at bounding box center [56, 210] width 92 height 13
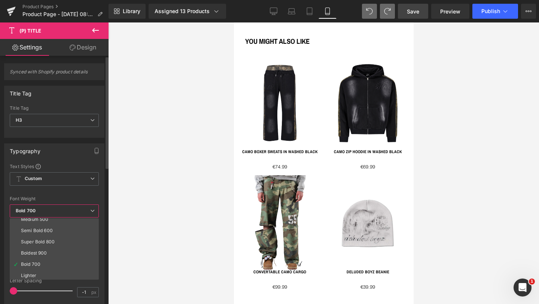
scroll to position [62, 0]
click at [33, 275] on div "Bolder" at bounding box center [28, 273] width 14 height 5
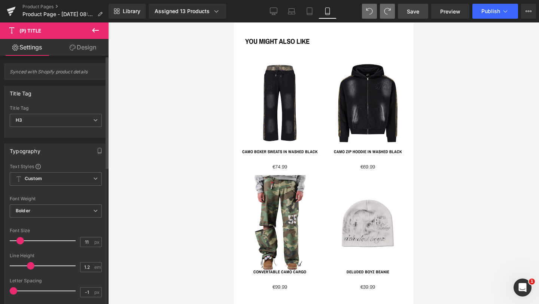
type input "12"
click at [20, 241] on span at bounding box center [20, 240] width 7 height 7
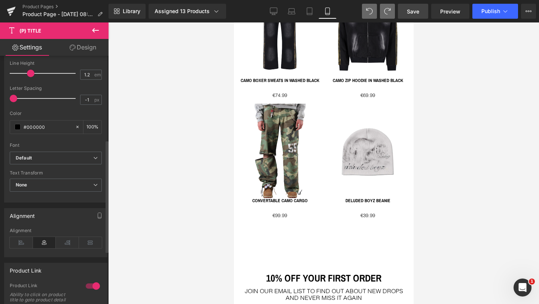
scroll to position [229, 0]
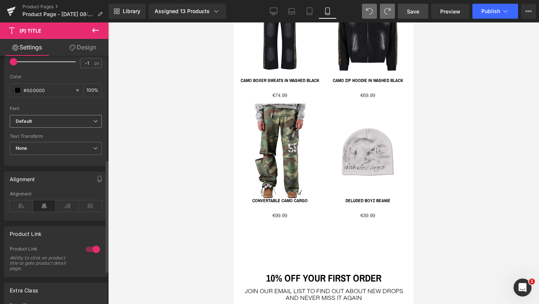
click at [30, 119] on icon "Default" at bounding box center [24, 121] width 16 height 6
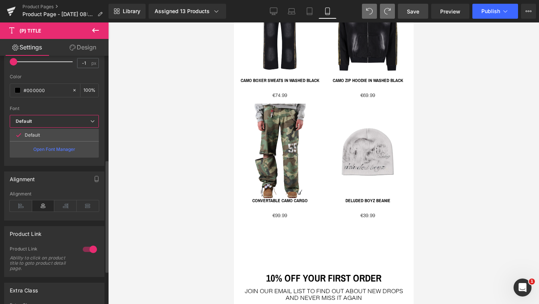
click at [30, 119] on icon "Default" at bounding box center [24, 121] width 16 height 6
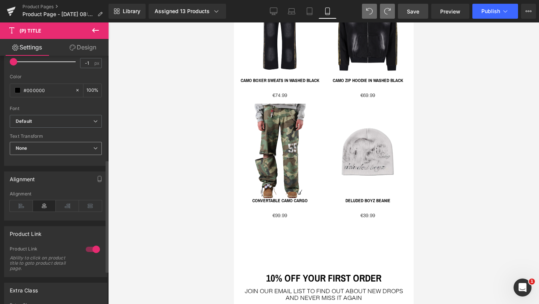
click at [36, 145] on span "None" at bounding box center [56, 148] width 92 height 13
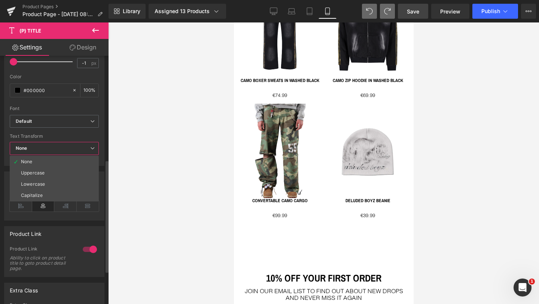
click at [48, 134] on div "Text Transform" at bounding box center [54, 136] width 89 height 5
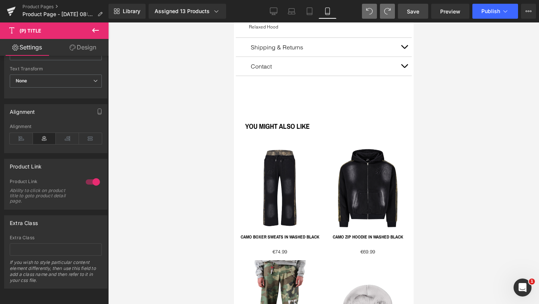
scroll to position [582, 0]
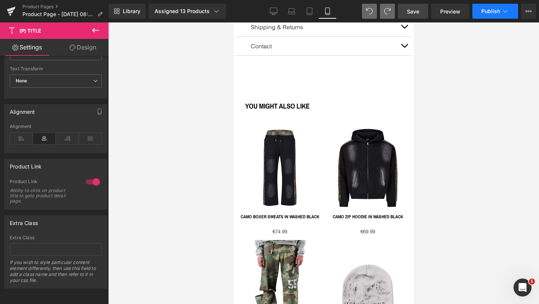
click at [489, 10] on span "Publish" at bounding box center [490, 11] width 19 height 6
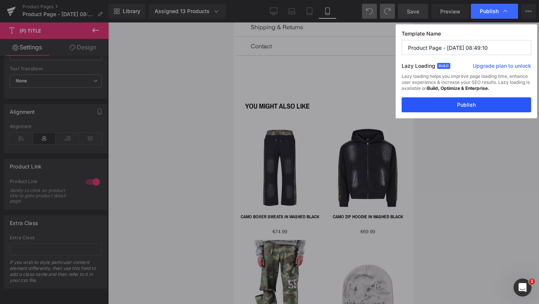
click at [444, 105] on button "Publish" at bounding box center [465, 104] width 129 height 15
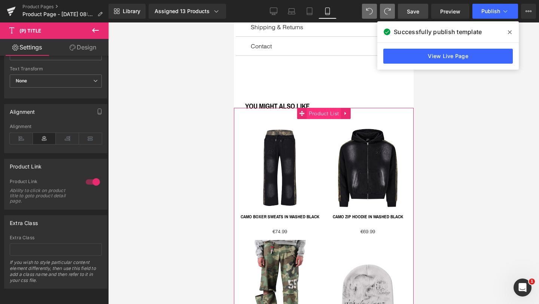
click at [324, 110] on span "Product List" at bounding box center [323, 113] width 34 height 11
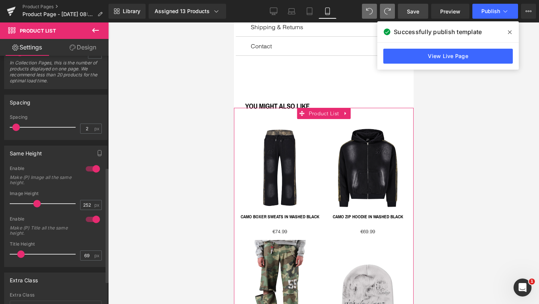
scroll to position [289, 0]
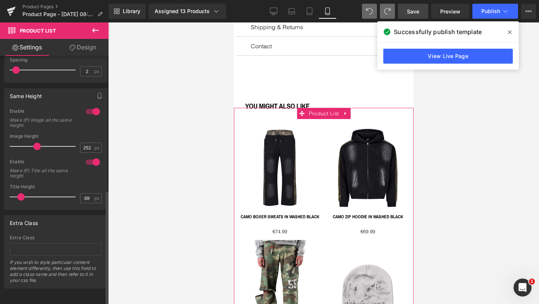
click at [92, 156] on div at bounding box center [93, 162] width 18 height 12
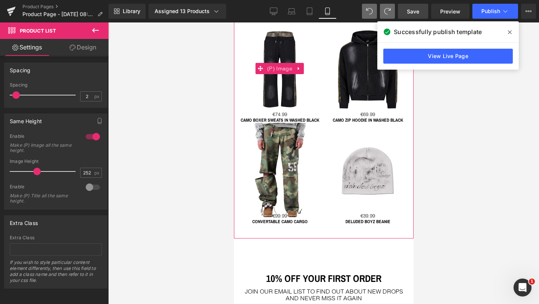
scroll to position [685, 0]
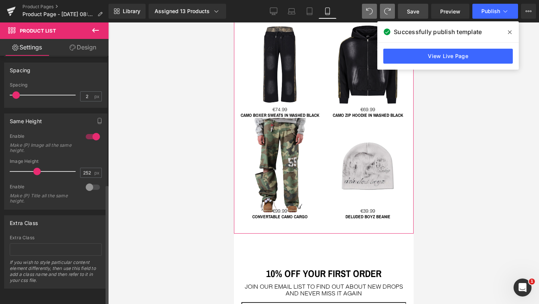
click at [89, 181] on div at bounding box center [93, 187] width 18 height 12
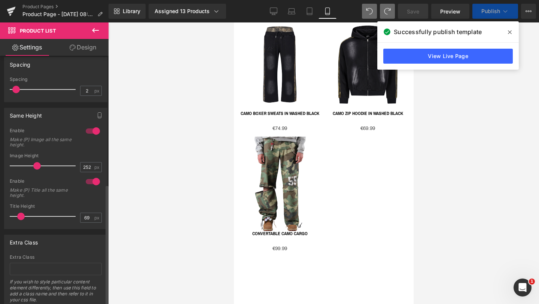
scroll to position [289, 0]
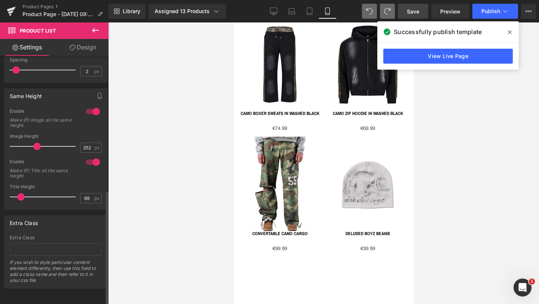
click at [91, 107] on div at bounding box center [93, 112] width 18 height 12
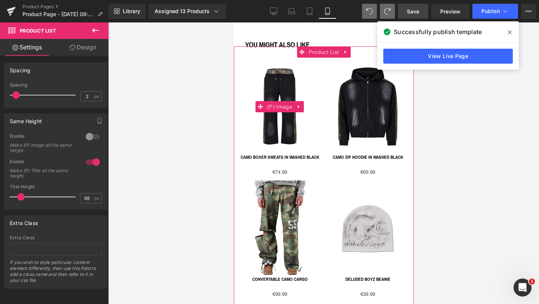
scroll to position [724, 0]
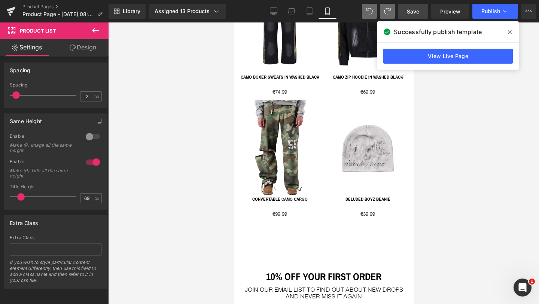
click at [510, 30] on icon at bounding box center [510, 32] width 4 height 6
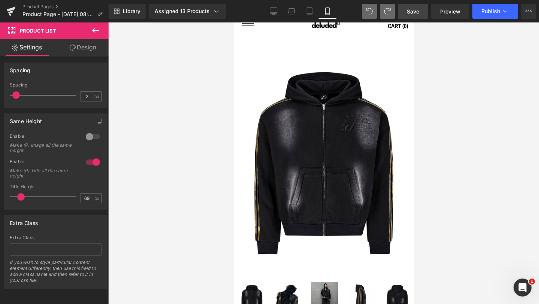
scroll to position [22, 0]
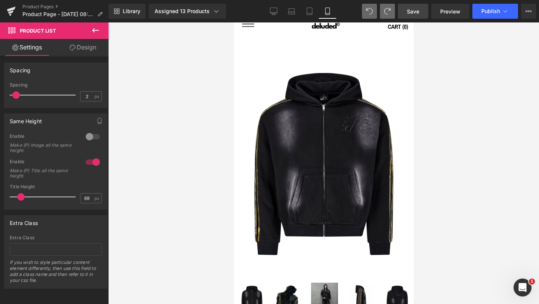
click at [414, 13] on span "Save" at bounding box center [413, 11] width 12 height 8
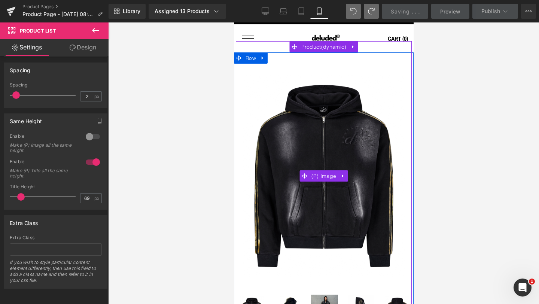
scroll to position [9, 0]
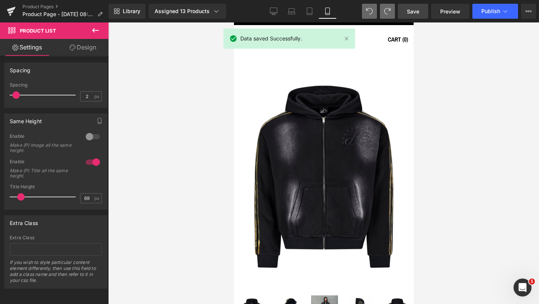
click at [351, 45] on div "Data saved Successfully." at bounding box center [289, 38] width 132 height 20
click at [347, 39] on link at bounding box center [346, 38] width 8 height 8
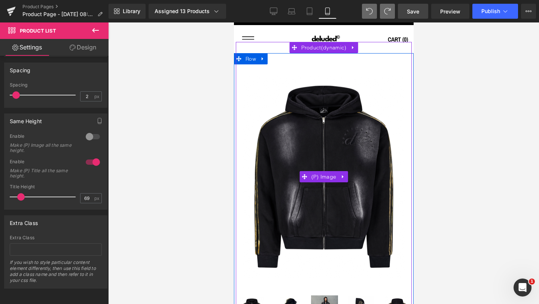
click at [324, 87] on img at bounding box center [323, 176] width 180 height 224
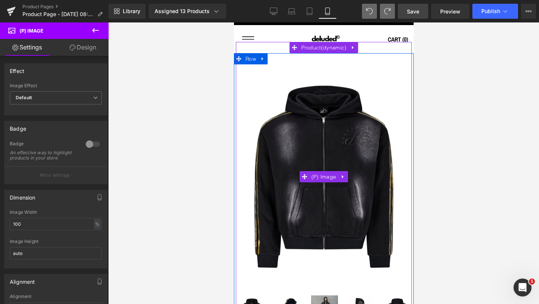
click at [318, 111] on img at bounding box center [323, 176] width 180 height 224
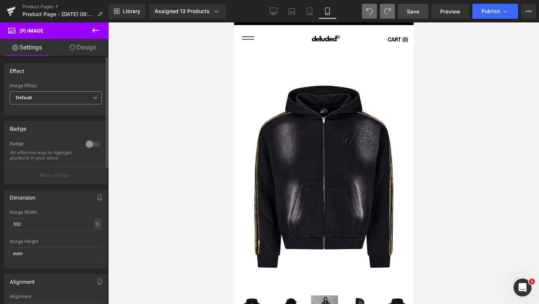
click at [30, 102] on span "Default" at bounding box center [56, 97] width 92 height 13
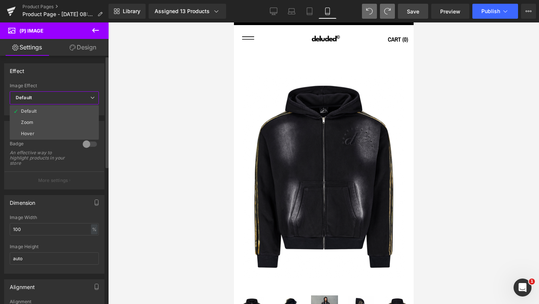
click at [53, 205] on div "Dimension" at bounding box center [54, 202] width 100 height 14
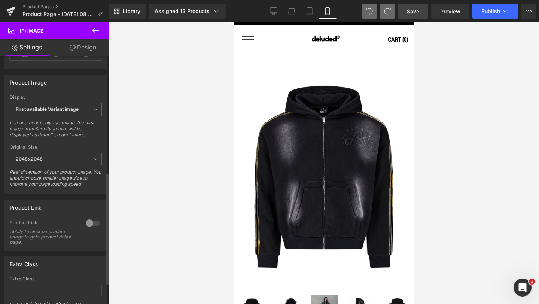
scroll to position [259, 0]
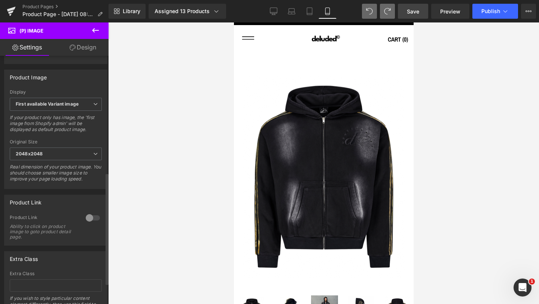
click at [88, 222] on div at bounding box center [93, 218] width 18 height 12
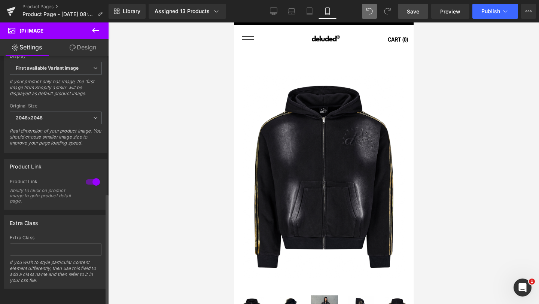
click at [90, 176] on div at bounding box center [93, 182] width 18 height 12
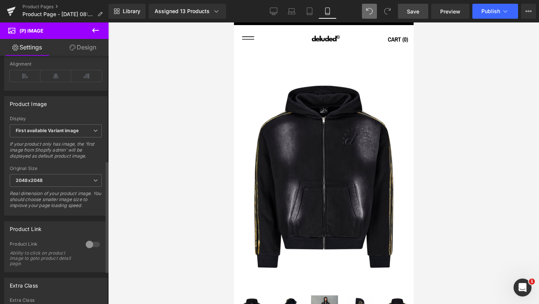
scroll to position [181, 0]
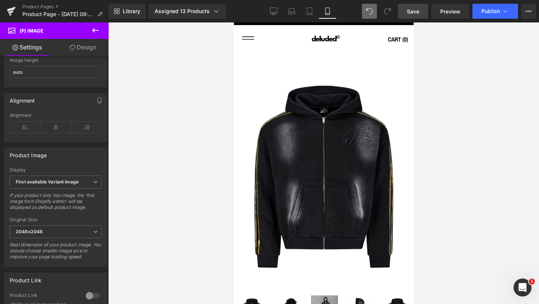
click at [86, 48] on link "Design" at bounding box center [83, 47] width 54 height 17
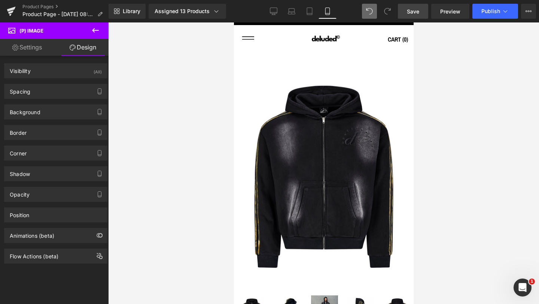
click at [34, 48] on link "Settings" at bounding box center [27, 47] width 54 height 17
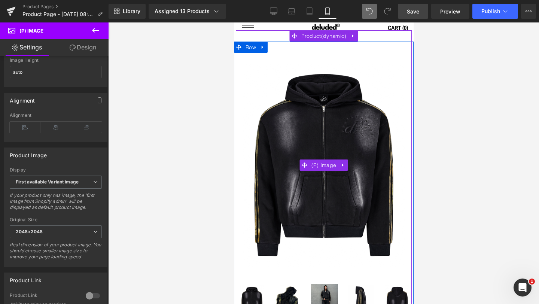
scroll to position [20, 0]
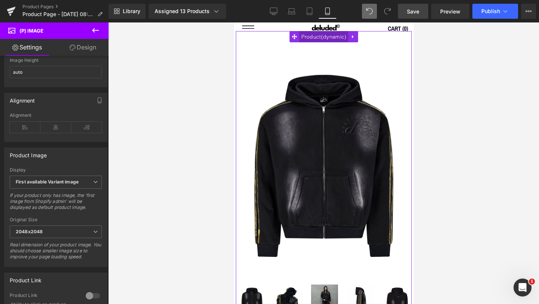
click at [320, 36] on span "Product" at bounding box center [323, 36] width 49 height 11
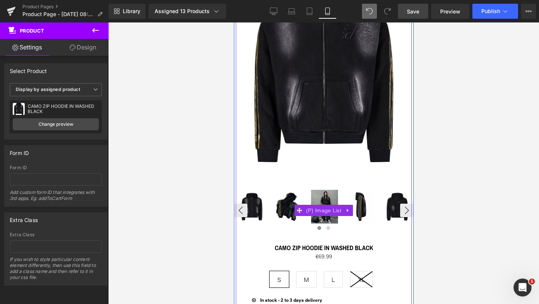
scroll to position [153, 0]
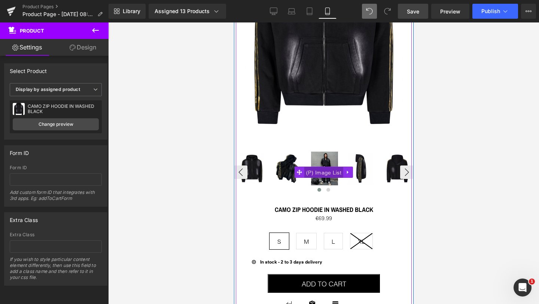
click at [321, 172] on span "(P) Image List" at bounding box center [323, 172] width 39 height 11
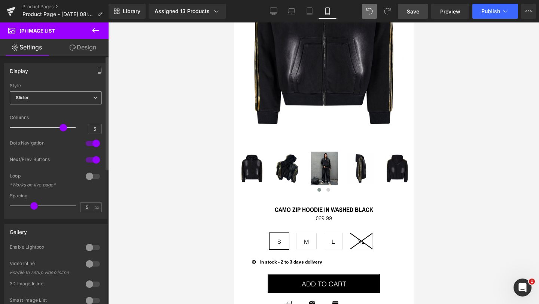
click at [60, 102] on span "Slider" at bounding box center [56, 97] width 92 height 13
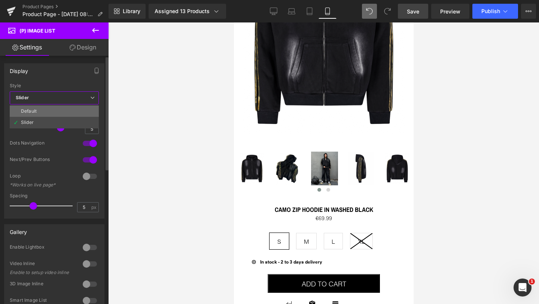
click at [56, 108] on li "Default" at bounding box center [54, 111] width 89 height 11
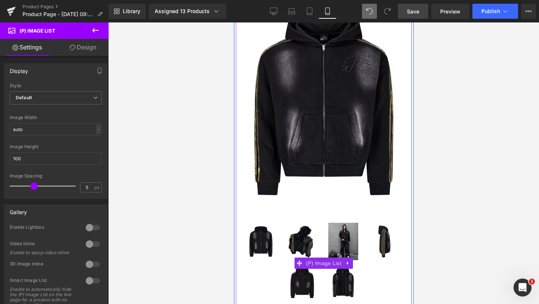
scroll to position [78, 0]
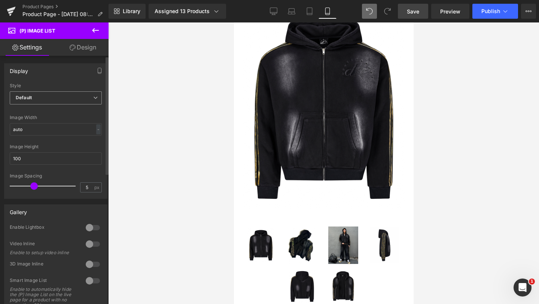
click at [47, 97] on span "Default" at bounding box center [56, 97] width 92 height 13
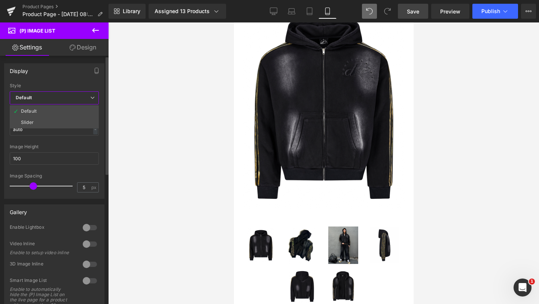
click at [47, 97] on span "Default" at bounding box center [54, 97] width 89 height 13
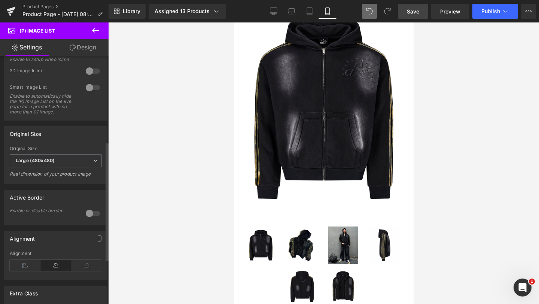
scroll to position [213, 0]
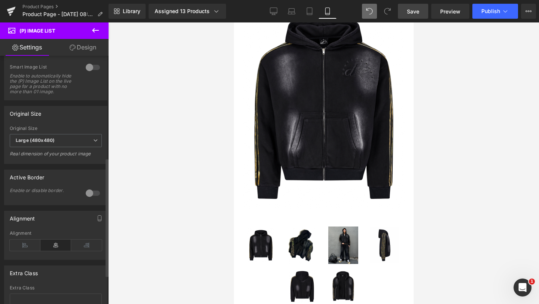
click at [88, 195] on div at bounding box center [93, 193] width 18 height 12
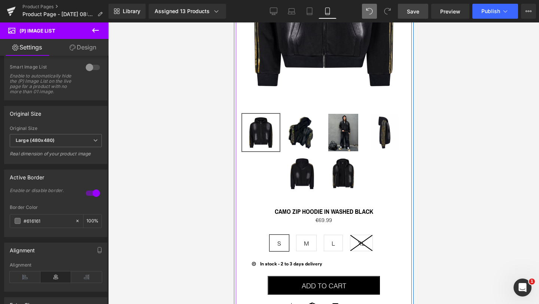
scroll to position [192, 0]
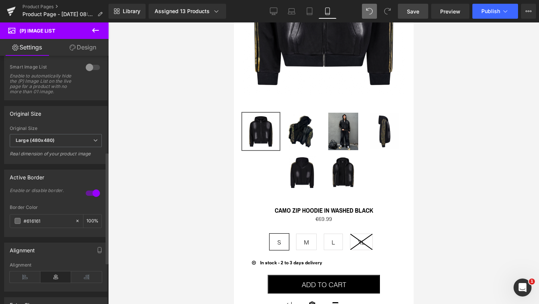
click at [91, 196] on div at bounding box center [93, 193] width 18 height 12
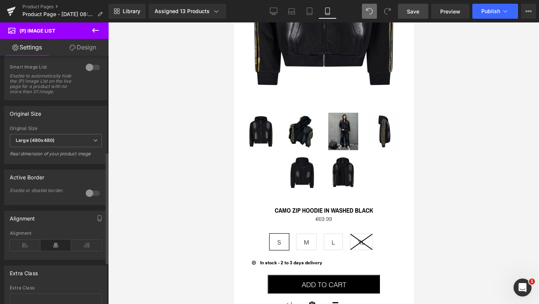
click at [91, 196] on div at bounding box center [93, 193] width 18 height 12
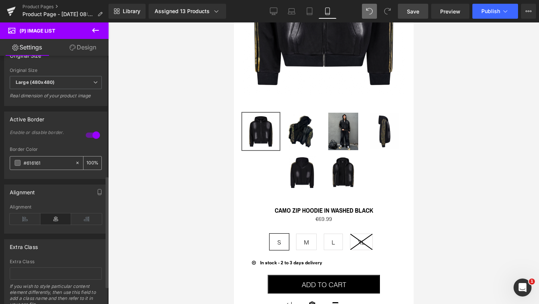
scroll to position [306, 0]
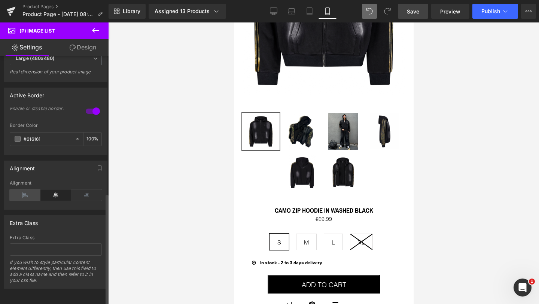
click at [28, 190] on icon at bounding box center [25, 194] width 31 height 11
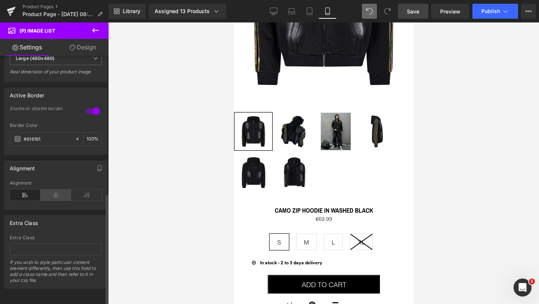
click at [59, 189] on icon at bounding box center [55, 194] width 31 height 11
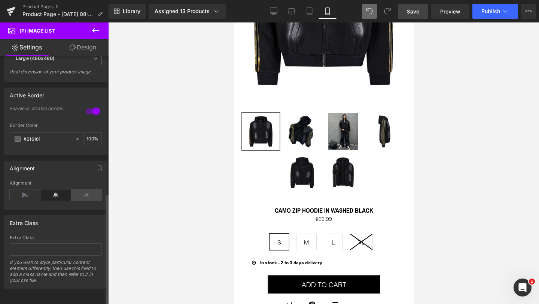
click at [82, 189] on icon at bounding box center [86, 194] width 31 height 11
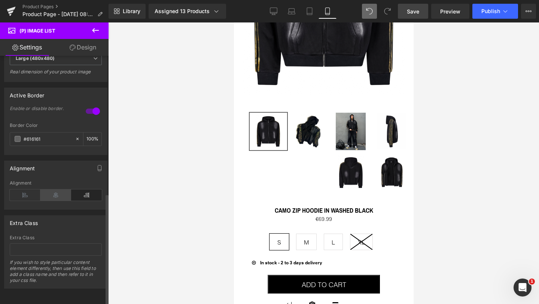
click at [61, 189] on icon at bounding box center [55, 194] width 31 height 11
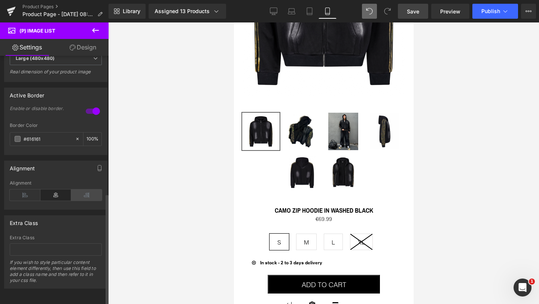
click at [85, 189] on icon at bounding box center [86, 194] width 31 height 11
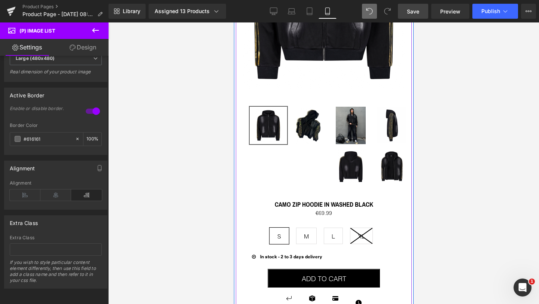
scroll to position [204, 0]
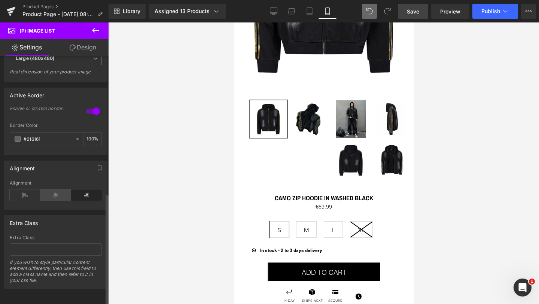
click at [50, 191] on icon at bounding box center [55, 194] width 31 height 11
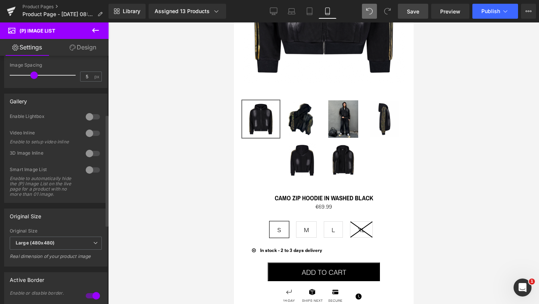
scroll to position [108, 0]
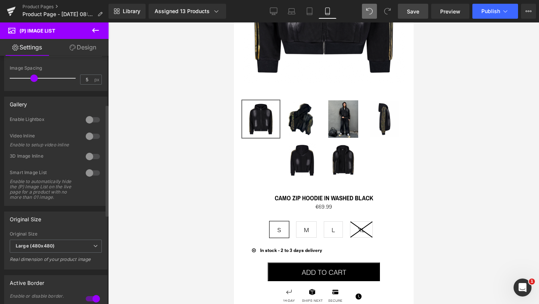
click at [93, 119] on div at bounding box center [93, 120] width 18 height 12
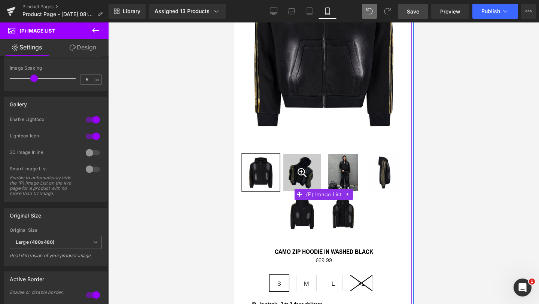
scroll to position [99, 0]
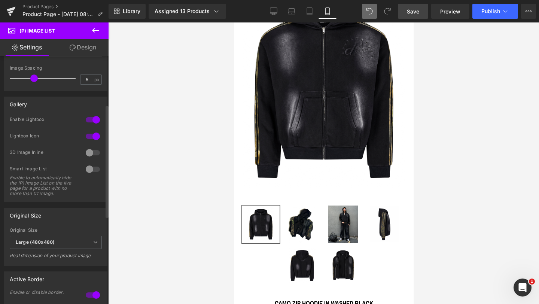
click at [91, 120] on div at bounding box center [93, 120] width 18 height 12
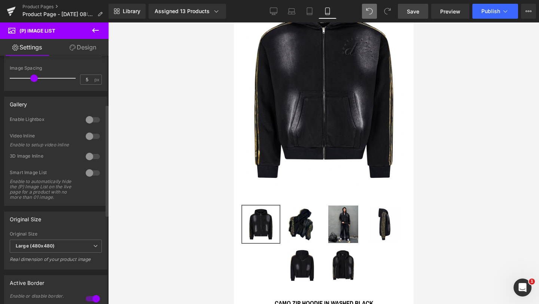
click at [93, 136] on div at bounding box center [93, 136] width 18 height 12
click at [91, 156] on div at bounding box center [93, 156] width 18 height 12
click at [93, 136] on div at bounding box center [93, 136] width 18 height 12
click at [91, 171] on div at bounding box center [93, 173] width 18 height 12
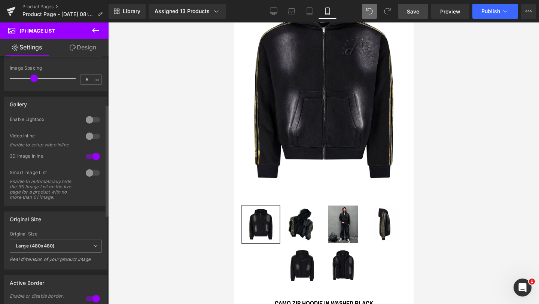
click at [88, 154] on div at bounding box center [93, 156] width 18 height 12
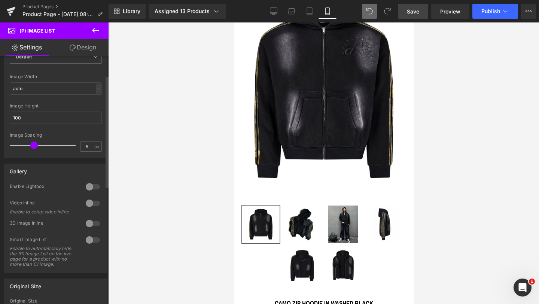
scroll to position [39, 0]
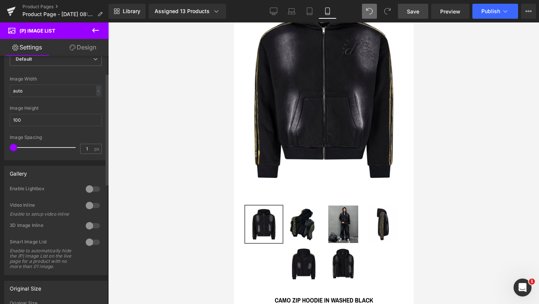
type input "0"
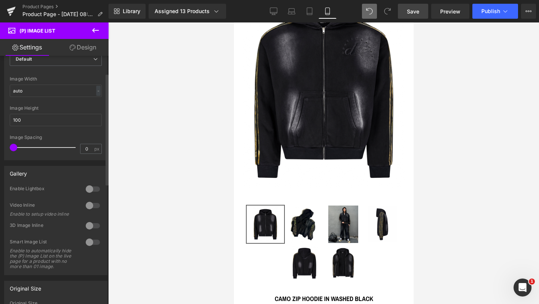
drag, startPoint x: 29, startPoint y: 146, endPoint x: 9, endPoint y: 146, distance: 20.2
click at [9, 146] on div "Default Slider Style Default Default Slider 5 Columns 5 4 Columns 4 3 Columns 3…" at bounding box center [55, 102] width 103 height 115
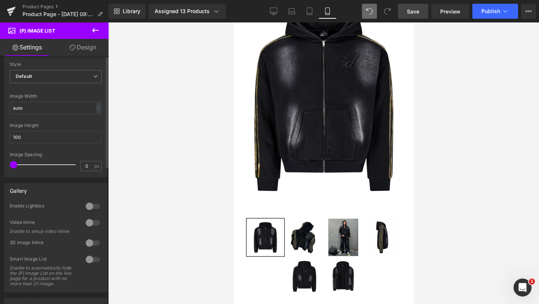
scroll to position [0, 0]
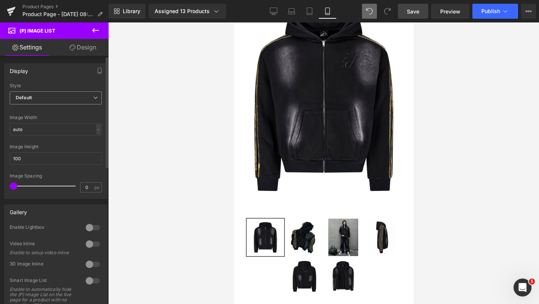
click at [47, 100] on span "Default" at bounding box center [56, 97] width 92 height 13
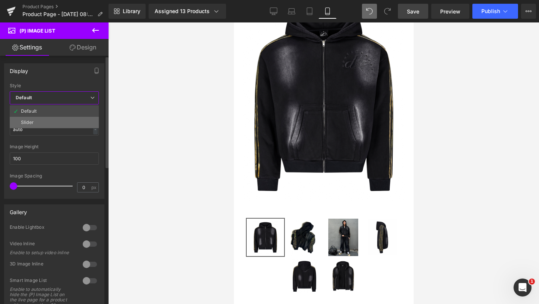
click at [45, 119] on li "Slider" at bounding box center [54, 122] width 89 height 11
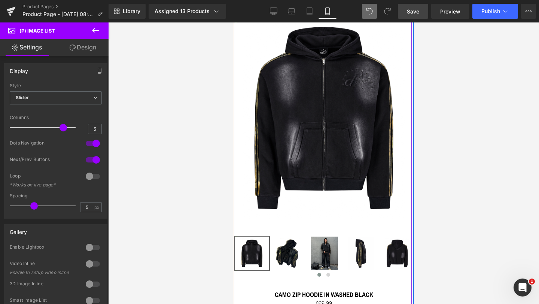
scroll to position [58, 0]
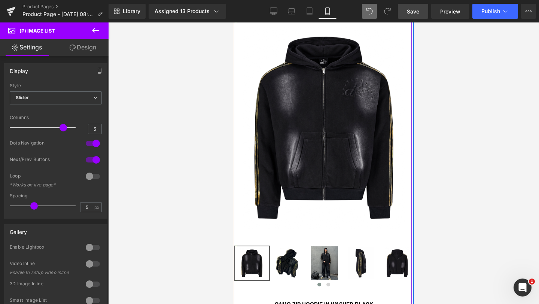
click at [325, 114] on img at bounding box center [323, 127] width 180 height 224
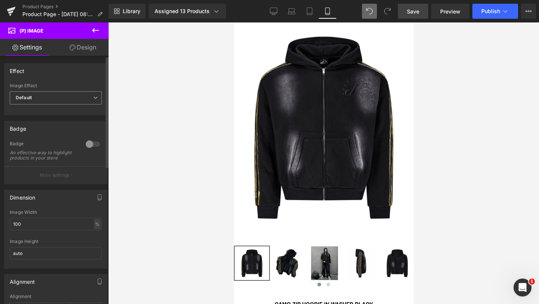
click at [36, 101] on span "Default" at bounding box center [56, 97] width 92 height 13
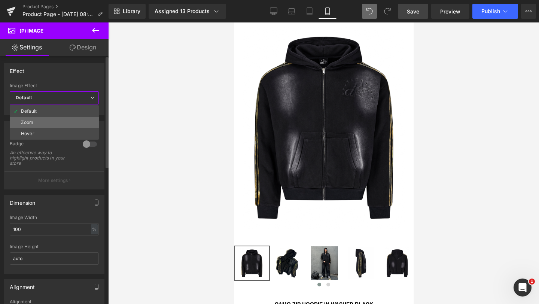
click at [35, 123] on li "Zoom" at bounding box center [54, 122] width 89 height 11
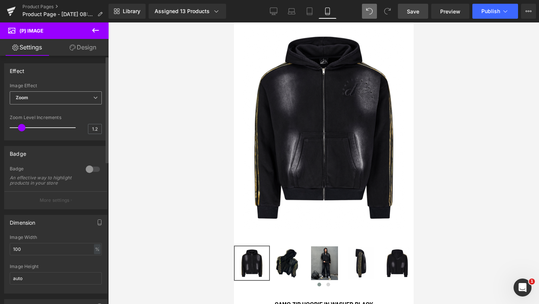
click at [37, 98] on span "Zoom" at bounding box center [56, 97] width 92 height 13
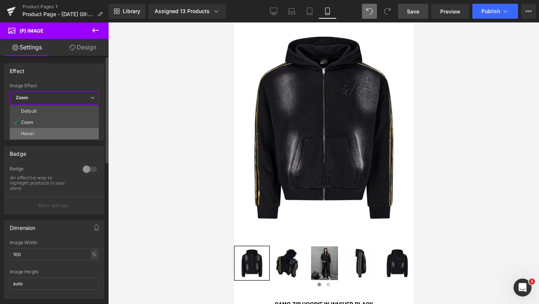
click at [35, 132] on li "Hover" at bounding box center [54, 133] width 89 height 11
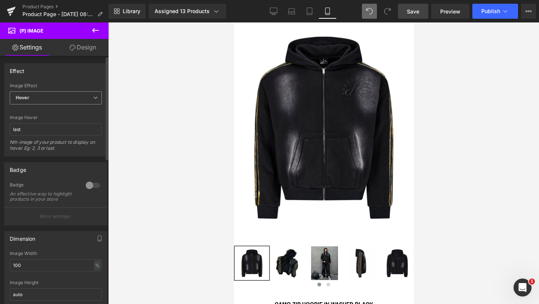
click at [55, 97] on span "Hover" at bounding box center [56, 97] width 92 height 13
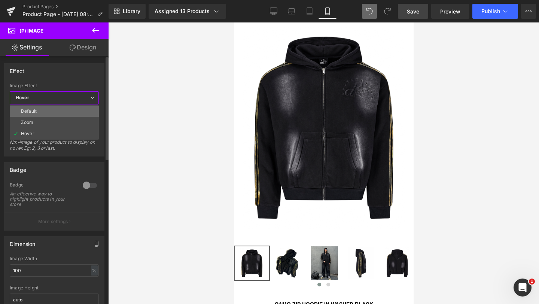
click at [51, 108] on li "Default" at bounding box center [54, 111] width 89 height 11
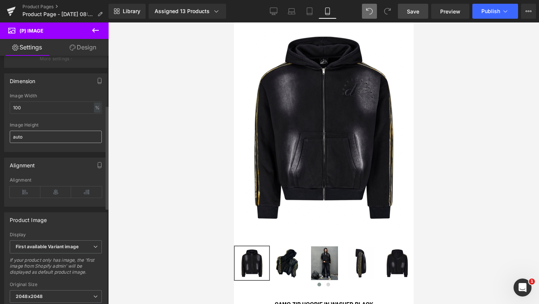
scroll to position [121, 0]
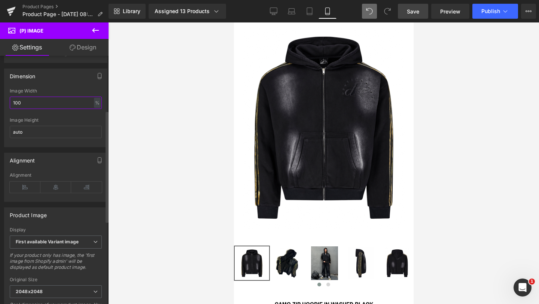
click at [34, 108] on input "100" at bounding box center [56, 103] width 92 height 12
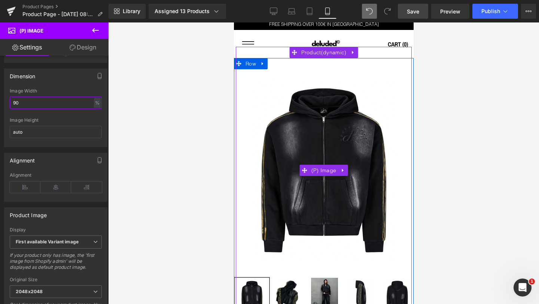
scroll to position [0, 0]
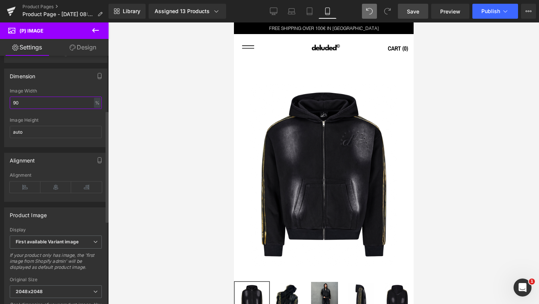
drag, startPoint x: 42, startPoint y: 108, endPoint x: 0, endPoint y: 108, distance: 42.3
click at [0, 108] on div "Dimension 90% Image Width 90 % % px auto Image Height auto" at bounding box center [56, 105] width 112 height 84
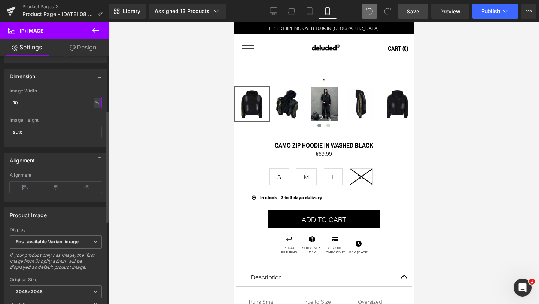
type input "100"
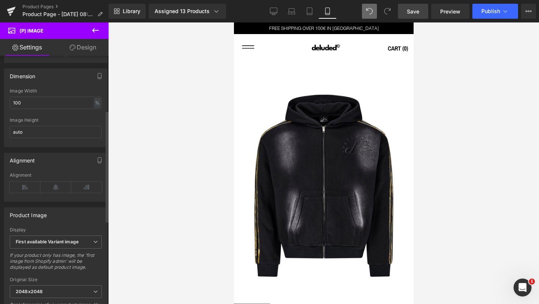
click at [60, 92] on div "Dimension 100% Image Width 100 % % px auto Image Height auto" at bounding box center [55, 107] width 103 height 79
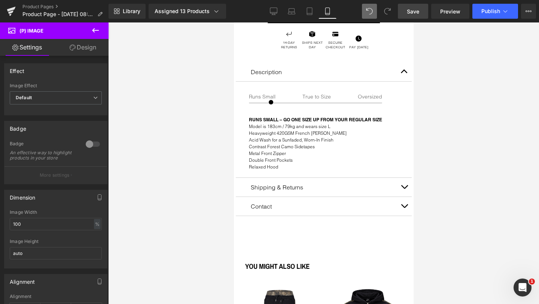
click at [413, 7] on link "Save" at bounding box center [413, 11] width 30 height 15
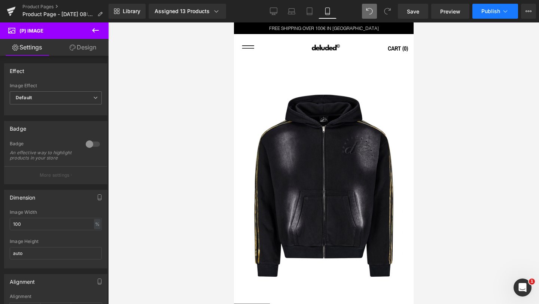
click at [493, 10] on span "Publish" at bounding box center [490, 11] width 19 height 6
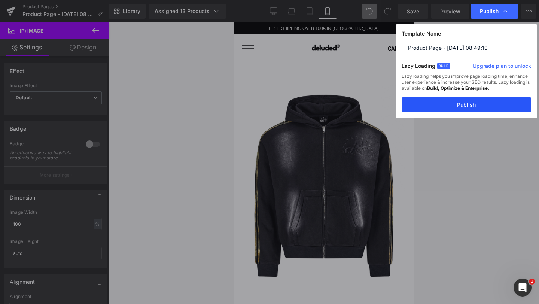
click at [480, 104] on button "Publish" at bounding box center [465, 104] width 129 height 15
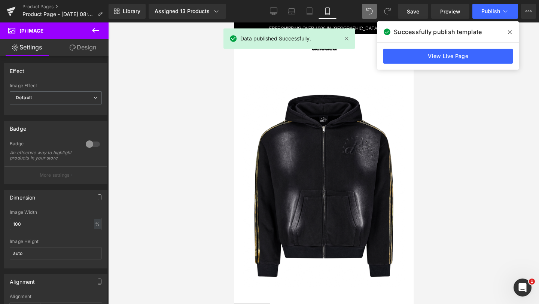
click at [95, 30] on icon at bounding box center [95, 30] width 7 height 4
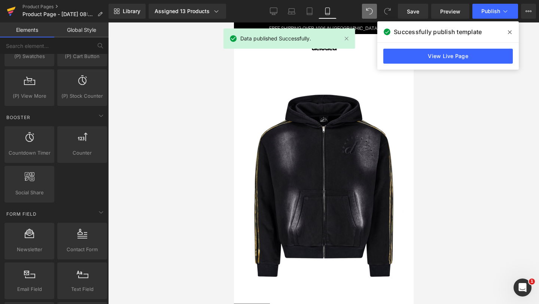
click at [12, 12] on icon at bounding box center [10, 11] width 5 height 3
